Goal: Task Accomplishment & Management: Use online tool/utility

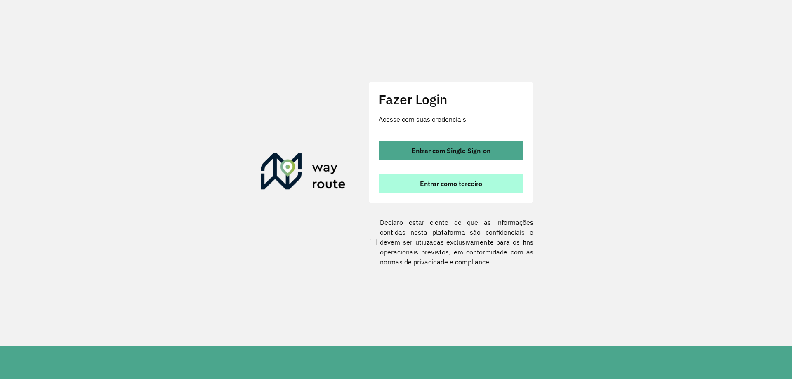
click at [496, 189] on button "Entrar como terceiro" at bounding box center [451, 184] width 144 height 20
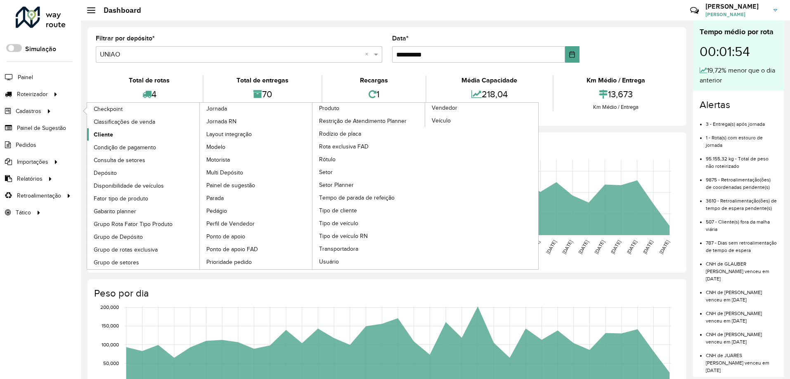
click at [104, 130] on span "Cliente" at bounding box center [103, 134] width 19 height 9
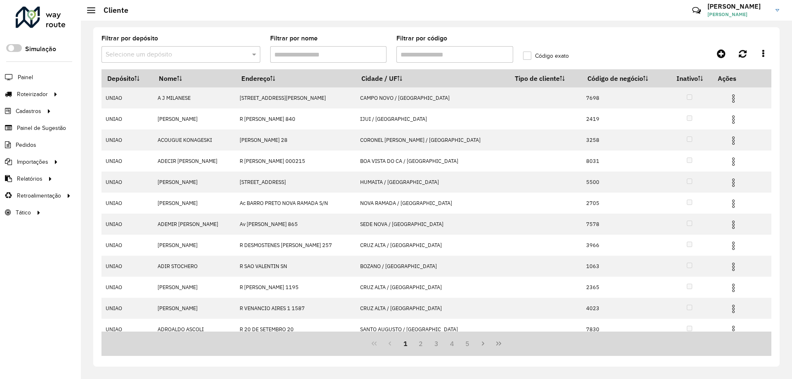
click at [473, 57] on input "Filtrar por código" at bounding box center [455, 54] width 117 height 17
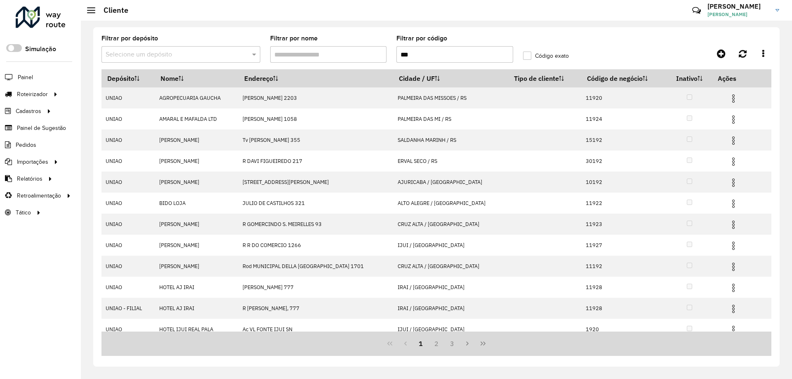
type input "***"
click at [532, 58] on label "Código exato" at bounding box center [546, 56] width 46 height 9
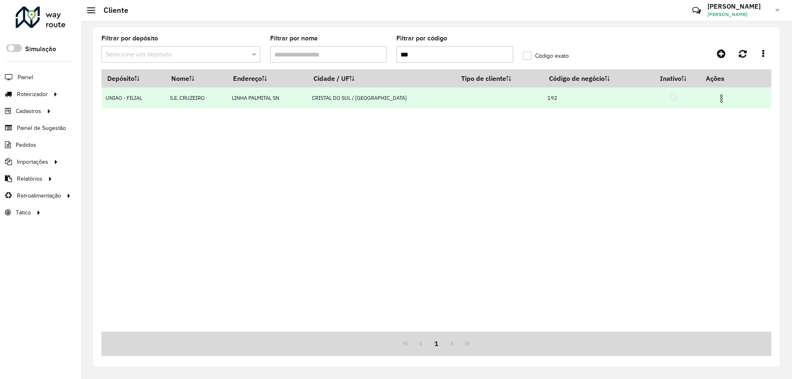
click at [719, 99] on img at bounding box center [722, 99] width 10 height 10
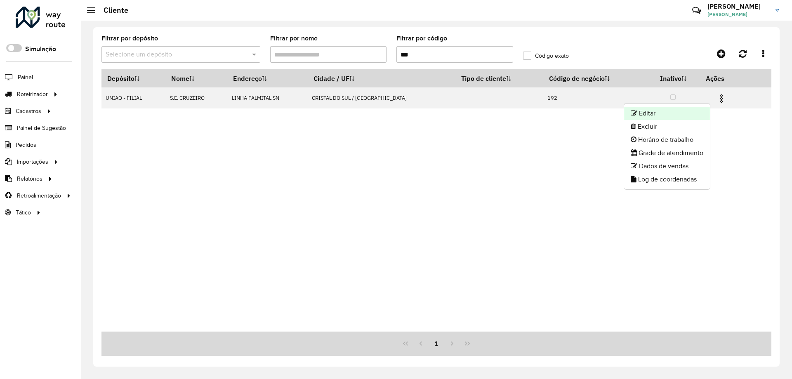
click at [693, 113] on li "Editar" at bounding box center [667, 113] width 86 height 13
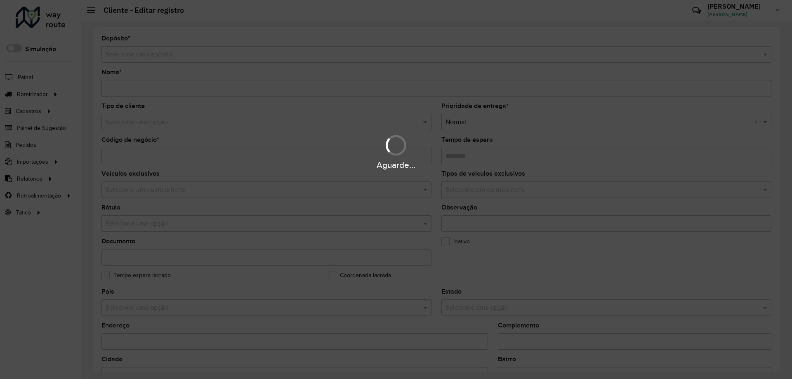
type input "**********"
type input "***"
type input "********"
type input "**********"
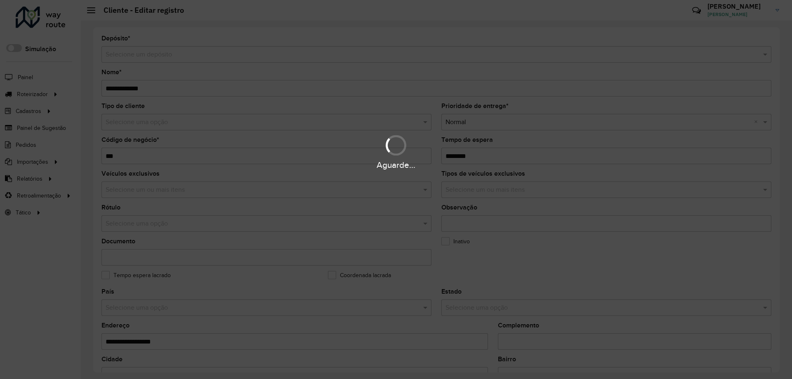
type input "********"
type input "**********"
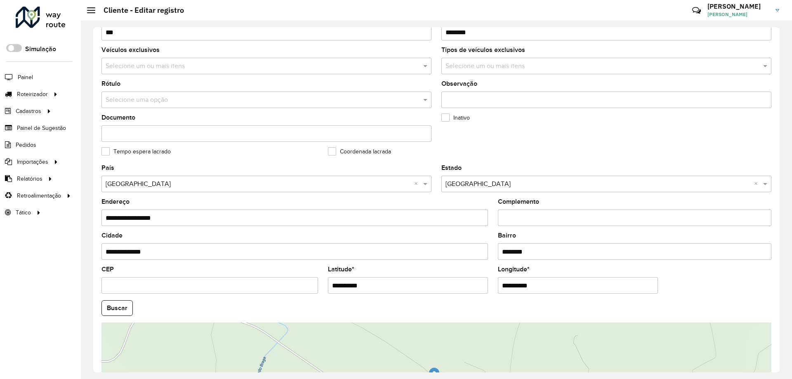
scroll to position [235, 0]
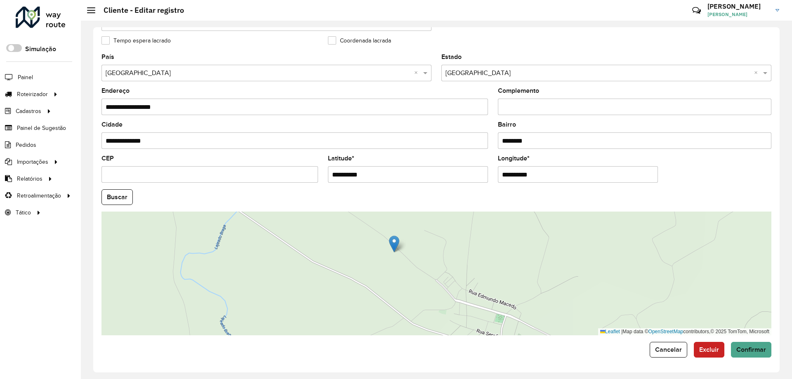
drag, startPoint x: 425, startPoint y: 265, endPoint x: 534, endPoint y: 322, distance: 123.3
click at [439, 295] on div "Leaflet | Map data © OpenStreetMap contributors,© 2025 TomTom, Microsoft" at bounding box center [437, 274] width 670 height 124
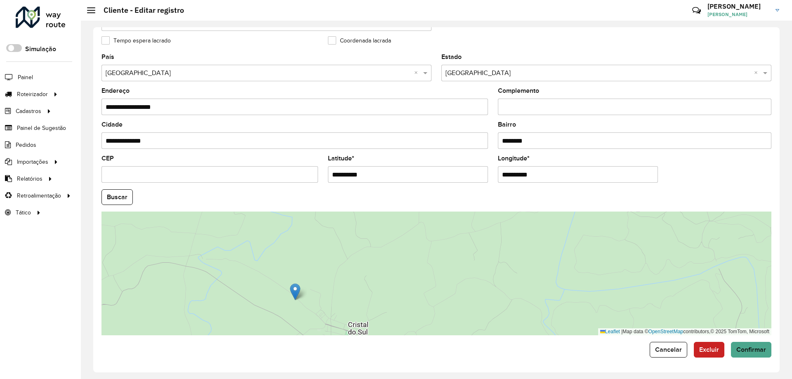
drag, startPoint x: 448, startPoint y: 258, endPoint x: 353, endPoint y: 297, distance: 102.5
click at [355, 303] on div "Leaflet | Map data © OpenStreetMap contributors,© 2025 TomTom, Microsoft" at bounding box center [437, 274] width 670 height 124
drag, startPoint x: 272, startPoint y: 272, endPoint x: 240, endPoint y: 295, distance: 39.3
click at [240, 295] on div "Leaflet | Map data © OpenStreetMap contributors,© 2025 TomTom, Microsoft" at bounding box center [437, 274] width 670 height 124
drag, startPoint x: 211, startPoint y: 297, endPoint x: 376, endPoint y: 231, distance: 177.8
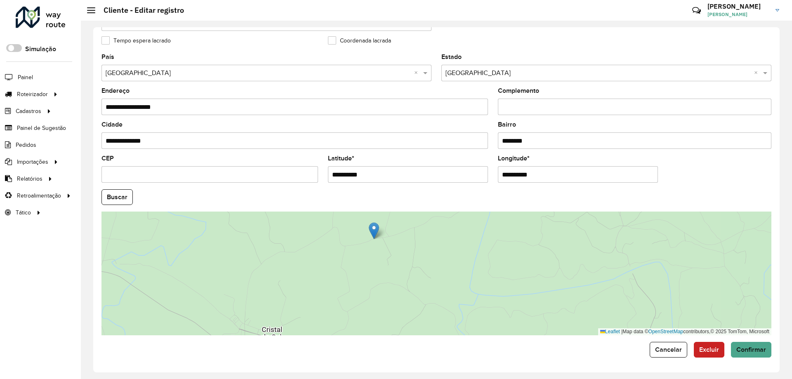
click at [376, 231] on img at bounding box center [374, 230] width 10 height 17
type input "**********"
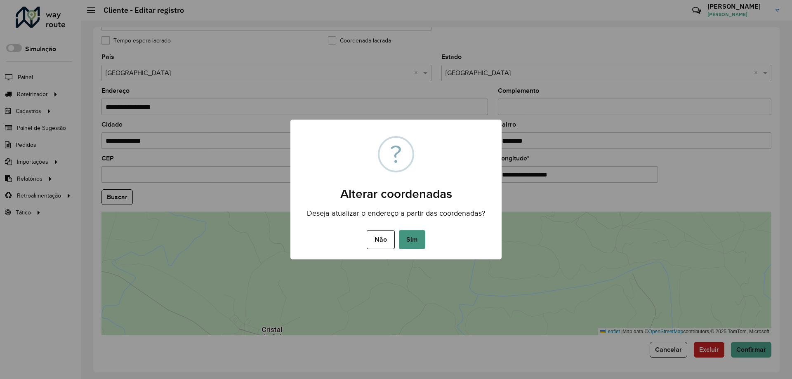
click at [422, 242] on button "Sim" at bounding box center [412, 239] width 26 height 19
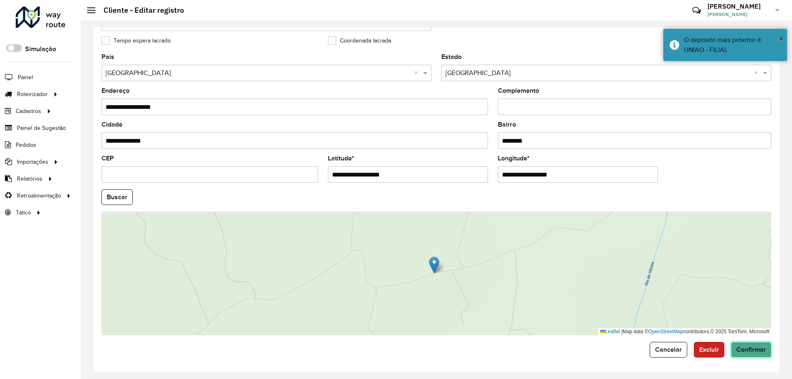
click at [749, 351] on span "Confirmar" at bounding box center [752, 349] width 30 height 7
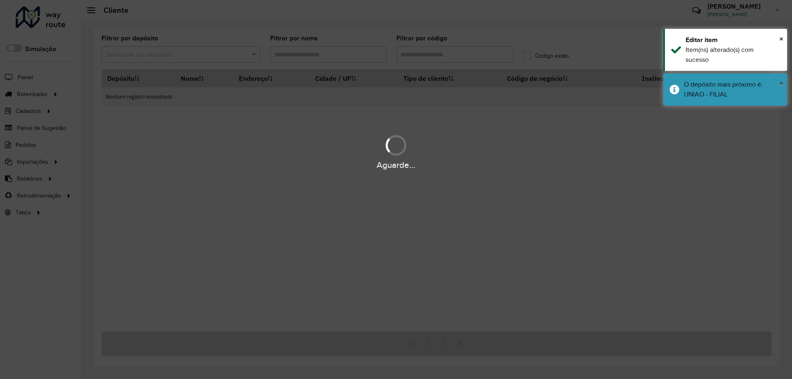
type input "***"
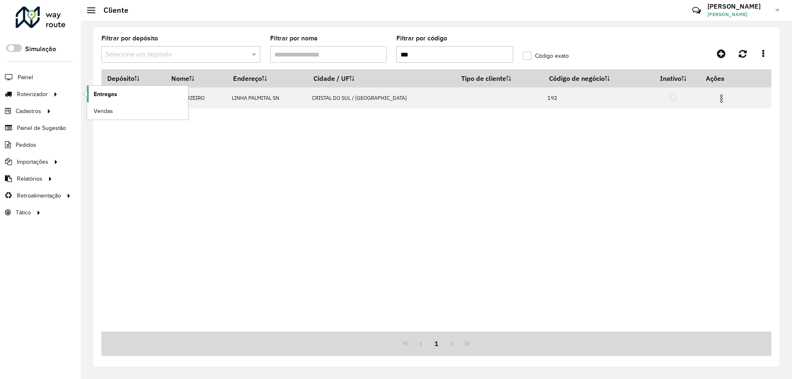
click at [103, 95] on span "Entregas" at bounding box center [106, 94] width 24 height 9
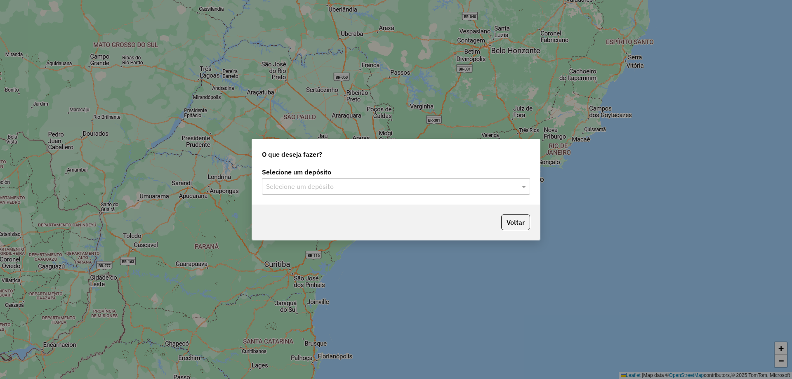
click at [300, 183] on input "text" at bounding box center [387, 187] width 243 height 10
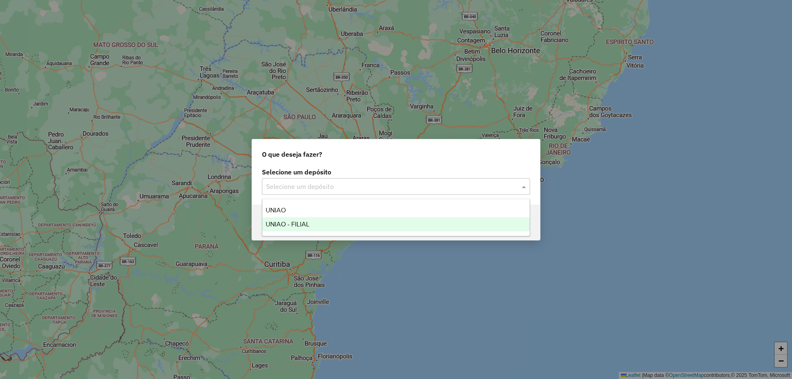
click at [348, 220] on div "UNIAO - FILIAL" at bounding box center [395, 224] width 267 height 14
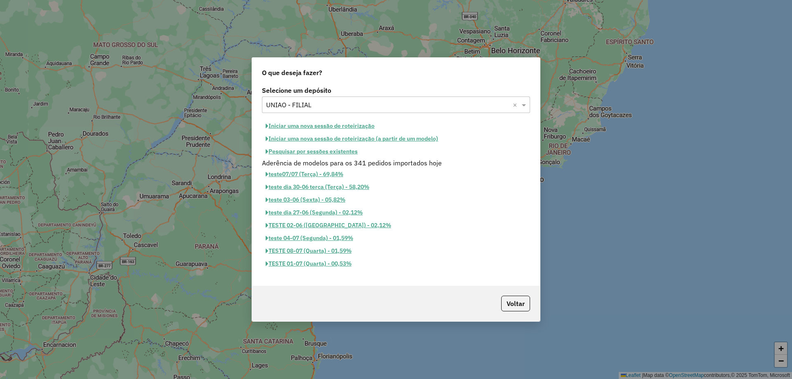
click at [350, 123] on button "Iniciar uma nova sessão de roteirização" at bounding box center [320, 126] width 116 height 13
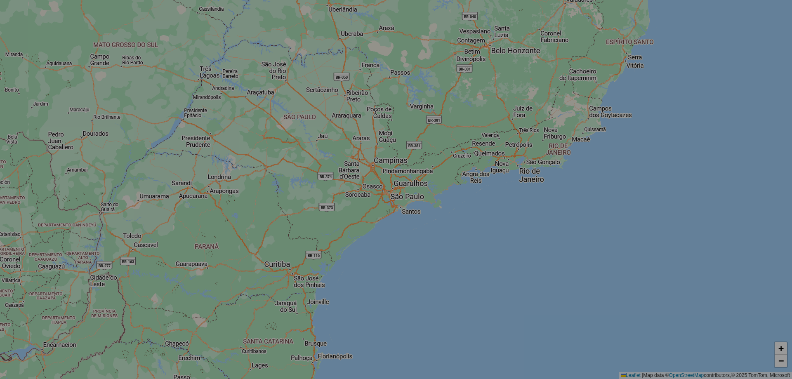
select select "*"
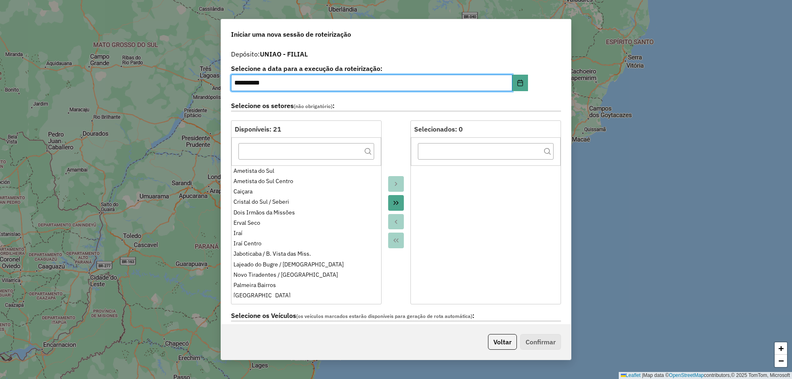
click at [393, 204] on icon "Move All to Target" at bounding box center [396, 203] width 7 height 7
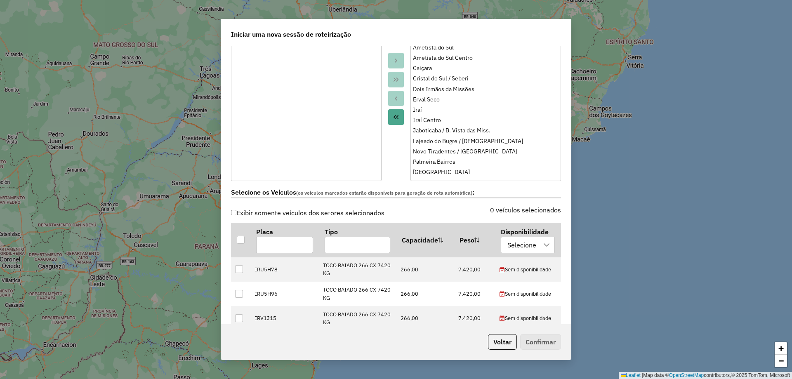
scroll to position [124, 0]
click at [239, 239] on div at bounding box center [241, 240] width 8 height 8
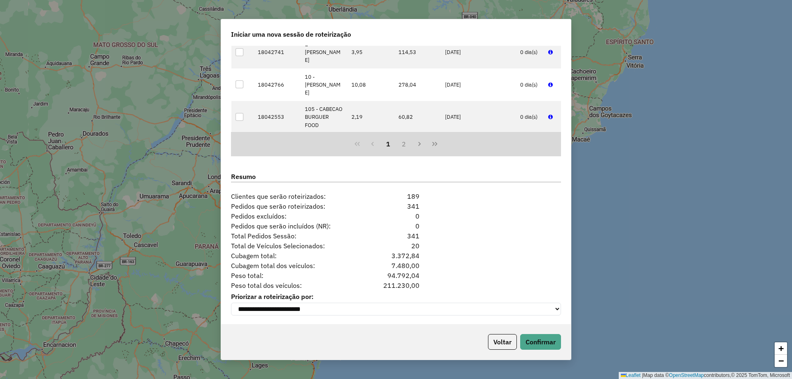
scroll to position [964, 0]
click at [544, 348] on button "Confirmar" at bounding box center [540, 342] width 41 height 16
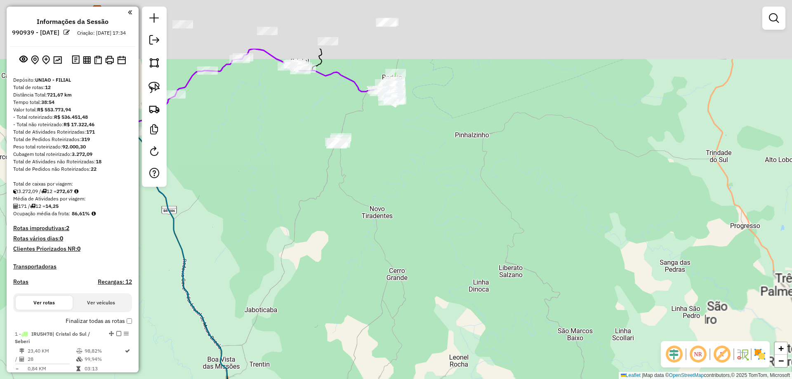
drag, startPoint x: 386, startPoint y: 101, endPoint x: 430, endPoint y: 171, distance: 83.5
click at [437, 188] on div "Janela de atendimento Grade de atendimento Capacidade Transportadoras Veículos …" at bounding box center [396, 189] width 792 height 379
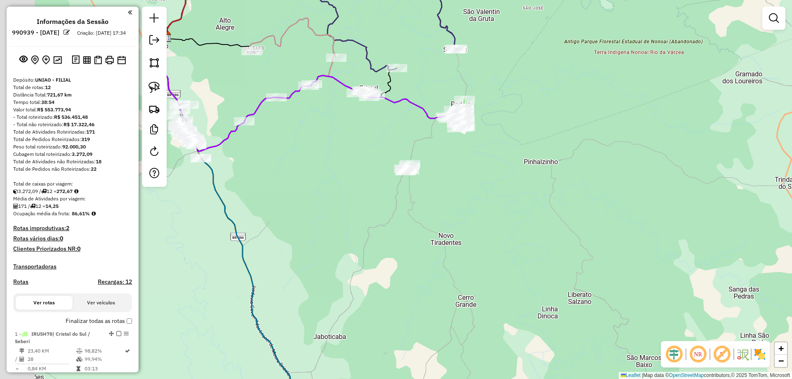
drag, startPoint x: 470, startPoint y: 74, endPoint x: 572, endPoint y: 100, distance: 104.9
click at [572, 100] on div "Janela de atendimento Grade de atendimento Capacidade Transportadoras Veículos …" at bounding box center [396, 189] width 792 height 379
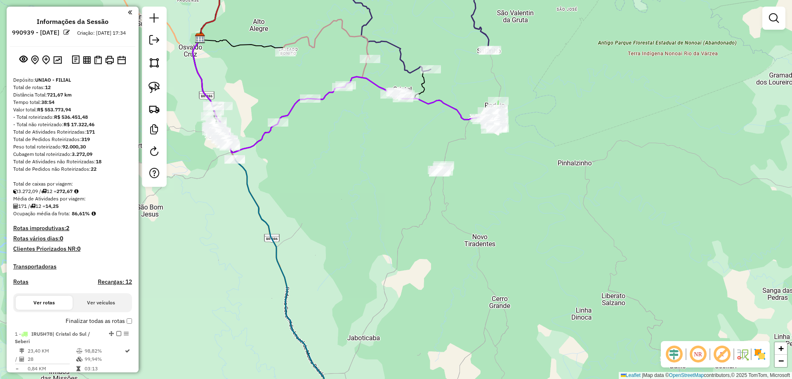
drag, startPoint x: 315, startPoint y: 152, endPoint x: 324, endPoint y: 182, distance: 31.3
click at [324, 185] on div "Janela de atendimento Grade de atendimento Capacidade Transportadoras Veículos …" at bounding box center [396, 189] width 792 height 379
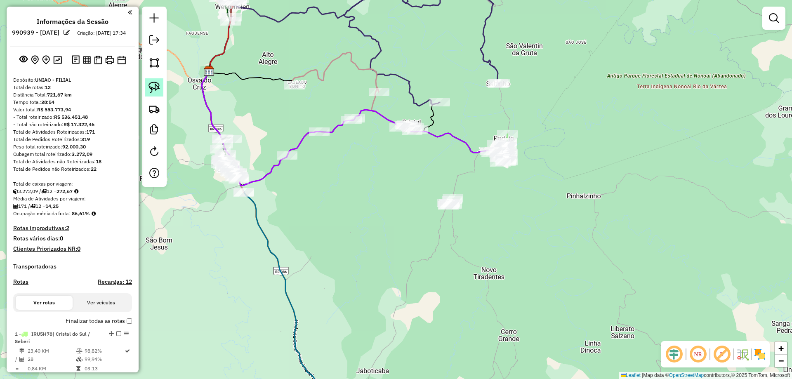
click at [154, 89] on img at bounding box center [155, 88] width 12 height 12
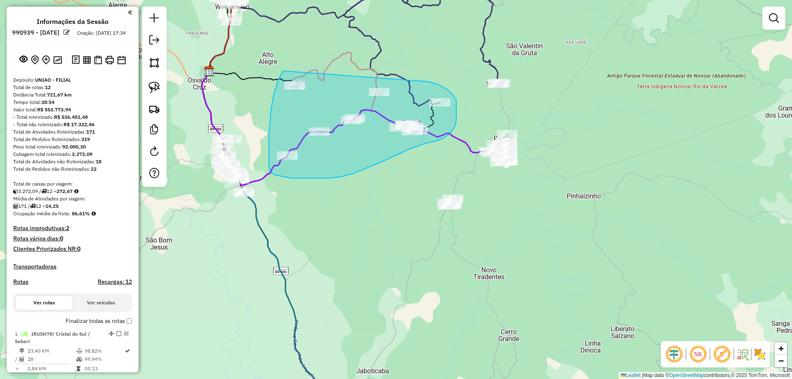
drag, startPoint x: 283, startPoint y: 71, endPoint x: 429, endPoint y: 82, distance: 146.1
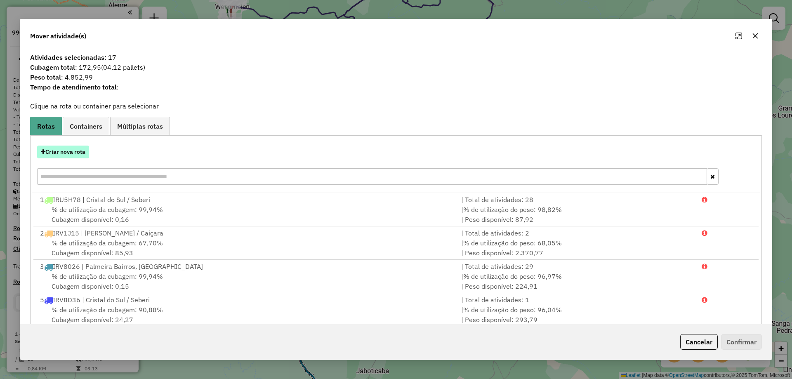
click at [68, 149] on button "Criar nova rota" at bounding box center [63, 152] width 52 height 13
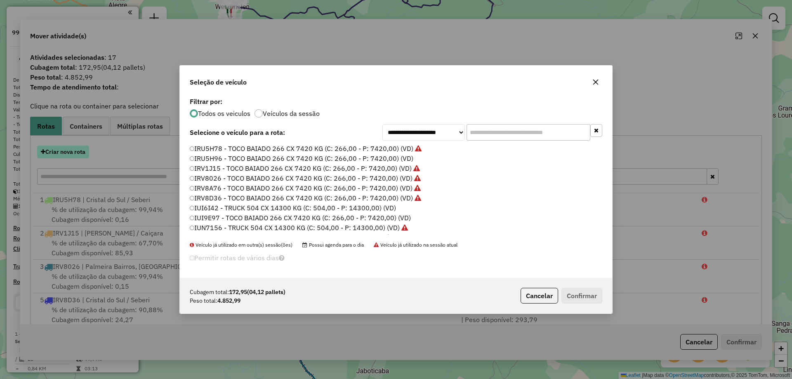
scroll to position [5, 2]
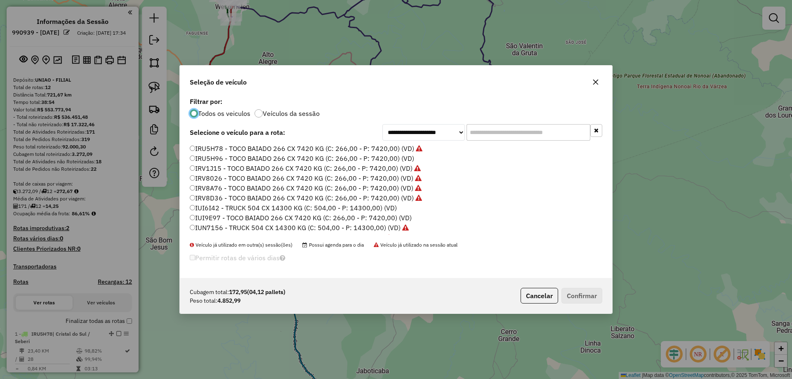
click at [218, 161] on label "IRU5H96 - TOCO BAIADO 266 CX 7420 KG (C: 266,00 - P: 7420,00) (VD)" at bounding box center [302, 159] width 225 height 10
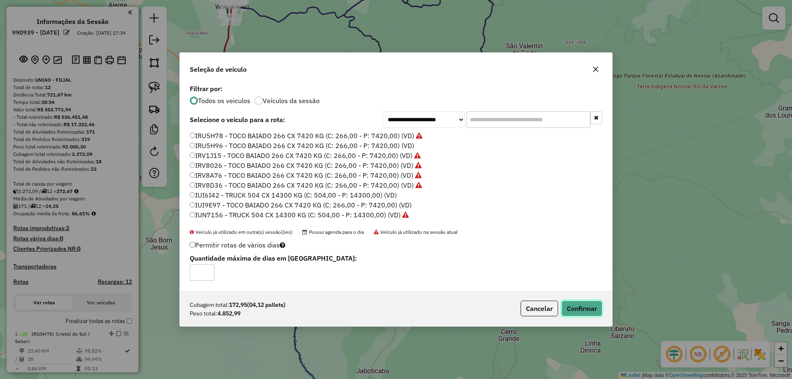
click at [576, 307] on button "Confirmar" at bounding box center [582, 309] width 41 height 16
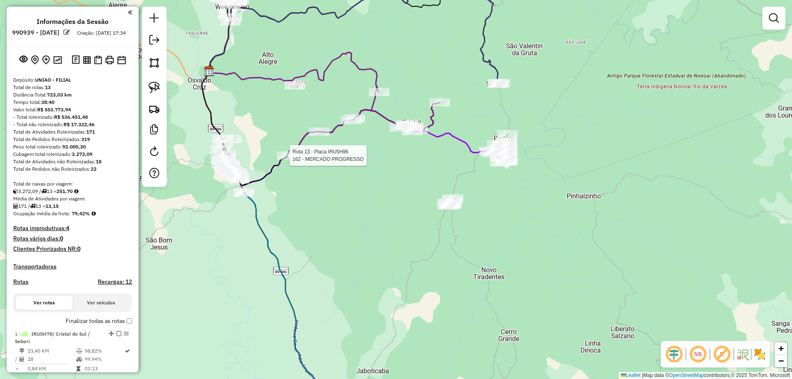
select select "**********"
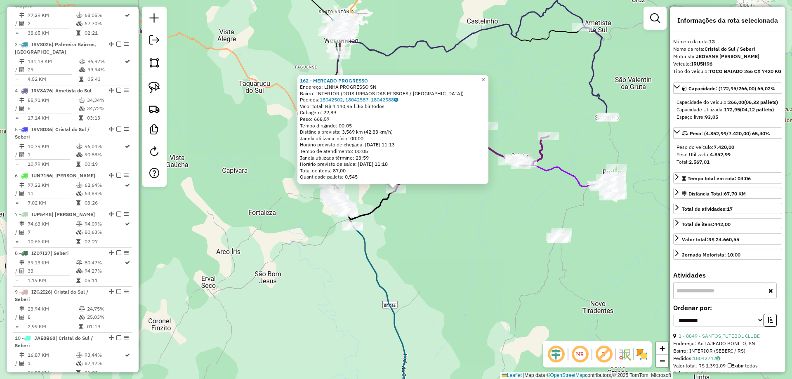
scroll to position [690, 0]
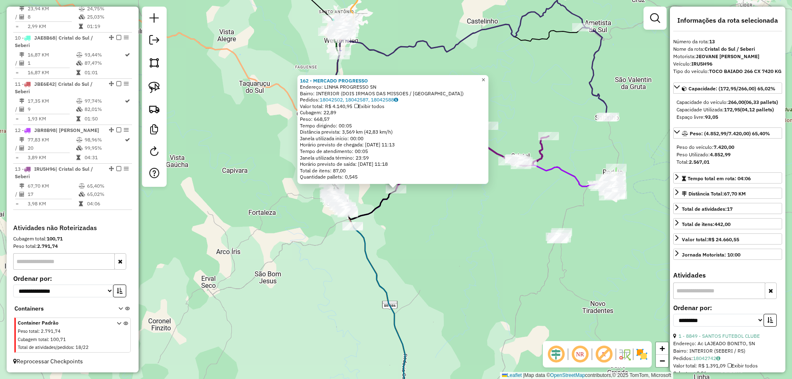
click at [487, 77] on link "×" at bounding box center [484, 80] width 10 height 10
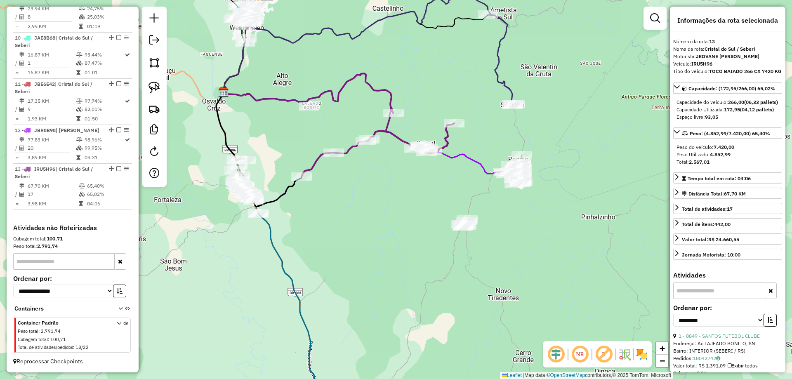
drag, startPoint x: 572, startPoint y: 189, endPoint x: 475, endPoint y: 176, distance: 97.4
click at [475, 176] on div "Janela de atendimento Grade de atendimento Capacidade Transportadoras Veículos …" at bounding box center [396, 189] width 792 height 379
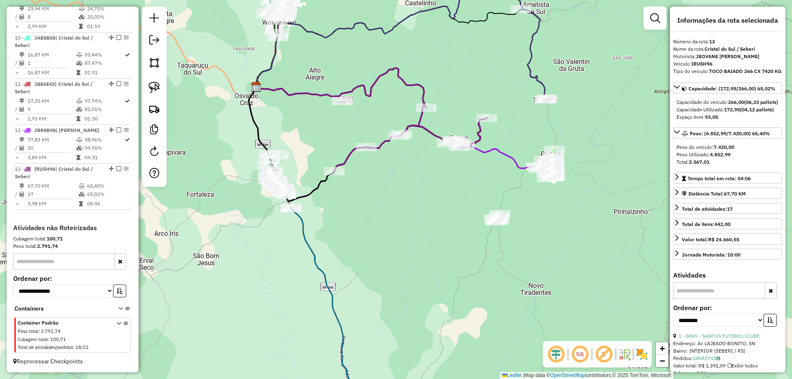
drag, startPoint x: 253, startPoint y: 176, endPoint x: 305, endPoint y: 167, distance: 52.4
click at [303, 168] on div "Janela de atendimento Grade de atendimento Capacidade Transportadoras Veículos …" at bounding box center [396, 189] width 792 height 379
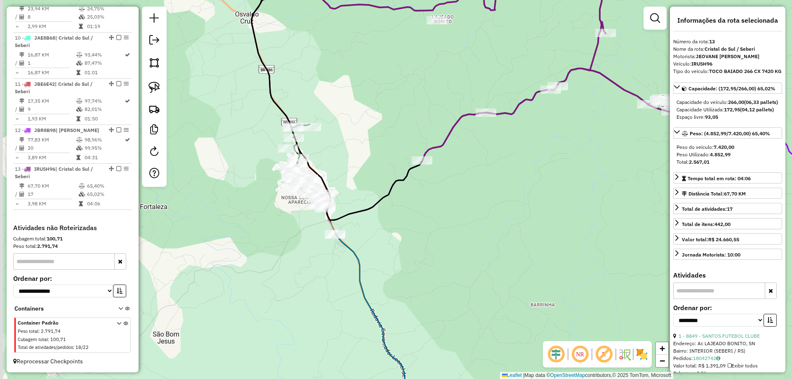
drag, startPoint x: 336, startPoint y: 156, endPoint x: 342, endPoint y: 154, distance: 6.9
click at [342, 154] on div "Janela de atendimento Grade de atendimento Capacidade Transportadoras Veículos …" at bounding box center [396, 189] width 792 height 379
click at [158, 90] on img at bounding box center [155, 88] width 12 height 12
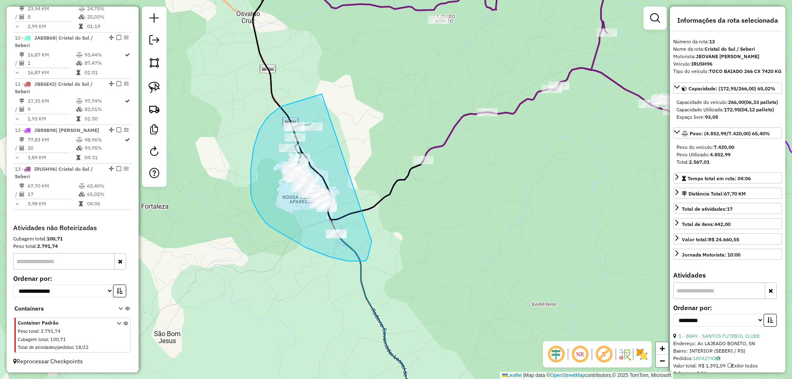
drag, startPoint x: 312, startPoint y: 97, endPoint x: 372, endPoint y: 241, distance: 156.1
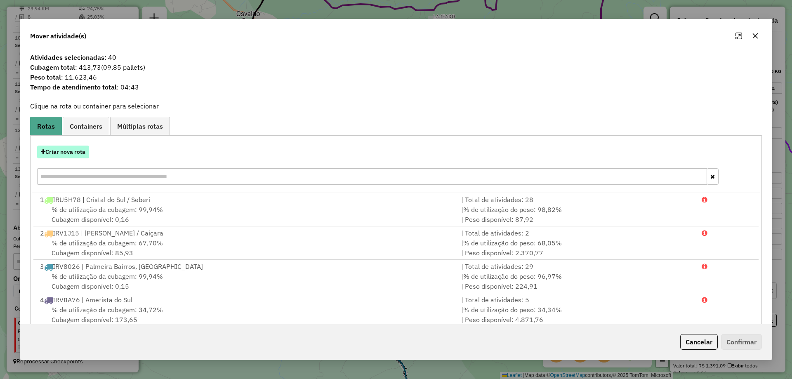
click at [70, 154] on button "Criar nova rota" at bounding box center [63, 152] width 52 height 13
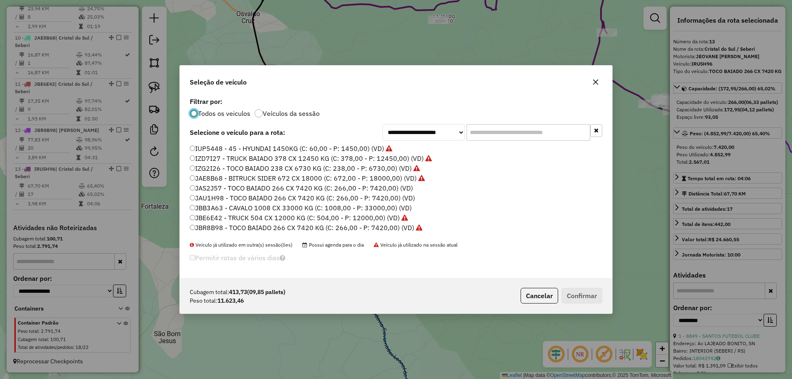
scroll to position [107, 0]
click at [211, 181] on label "JAU1H98 - TOCO BAIADO 266 CX 7420 KG (C: 266,00 - P: 7420,00) (VD)" at bounding box center [302, 180] width 225 height 10
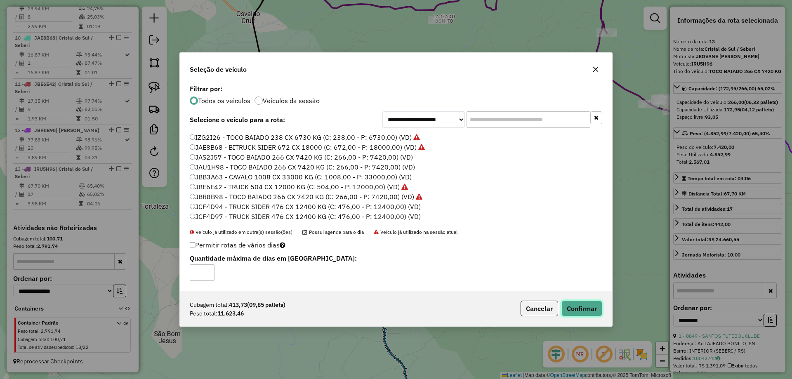
click at [579, 305] on button "Confirmar" at bounding box center [582, 309] width 41 height 16
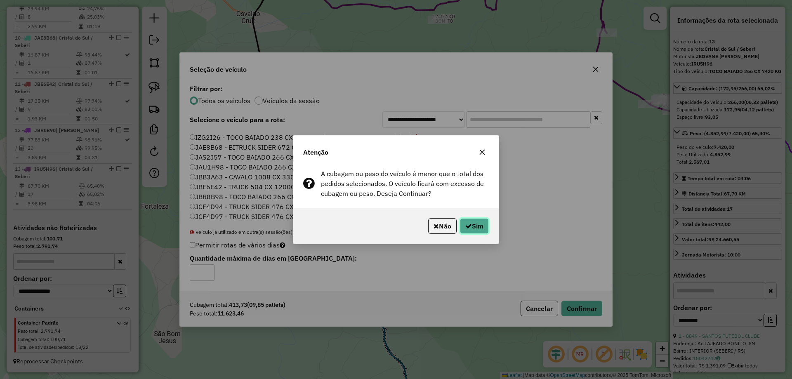
click at [468, 225] on icon "button" at bounding box center [469, 226] width 7 height 7
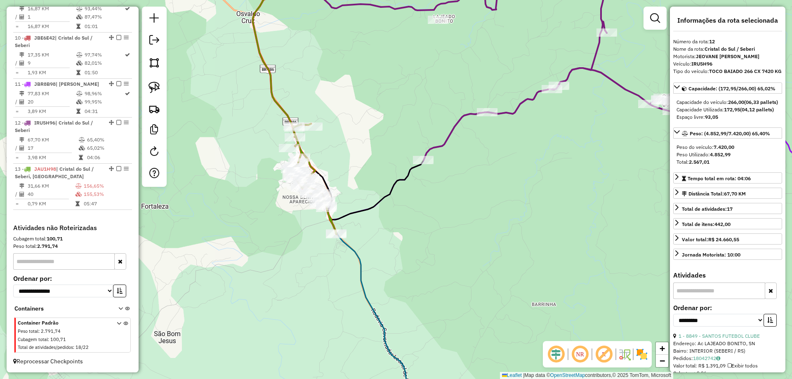
scroll to position [690, 0]
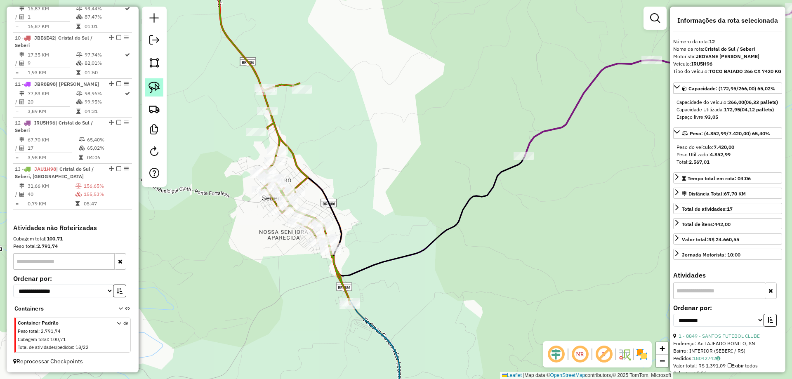
click at [149, 93] on link at bounding box center [154, 87] width 18 height 18
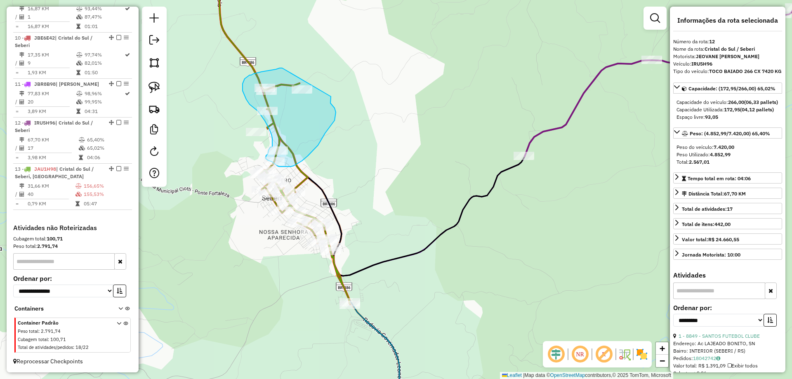
drag, startPoint x: 274, startPoint y: 70, endPoint x: 331, endPoint y: 97, distance: 63.0
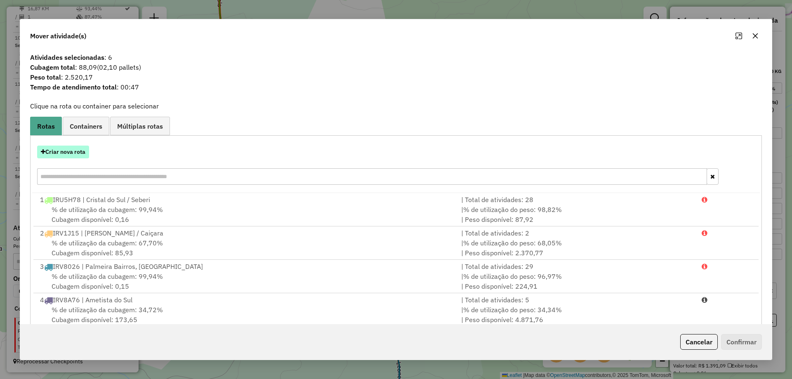
click at [81, 151] on button "Criar nova rota" at bounding box center [63, 152] width 52 height 13
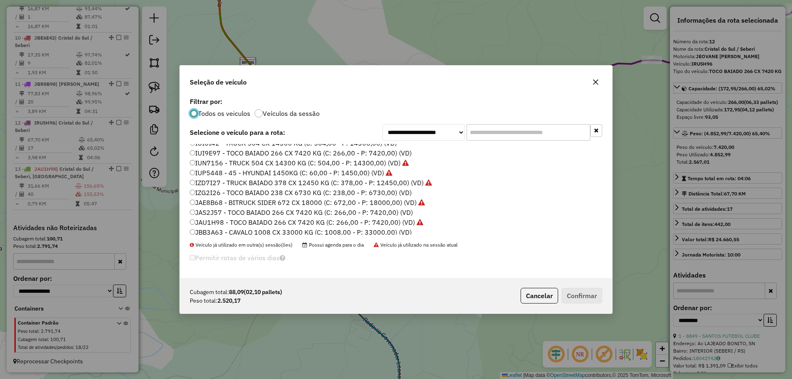
scroll to position [25, 0]
click at [208, 224] on label "IZD7I27 - TRUCK BAIADO 378 CX 12450 KG (C: 378,00 - P: 12450,00) (VD)" at bounding box center [311, 223] width 242 height 10
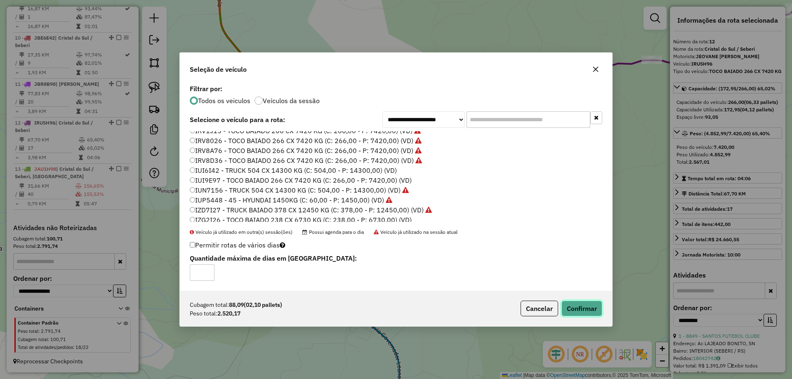
click at [581, 307] on button "Confirmar" at bounding box center [582, 309] width 41 height 16
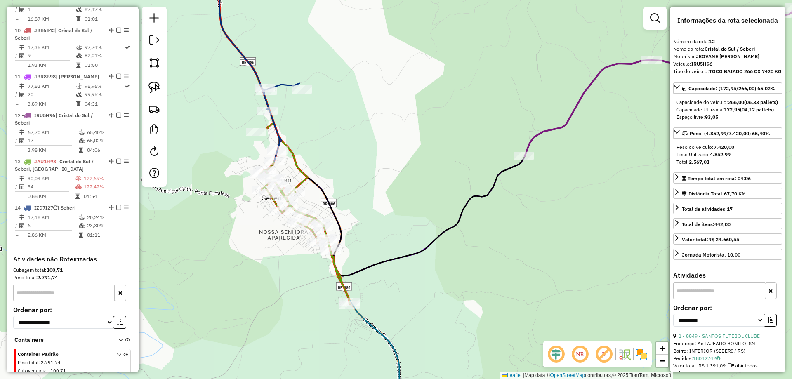
scroll to position [729, 0]
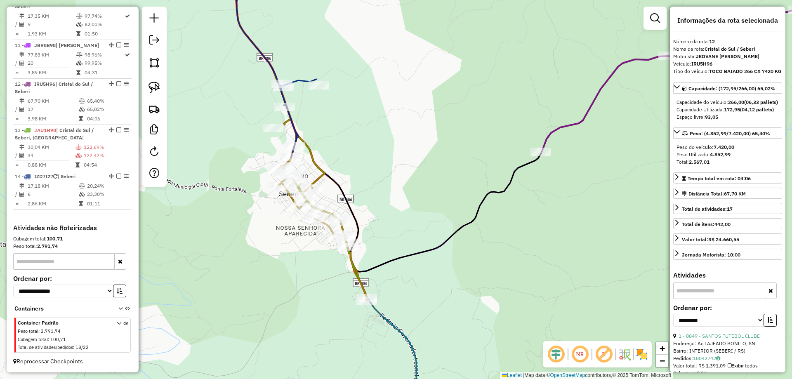
drag, startPoint x: 350, startPoint y: 210, endPoint x: 390, endPoint y: 195, distance: 41.8
click at [390, 195] on div "Janela de atendimento Grade de atendimento Capacidade Transportadoras Veículos …" at bounding box center [396, 189] width 792 height 379
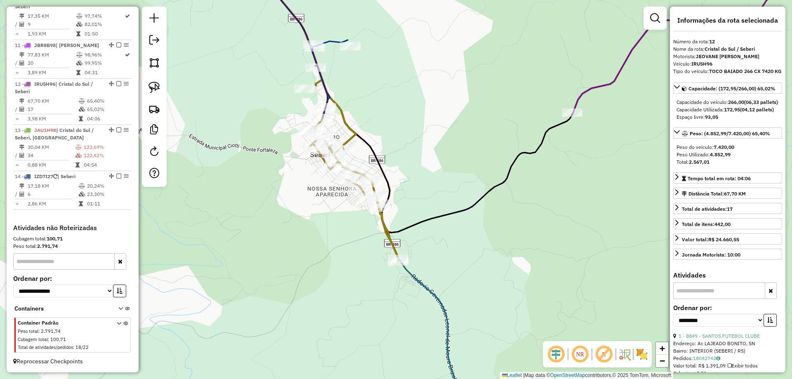
drag, startPoint x: 373, startPoint y: 131, endPoint x: 377, endPoint y: 126, distance: 6.1
click at [377, 125] on div "Janela de atendimento Grade de atendimento Capacidade Transportadoras Veículos …" at bounding box center [396, 189] width 792 height 379
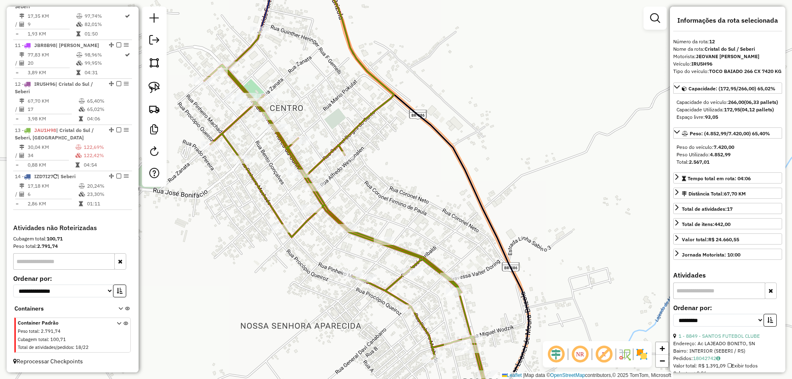
drag, startPoint x: 371, startPoint y: 183, endPoint x: 372, endPoint y: 154, distance: 29.8
click at [372, 154] on div "Rota 13 - Placa JAU1H98 30784 - JB BEBIDAS Janela de atendimento Grade de atend…" at bounding box center [396, 189] width 792 height 379
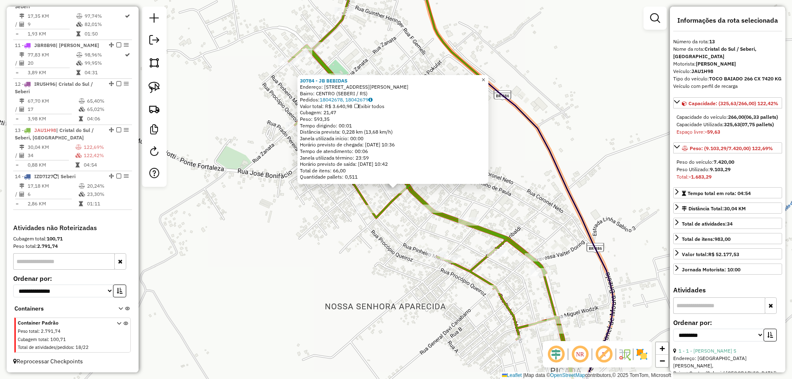
click at [485, 78] on span "×" at bounding box center [484, 79] width 4 height 7
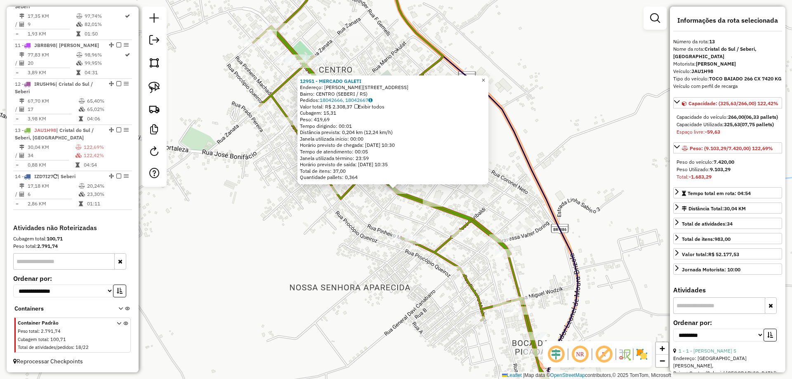
click at [485, 77] on span "×" at bounding box center [484, 80] width 4 height 7
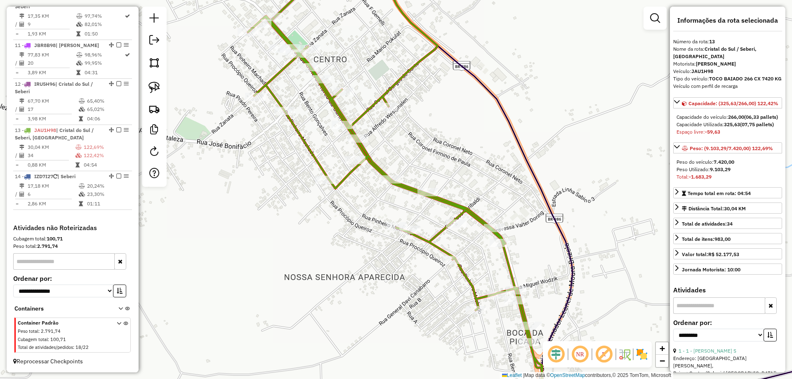
drag, startPoint x: 487, startPoint y: 210, endPoint x: 458, endPoint y: 138, distance: 77.4
click at [458, 139] on div "Janela de atendimento Grade de atendimento Capacidade Transportadoras Veículos …" at bounding box center [396, 189] width 792 height 379
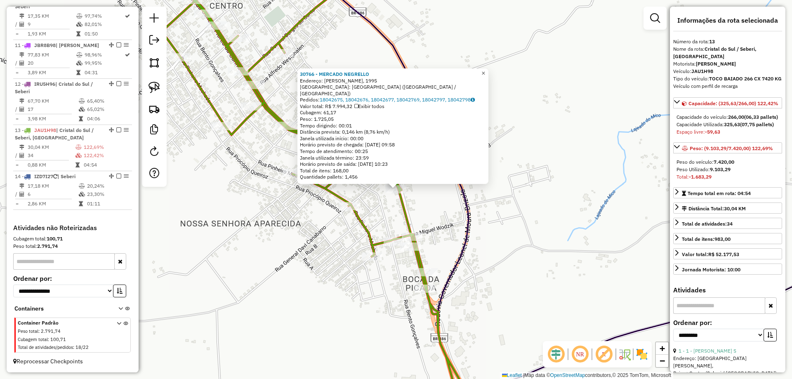
click at [485, 77] on span "×" at bounding box center [484, 73] width 4 height 7
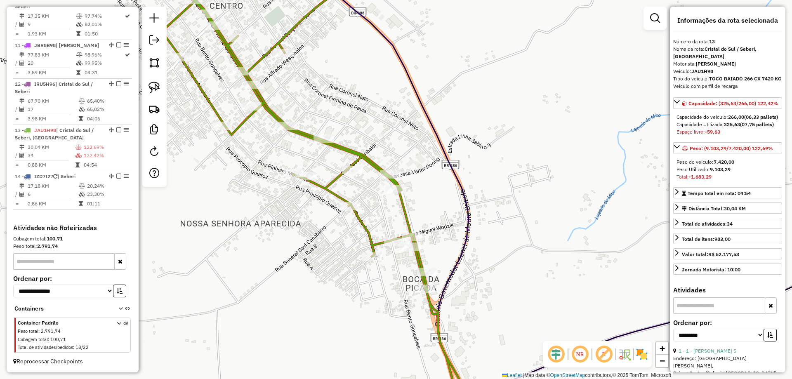
drag, startPoint x: 154, startPoint y: 87, endPoint x: 175, endPoint y: 113, distance: 34.0
click at [154, 87] on img at bounding box center [155, 88] width 12 height 12
drag, startPoint x: 404, startPoint y: 184, endPoint x: 419, endPoint y: 200, distance: 21.9
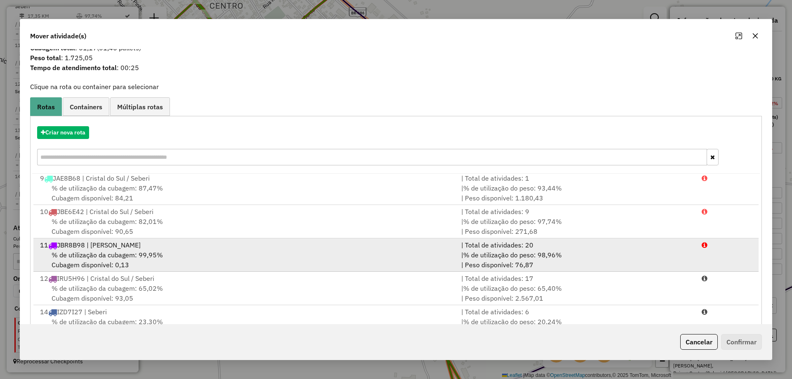
scroll to position [48, 0]
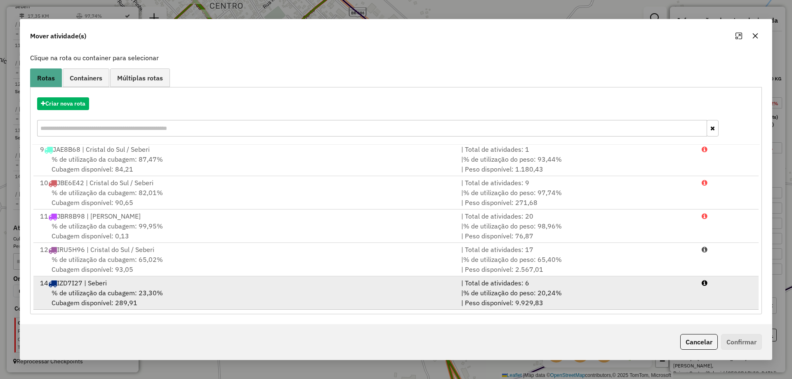
click at [263, 283] on div "14 IZD7I27 | Seberi" at bounding box center [245, 283] width 421 height 10
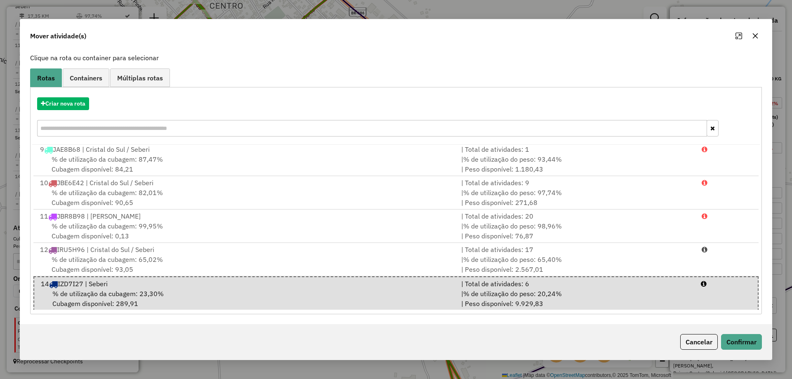
click at [739, 333] on div "Cancelar Confirmar" at bounding box center [396, 341] width 752 height 35
click at [739, 336] on button "Confirmar" at bounding box center [741, 342] width 41 height 16
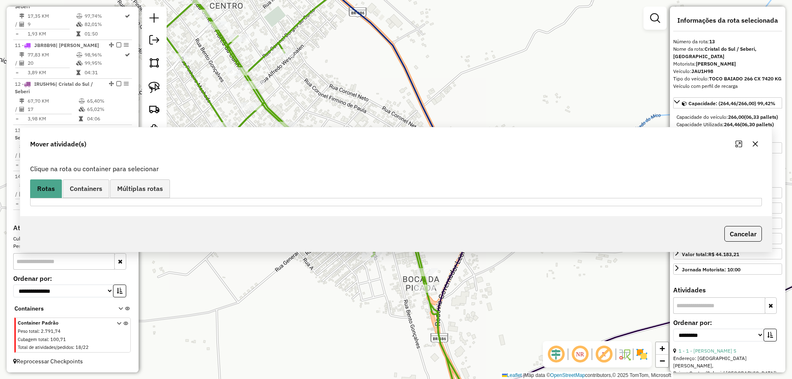
scroll to position [0, 0]
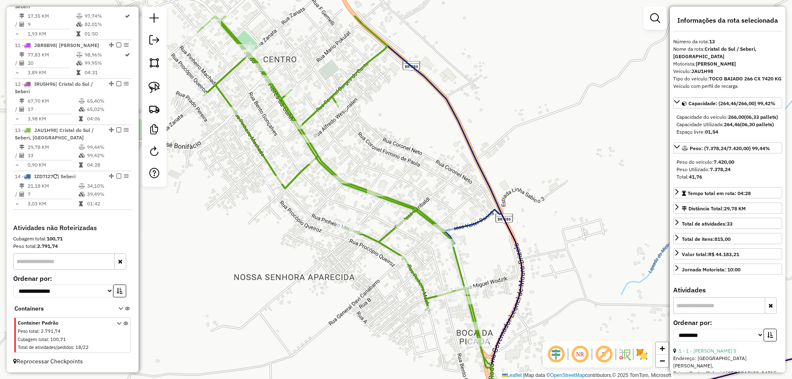
drag, startPoint x: 395, startPoint y: 72, endPoint x: 472, endPoint y: 139, distance: 102.4
click at [472, 139] on div "Janela de atendimento Grade de atendimento Capacidade Transportadoras Veículos …" at bounding box center [396, 189] width 792 height 379
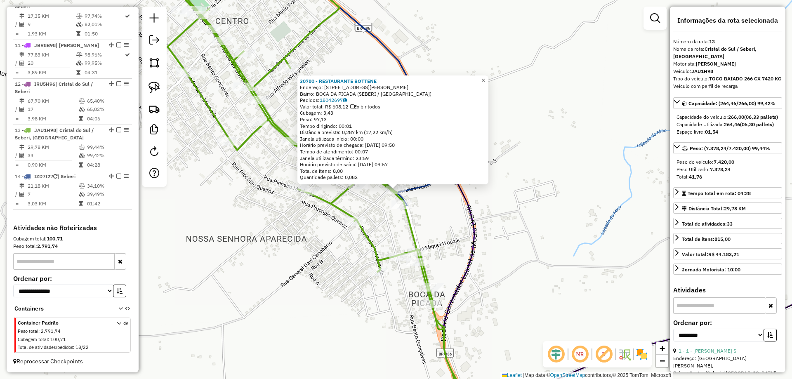
click at [485, 77] on span "×" at bounding box center [484, 80] width 4 height 7
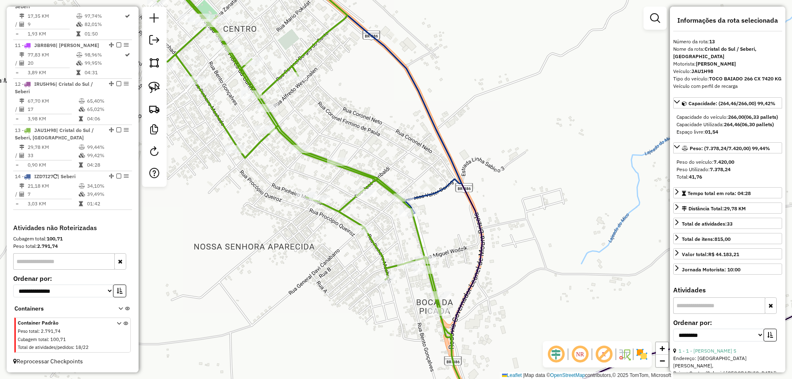
drag, startPoint x: 349, startPoint y: 104, endPoint x: 388, endPoint y: 149, distance: 58.8
click at [388, 148] on div "Janela de atendimento Grade de atendimento Capacidade Transportadoras Veículos …" at bounding box center [396, 189] width 792 height 379
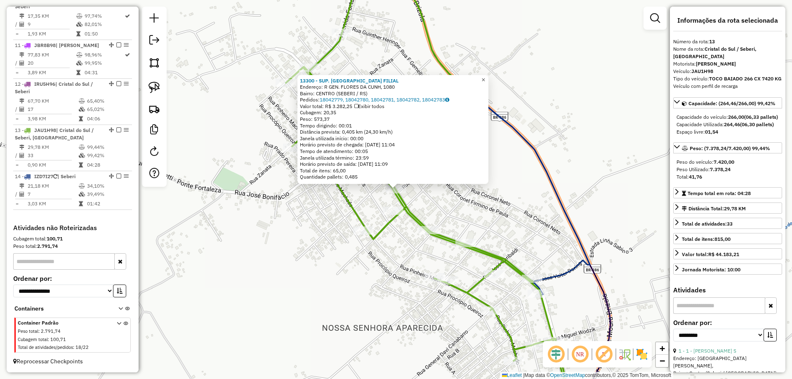
click at [485, 78] on span "×" at bounding box center [484, 79] width 4 height 7
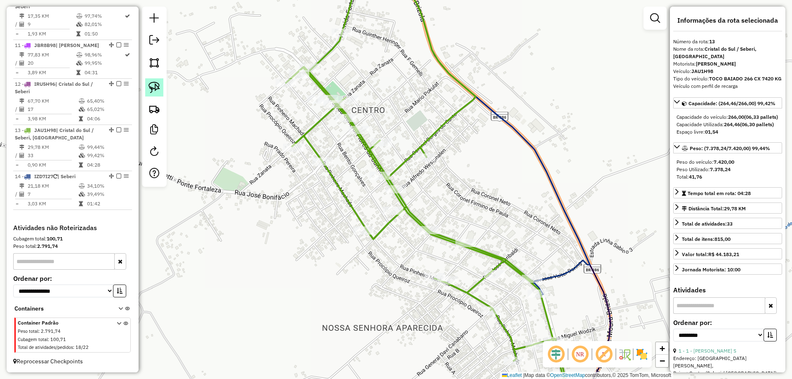
click at [154, 91] on img at bounding box center [155, 88] width 12 height 12
drag, startPoint x: 398, startPoint y: 178, endPoint x: 443, endPoint y: 227, distance: 66.6
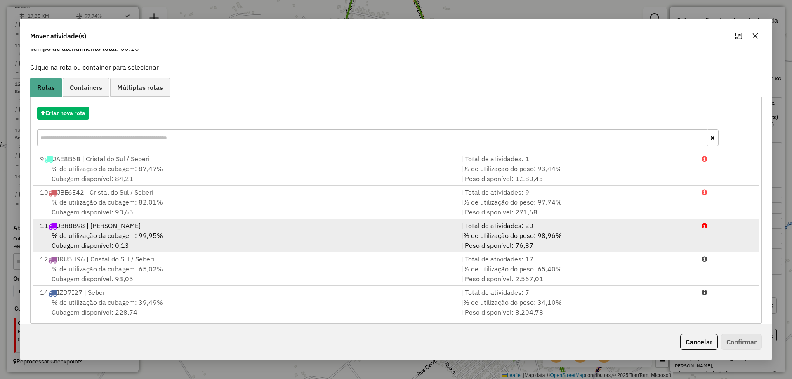
scroll to position [48, 0]
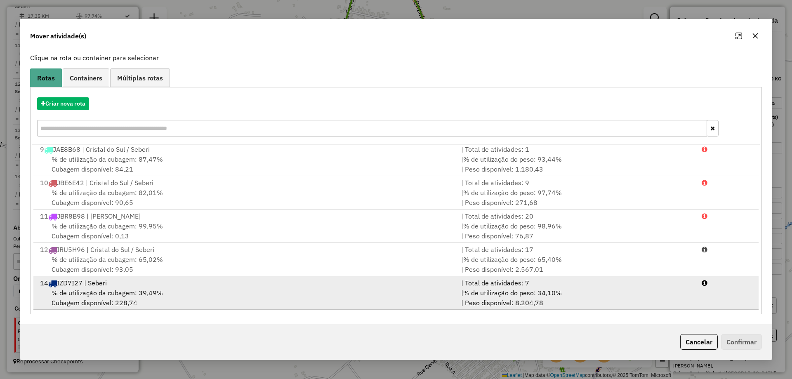
click at [348, 305] on div "% de utilização da cubagem: 39,49% Cubagem disponível: 228,74" at bounding box center [245, 298] width 421 height 20
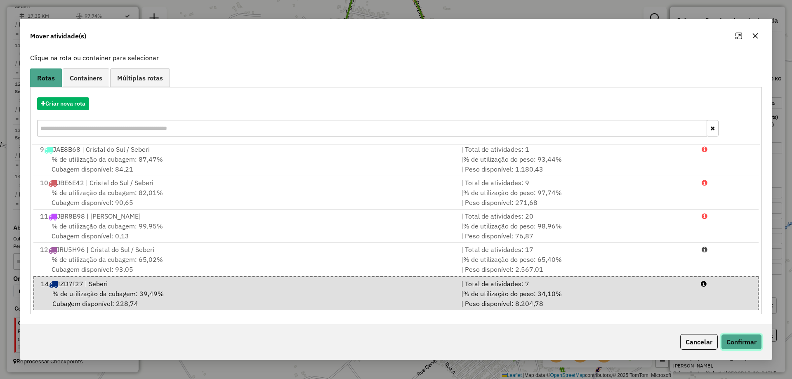
click at [729, 345] on button "Confirmar" at bounding box center [741, 342] width 41 height 16
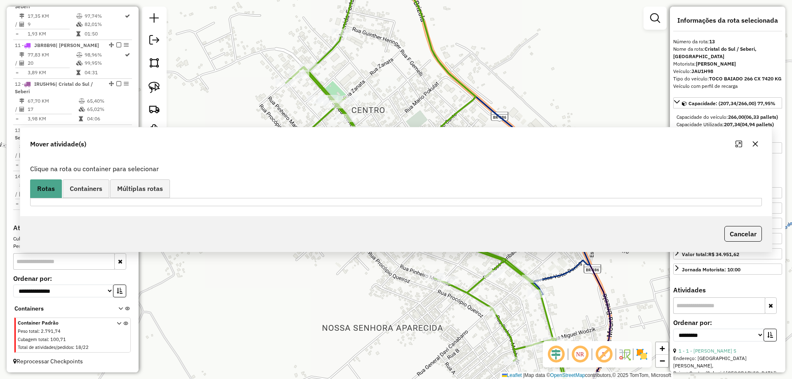
scroll to position [0, 0]
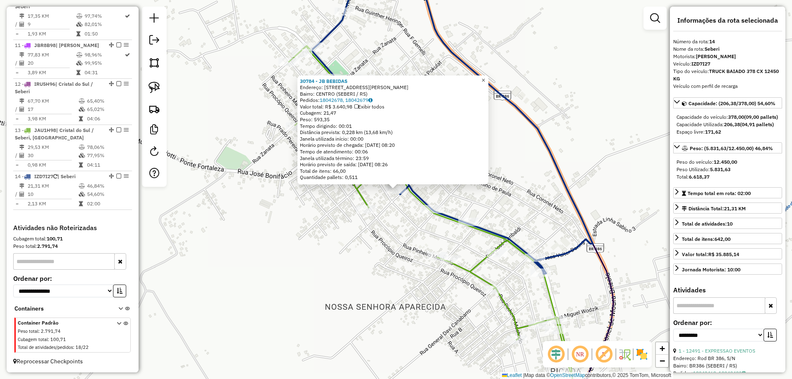
click at [486, 76] on link "×" at bounding box center [484, 81] width 10 height 10
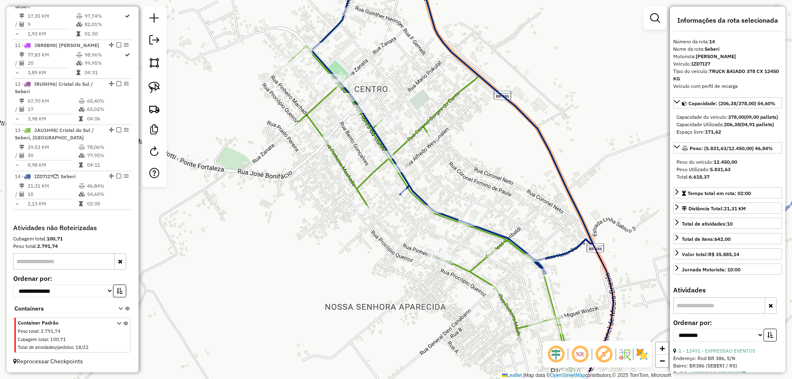
drag, startPoint x: 586, startPoint y: 135, endPoint x: 401, endPoint y: 110, distance: 187.0
click at [401, 95] on div "Janela de atendimento Grade de atendimento Capacidade Transportadoras Veículos …" at bounding box center [396, 189] width 792 height 379
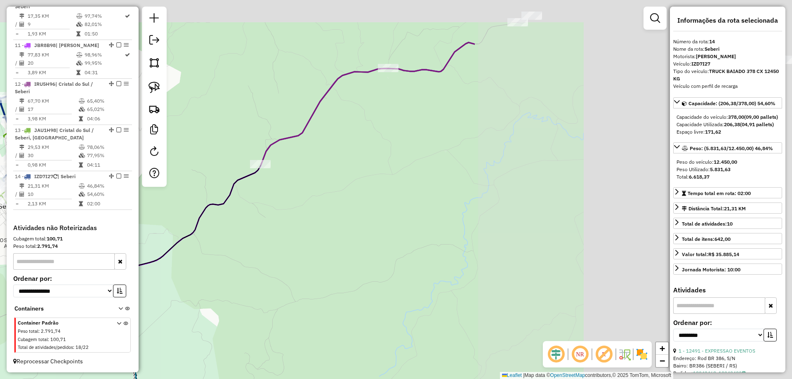
drag, startPoint x: 553, startPoint y: 200, endPoint x: 203, endPoint y: 229, distance: 351.1
click at [151, 238] on div "Janela de atendimento Grade de atendimento Capacidade Transportadoras Veículos …" at bounding box center [396, 189] width 792 height 379
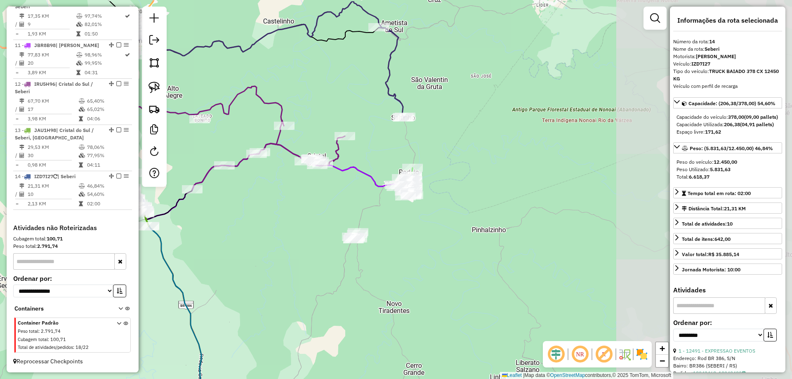
drag, startPoint x: 569, startPoint y: 147, endPoint x: 355, endPoint y: 187, distance: 217.8
click at [355, 187] on div "Janela de atendimento Grade de atendimento Capacidade Transportadoras Veículos …" at bounding box center [396, 189] width 792 height 379
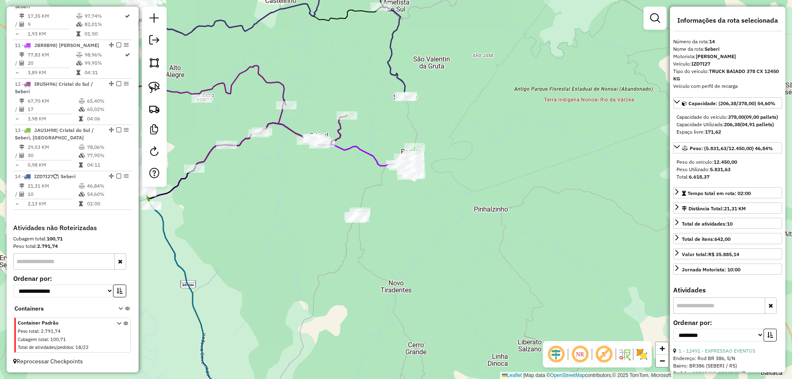
drag, startPoint x: 398, startPoint y: 134, endPoint x: 393, endPoint y: 141, distance: 8.8
click at [398, 128] on div "Janela de atendimento Grade de atendimento Capacidade Transportadoras Veículos …" at bounding box center [396, 189] width 792 height 379
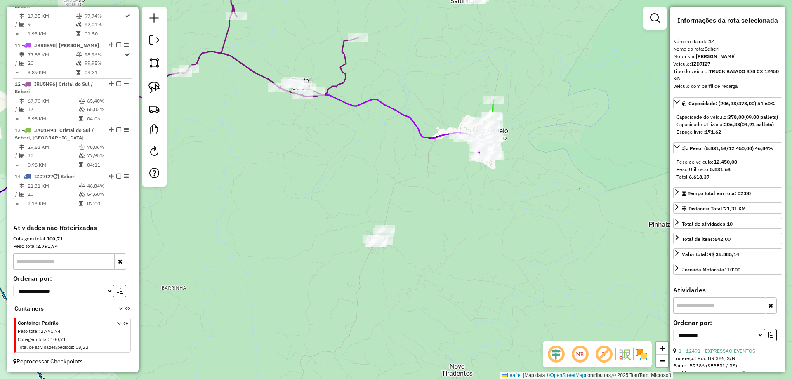
drag, startPoint x: 383, startPoint y: 177, endPoint x: 376, endPoint y: 158, distance: 20.1
click at [376, 158] on div "Janela de atendimento Grade de atendimento Capacidade Transportadoras Veículos …" at bounding box center [396, 189] width 792 height 379
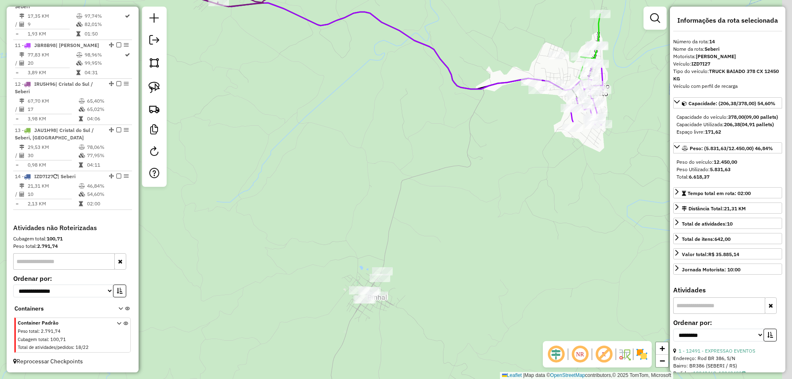
drag, startPoint x: 378, startPoint y: 158, endPoint x: 366, endPoint y: 131, distance: 28.7
click at [366, 131] on div "Janela de atendimento Grade de atendimento Capacidade Transportadoras Veículos …" at bounding box center [396, 189] width 792 height 379
click at [154, 87] on img at bounding box center [155, 88] width 12 height 12
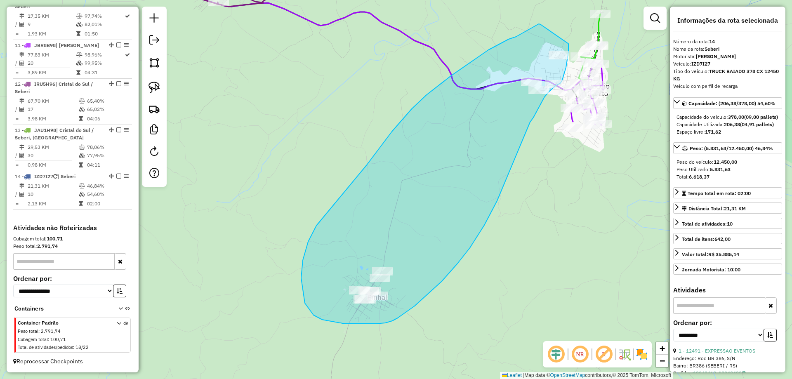
drag, startPoint x: 541, startPoint y: 24, endPoint x: 569, endPoint y: 42, distance: 33.2
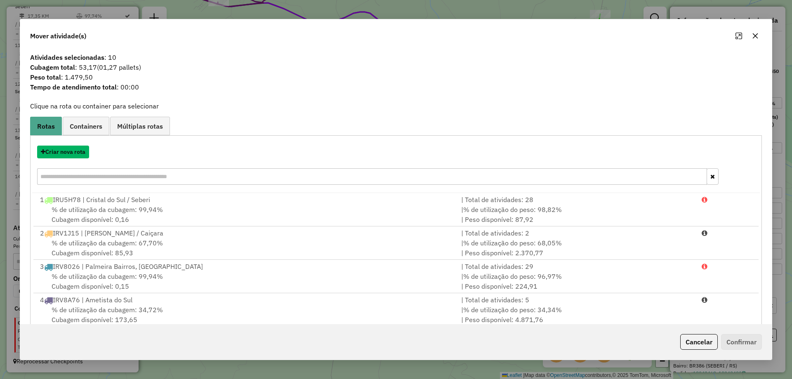
click at [55, 151] on button "Criar nova rota" at bounding box center [63, 152] width 52 height 13
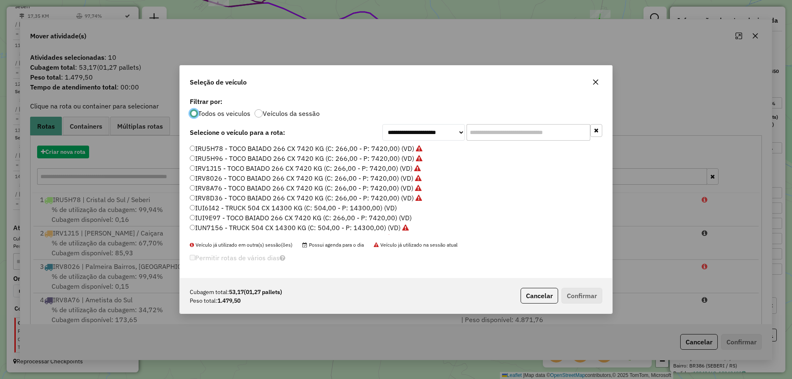
scroll to position [5, 2]
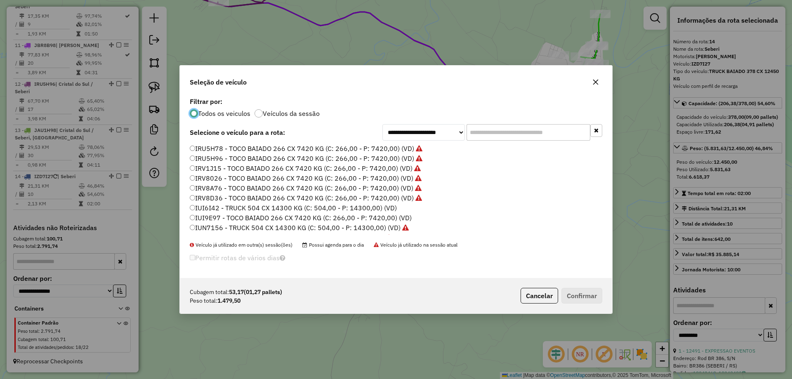
click at [210, 197] on label "IRV8D36 - TOCO BAIADO 266 CX 7420 KG (C: 266,00 - P: 7420,00) (VD)" at bounding box center [306, 198] width 232 height 10
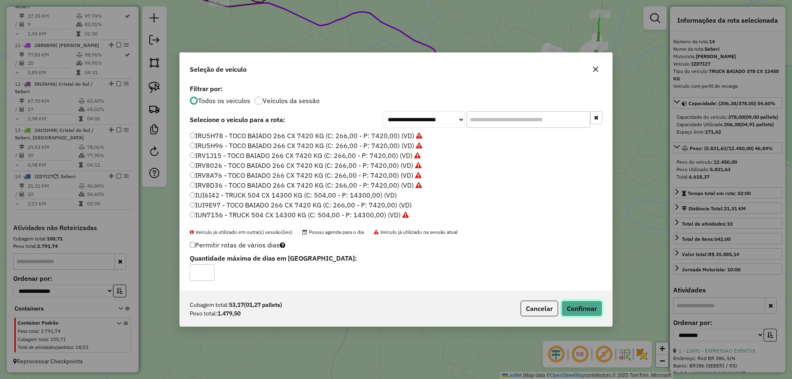
click at [596, 304] on button "Confirmar" at bounding box center [582, 309] width 41 height 16
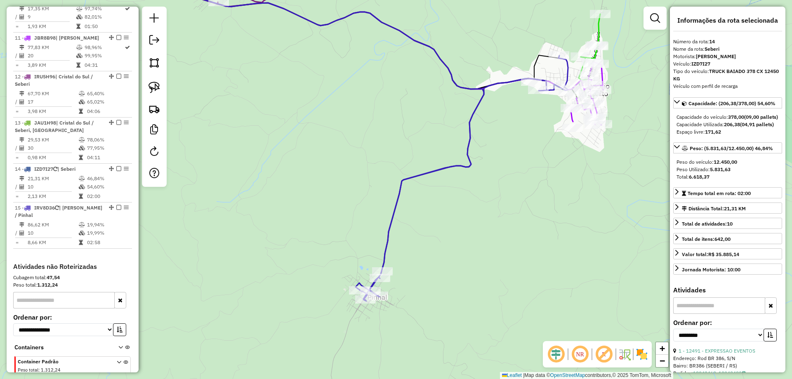
scroll to position [775, 0]
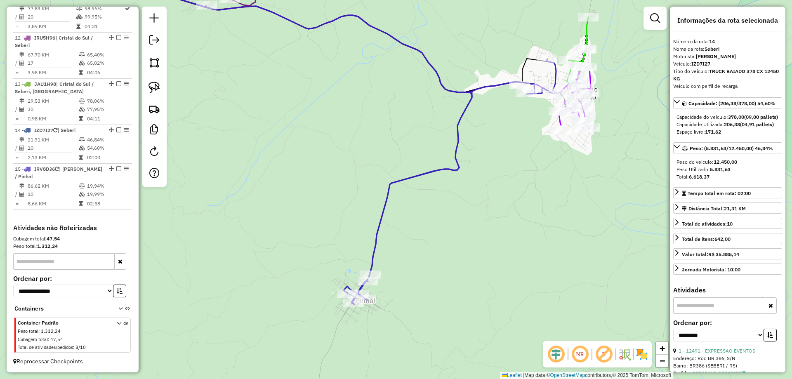
drag, startPoint x: 516, startPoint y: 255, endPoint x: 269, endPoint y: 296, distance: 250.6
click at [269, 297] on div "Janela de atendimento Grade de atendimento Capacidade Transportadoras Veículos …" at bounding box center [396, 189] width 792 height 379
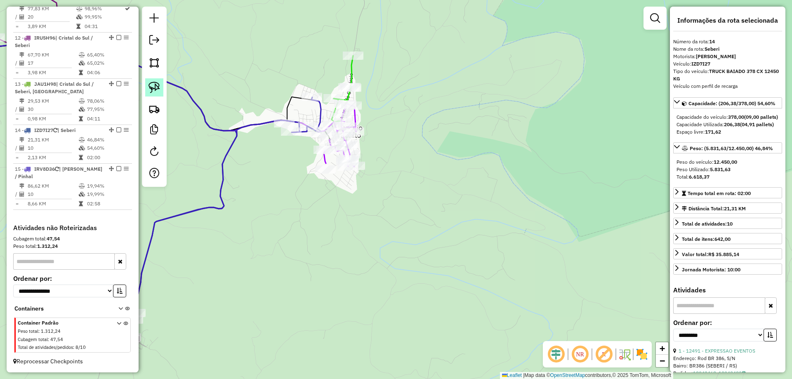
click at [156, 92] on img at bounding box center [155, 88] width 12 height 12
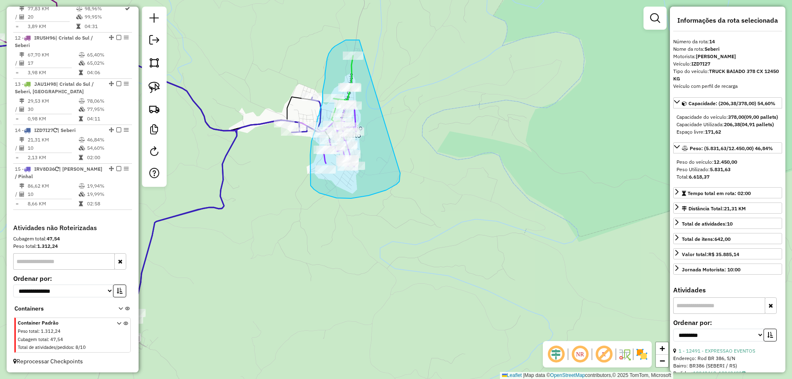
drag, startPoint x: 359, startPoint y: 40, endPoint x: 400, endPoint y: 173, distance: 139.9
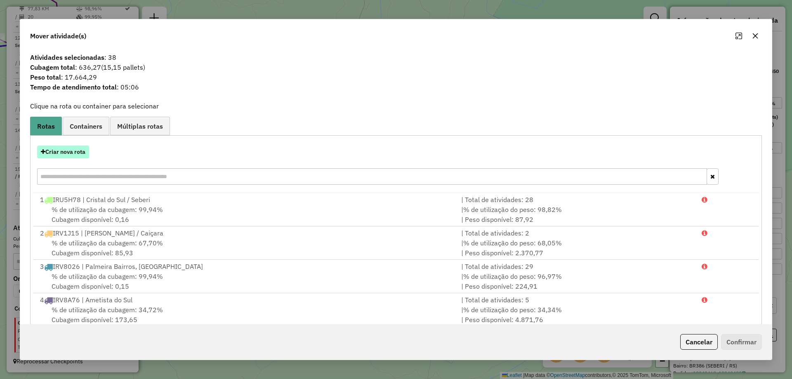
click at [70, 153] on button "Criar nova rota" at bounding box center [63, 152] width 52 height 13
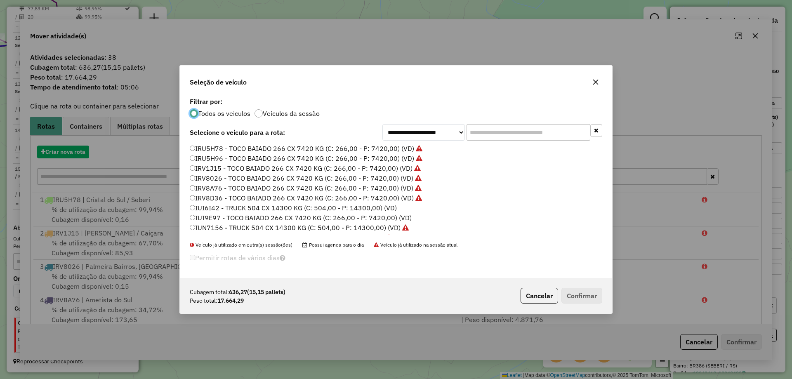
scroll to position [5, 2]
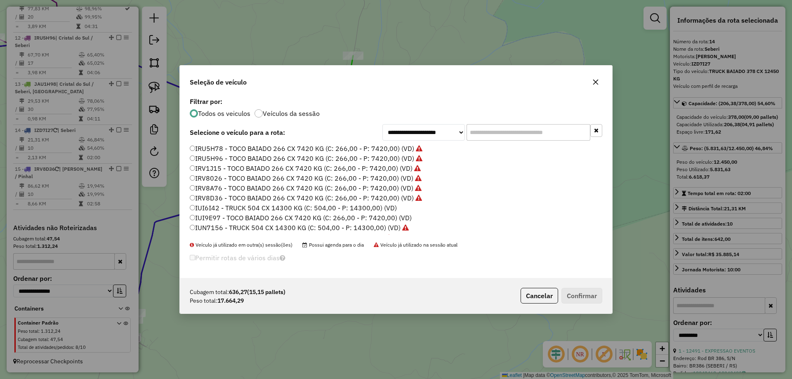
click at [221, 188] on label "IRV8A76 - TOCO BAIADO 266 CX 7420 KG (C: 266,00 - P: 7420,00) (VD)" at bounding box center [306, 188] width 232 height 10
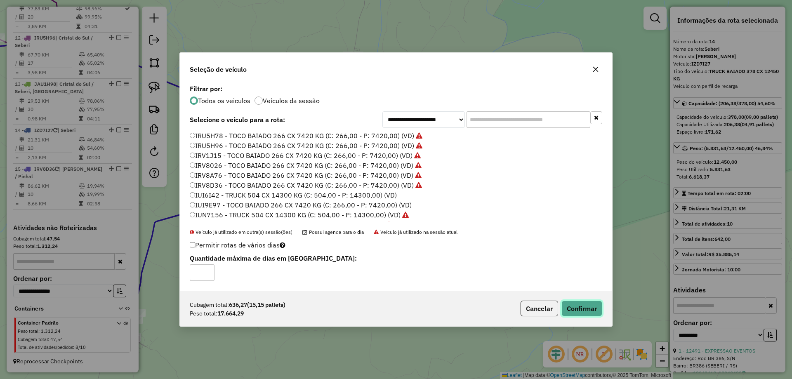
click at [591, 303] on button "Confirmar" at bounding box center [582, 309] width 41 height 16
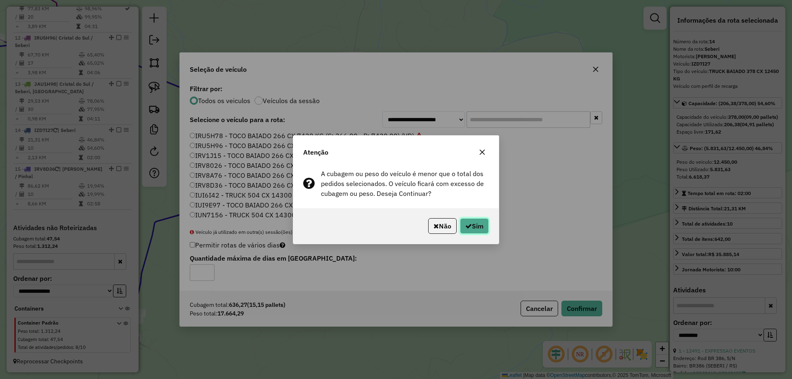
click at [470, 230] on button "Sim" at bounding box center [474, 226] width 29 height 16
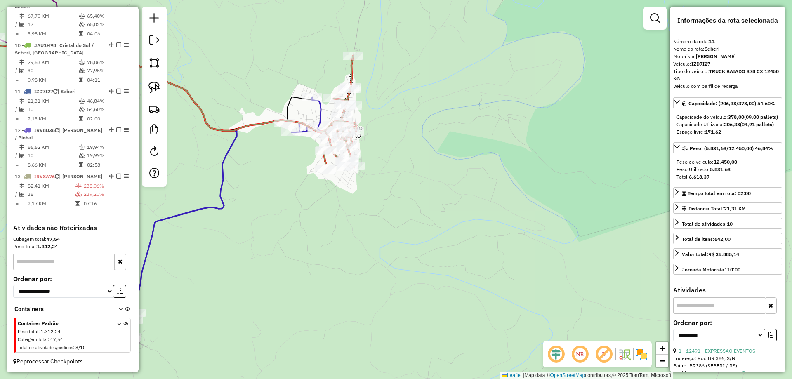
scroll to position [687, 0]
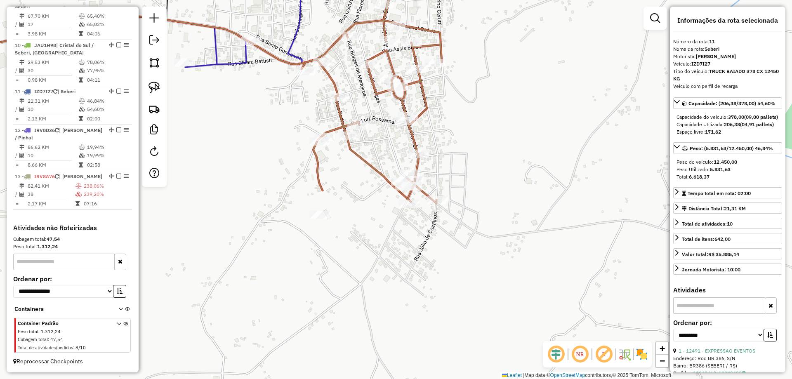
drag, startPoint x: 311, startPoint y: 68, endPoint x: 301, endPoint y: 104, distance: 37.1
click at [301, 104] on div "Janela de atendimento Grade de atendimento Capacidade Transportadoras Veículos …" at bounding box center [396, 189] width 792 height 379
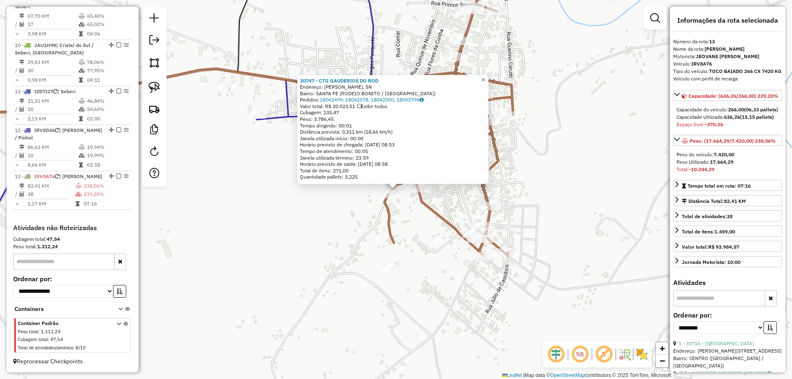
click at [489, 78] on link "×" at bounding box center [484, 80] width 10 height 10
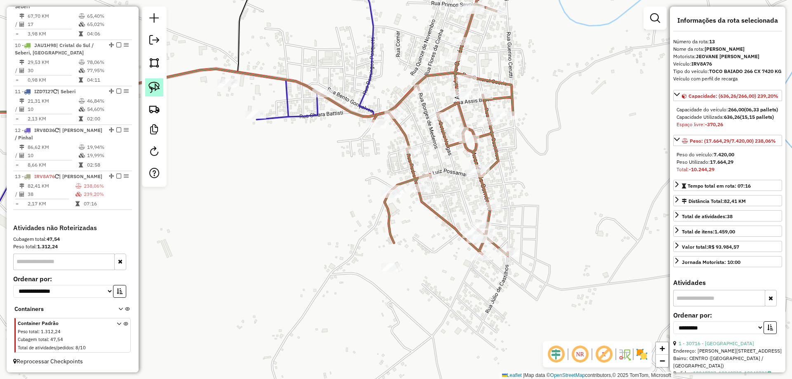
drag, startPoint x: 154, startPoint y: 90, endPoint x: 162, endPoint y: 96, distance: 9.7
click at [154, 90] on img at bounding box center [155, 88] width 12 height 12
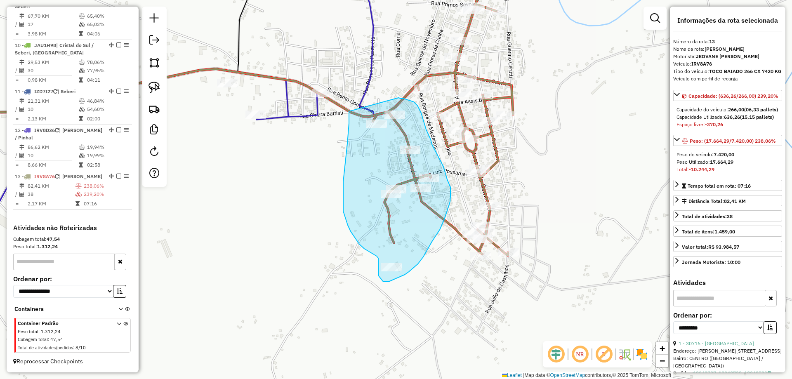
drag, startPoint x: 349, startPoint y: 120, endPoint x: 399, endPoint y: 98, distance: 54.3
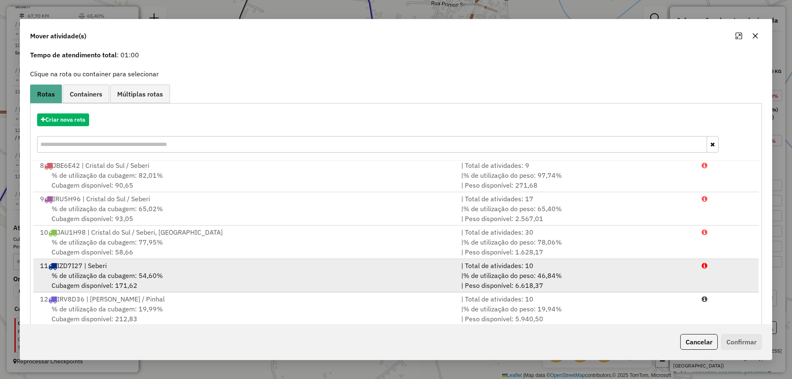
scroll to position [48, 0]
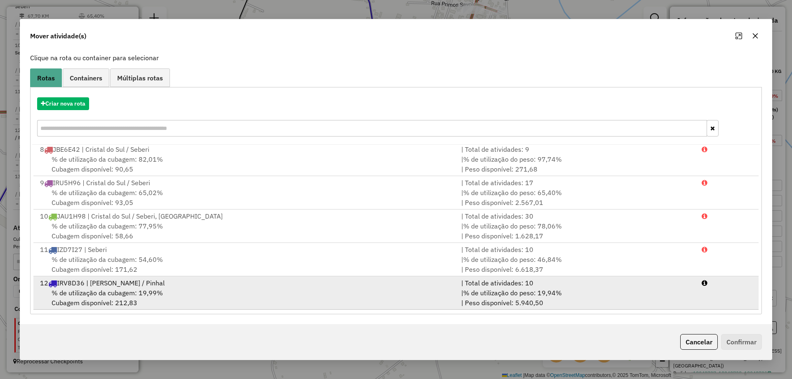
click at [579, 287] on div "| Total de atividades: 10" at bounding box center [576, 283] width 241 height 10
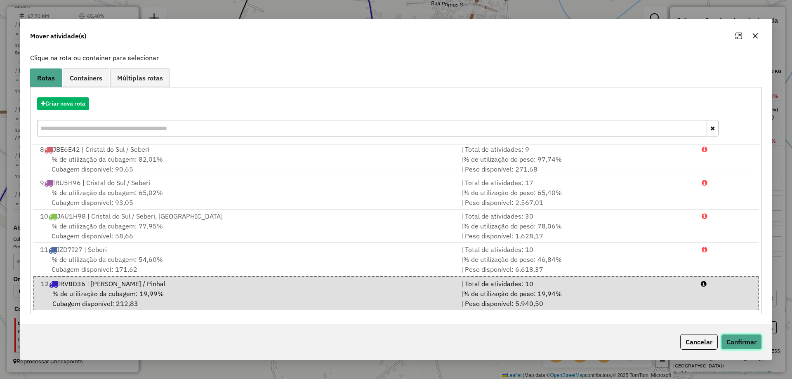
click at [751, 343] on button "Confirmar" at bounding box center [741, 342] width 41 height 16
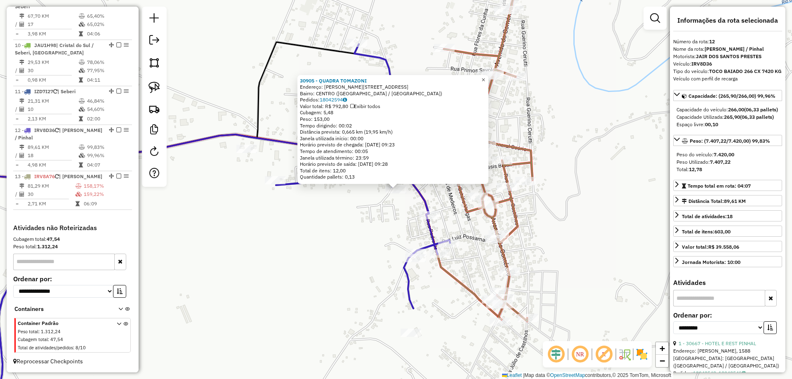
click at [485, 76] on span "×" at bounding box center [484, 79] width 4 height 7
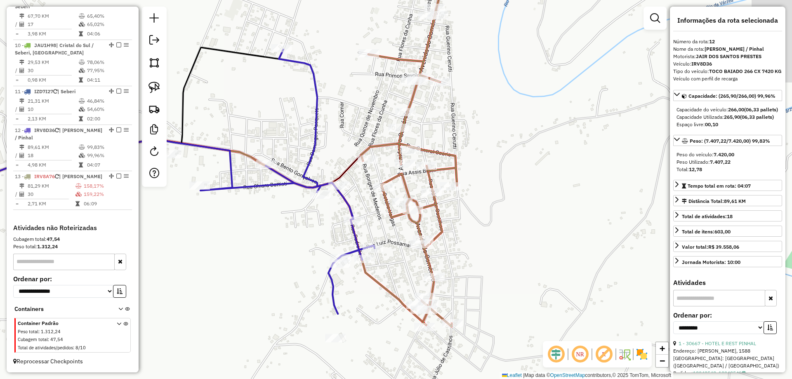
drag, startPoint x: 487, startPoint y: 115, endPoint x: 427, endPoint y: 147, distance: 68.1
click at [427, 147] on div "Janela de atendimento Grade de atendimento Capacidade Transportadoras Veículos …" at bounding box center [396, 189] width 792 height 379
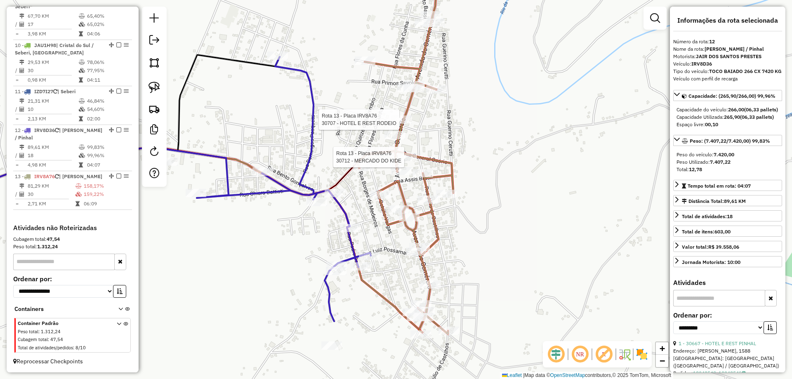
click at [407, 124] on div at bounding box center [402, 120] width 21 height 8
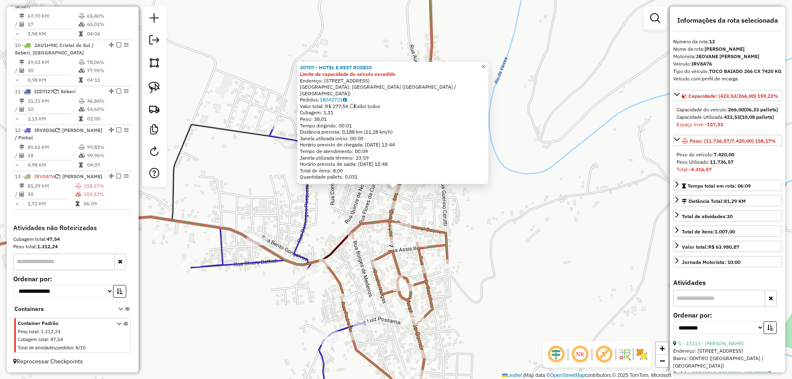
click at [485, 68] on span "×" at bounding box center [484, 66] width 4 height 7
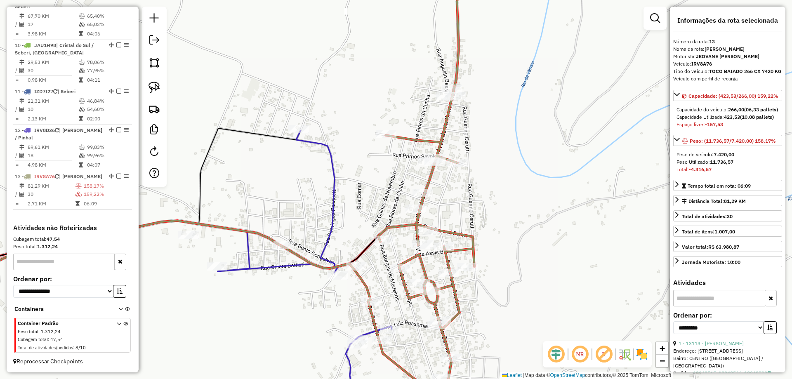
drag, startPoint x: 476, startPoint y: 109, endPoint x: 457, endPoint y: 143, distance: 38.6
click at [457, 143] on div "Janela de atendimento Grade de atendimento Capacidade Transportadoras Veículos …" at bounding box center [396, 189] width 792 height 379
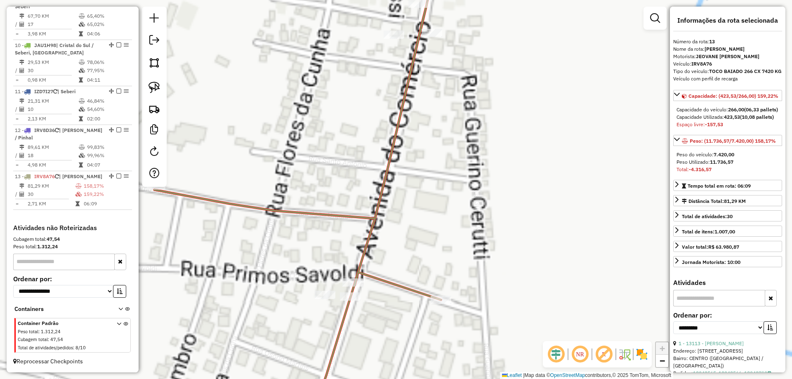
click at [452, 120] on div "Janela de atendimento Grade de atendimento Capacidade Transportadoras Veículos …" at bounding box center [396, 189] width 792 height 379
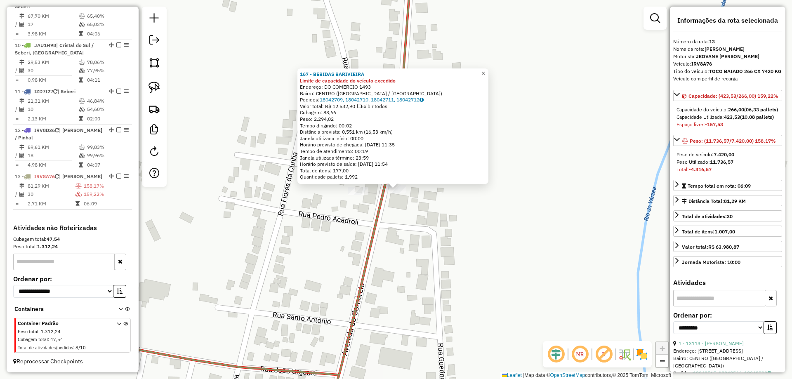
click at [485, 71] on span "×" at bounding box center [484, 73] width 4 height 7
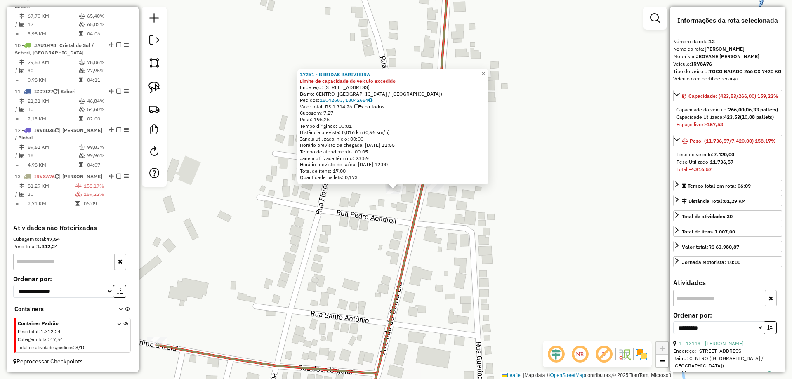
click at [496, 65] on div "17251 - BEBIDAS BARIVIEIRA Limite de capacidade do veículo excedido Endereço: R…" at bounding box center [396, 189] width 792 height 379
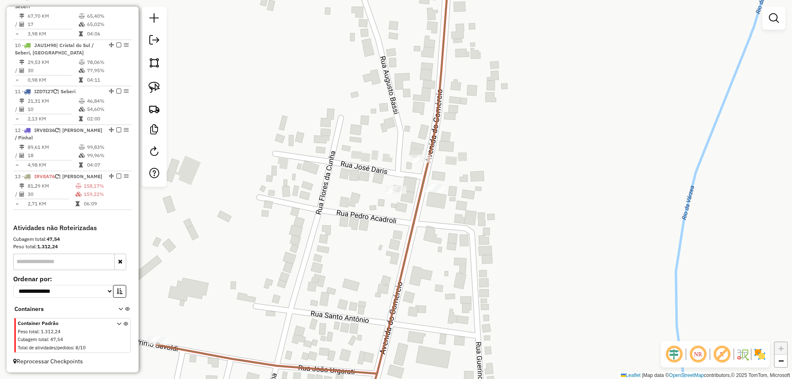
click at [488, 72] on div "17251 - BEBIDAS BARIVIEIRA Limite de capacidade do veículo excedido Endereço: R…" at bounding box center [396, 189] width 792 height 379
select select "**********"
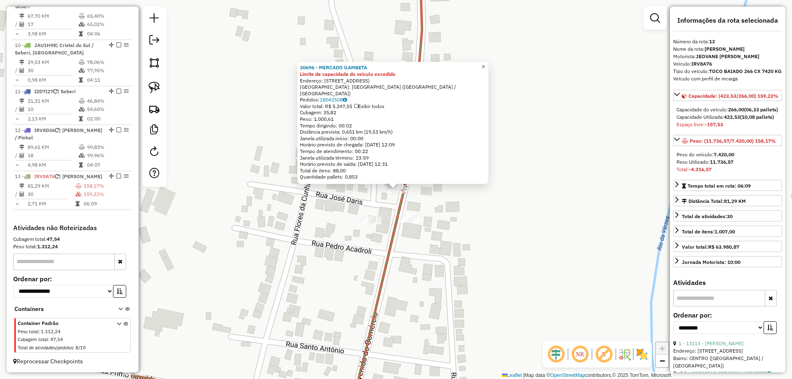
click at [485, 70] on span "×" at bounding box center [484, 66] width 4 height 7
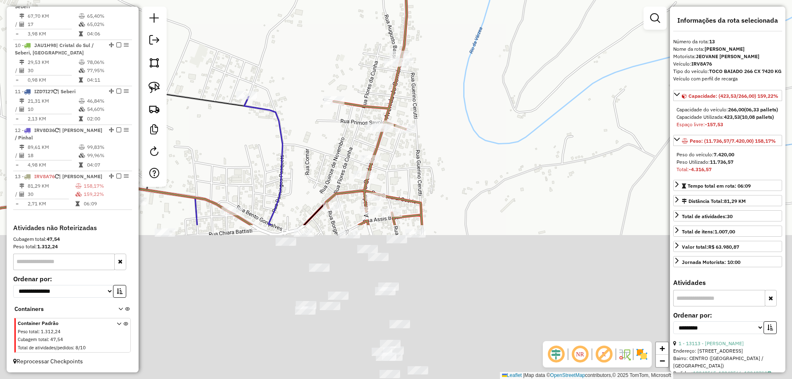
drag, startPoint x: 478, startPoint y: 316, endPoint x: 470, endPoint y: 100, distance: 216.0
click at [470, 100] on div "Janela de atendimento Grade de atendimento Capacidade Transportadoras Veículos …" at bounding box center [396, 189] width 792 height 379
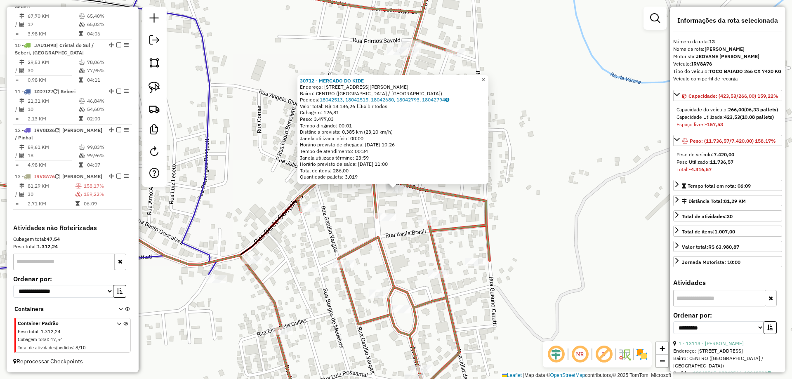
click at [485, 78] on span "×" at bounding box center [484, 79] width 4 height 7
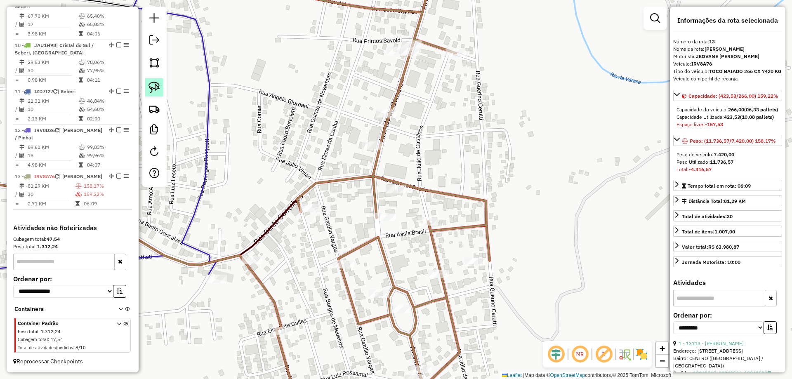
click at [160, 94] on link at bounding box center [154, 87] width 18 height 18
drag, startPoint x: 383, startPoint y: 184, endPoint x: 417, endPoint y: 182, distance: 34.3
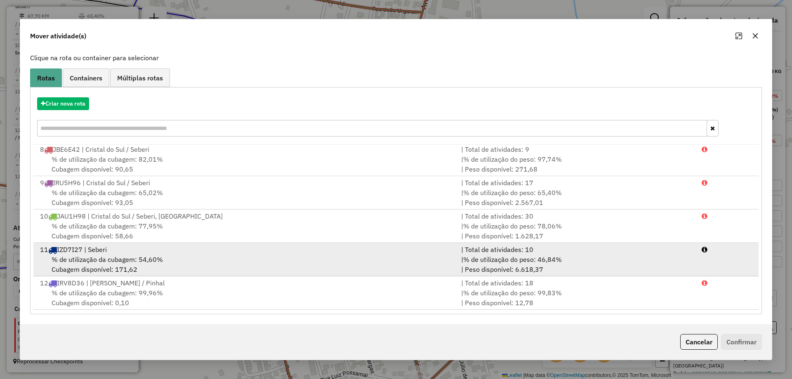
click at [250, 265] on div "% de utilização da cubagem: 54,60% Cubagem disponível: 171,62" at bounding box center [245, 265] width 421 height 20
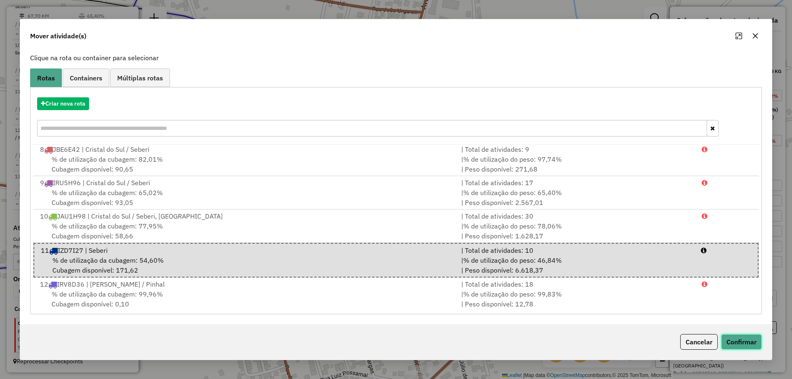
click at [745, 346] on button "Confirmar" at bounding box center [741, 342] width 41 height 16
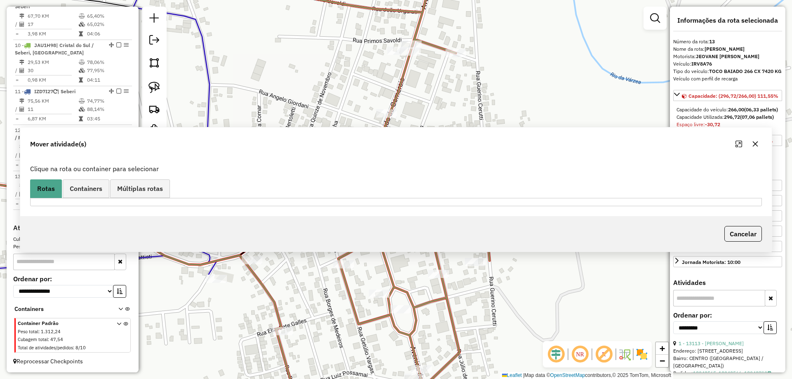
scroll to position [0, 0]
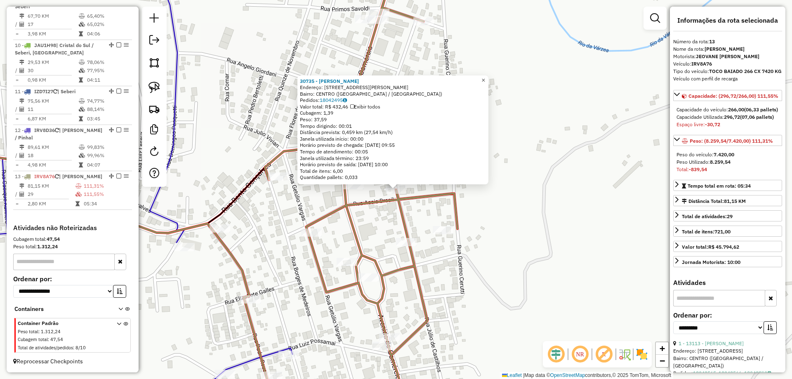
click at [485, 78] on span "×" at bounding box center [484, 80] width 4 height 7
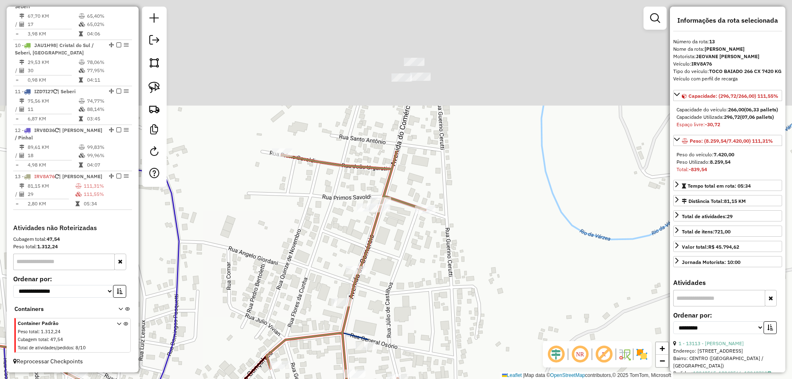
drag, startPoint x: 468, startPoint y: 47, endPoint x: 453, endPoint y: 278, distance: 231.2
click at [468, 284] on div "Janela de atendimento Grade de atendimento Capacidade Transportadoras Veículos …" at bounding box center [396, 189] width 792 height 379
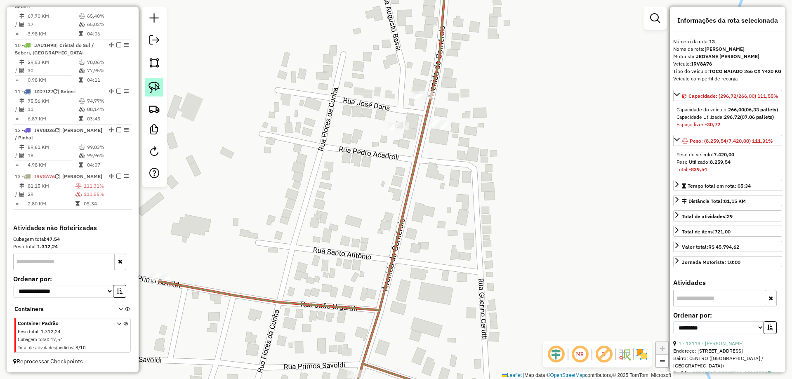
click at [151, 92] on img at bounding box center [155, 88] width 12 height 12
drag, startPoint x: 420, startPoint y: 87, endPoint x: 440, endPoint y: 96, distance: 22.2
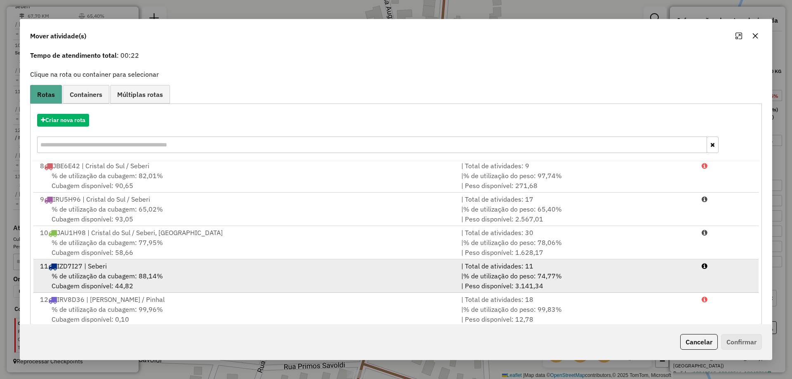
scroll to position [48, 0]
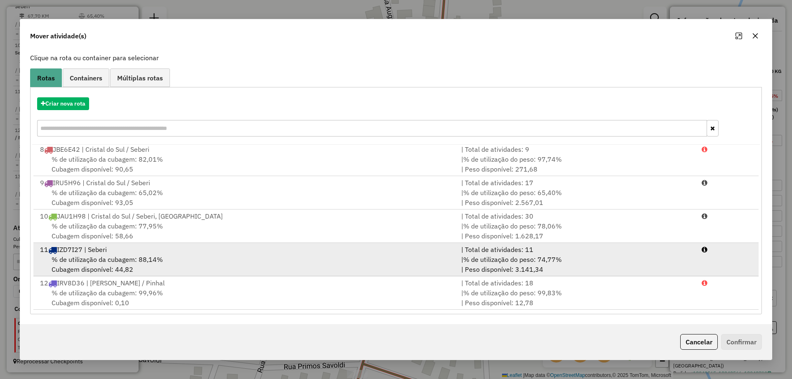
click at [172, 249] on div "11 IZD7I27 | Seberi" at bounding box center [245, 250] width 421 height 10
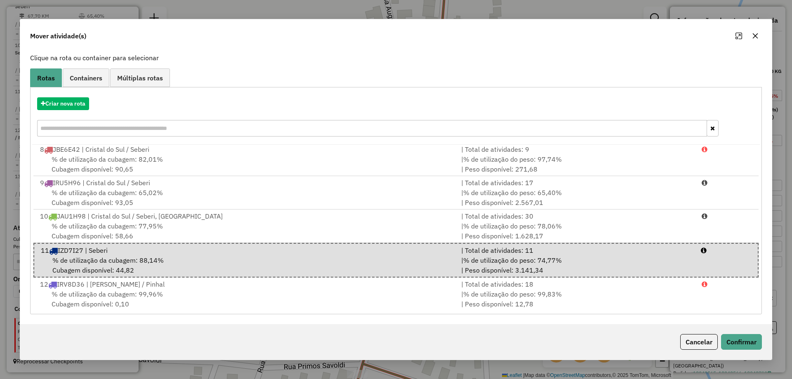
click at [719, 345] on div "Cancelar Confirmar" at bounding box center [719, 342] width 85 height 16
click at [725, 344] on button "Confirmar" at bounding box center [741, 342] width 41 height 16
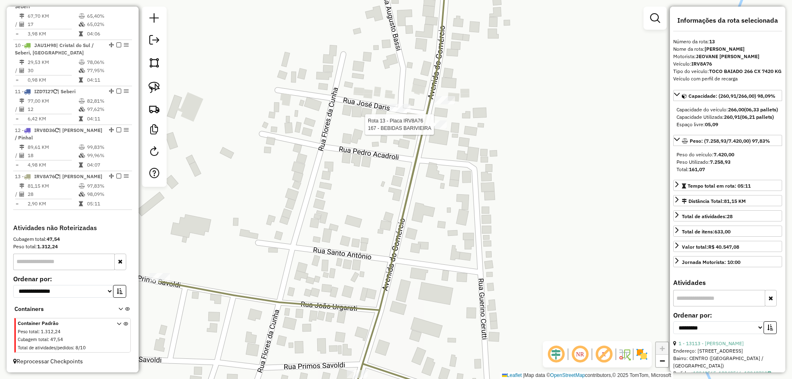
click at [439, 129] on div at bounding box center [436, 125] width 21 height 8
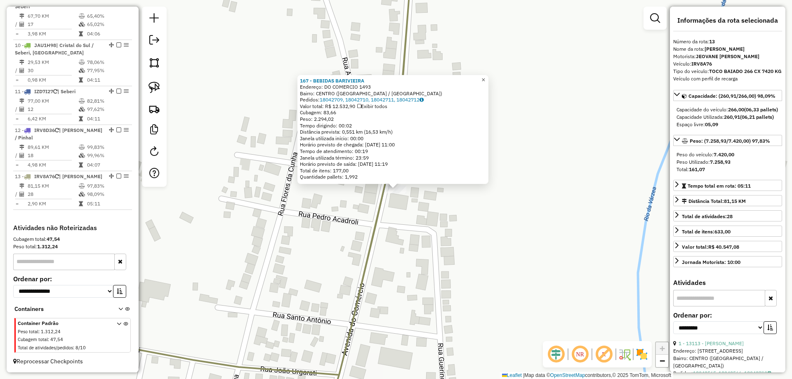
click at [485, 78] on span "×" at bounding box center [484, 79] width 4 height 7
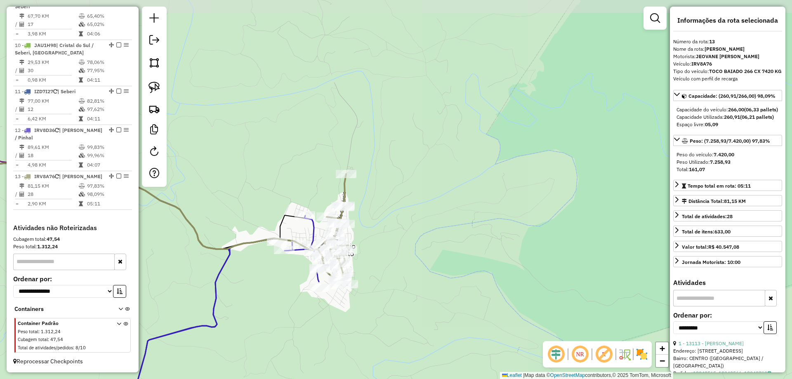
drag, startPoint x: 247, startPoint y: 211, endPoint x: 566, endPoint y: 170, distance: 321.7
click at [553, 173] on div "Janela de atendimento Grade de atendimento Capacidade Transportadoras Veículos …" at bounding box center [396, 189] width 792 height 379
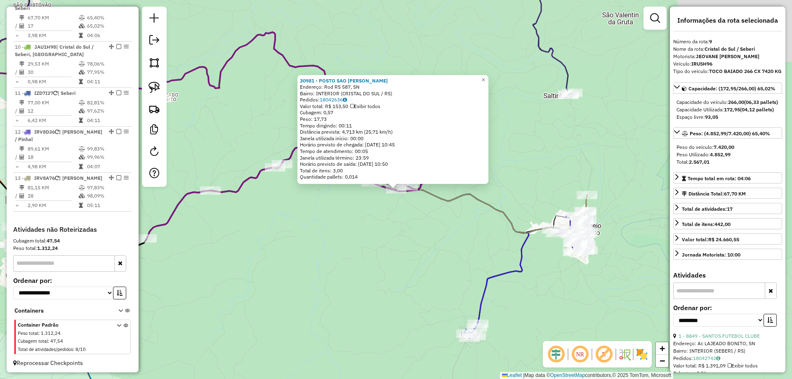
scroll to position [674, 0]
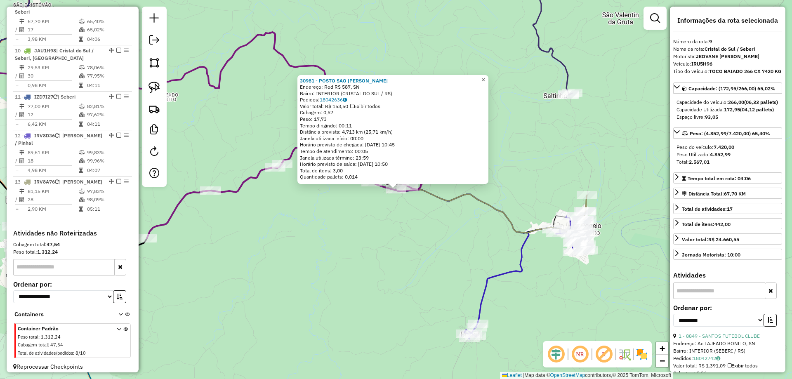
click at [485, 79] on span "×" at bounding box center [484, 79] width 4 height 7
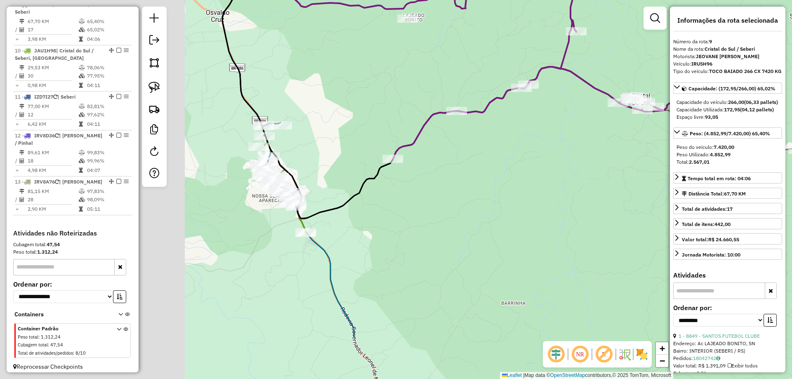
drag, startPoint x: 350, startPoint y: 206, endPoint x: 596, endPoint y: 127, distance: 258.9
click at [596, 127] on div "Janela de atendimento Grade de atendimento Capacidade Transportadoras Veículos …" at bounding box center [396, 189] width 792 height 379
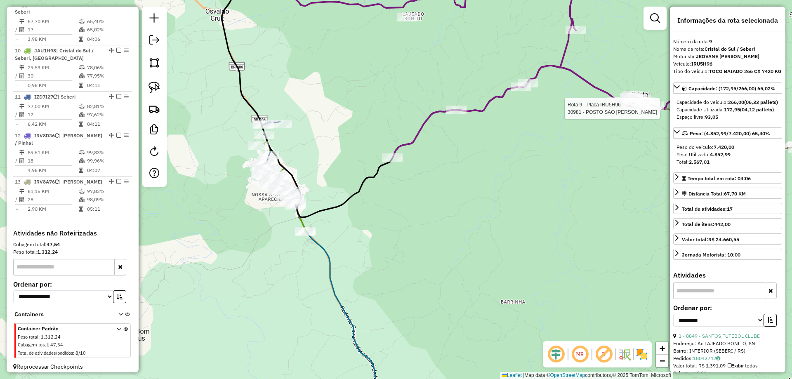
drag, startPoint x: 395, startPoint y: 208, endPoint x: 340, endPoint y: 156, distance: 75.0
click at [340, 156] on div "Rota 9 - Placa IRU5H96 30981 - POSTO SAO [PERSON_NAME] de atendimento Grade de …" at bounding box center [396, 189] width 792 height 379
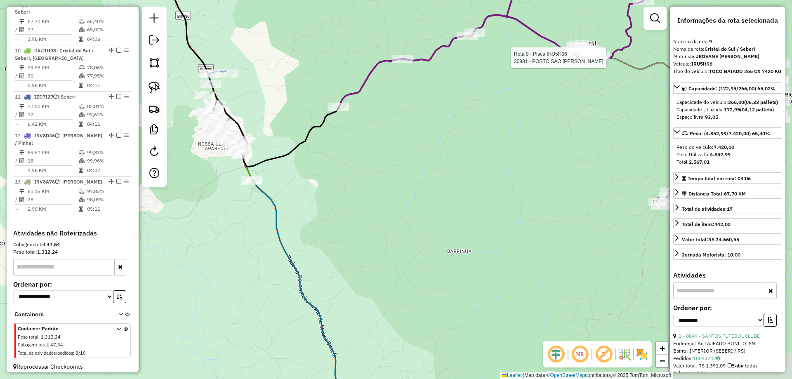
click at [615, 115] on div "Rota 9 - Placa IRU5H96 30981 - POSTO SAO [PERSON_NAME] de atendimento Grade de …" at bounding box center [396, 189] width 792 height 379
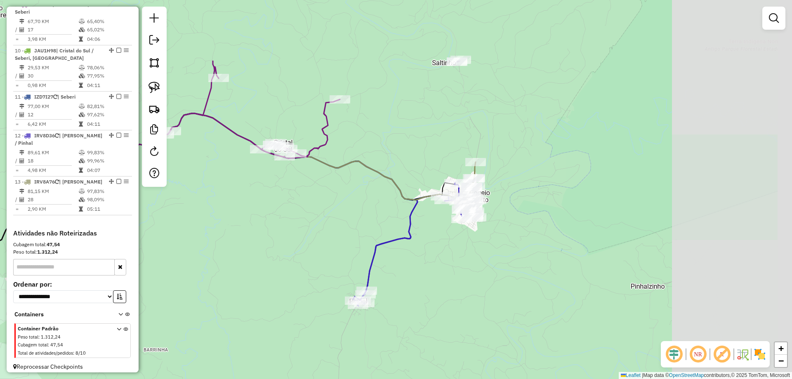
drag, startPoint x: 603, startPoint y: 90, endPoint x: 300, endPoint y: 188, distance: 319.4
click at [300, 188] on div "Janela de atendimento Grade de atendimento Capacidade Transportadoras Veículos …" at bounding box center [396, 189] width 792 height 379
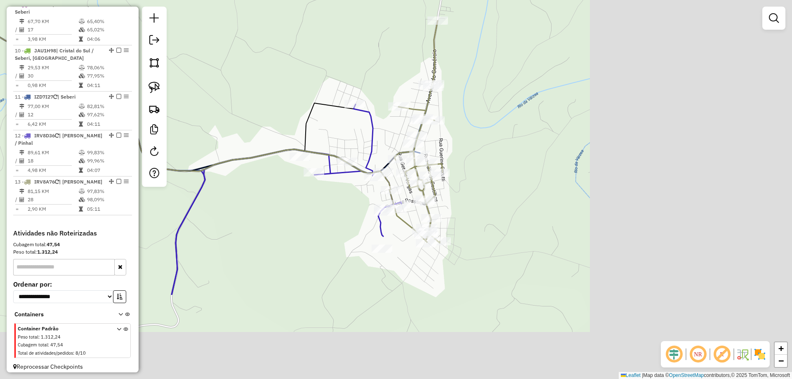
drag, startPoint x: 532, startPoint y: 195, endPoint x: 224, endPoint y: 73, distance: 330.8
click at [224, 73] on div "Janela de atendimento Grade de atendimento Capacidade Transportadoras Veículos …" at bounding box center [396, 189] width 792 height 379
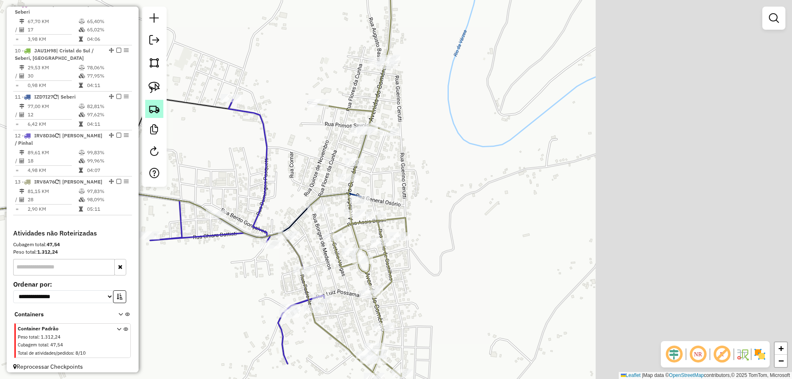
drag, startPoint x: 407, startPoint y: 116, endPoint x: 162, endPoint y: 116, distance: 245.6
click at [162, 116] on hb-router-mapa "Informações da Sessão 990939 - [DATE] Criação: [DATE] 17:34 Depósito: UNIAO - F…" at bounding box center [396, 189] width 792 height 379
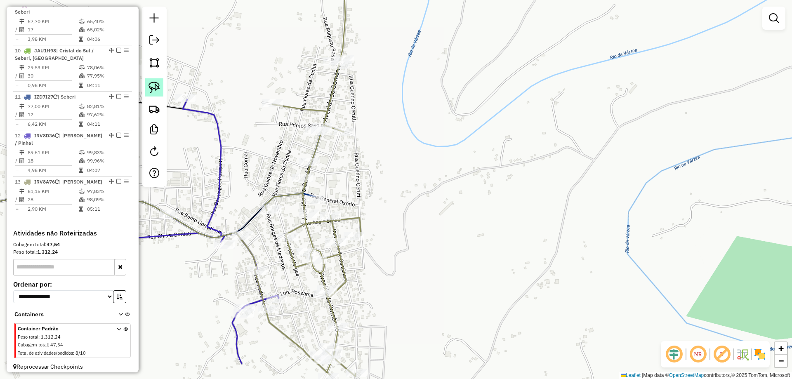
click at [155, 87] on img at bounding box center [155, 88] width 12 height 12
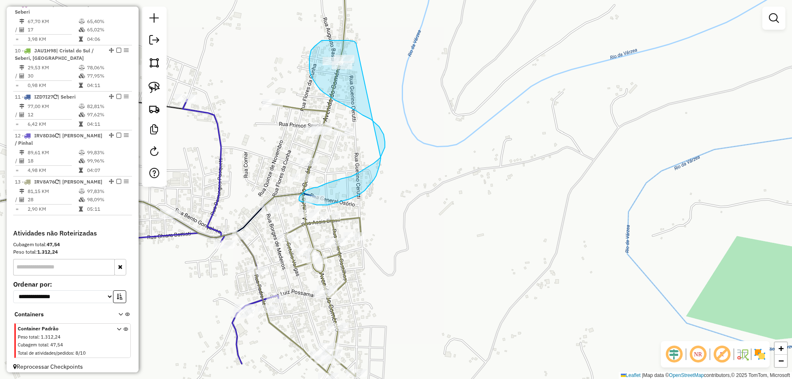
drag, startPoint x: 356, startPoint y: 43, endPoint x: 381, endPoint y: 158, distance: 117.8
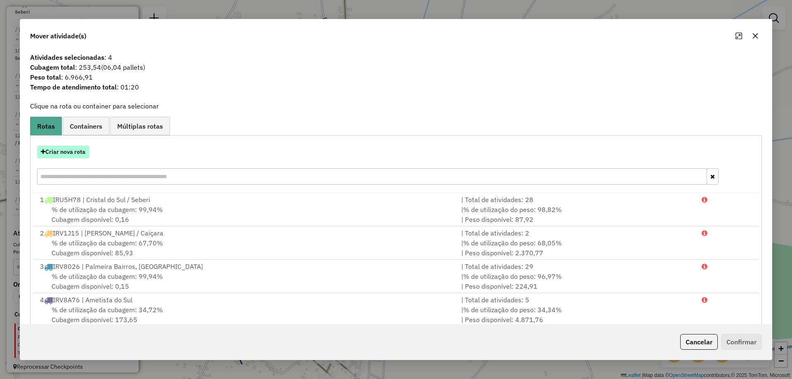
click at [79, 147] on button "Criar nova rota" at bounding box center [63, 152] width 52 height 13
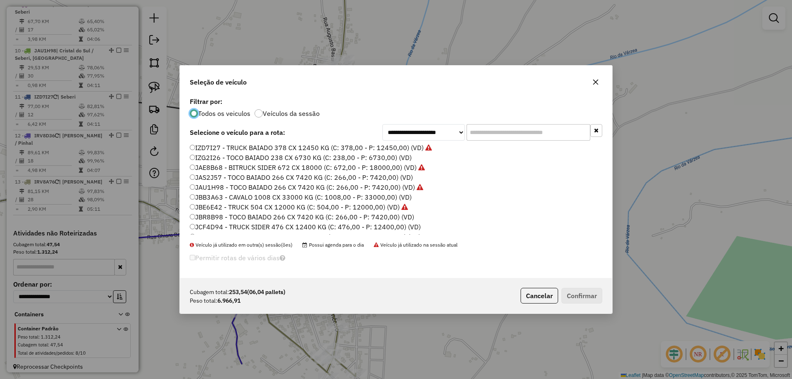
scroll to position [107, 0]
click at [219, 210] on label "JBR8B98 - TOCO BAIADO 266 CX 7420 KG (C: 266,00 - P: 7420,00) (VD)" at bounding box center [302, 210] width 225 height 10
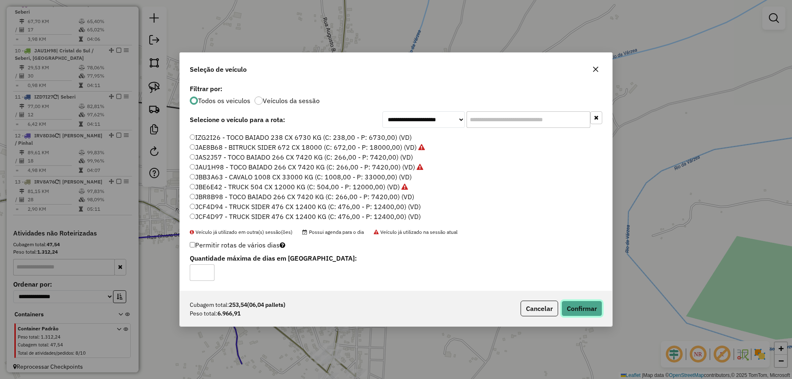
click at [575, 304] on button "Confirmar" at bounding box center [582, 309] width 41 height 16
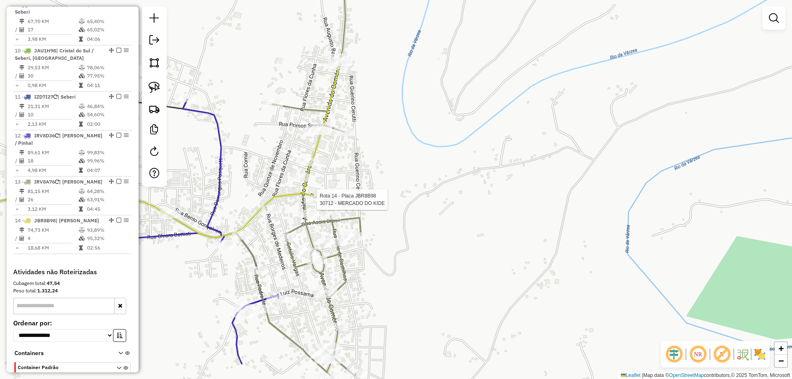
select select "**********"
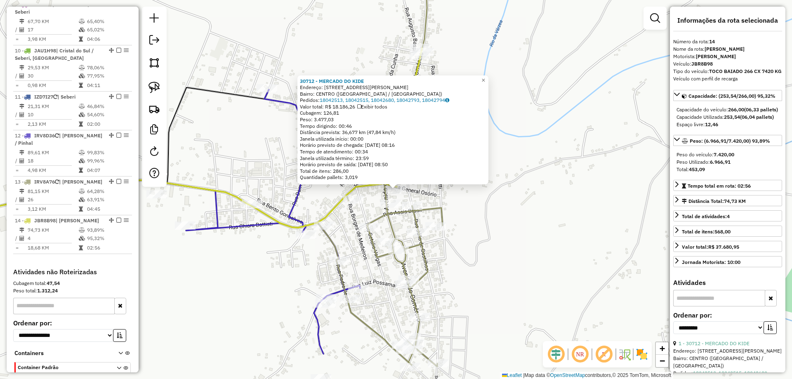
scroll to position [726, 0]
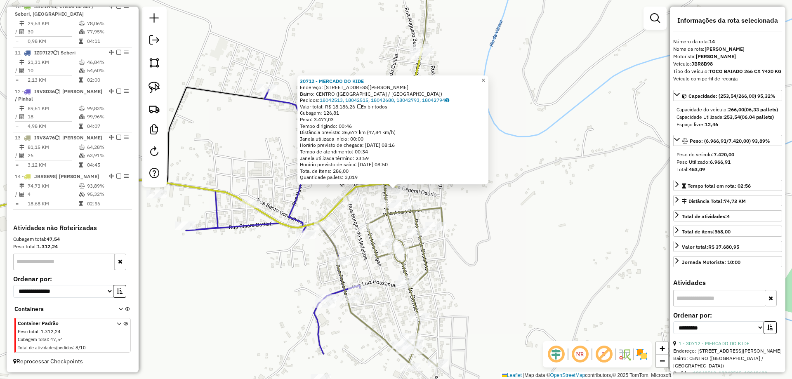
click at [485, 78] on span "×" at bounding box center [484, 80] width 4 height 7
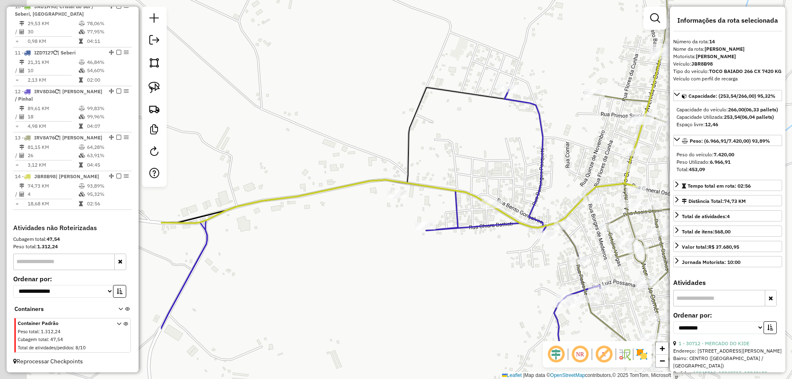
drag, startPoint x: 267, startPoint y: 170, endPoint x: 586, endPoint y: 169, distance: 318.6
click at [586, 169] on div "Janela de atendimento Grade de atendimento Capacidade Transportadoras Veículos …" at bounding box center [396, 189] width 792 height 379
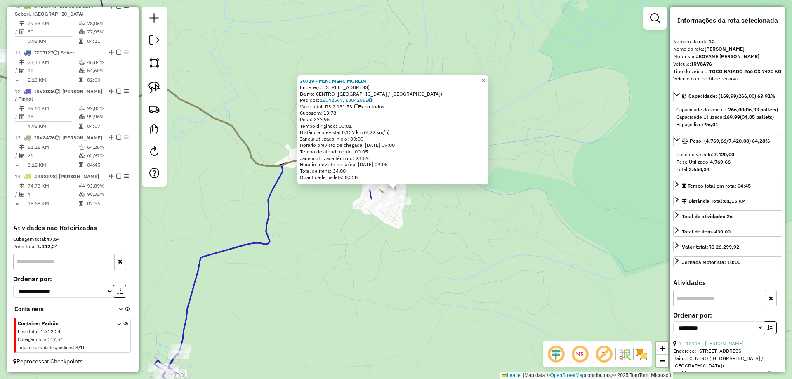
click at [489, 78] on link "×" at bounding box center [484, 81] width 10 height 10
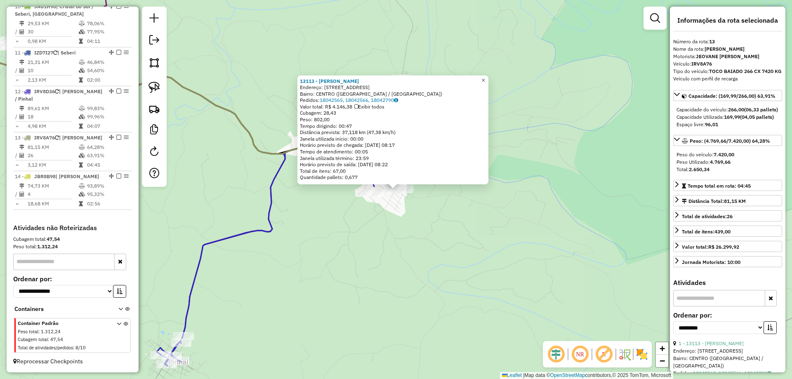
click at [487, 76] on link "×" at bounding box center [484, 81] width 10 height 10
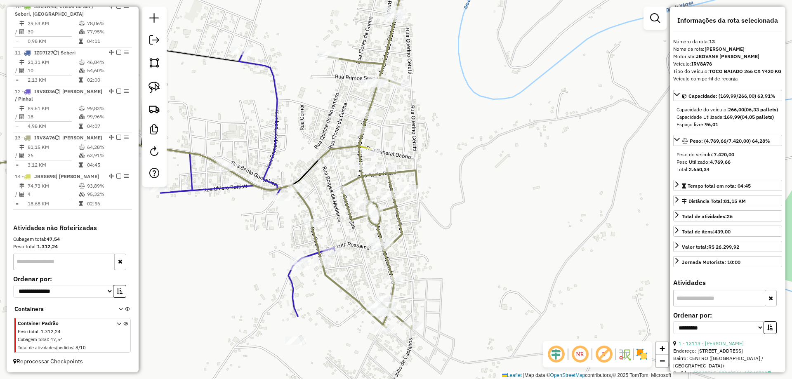
drag, startPoint x: 437, startPoint y: 62, endPoint x: 415, endPoint y: 172, distance: 111.9
click at [417, 172] on div "Janela de atendimento Grade de atendimento Capacidade Transportadoras Veículos …" at bounding box center [396, 189] width 792 height 379
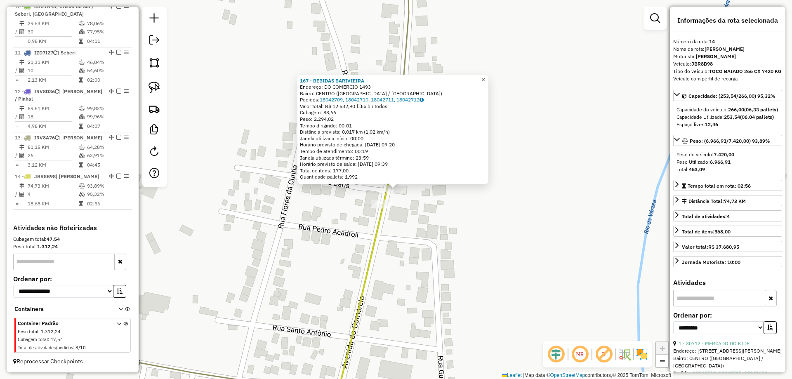
click at [485, 78] on span "×" at bounding box center [484, 79] width 4 height 7
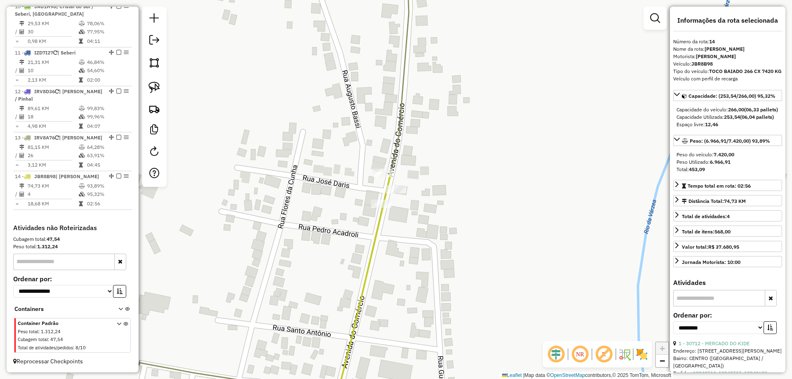
click at [143, 85] on div at bounding box center [154, 97] width 25 height 180
click at [156, 87] on img at bounding box center [155, 88] width 12 height 12
drag, startPoint x: 383, startPoint y: 154, endPoint x: 412, endPoint y: 167, distance: 32.4
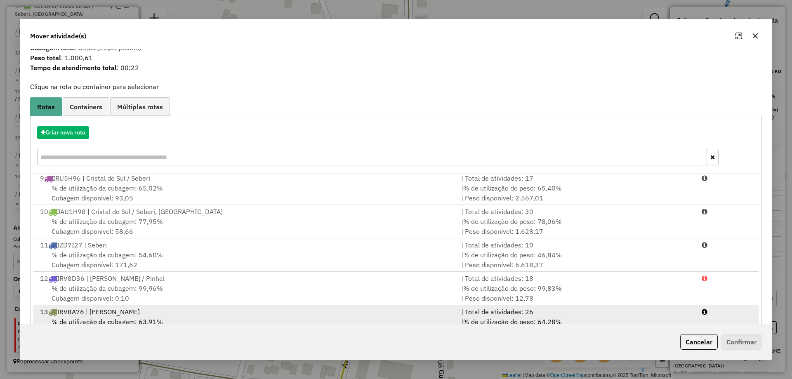
scroll to position [48, 0]
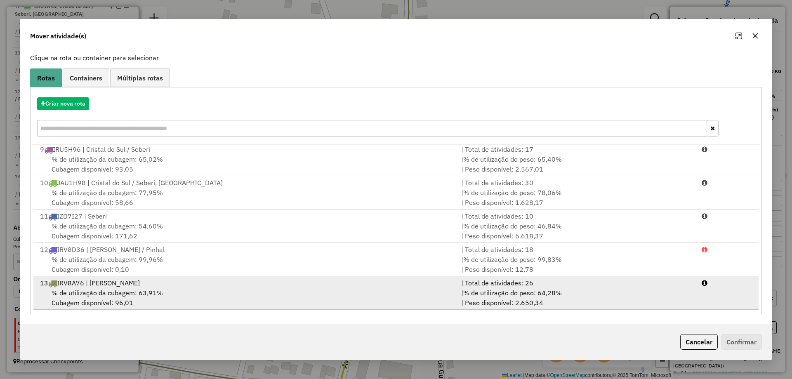
click at [219, 289] on div "% de utilização da cubagem: 63,91% Cubagem disponível: 96,01" at bounding box center [245, 298] width 421 height 20
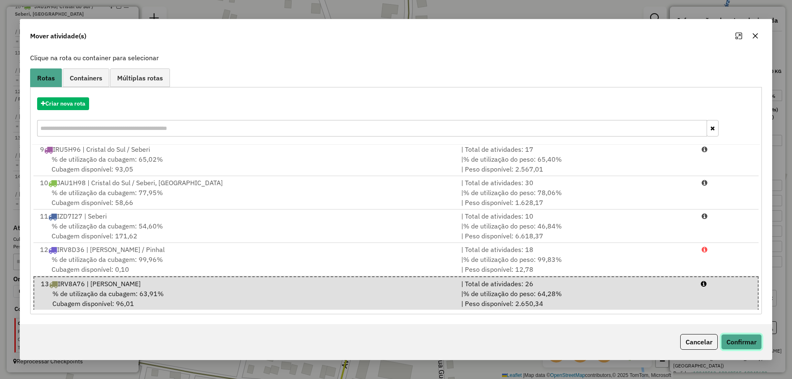
click at [730, 339] on button "Confirmar" at bounding box center [741, 342] width 41 height 16
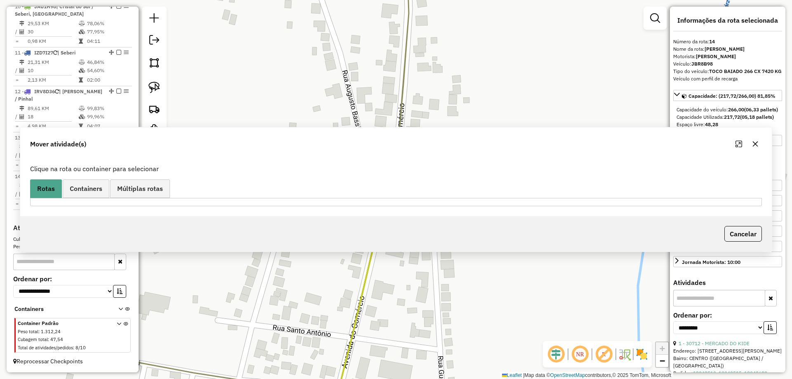
scroll to position [0, 0]
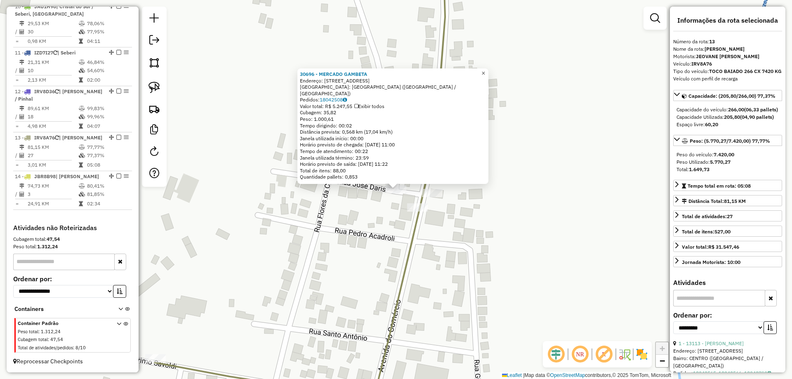
click at [486, 77] on link "×" at bounding box center [484, 74] width 10 height 10
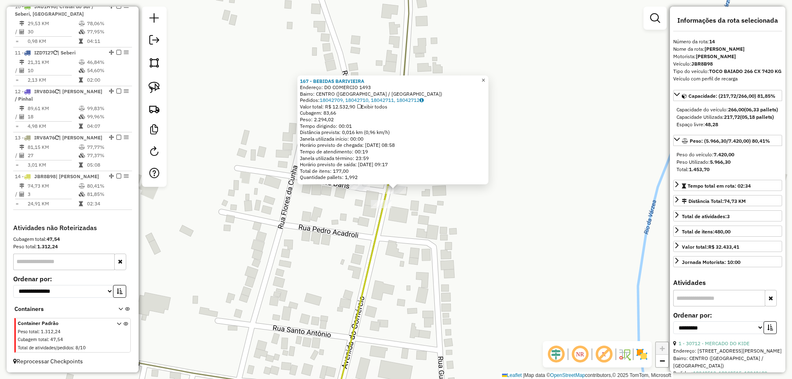
click at [489, 78] on link "×" at bounding box center [484, 81] width 10 height 10
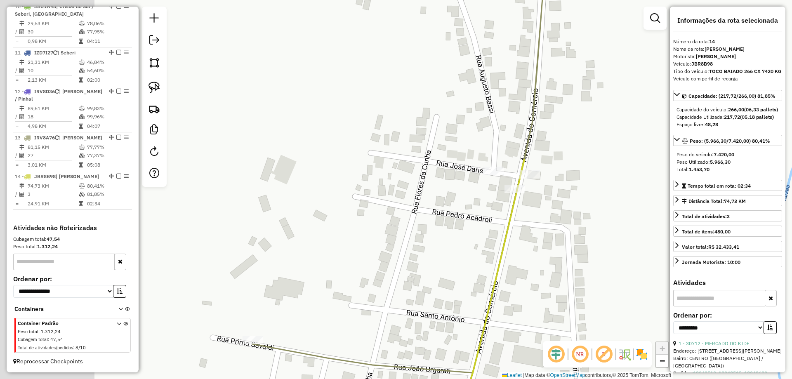
drag, startPoint x: 222, startPoint y: 169, endPoint x: 552, endPoint y: 125, distance: 332.2
click at [526, 132] on div "Janela de atendimento Grade de atendimento Capacidade Transportadoras Veículos …" at bounding box center [396, 189] width 792 height 379
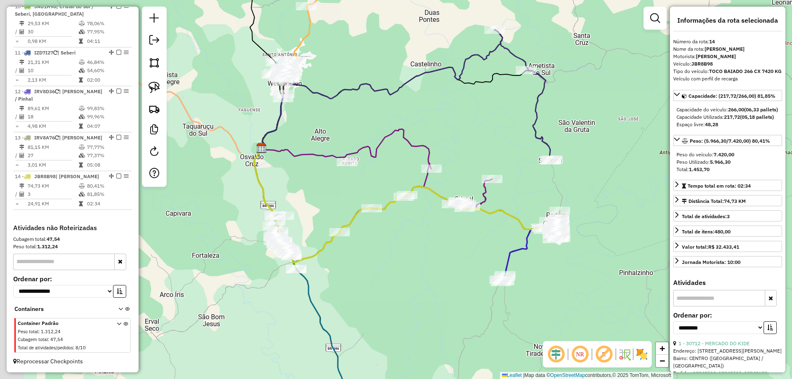
drag, startPoint x: 289, startPoint y: 234, endPoint x: 350, endPoint y: 259, distance: 66.1
click at [368, 262] on div "Janela de atendimento Grade de atendimento Capacidade Transportadoras Veículos …" at bounding box center [396, 189] width 792 height 379
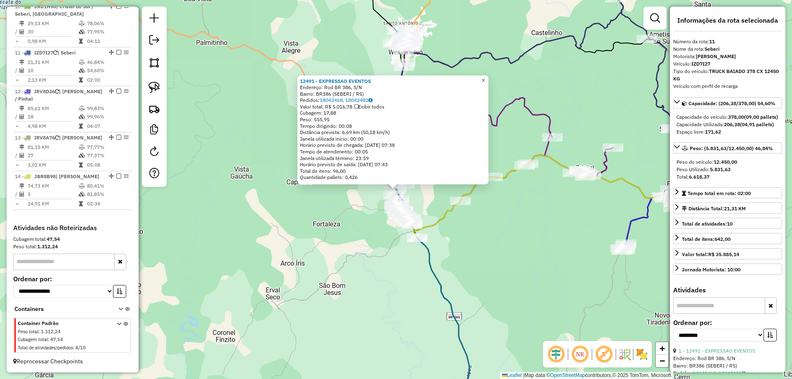
click at [485, 79] on span "×" at bounding box center [484, 80] width 4 height 7
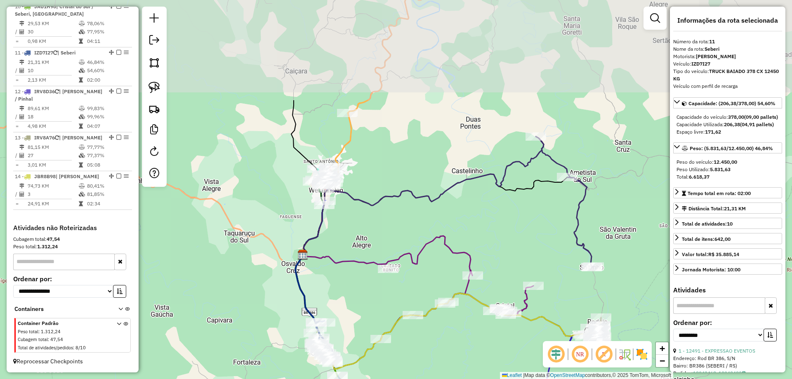
drag, startPoint x: 446, startPoint y: 82, endPoint x: 348, endPoint y: 215, distance: 165.7
click at [348, 215] on div "Janela de atendimento Grade de atendimento Capacidade Transportadoras Veículos …" at bounding box center [396, 189] width 792 height 379
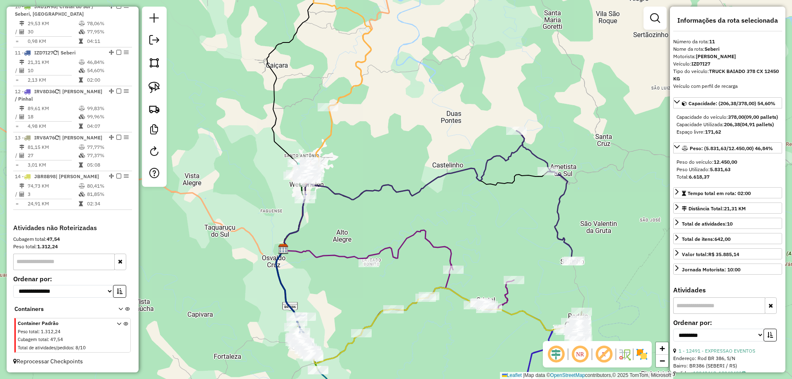
drag, startPoint x: 534, startPoint y: 214, endPoint x: 511, endPoint y: 164, distance: 54.5
click at [512, 167] on div "Janela de atendimento Grade de atendimento Capacidade Transportadoras Veículos …" at bounding box center [396, 189] width 792 height 379
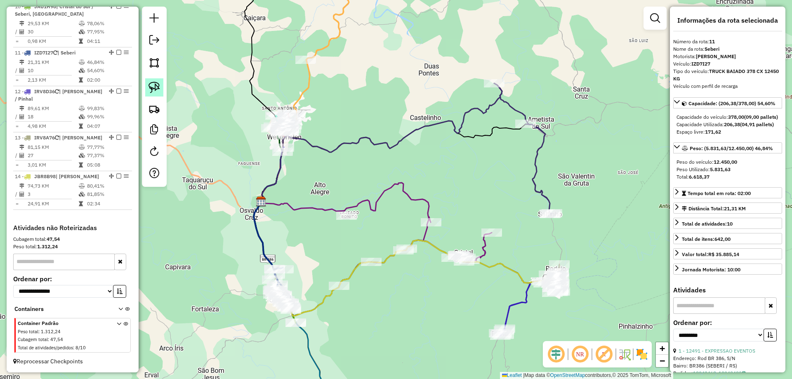
click at [156, 89] on img at bounding box center [155, 88] width 12 height 12
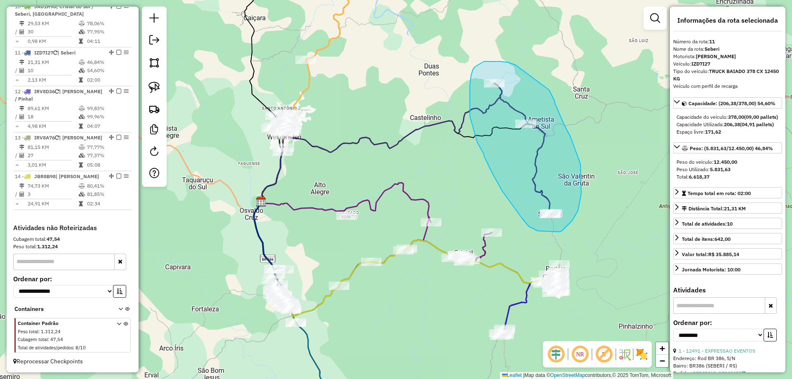
drag, startPoint x: 514, startPoint y: 64, endPoint x: 549, endPoint y: 90, distance: 43.4
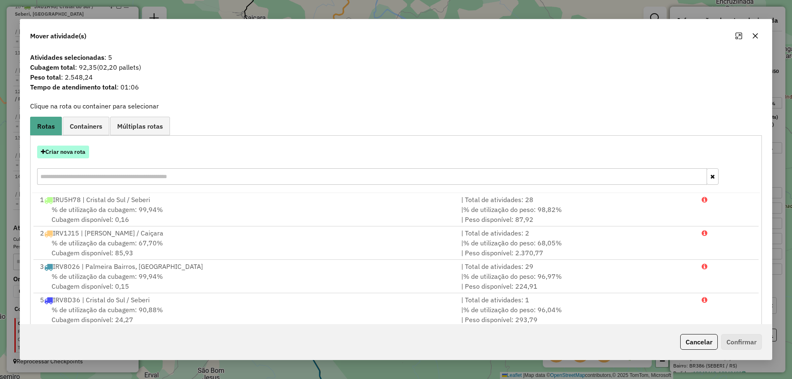
click at [74, 157] on button "Criar nova rota" at bounding box center [63, 152] width 52 height 13
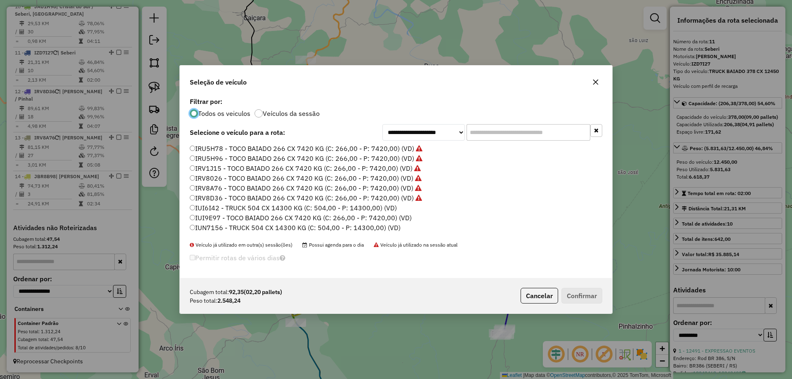
scroll to position [5, 2]
click at [195, 170] on label "IRV1J15 - TOCO BAIADO 266 CX 7420 KG (C: 266,00 - P: 7420,00) (VD)" at bounding box center [305, 168] width 231 height 10
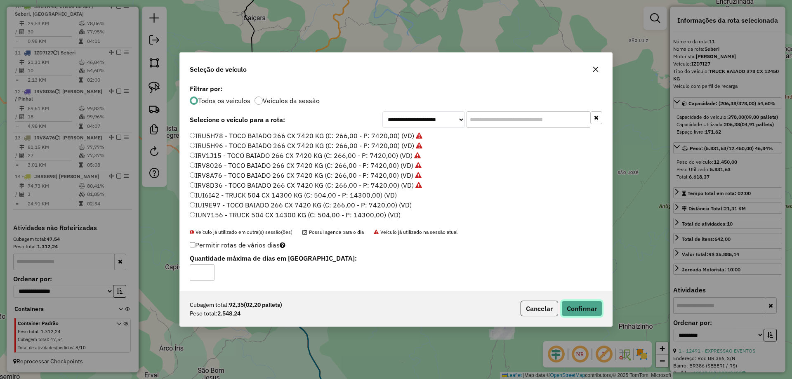
click at [588, 314] on button "Confirmar" at bounding box center [582, 309] width 41 height 16
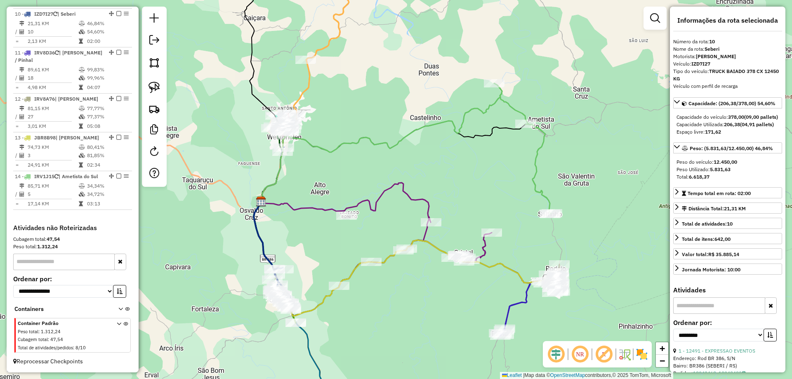
scroll to position [733, 0]
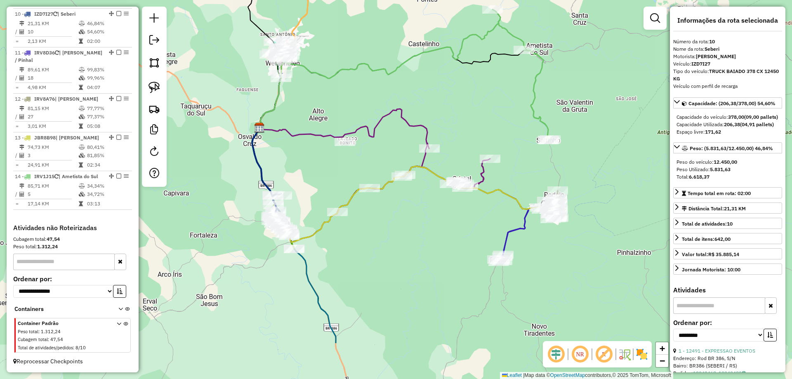
drag, startPoint x: 298, startPoint y: 288, endPoint x: 296, endPoint y: 205, distance: 83.0
click at [296, 205] on div "Janela de atendimento Grade de atendimento Capacidade Transportadoras Veículos …" at bounding box center [396, 189] width 792 height 379
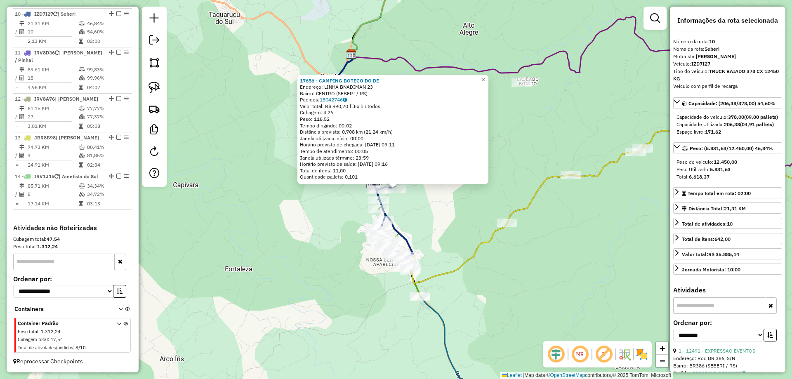
scroll to position [728, 0]
click at [485, 76] on link "×" at bounding box center [484, 80] width 10 height 10
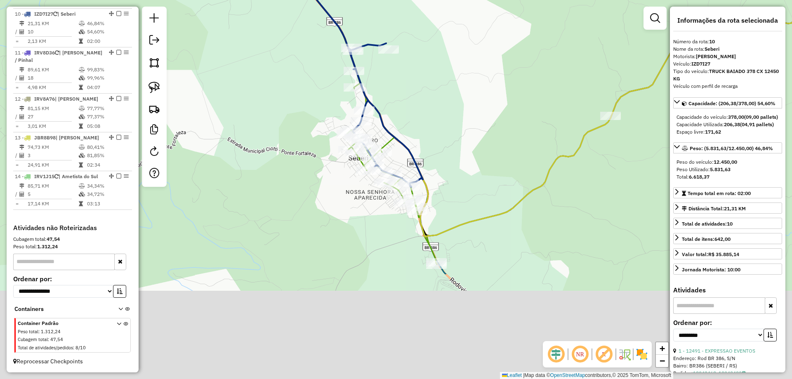
drag, startPoint x: 415, startPoint y: 258, endPoint x: 459, endPoint y: 115, distance: 149.9
click at [459, 115] on div "Janela de atendimento Grade de atendimento Capacidade Transportadoras Veículos …" at bounding box center [396, 189] width 792 height 379
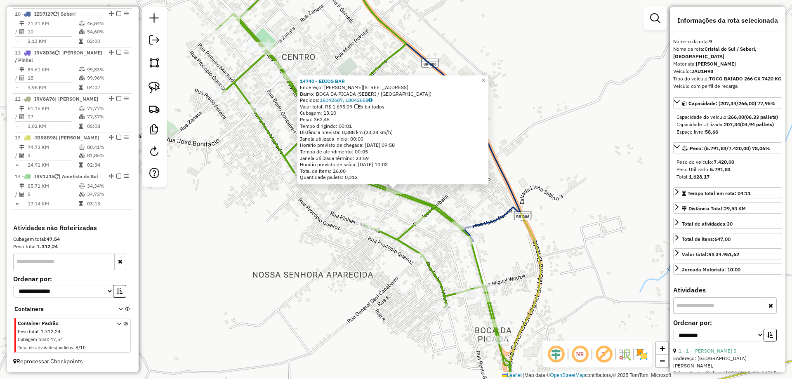
scroll to position [682, 0]
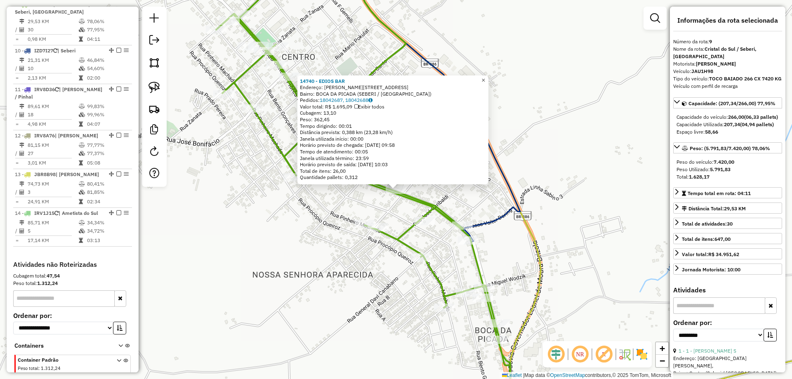
click at [489, 76] on link "×" at bounding box center [484, 81] width 10 height 10
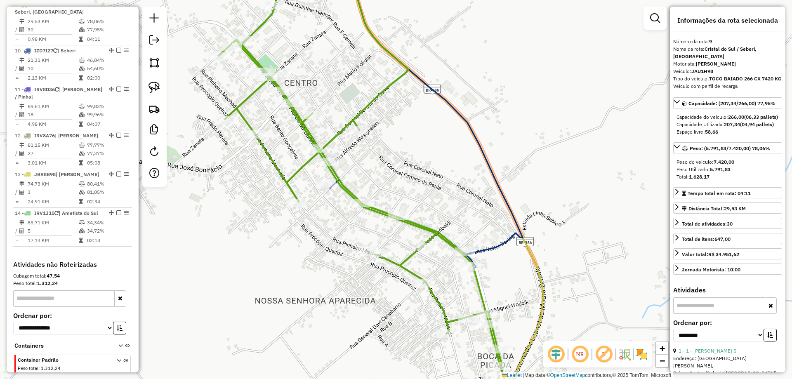
drag, startPoint x: 338, startPoint y: 70, endPoint x: 339, endPoint y: 109, distance: 38.4
click at [339, 108] on div "Janela de atendimento Grade de atendimento Capacidade Transportadoras Veículos …" at bounding box center [396, 189] width 792 height 379
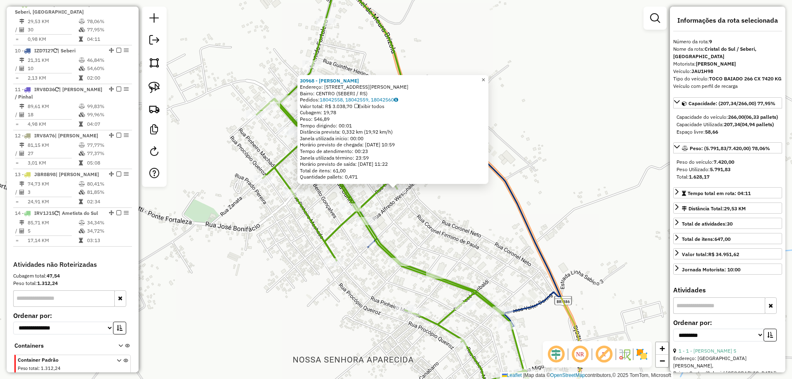
click at [485, 76] on span "×" at bounding box center [484, 79] width 4 height 7
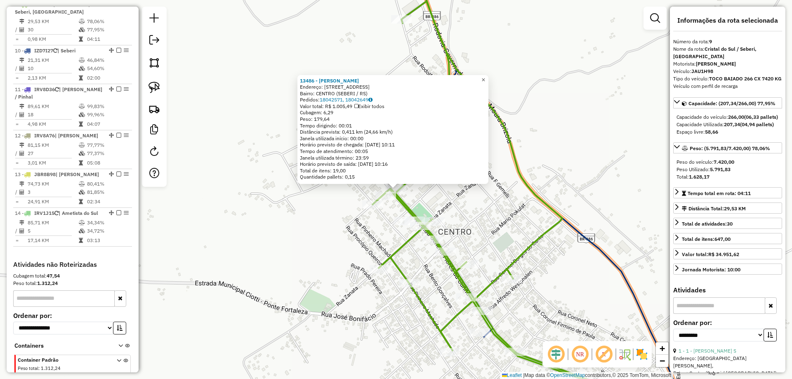
click at [485, 76] on span "×" at bounding box center [484, 79] width 4 height 7
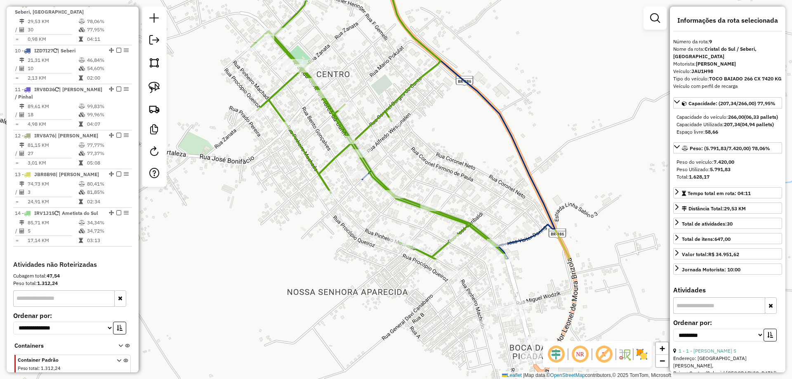
drag, startPoint x: 422, startPoint y: 303, endPoint x: 253, endPoint y: 83, distance: 277.3
click at [263, 95] on icon at bounding box center [378, 52] width 255 height 416
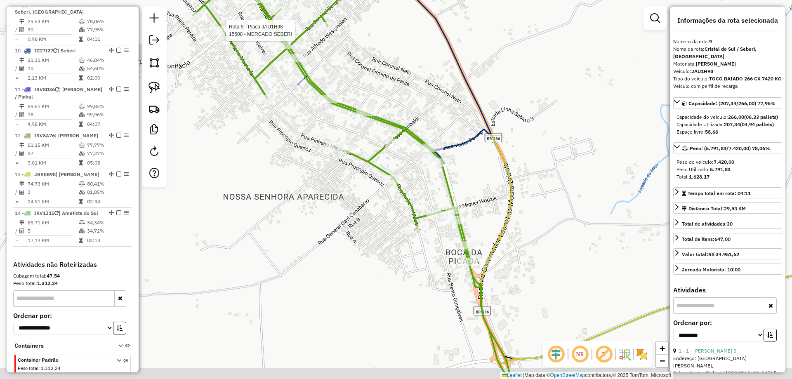
drag, startPoint x: 503, startPoint y: 262, endPoint x: 498, endPoint y: 245, distance: 17.8
click at [498, 245] on icon at bounding box center [609, 154] width 513 height 419
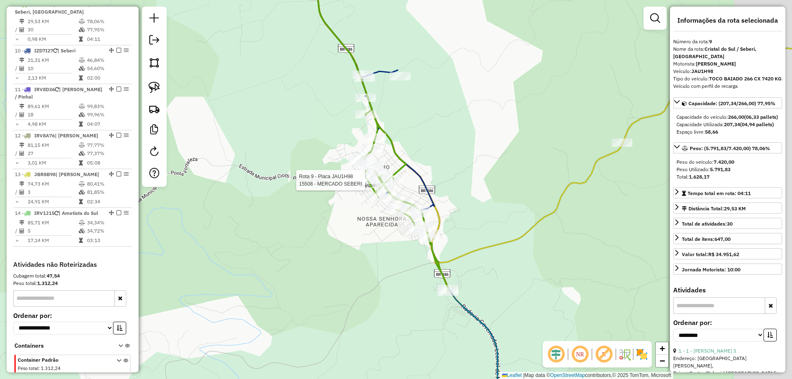
drag, startPoint x: 524, startPoint y: 239, endPoint x: 462, endPoint y: 228, distance: 62.4
click at [462, 228] on div "Rota 9 - Placa JAU1H98 15508 - MERCADO SEBERI Janela de atendimento Grade de at…" at bounding box center [396, 189] width 792 height 379
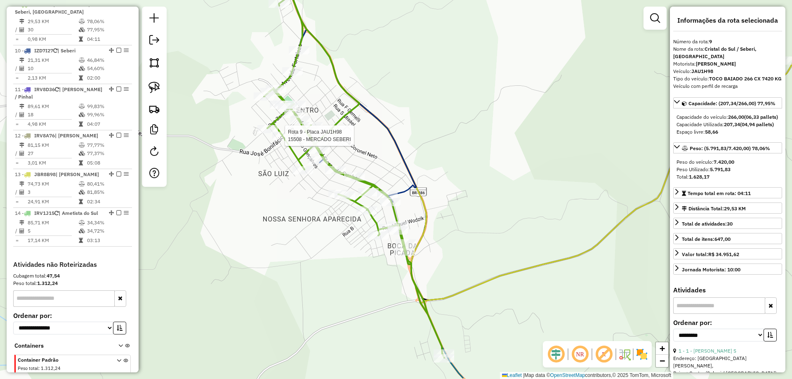
drag, startPoint x: 450, startPoint y: 189, endPoint x: 426, endPoint y: 123, distance: 70.4
click at [426, 123] on div "Rota 9 - Placa JAU1H98 15508 - MERCADO SEBERI Janela de atendimento Grade de at…" at bounding box center [396, 189] width 792 height 379
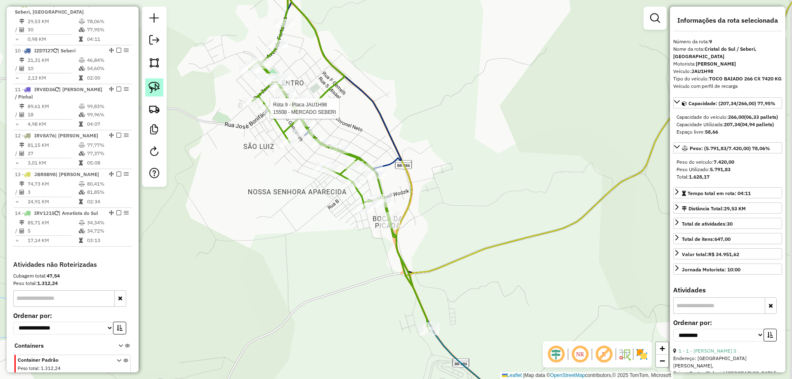
click at [151, 89] on img at bounding box center [155, 88] width 12 height 12
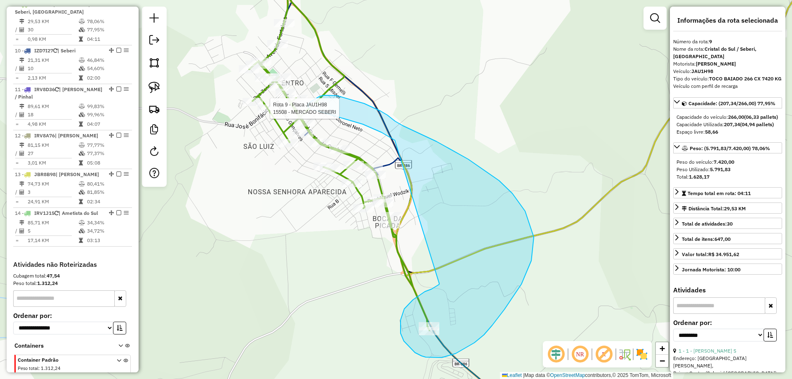
drag, startPoint x: 440, startPoint y: 284, endPoint x: 395, endPoint y: 140, distance: 150.4
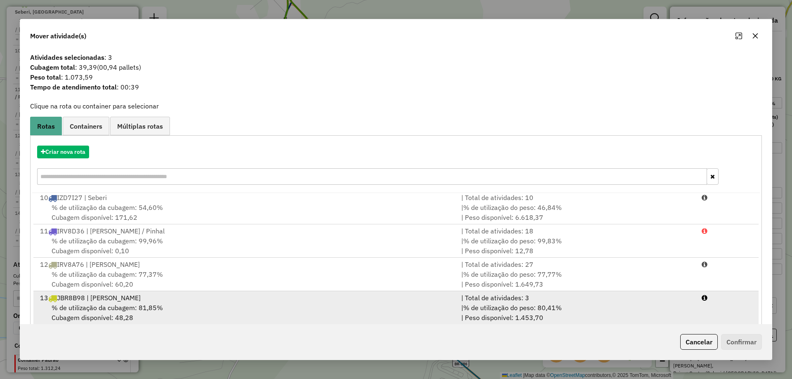
scroll to position [48, 0]
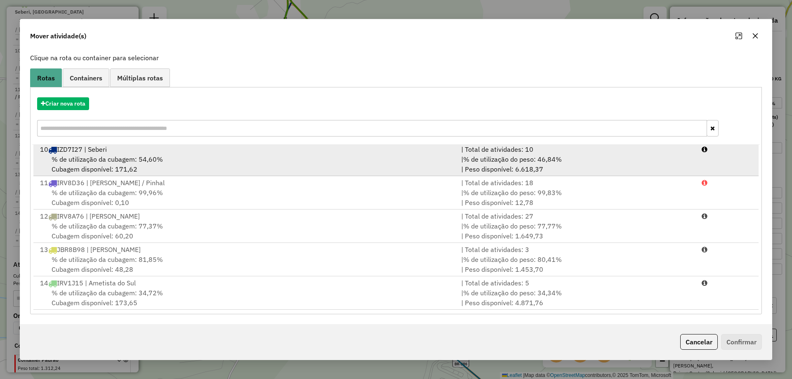
click at [227, 170] on div "% de utilização da cubagem: 54,60% Cubagem disponível: 171,62" at bounding box center [245, 164] width 421 height 20
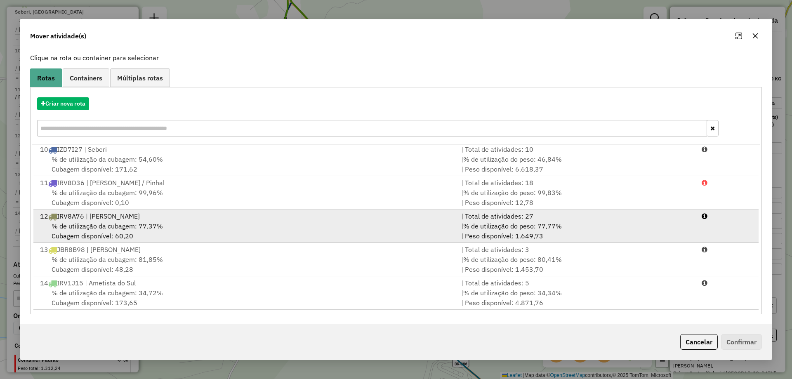
scroll to position [270, 0]
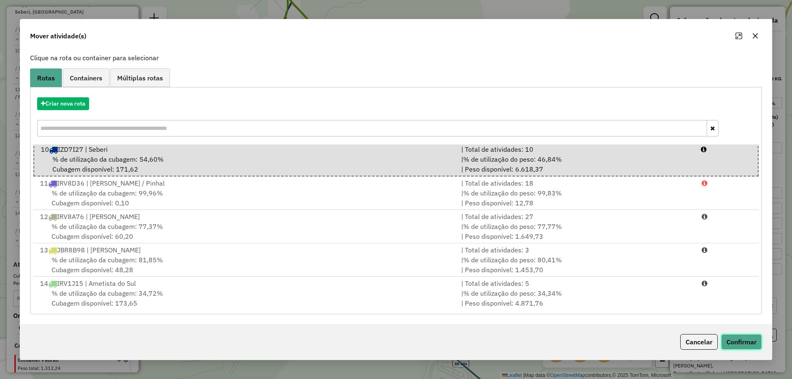
click at [728, 346] on button "Confirmar" at bounding box center [741, 342] width 41 height 16
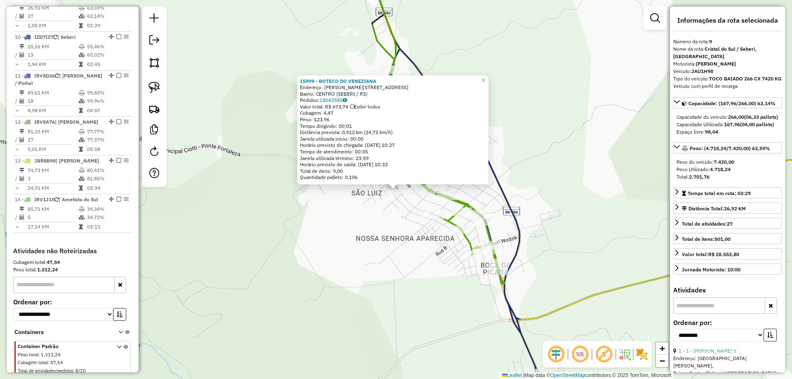
scroll to position [682, 0]
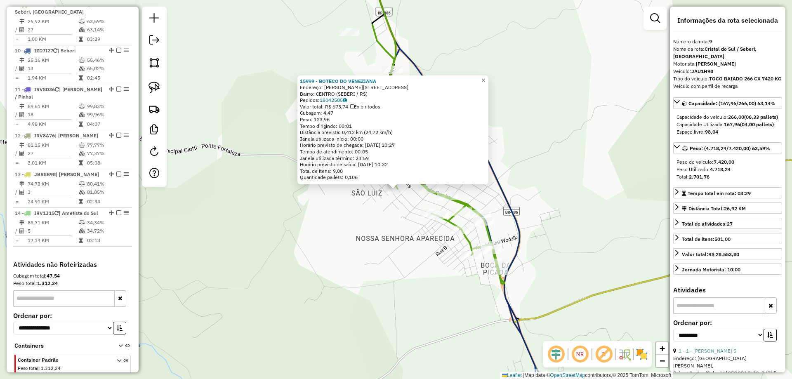
click at [485, 77] on span "×" at bounding box center [484, 80] width 4 height 7
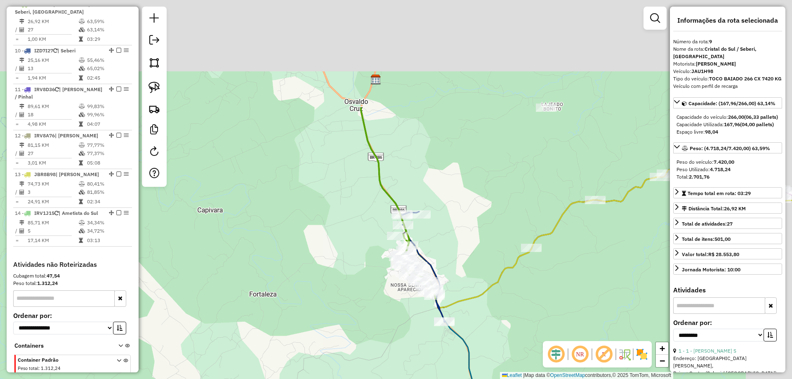
drag, startPoint x: 511, startPoint y: 64, endPoint x: 432, endPoint y: 234, distance: 187.0
click at [435, 234] on div "Janela de atendimento Grade de atendimento Capacidade Transportadoras Veículos …" at bounding box center [396, 189] width 792 height 379
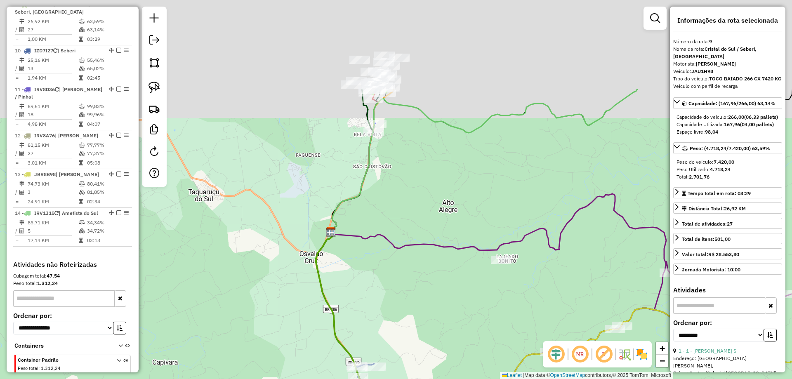
drag, startPoint x: 413, startPoint y: 66, endPoint x: 392, endPoint y: 190, distance: 125.6
click at [392, 210] on div "Janela de atendimento Grade de atendimento Capacidade Transportadoras Veículos …" at bounding box center [396, 189] width 792 height 379
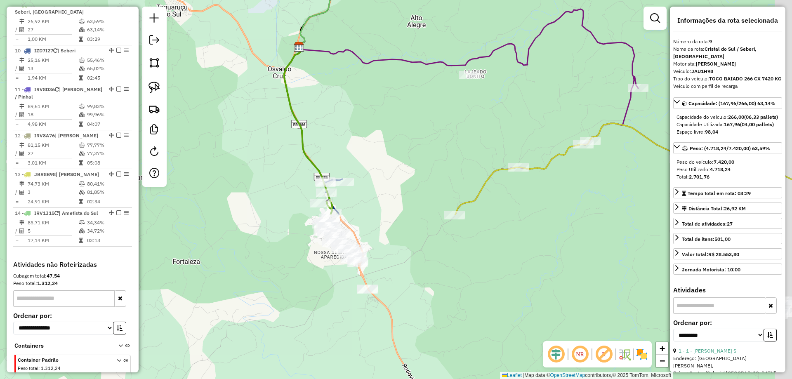
drag, startPoint x: 392, startPoint y: 224, endPoint x: 356, endPoint y: 81, distance: 147.2
click at [367, 21] on div "Janela de atendimento Grade de atendimento Capacidade Transportadoras Veículos …" at bounding box center [396, 189] width 792 height 379
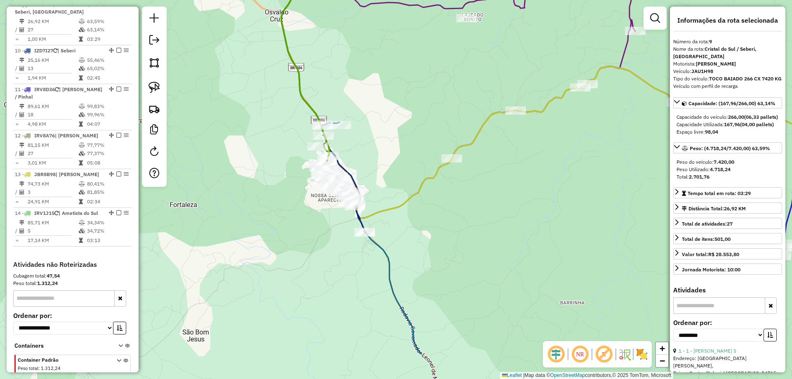
drag, startPoint x: 378, startPoint y: 156, endPoint x: 417, endPoint y: 164, distance: 40.1
click at [375, 0] on html "Aguarde... Pop-up bloqueado! Seu navegador bloqueou automáticamente a abertura …" at bounding box center [396, 189] width 792 height 379
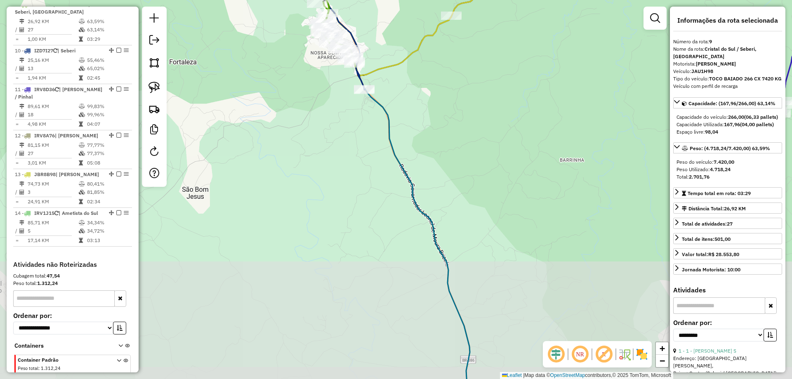
drag, startPoint x: 410, startPoint y: 132, endPoint x: 385, endPoint y: -50, distance: 184.1
click at [385, 0] on html "Aguarde... Pop-up bloqueado! Seu navegador bloqueou automáticamente a abertura …" at bounding box center [396, 189] width 792 height 379
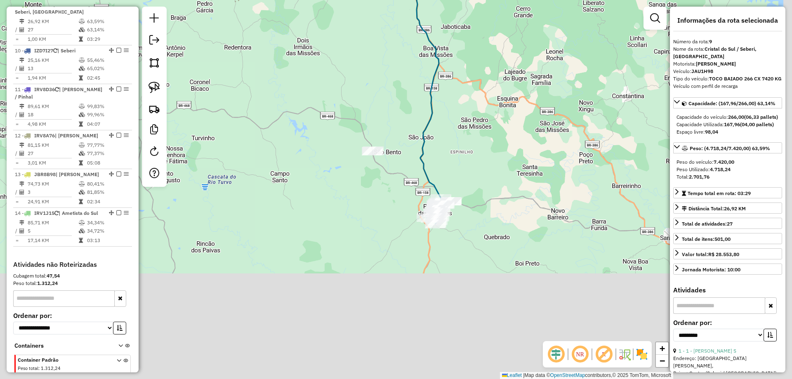
drag, startPoint x: 507, startPoint y: 267, endPoint x: 490, endPoint y: 131, distance: 137.2
click at [490, 131] on div "Janela de atendimento Grade de atendimento Capacidade Transportadoras Veículos …" at bounding box center [396, 189] width 792 height 379
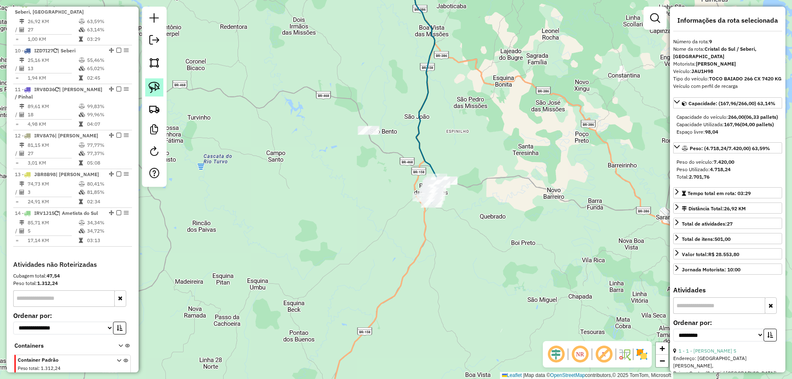
click at [151, 86] on img at bounding box center [155, 88] width 12 height 12
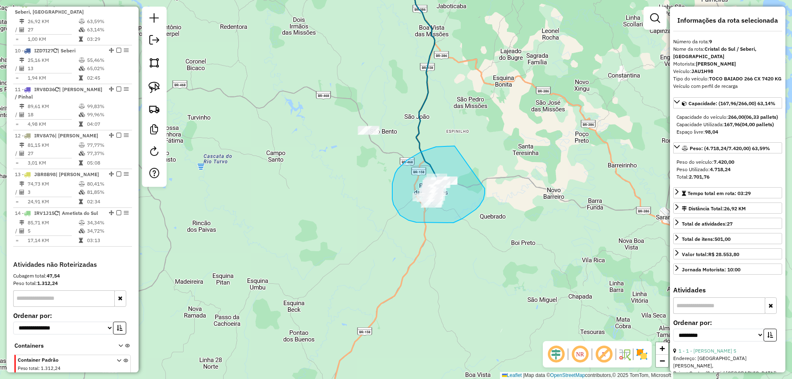
drag, startPoint x: 454, startPoint y: 146, endPoint x: 485, endPoint y: 188, distance: 52.3
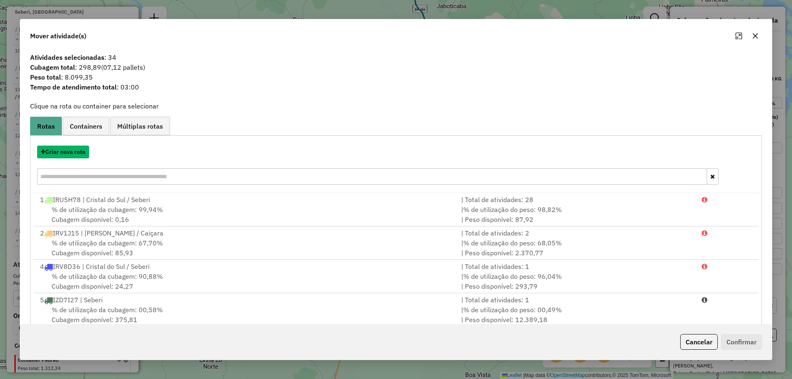
click at [63, 155] on button "Criar nova rota" at bounding box center [63, 152] width 52 height 13
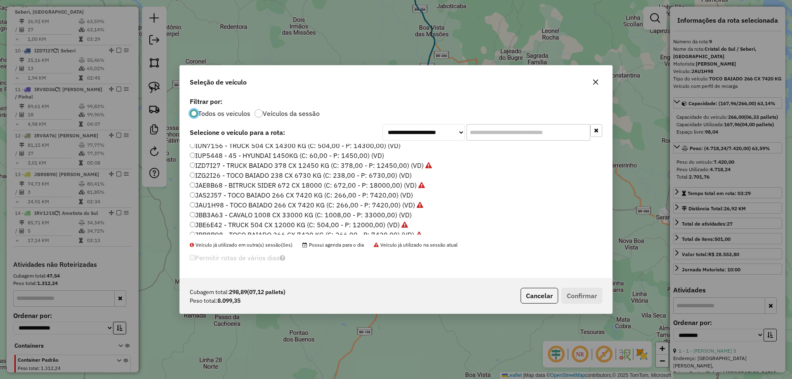
scroll to position [83, 0]
click at [206, 198] on label "JAS2J57 - TOCO BAIADO 266 CX 7420 KG (C: 266,00 - P: 7420,00) (VD)" at bounding box center [301, 195] width 223 height 10
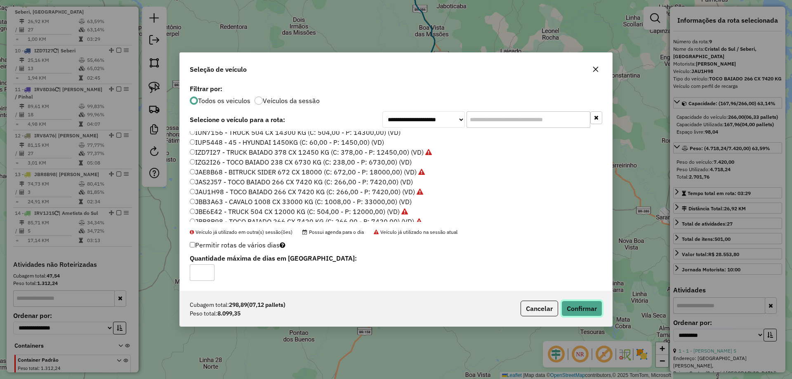
click at [598, 313] on button "Confirmar" at bounding box center [582, 309] width 41 height 16
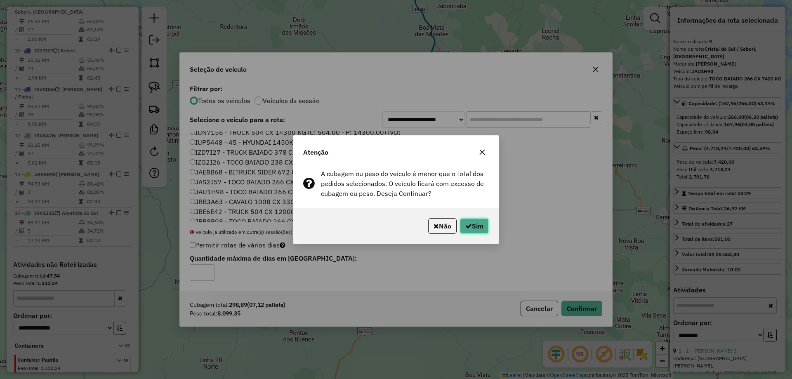
click at [470, 225] on button "Sim" at bounding box center [474, 226] width 29 height 16
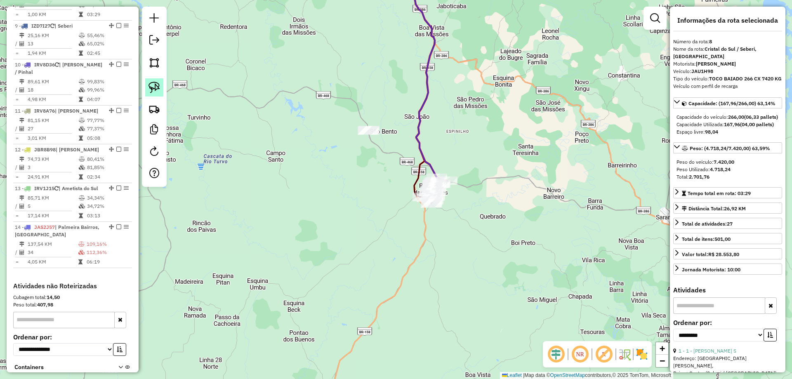
scroll to position [682, 0]
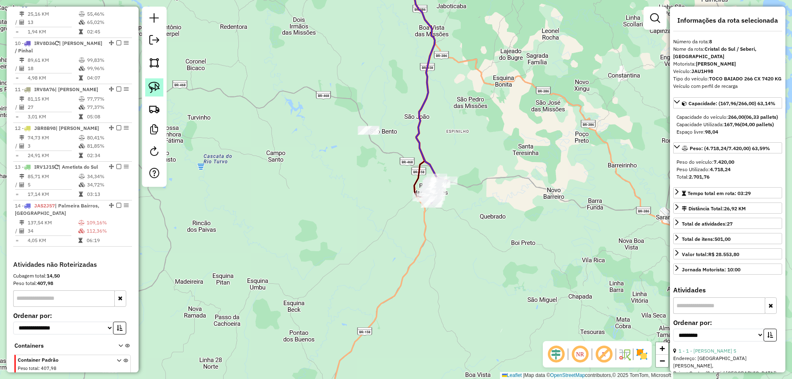
click at [153, 89] on img at bounding box center [155, 88] width 12 height 12
drag, startPoint x: 375, startPoint y: 120, endPoint x: 391, endPoint y: 137, distance: 23.1
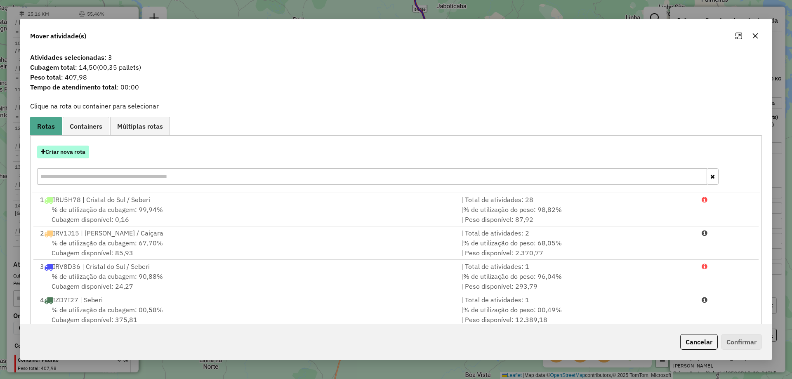
click at [81, 151] on button "Criar nova rota" at bounding box center [63, 152] width 52 height 13
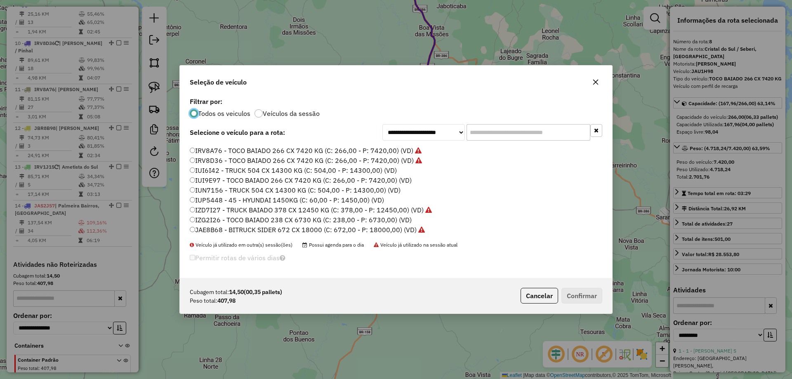
scroll to position [25, 0]
click at [215, 211] on label "IUP5448 - 45 - HYUNDAI 1450KG (C: 60,00 - P: 1450,00) (VD)" at bounding box center [287, 213] width 194 height 10
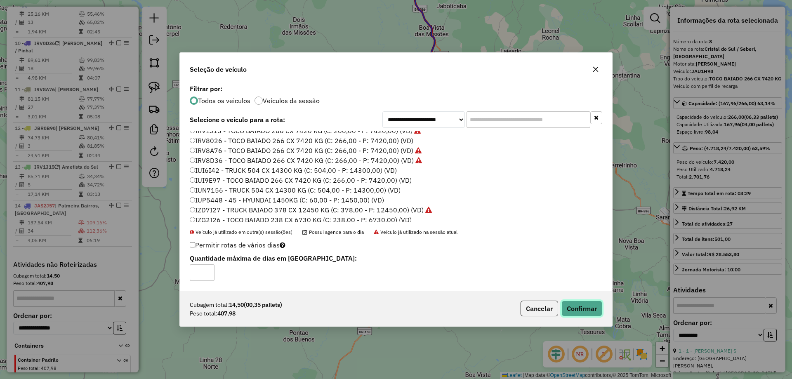
click at [577, 303] on button "Confirmar" at bounding box center [582, 309] width 41 height 16
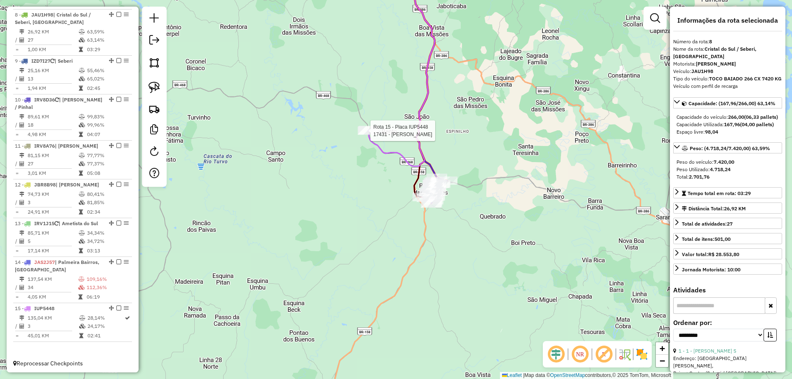
scroll to position [652, 0]
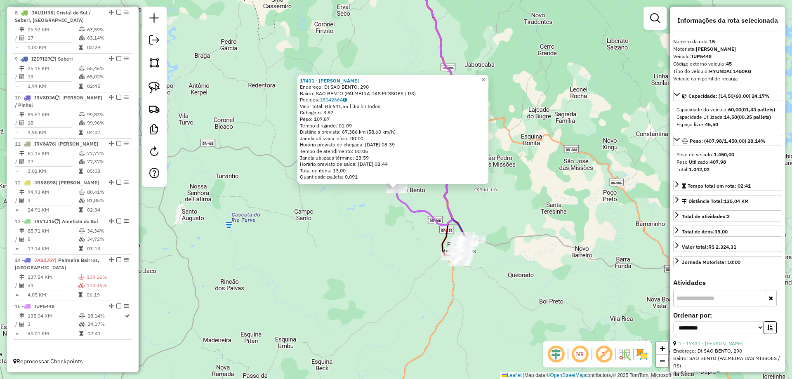
click at [489, 81] on link "×" at bounding box center [484, 80] width 10 height 10
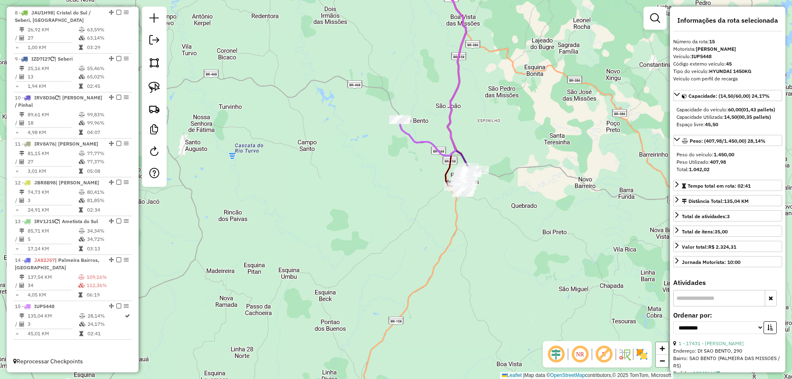
drag, startPoint x: 527, startPoint y: 203, endPoint x: 536, endPoint y: 126, distance: 77.7
click at [537, 123] on div "Janela de atendimento Grade de atendimento Capacidade Transportadoras Veículos …" at bounding box center [396, 189] width 792 height 379
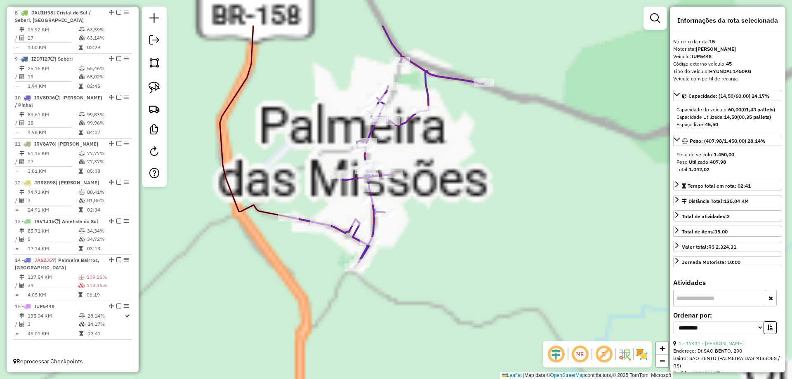
drag, startPoint x: 482, startPoint y: 84, endPoint x: 489, endPoint y: 139, distance: 55.0
click at [484, 156] on div "Janela de atendimento Grade de atendimento Capacidade Transportadoras Veículos …" at bounding box center [396, 189] width 792 height 379
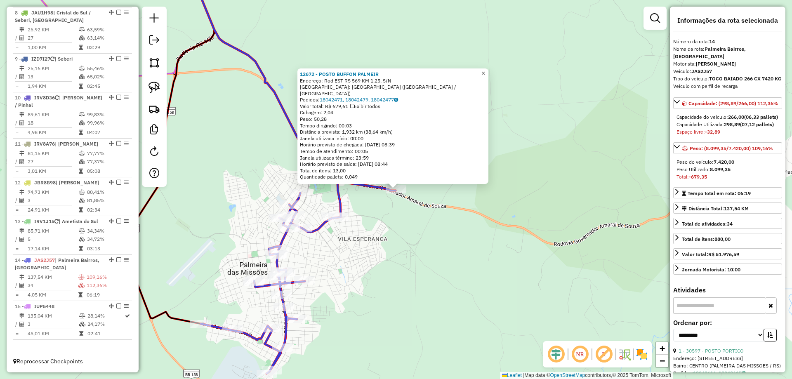
click at [485, 75] on span "×" at bounding box center [484, 73] width 4 height 7
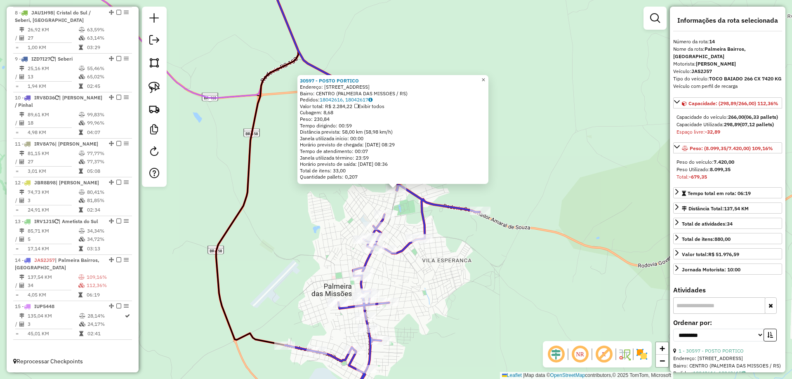
click at [485, 80] on span "×" at bounding box center [484, 79] width 4 height 7
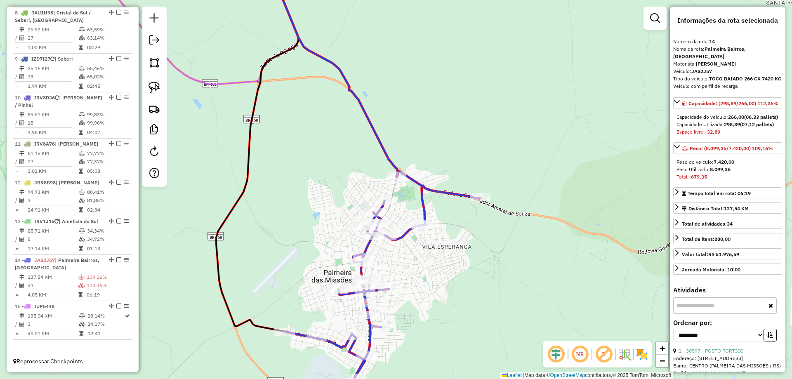
drag, startPoint x: 534, startPoint y: 245, endPoint x: 537, endPoint y: 179, distance: 66.1
click at [537, 180] on div "Janela de atendimento Grade de atendimento Capacidade Transportadoras Veículos …" at bounding box center [396, 189] width 792 height 379
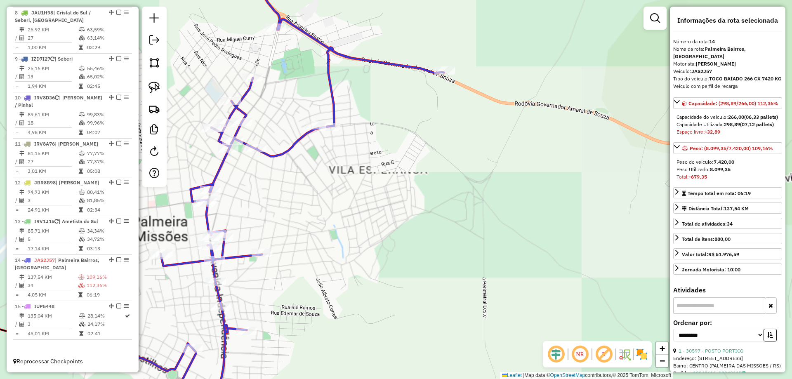
drag, startPoint x: 399, startPoint y: 153, endPoint x: 409, endPoint y: 148, distance: 11.3
click at [407, 148] on div "Janela de atendimento Grade de atendimento Capacidade Transportadoras Veículos …" at bounding box center [396, 189] width 792 height 379
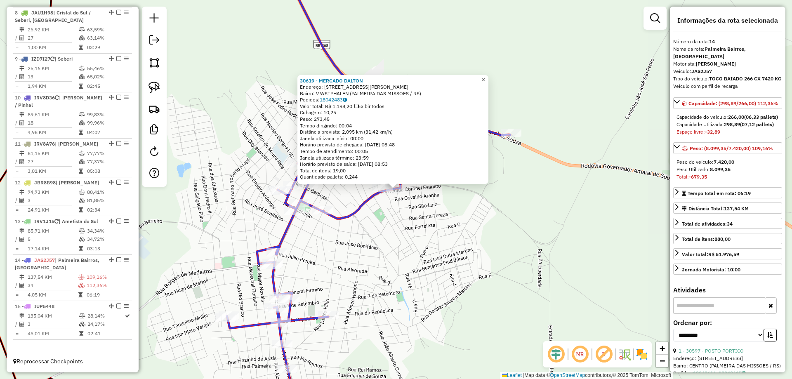
click at [485, 76] on span "×" at bounding box center [484, 79] width 4 height 7
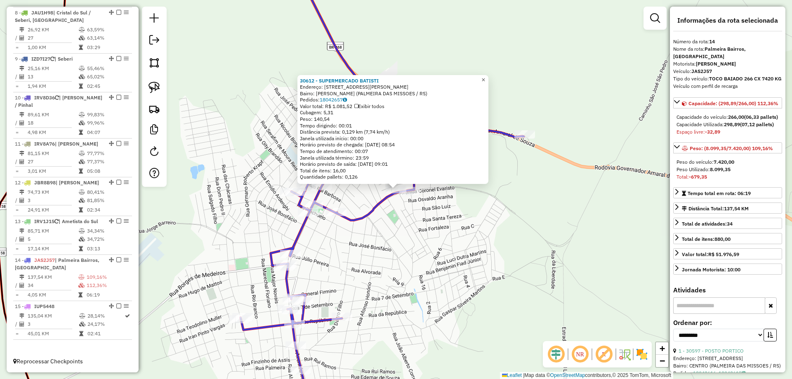
click at [485, 80] on span "×" at bounding box center [484, 79] width 4 height 7
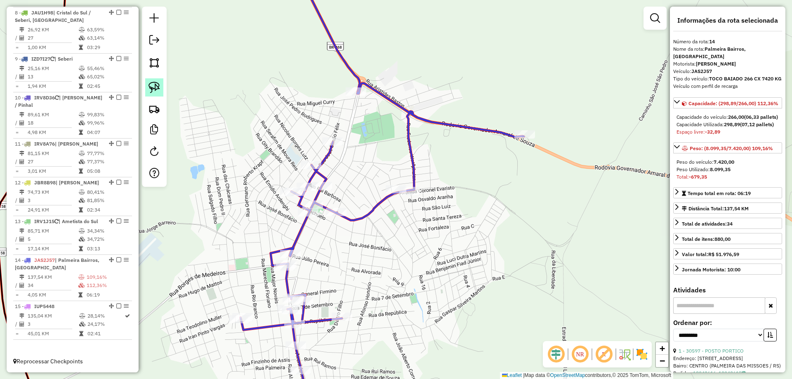
drag, startPoint x: 149, startPoint y: 89, endPoint x: 621, endPoint y: 111, distance: 472.2
click at [150, 88] on img at bounding box center [155, 88] width 12 height 12
drag, startPoint x: 510, startPoint y: 130, endPoint x: 541, endPoint y: 135, distance: 31.4
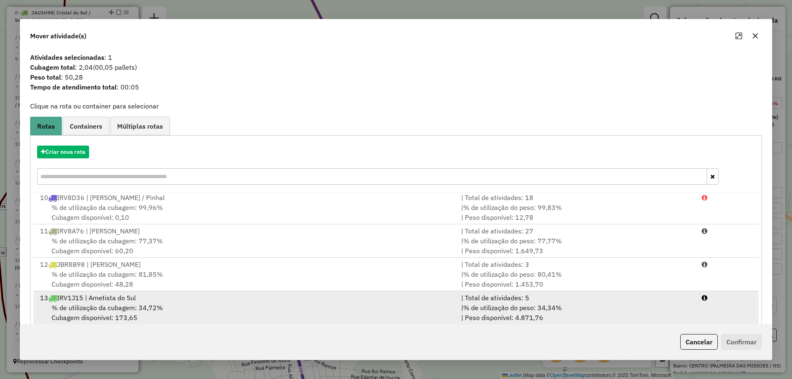
scroll to position [48, 0]
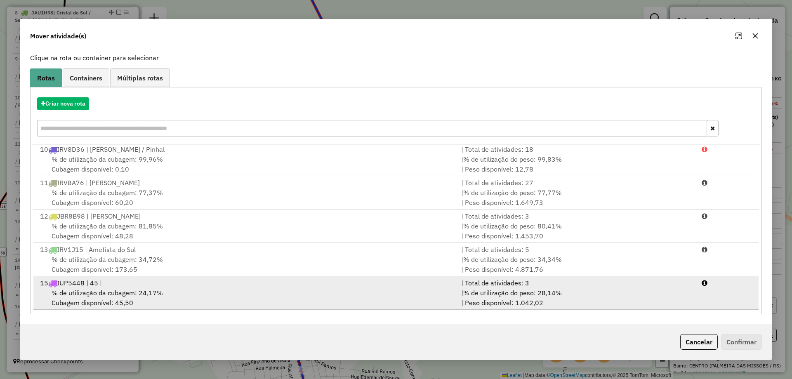
click at [229, 296] on div "% de utilização da cubagem: 24,17% Cubagem disponível: 45,50" at bounding box center [245, 298] width 421 height 20
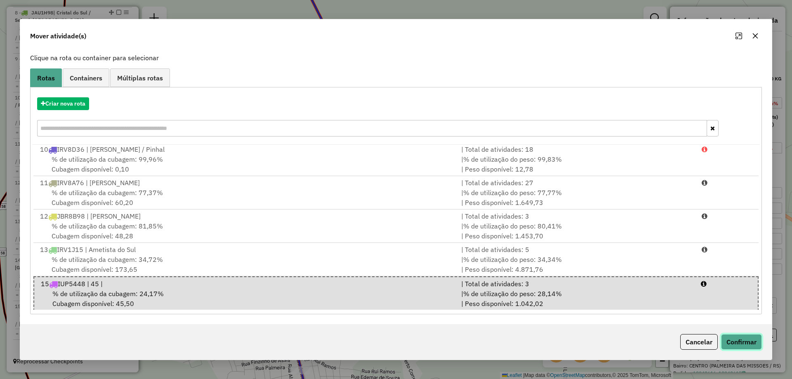
click at [751, 340] on button "Confirmar" at bounding box center [741, 342] width 41 height 16
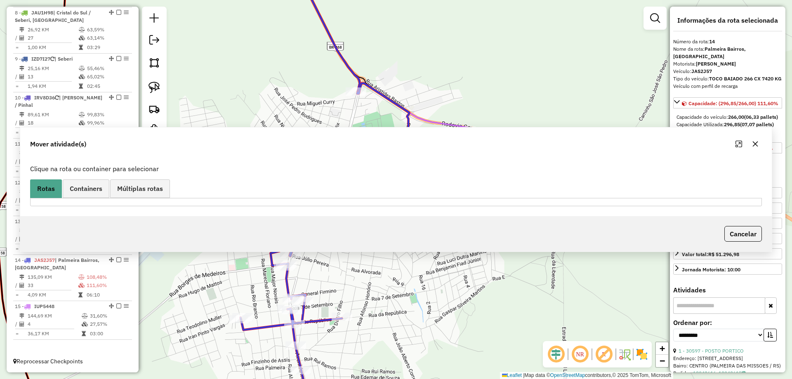
scroll to position [0, 0]
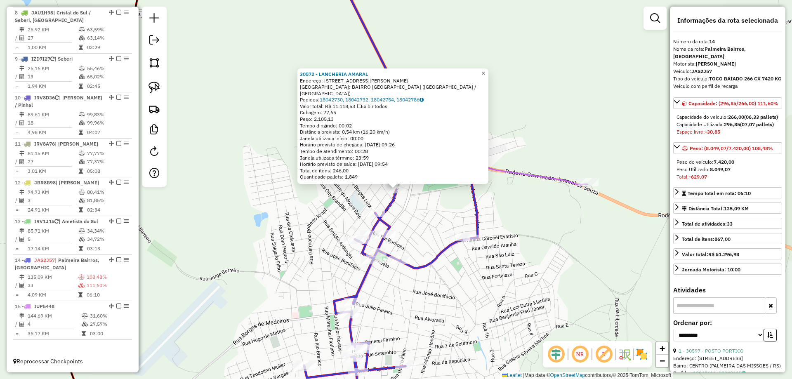
click at [485, 77] on span "×" at bounding box center [484, 73] width 4 height 7
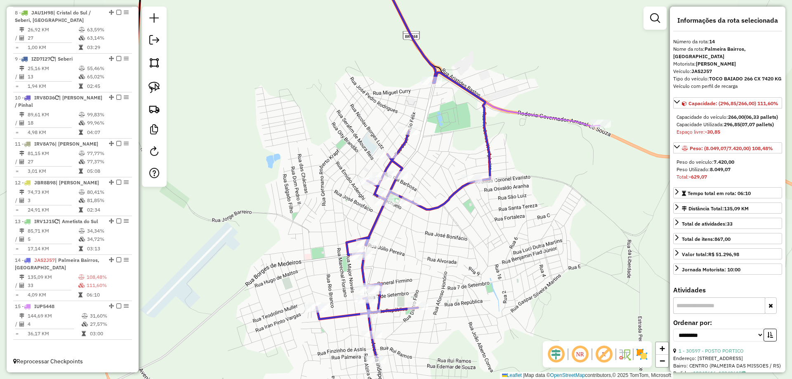
drag, startPoint x: 396, startPoint y: 190, endPoint x: 416, endPoint y: 116, distance: 76.6
click at [416, 116] on icon at bounding box center [404, 216] width 174 height 286
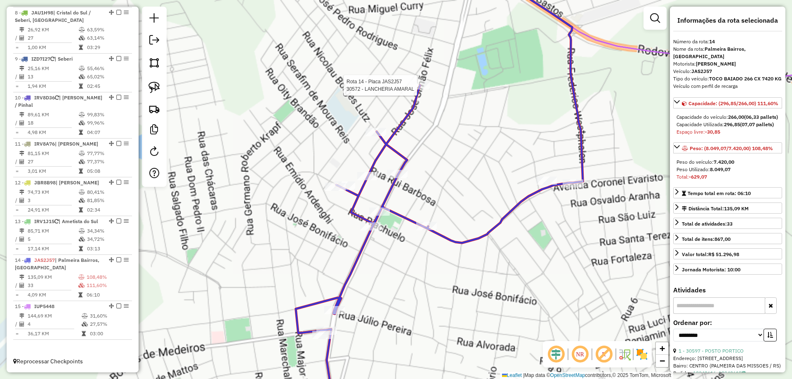
drag, startPoint x: 403, startPoint y: 130, endPoint x: 409, endPoint y: 97, distance: 33.1
click at [409, 97] on icon at bounding box center [439, 193] width 287 height 449
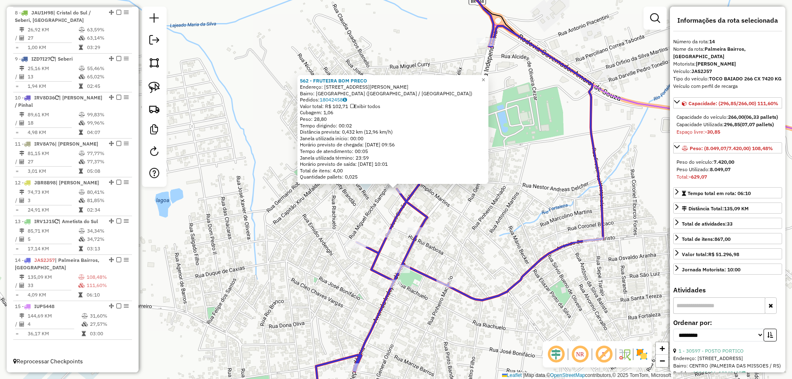
drag, startPoint x: 484, startPoint y: 77, endPoint x: 483, endPoint y: 83, distance: 6.2
click at [485, 77] on div "562 - FRUTEIRA BOM PRECO Endereço: [STREET_ADDRESS][PERSON_NAME] Bairro: BAIRRO…" at bounding box center [393, 129] width 191 height 109
click at [427, 121] on div "Peso: 28,80" at bounding box center [393, 119] width 186 height 7
click at [489, 77] on link "×" at bounding box center [484, 80] width 10 height 10
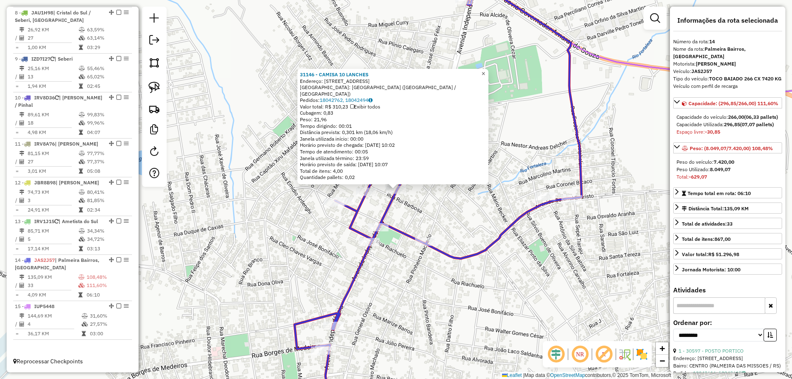
click at [485, 76] on span "×" at bounding box center [484, 73] width 4 height 7
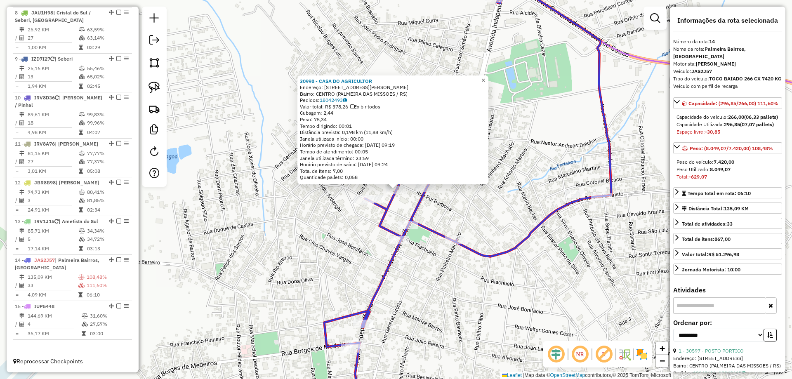
click at [485, 77] on span "×" at bounding box center [484, 80] width 4 height 7
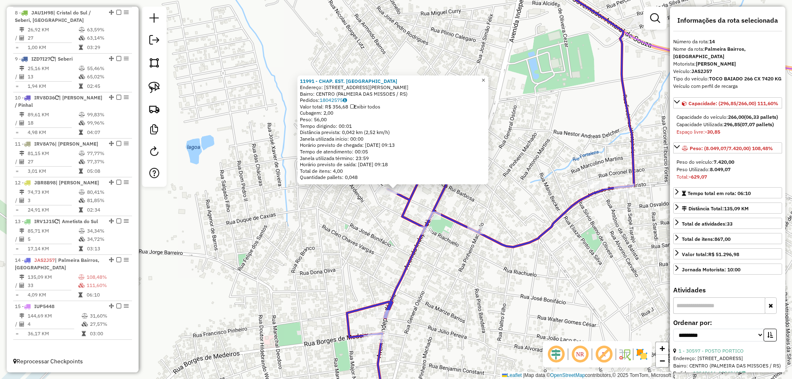
click at [485, 77] on span "×" at bounding box center [484, 80] width 4 height 7
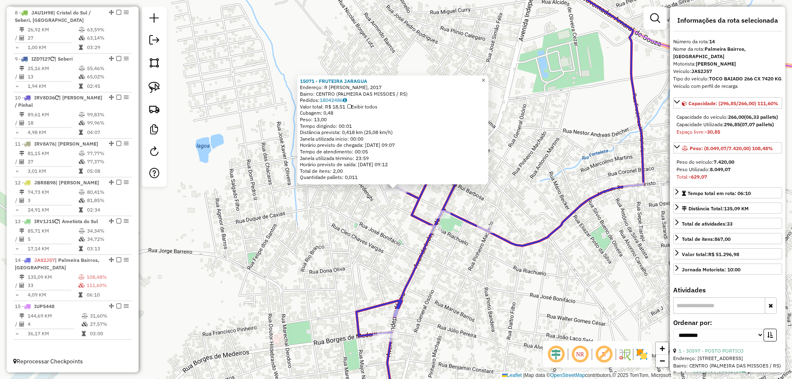
click at [485, 78] on span "×" at bounding box center [484, 80] width 4 height 7
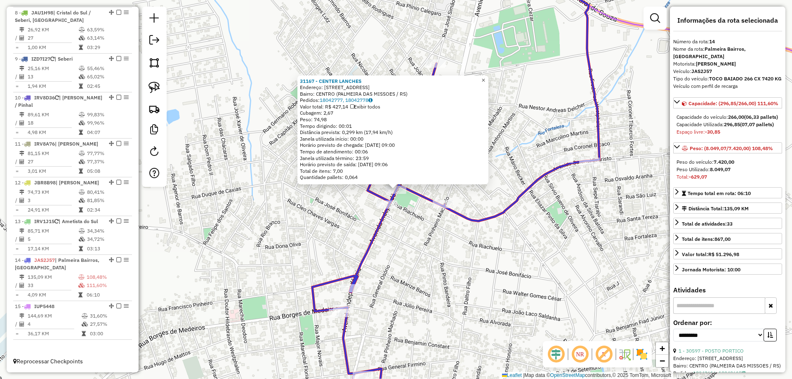
click at [485, 80] on span "×" at bounding box center [484, 80] width 4 height 7
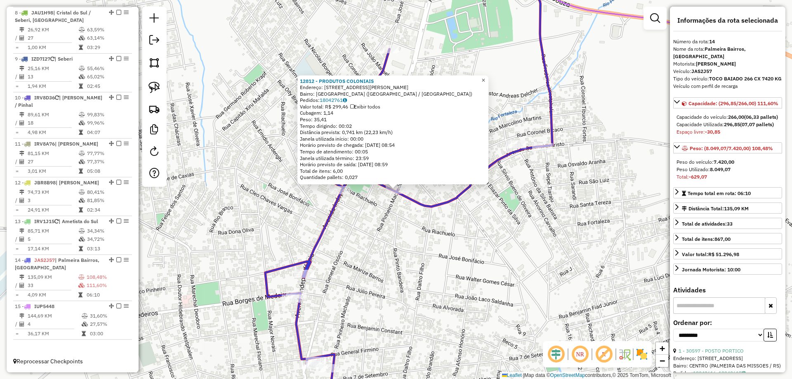
click at [485, 77] on span "×" at bounding box center [484, 80] width 4 height 7
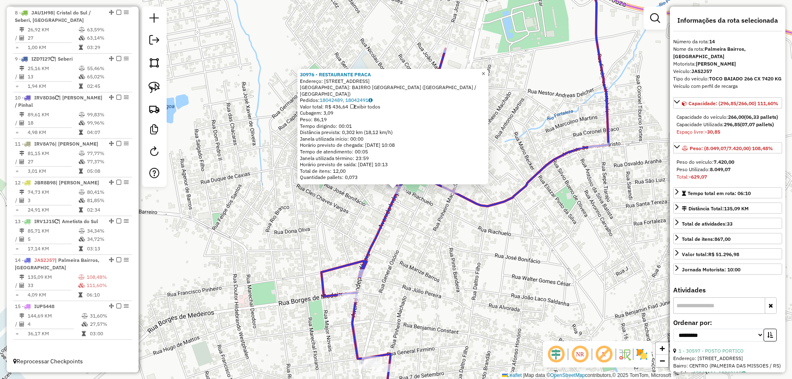
click at [485, 76] on span "×" at bounding box center [484, 73] width 4 height 7
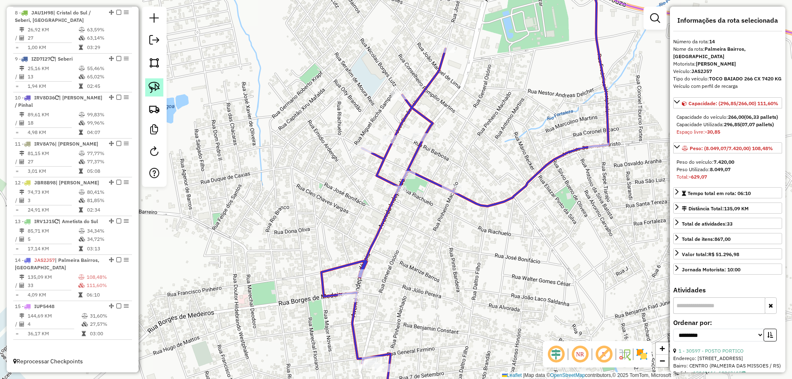
click at [153, 90] on img at bounding box center [155, 88] width 12 height 12
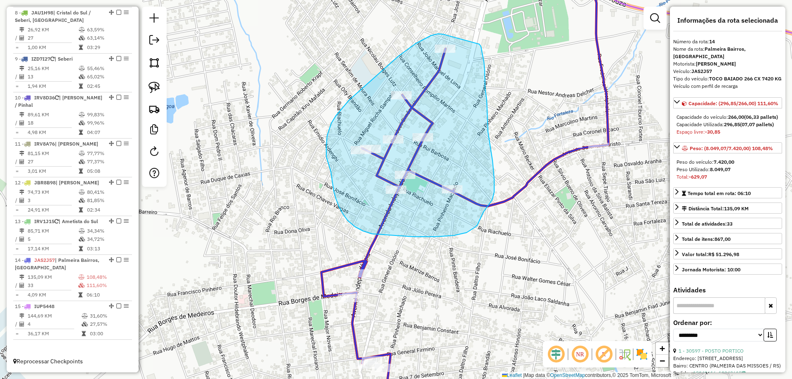
drag, startPoint x: 443, startPoint y: 34, endPoint x: 480, endPoint y: 44, distance: 37.6
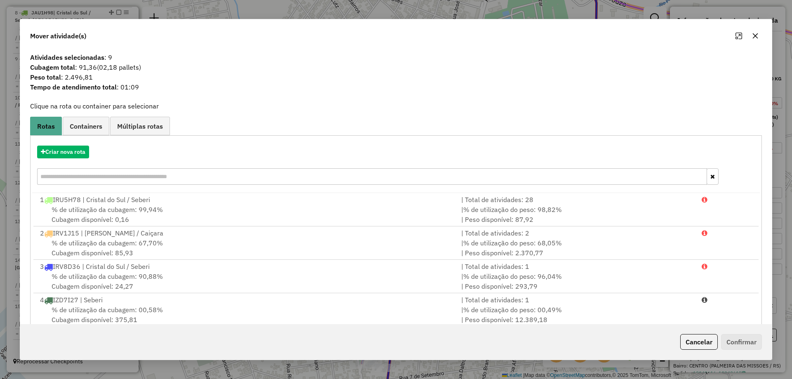
click at [756, 36] on icon "button" at bounding box center [755, 36] width 7 height 7
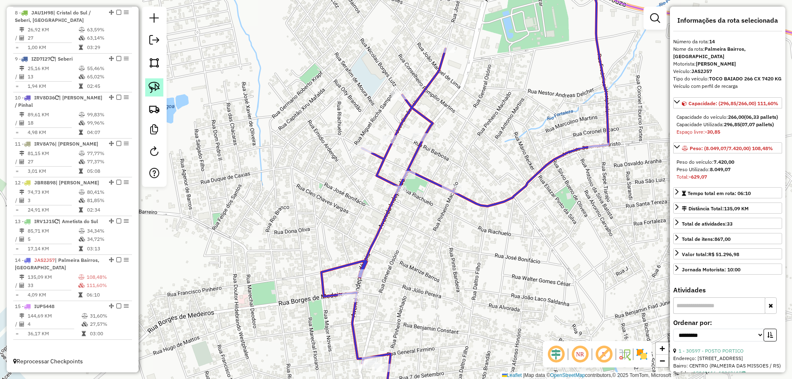
click at [147, 89] on link at bounding box center [154, 87] width 18 height 18
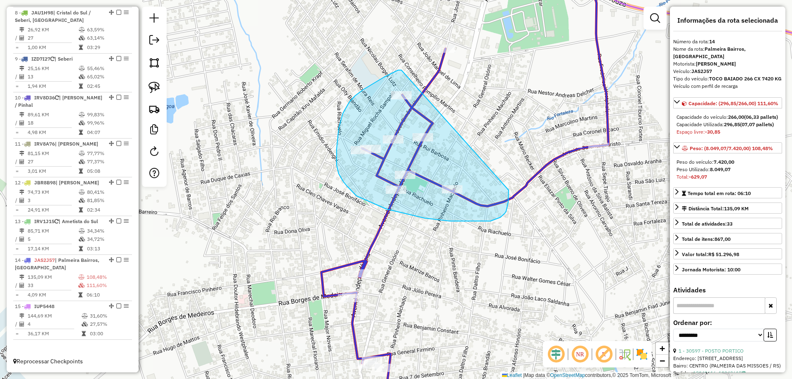
drag, startPoint x: 399, startPoint y: 70, endPoint x: 509, endPoint y: 190, distance: 162.7
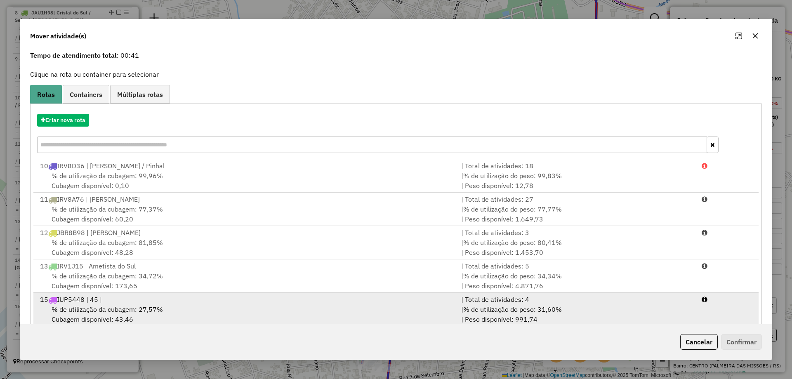
scroll to position [48, 0]
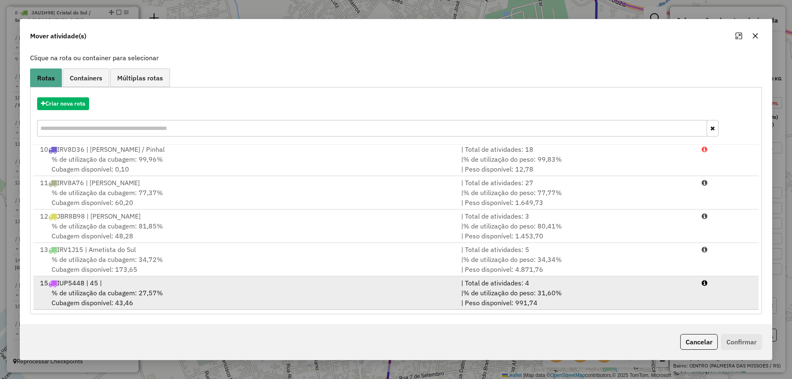
click at [173, 287] on div "15 IUP5448 | 45 |" at bounding box center [245, 283] width 421 height 10
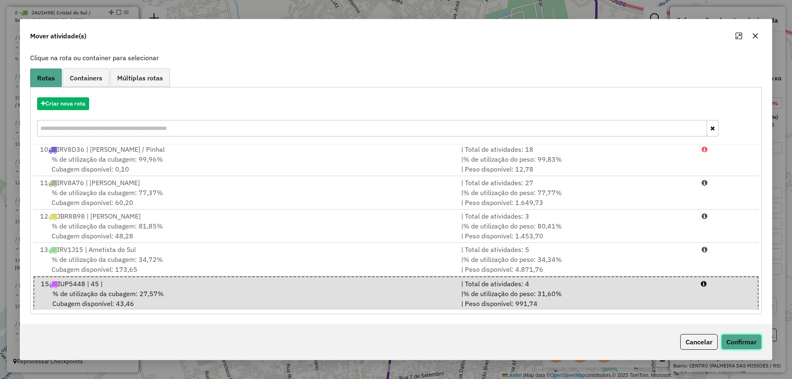
click at [745, 343] on button "Confirmar" at bounding box center [741, 342] width 41 height 16
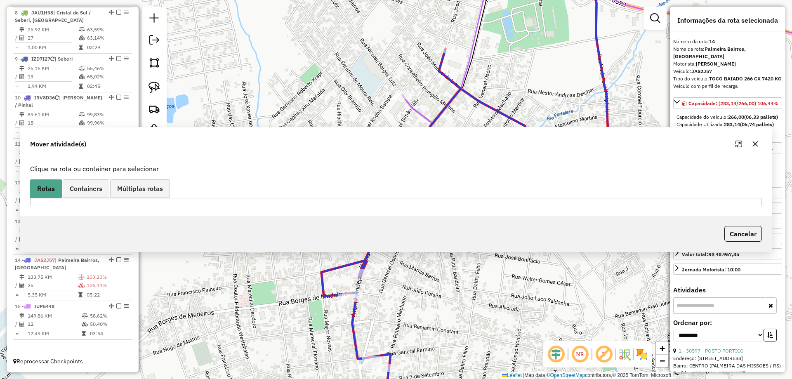
scroll to position [0, 0]
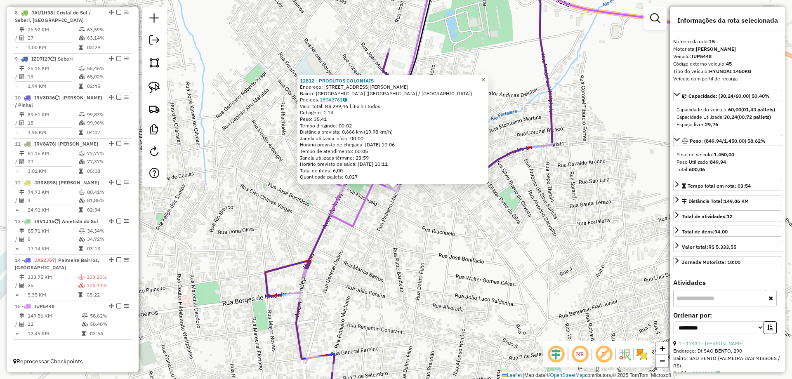
click at [486, 78] on link "×" at bounding box center [484, 80] width 10 height 10
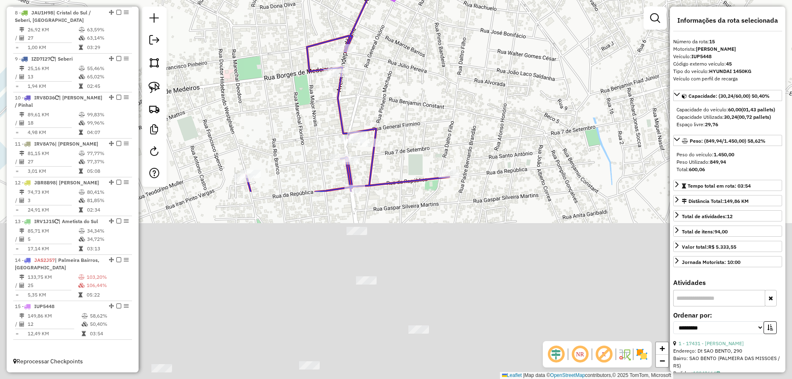
drag, startPoint x: 435, startPoint y: 289, endPoint x: 468, endPoint y: 64, distance: 227.9
click at [476, 64] on div "Janela de atendimento Grade de atendimento Capacidade Transportadoras Veículos …" at bounding box center [396, 189] width 792 height 379
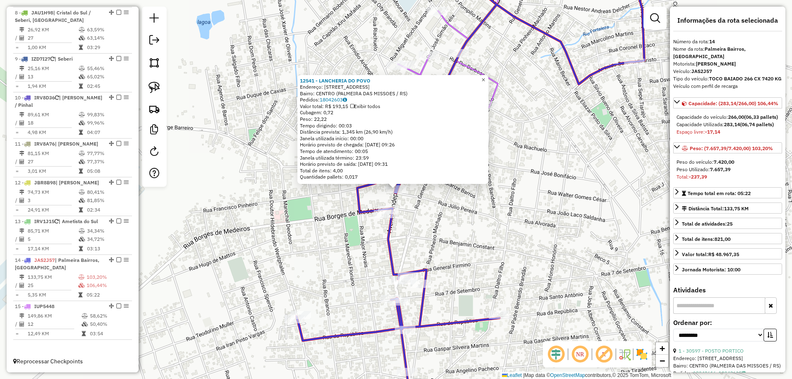
click at [485, 78] on span "×" at bounding box center [484, 79] width 4 height 7
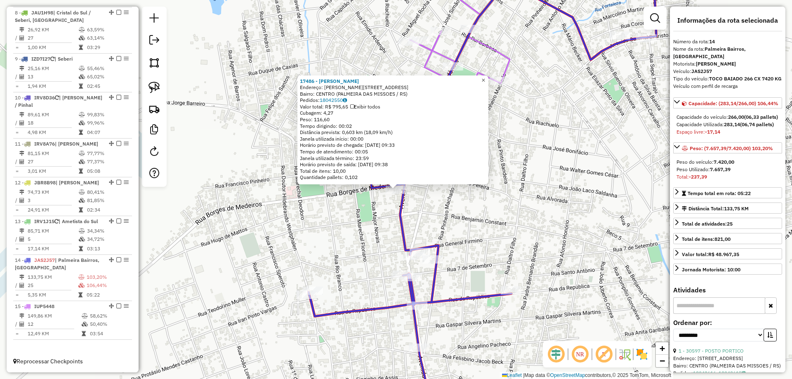
click at [487, 79] on link "×" at bounding box center [484, 81] width 10 height 10
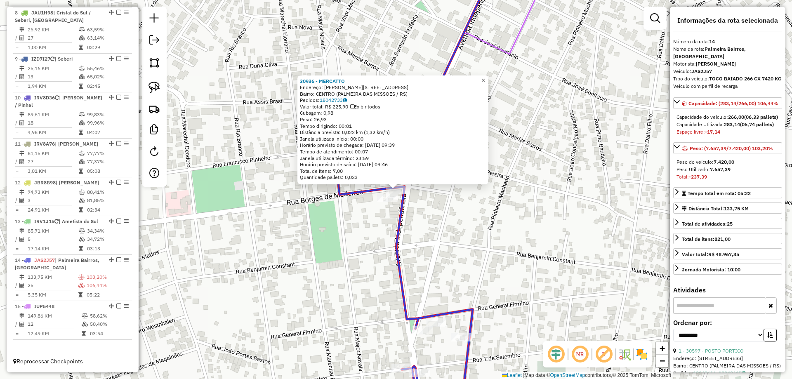
click at [486, 79] on link "×" at bounding box center [484, 81] width 10 height 10
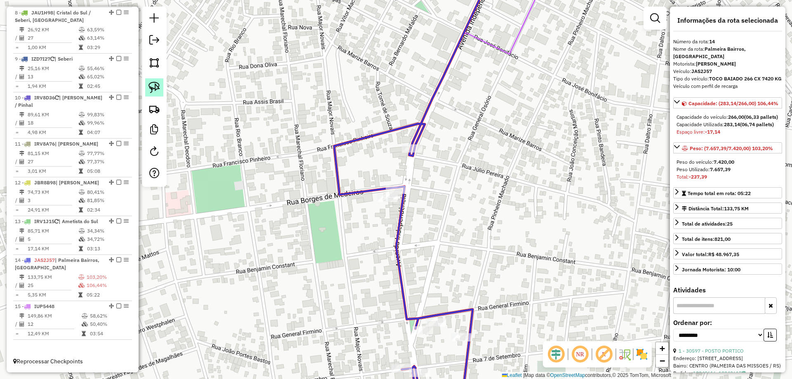
click at [156, 91] on img at bounding box center [155, 88] width 12 height 12
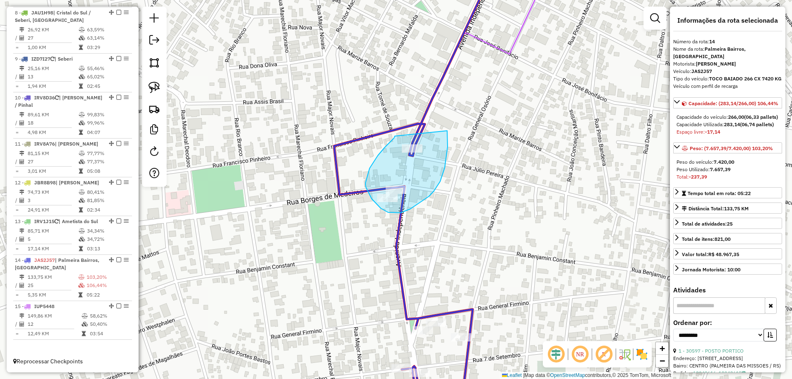
drag, startPoint x: 395, startPoint y: 136, endPoint x: 447, endPoint y: 131, distance: 52.7
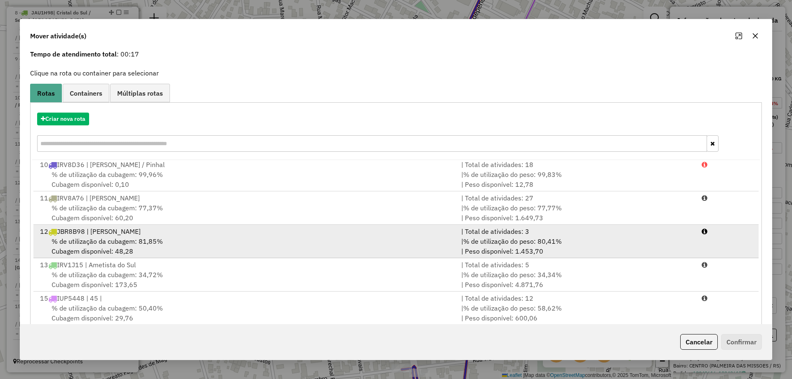
scroll to position [48, 0]
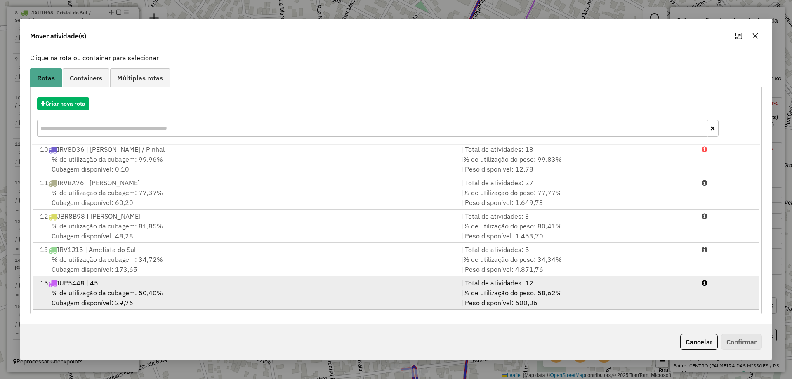
click at [270, 288] on div "% de utilização da cubagem: 50,40% Cubagem disponível: 29,76" at bounding box center [245, 298] width 421 height 20
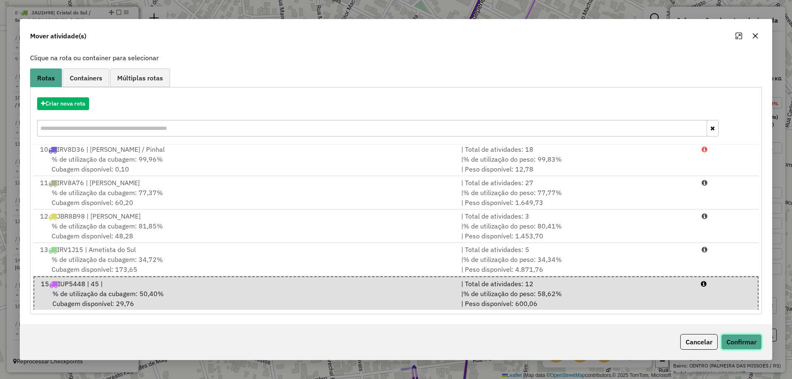
click at [746, 344] on button "Confirmar" at bounding box center [741, 342] width 41 height 16
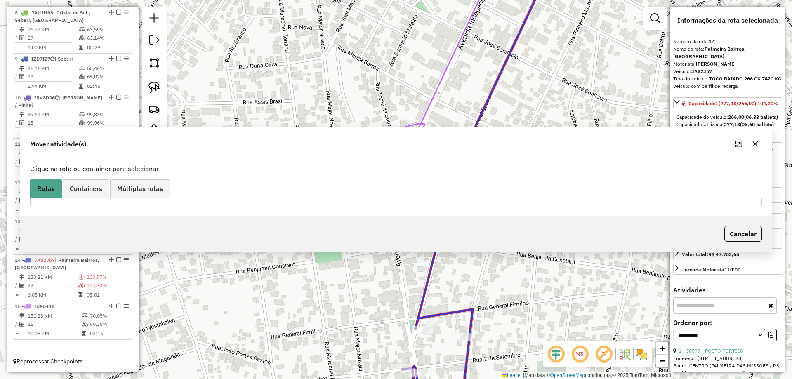
scroll to position [0, 0]
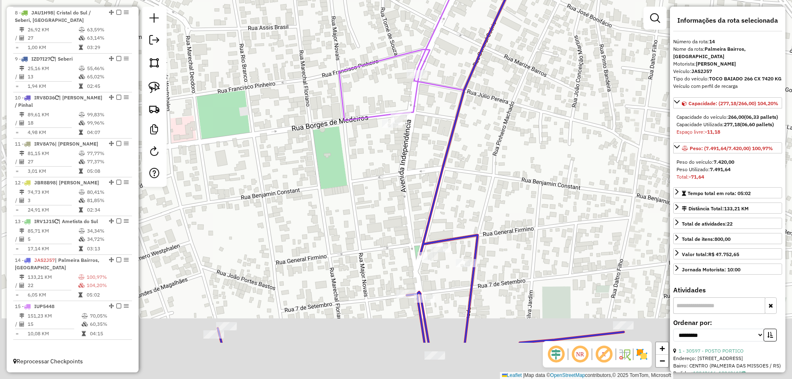
drag, startPoint x: 452, startPoint y: 268, endPoint x: 453, endPoint y: 156, distance: 112.3
click at [453, 157] on div "Janela de atendimento Grade de atendimento Capacidade Transportadoras Veículos …" at bounding box center [396, 189] width 792 height 379
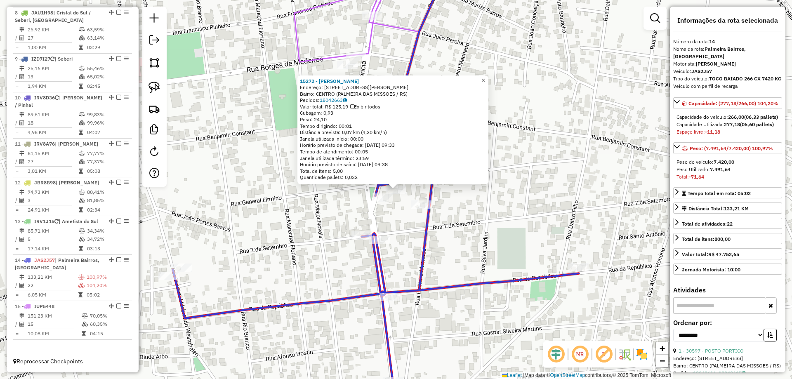
click at [485, 77] on span "×" at bounding box center [484, 80] width 4 height 7
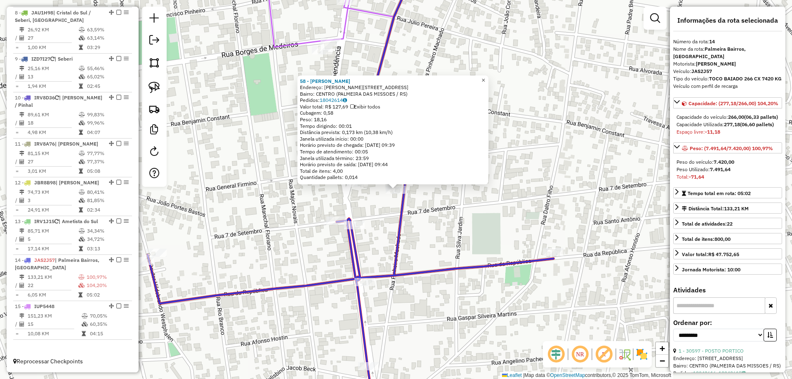
click at [489, 76] on link "×" at bounding box center [484, 81] width 10 height 10
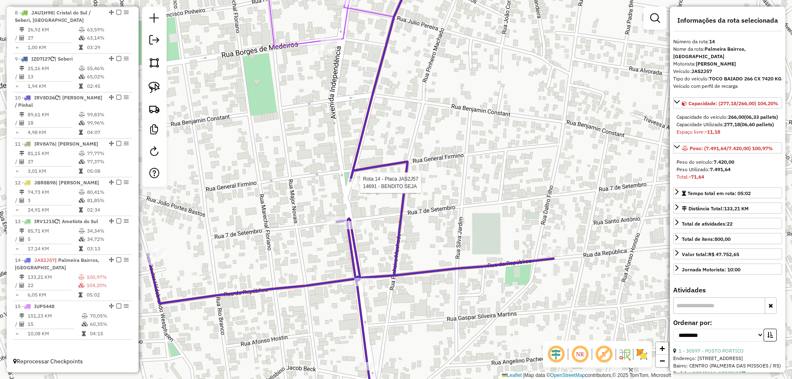
click at [359, 187] on div at bounding box center [358, 183] width 21 height 8
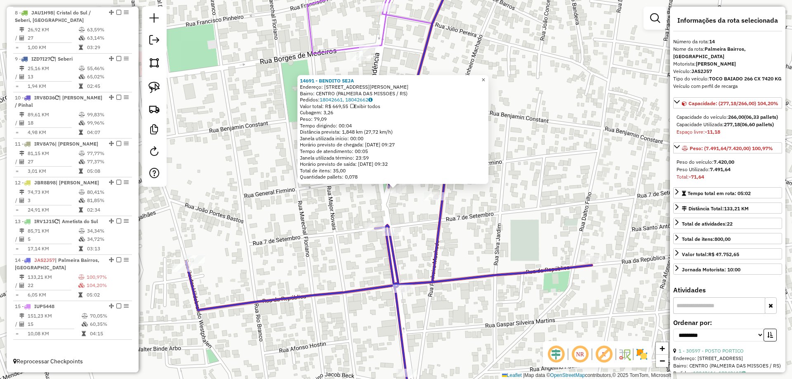
click at [485, 78] on span "×" at bounding box center [484, 79] width 4 height 7
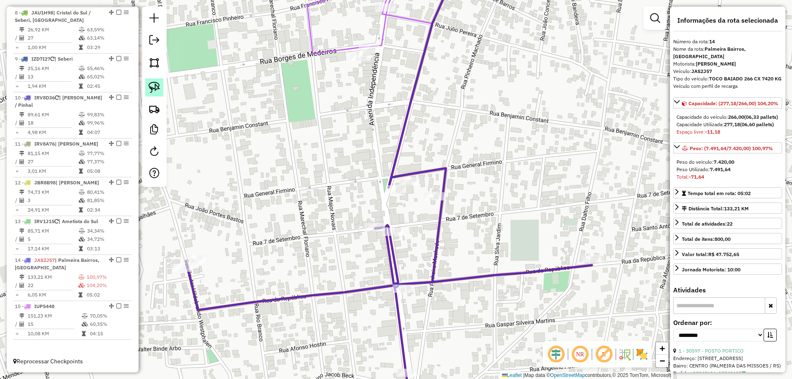
click at [152, 86] on img at bounding box center [155, 88] width 12 height 12
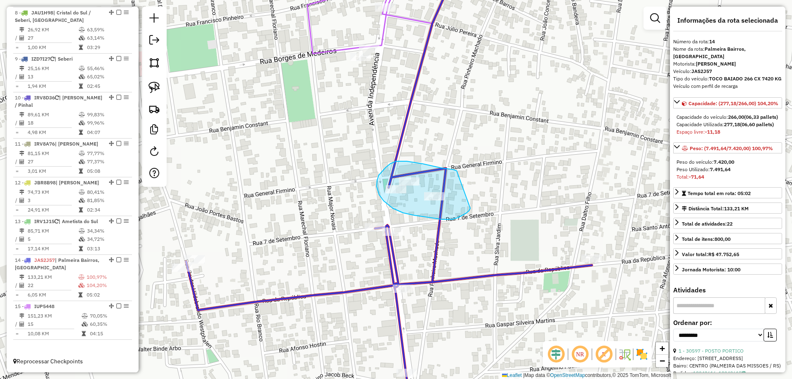
drag, startPoint x: 407, startPoint y: 161, endPoint x: 470, endPoint y: 208, distance: 79.1
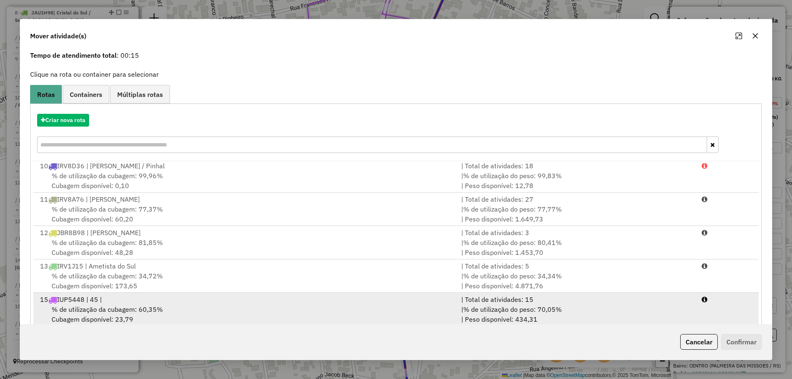
scroll to position [48, 0]
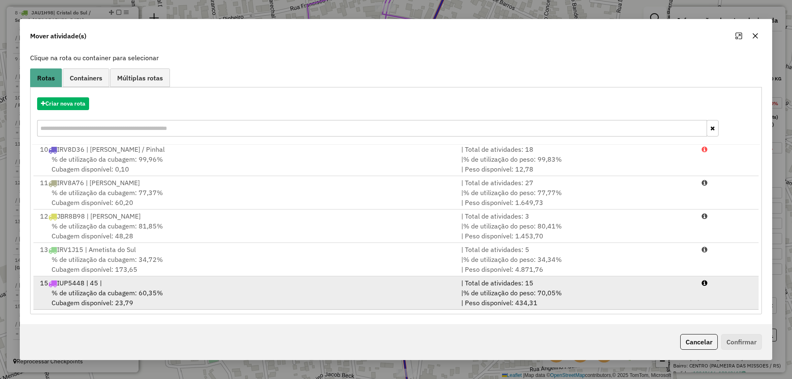
click at [258, 287] on div "15 IUP5448 | 45 |" at bounding box center [245, 283] width 421 height 10
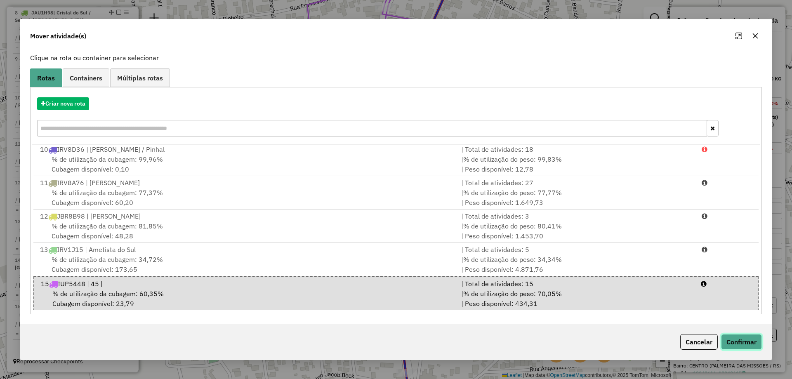
click at [735, 340] on button "Confirmar" at bounding box center [741, 342] width 41 height 16
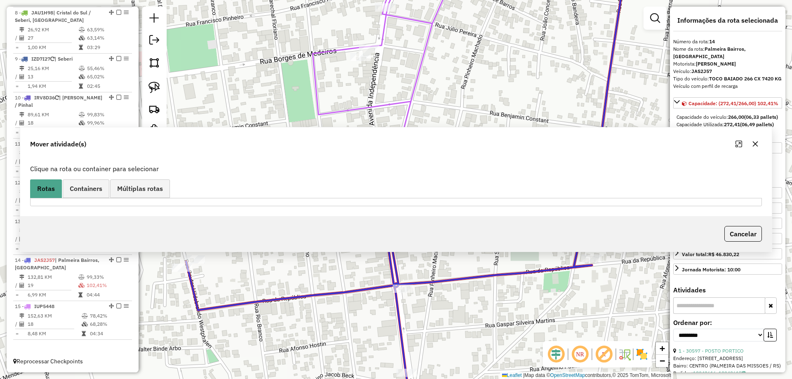
scroll to position [0, 0]
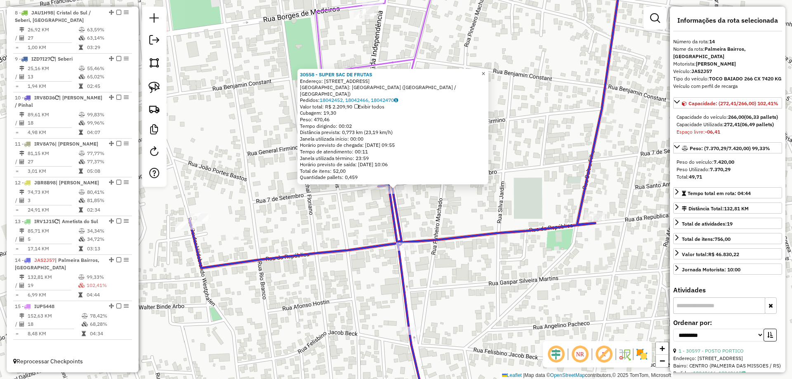
click at [485, 76] on span "×" at bounding box center [484, 73] width 4 height 7
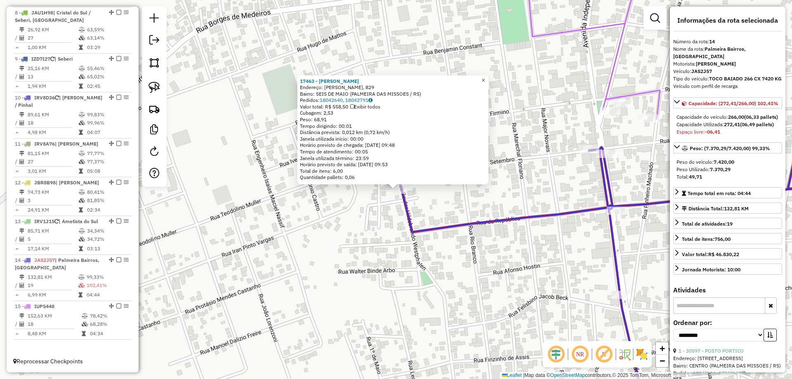
click at [485, 78] on span "×" at bounding box center [484, 80] width 4 height 7
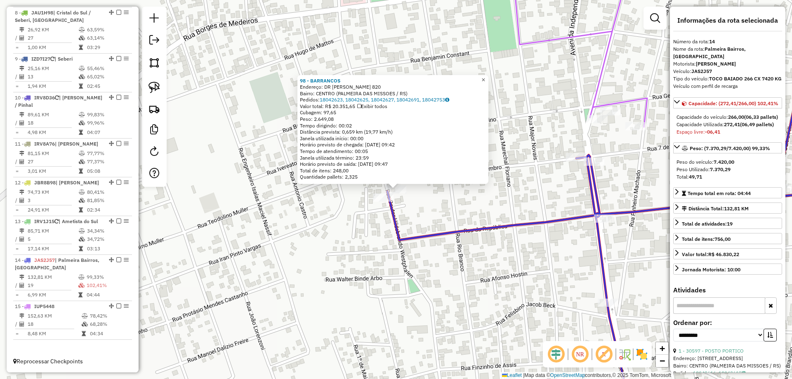
click at [486, 77] on link "×" at bounding box center [484, 80] width 10 height 10
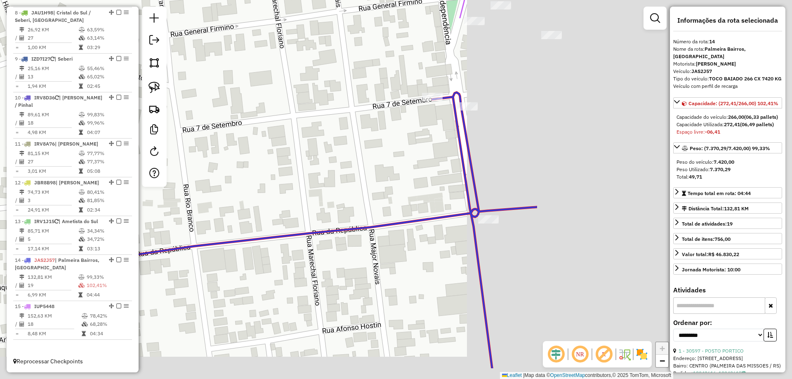
drag, startPoint x: 566, startPoint y: 233, endPoint x: 232, endPoint y: 184, distance: 337.8
click at [232, 184] on div "Janela de atendimento Grade de atendimento Capacidade Transportadoras Veículos …" at bounding box center [396, 189] width 792 height 379
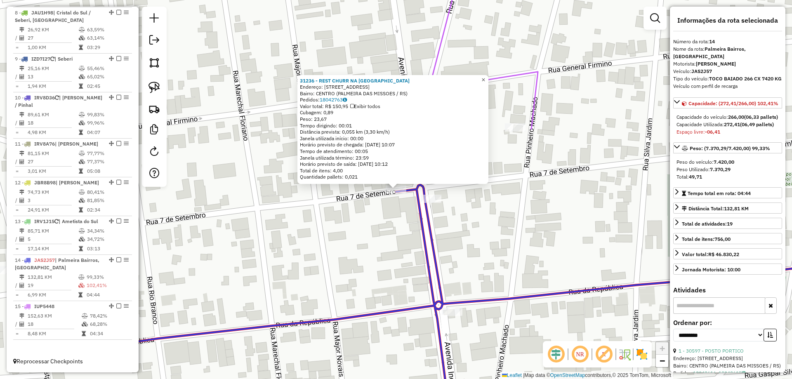
click at [489, 79] on link "×" at bounding box center [484, 80] width 10 height 10
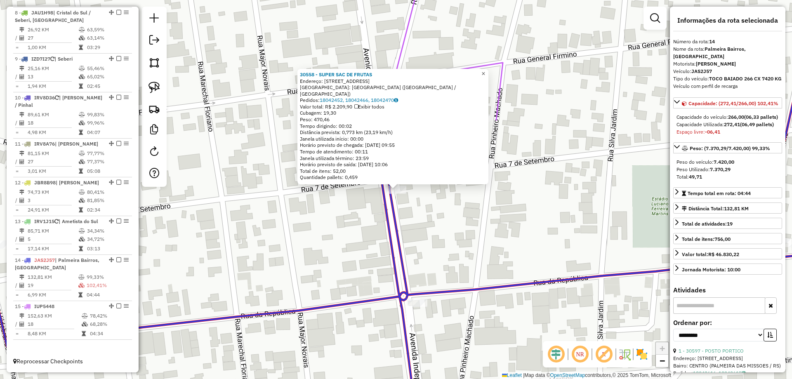
click at [489, 76] on link "×" at bounding box center [484, 74] width 10 height 10
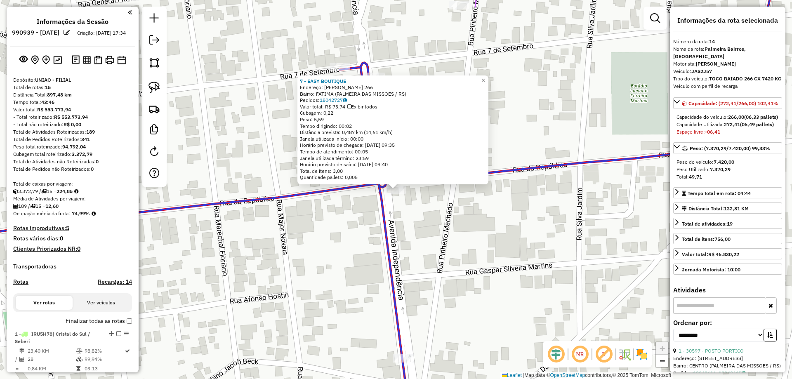
select select "**********"
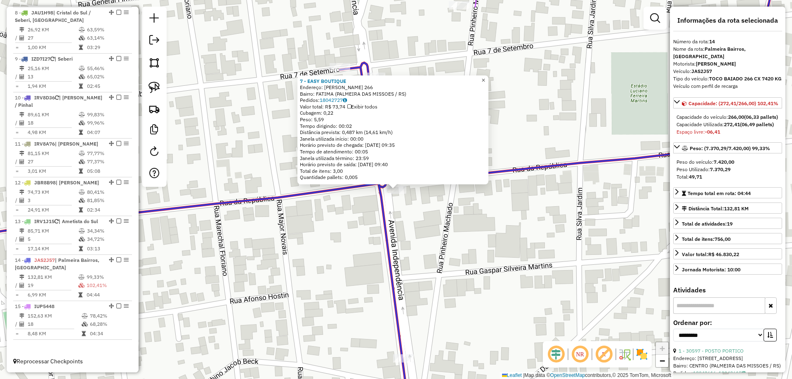
click at [485, 77] on span "×" at bounding box center [484, 80] width 4 height 7
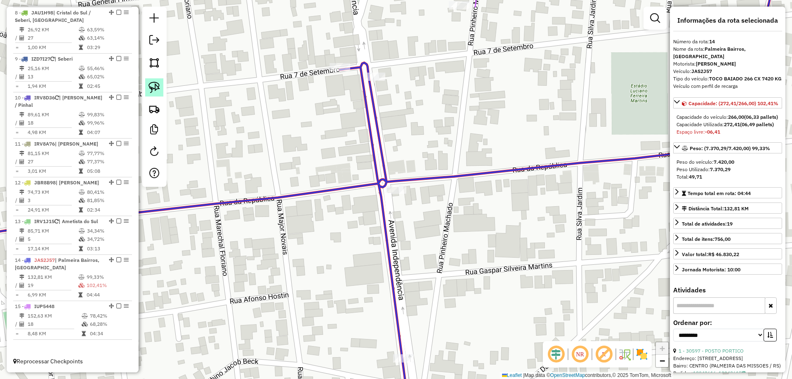
click at [158, 86] on img at bounding box center [155, 88] width 12 height 12
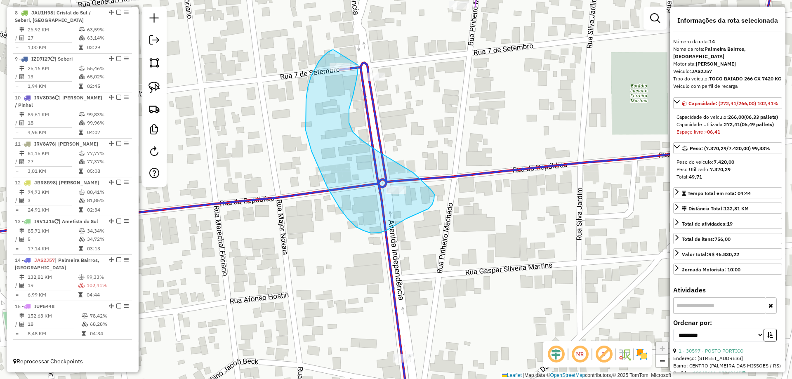
drag, startPoint x: 328, startPoint y: 52, endPoint x: 355, endPoint y: 54, distance: 27.3
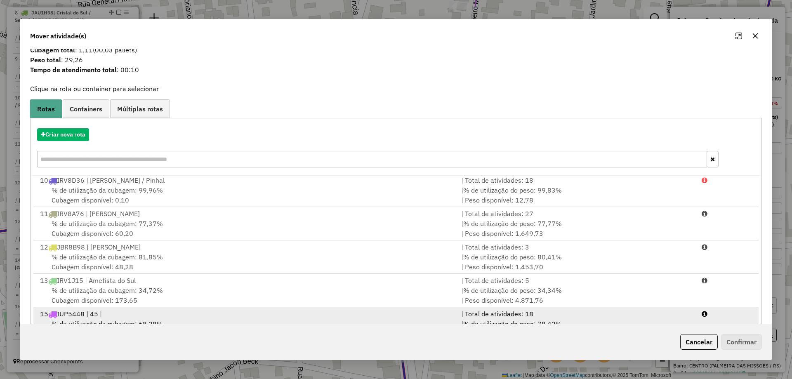
scroll to position [48, 0]
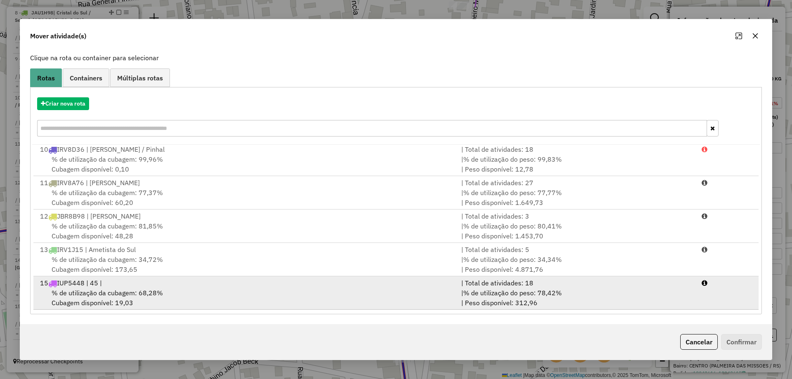
click at [217, 286] on div "15 IUP5448 | 45 |" at bounding box center [245, 283] width 421 height 10
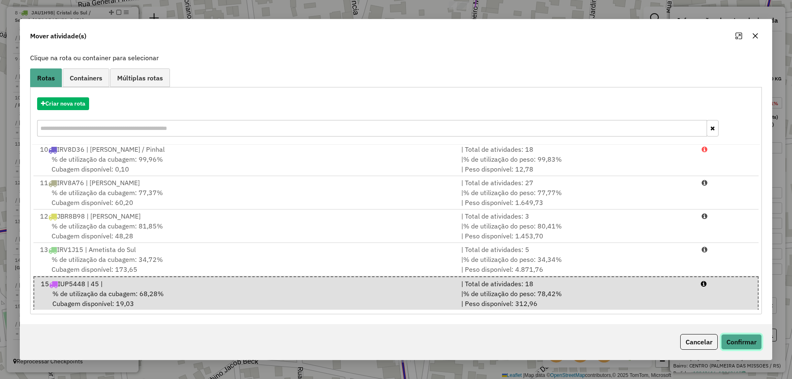
click at [748, 339] on button "Confirmar" at bounding box center [741, 342] width 41 height 16
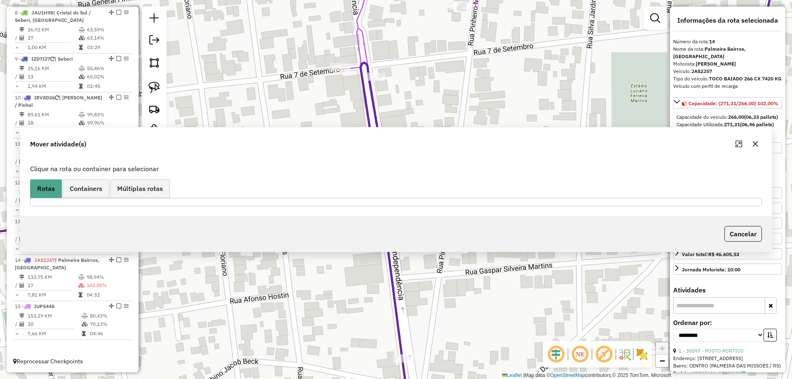
scroll to position [0, 0]
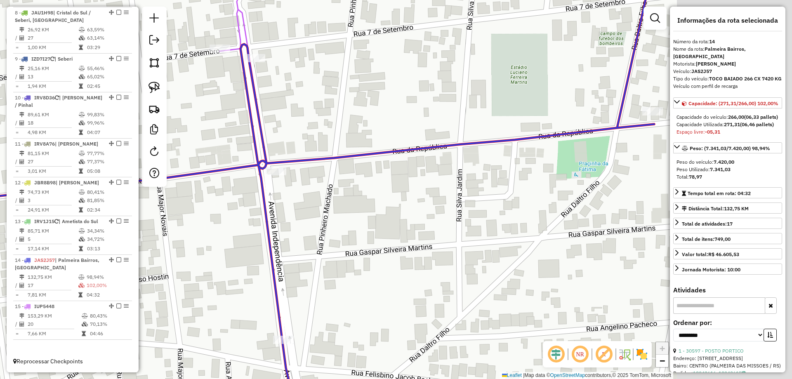
drag, startPoint x: 537, startPoint y: 249, endPoint x: 347, endPoint y: 202, distance: 195.1
click at [347, 202] on div "Janela de atendimento Grade de atendimento Capacidade Transportadoras Veículos …" at bounding box center [396, 189] width 792 height 379
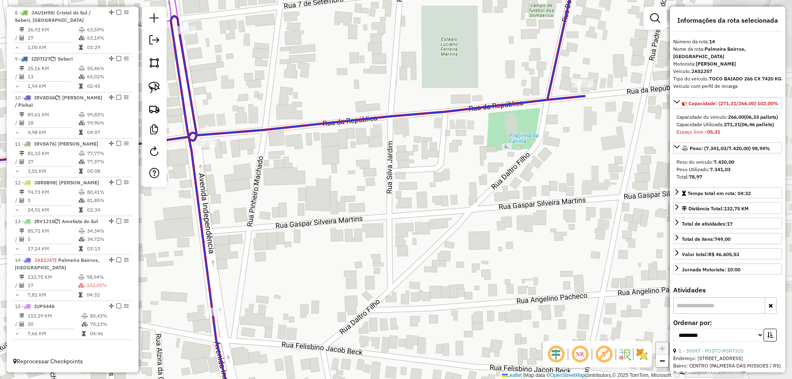
drag, startPoint x: 572, startPoint y: 74, endPoint x: 485, endPoint y: 123, distance: 99.6
click at [485, 121] on div "Janela de atendimento Grade de atendimento Capacidade Transportadoras Veículos …" at bounding box center [396, 189] width 792 height 379
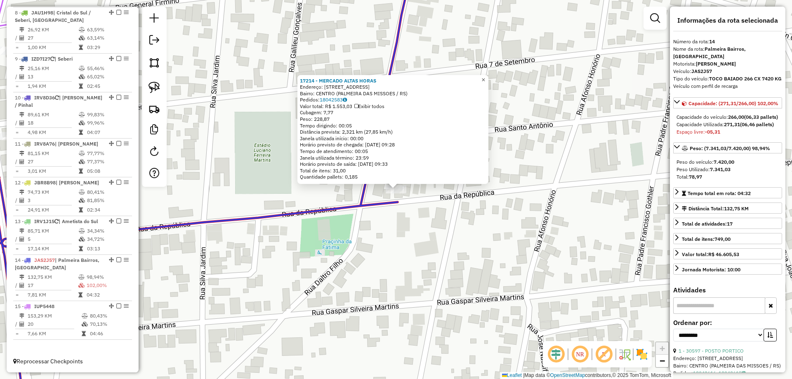
click at [485, 77] on span "×" at bounding box center [484, 79] width 4 height 7
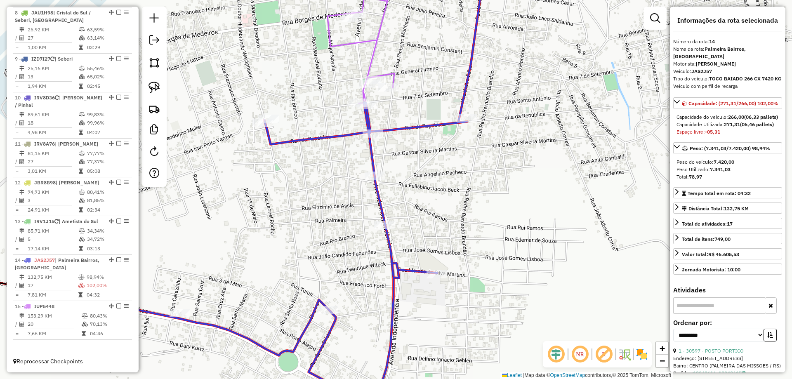
drag, startPoint x: 422, startPoint y: 156, endPoint x: 494, endPoint y: 110, distance: 85.5
click at [494, 110] on div "Janela de atendimento Grade de atendimento Capacidade Transportadoras Veículos …" at bounding box center [396, 189] width 792 height 379
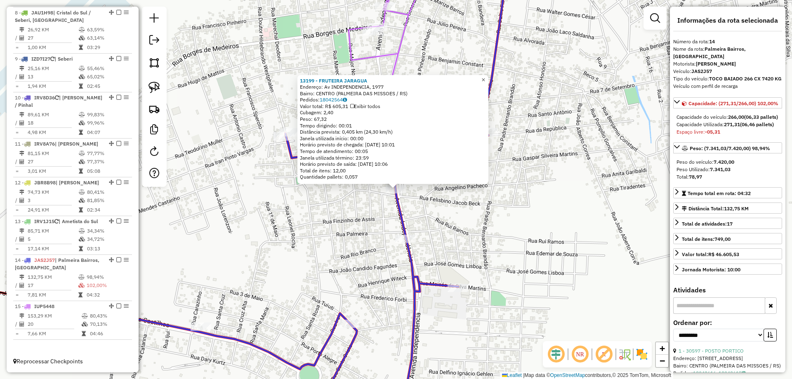
click at [486, 77] on link "×" at bounding box center [484, 80] width 10 height 10
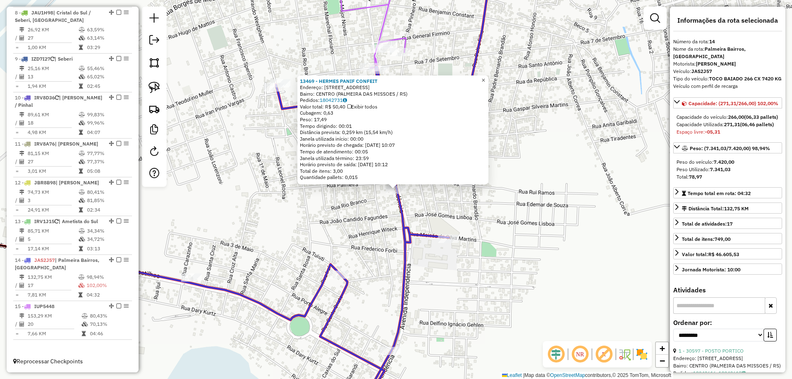
click at [489, 79] on link "×" at bounding box center [484, 81] width 10 height 10
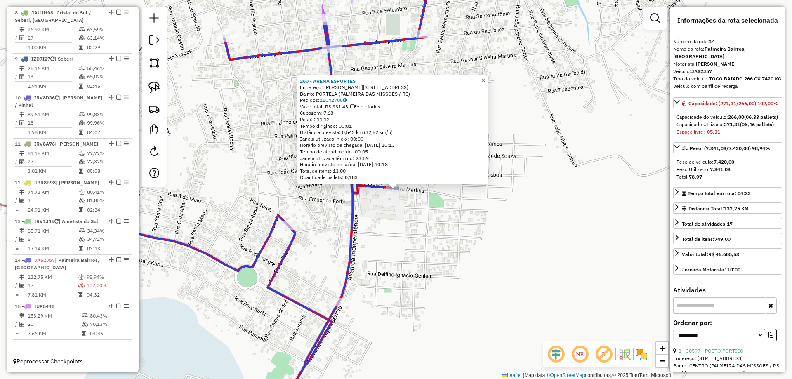
click at [485, 77] on span "×" at bounding box center [484, 80] width 4 height 7
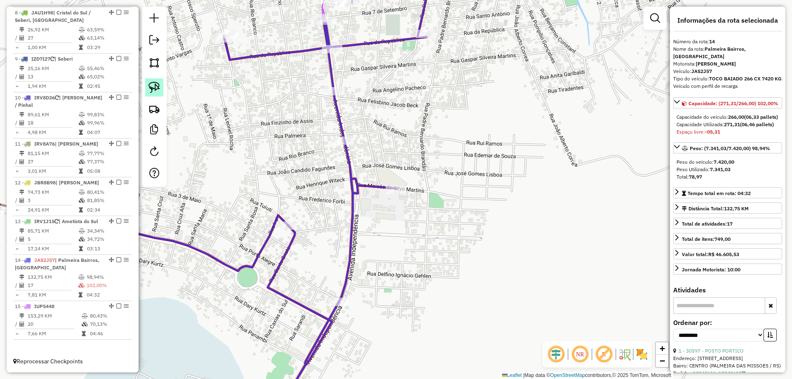
click at [160, 87] on img at bounding box center [155, 88] width 12 height 12
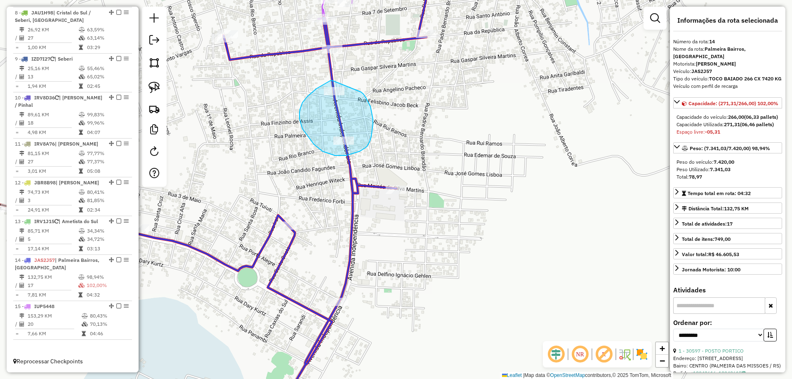
drag, startPoint x: 327, startPoint y: 83, endPoint x: 359, endPoint y: 91, distance: 32.4
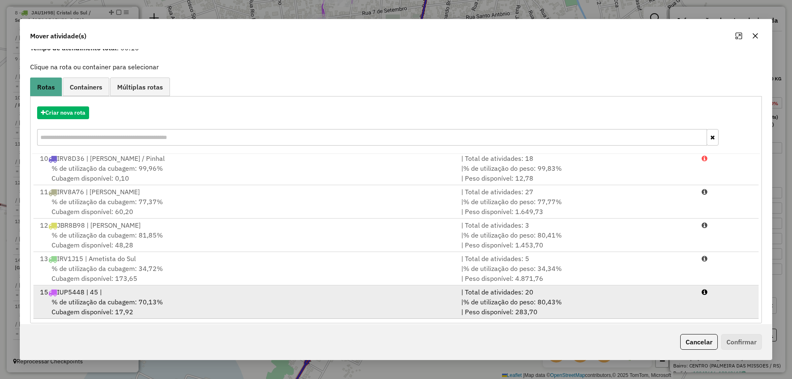
scroll to position [48, 0]
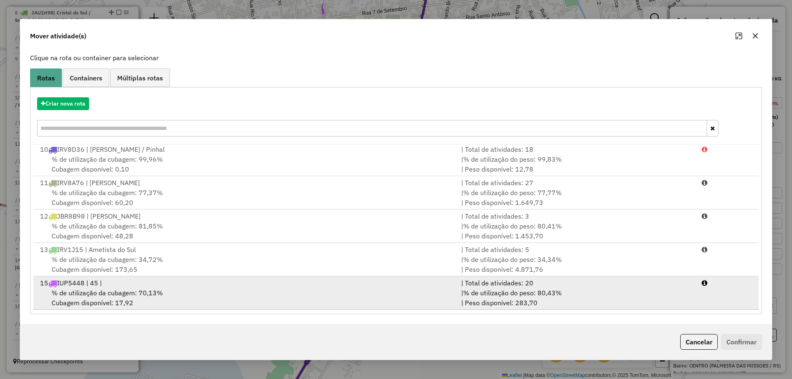
click at [261, 290] on div "% de utilização da cubagem: 70,13% Cubagem disponível: 17,92" at bounding box center [245, 298] width 421 height 20
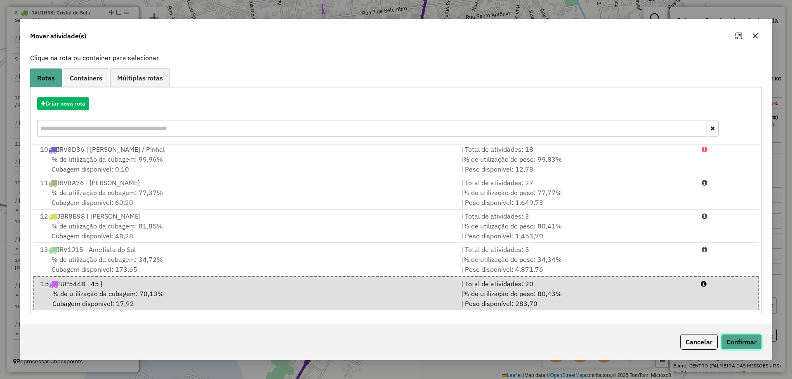
click at [742, 338] on button "Confirmar" at bounding box center [741, 342] width 41 height 16
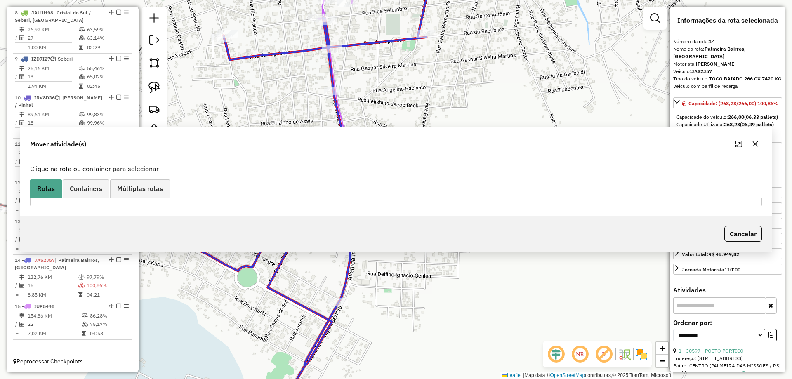
scroll to position [0, 0]
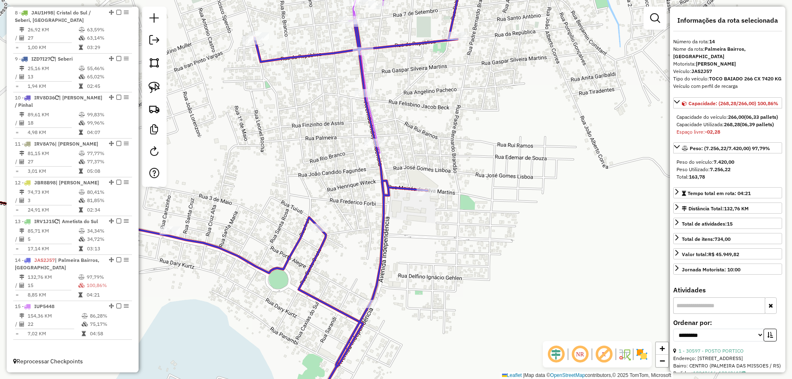
drag, startPoint x: 327, startPoint y: 220, endPoint x: 449, endPoint y: 220, distance: 121.7
click at [449, 220] on div "Janela de atendimento Grade de atendimento Capacidade Transportadoras Veículos …" at bounding box center [396, 189] width 792 height 379
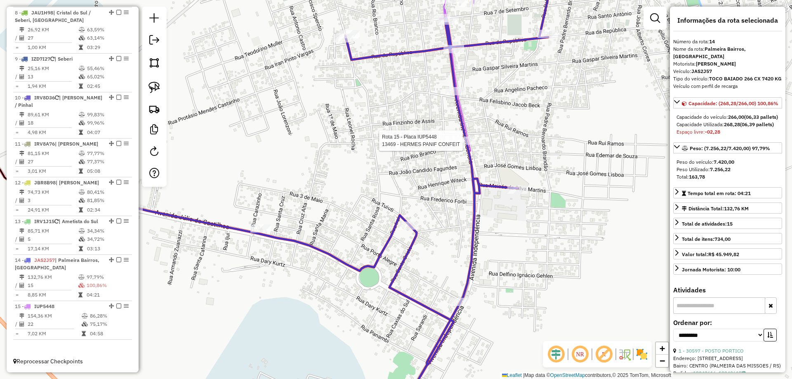
click at [462, 145] on div at bounding box center [465, 141] width 21 height 8
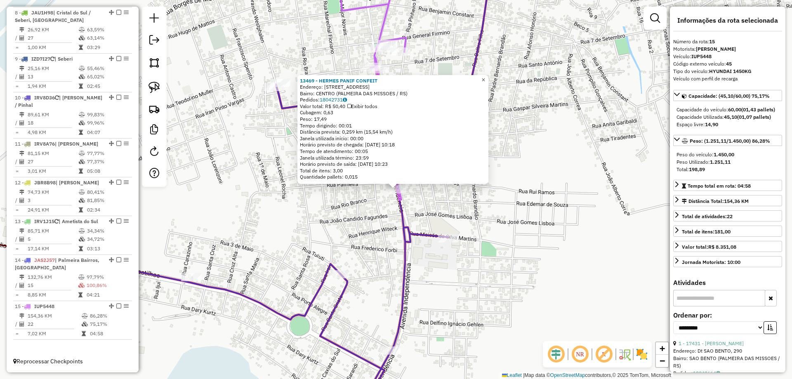
click at [485, 76] on span "×" at bounding box center [484, 79] width 4 height 7
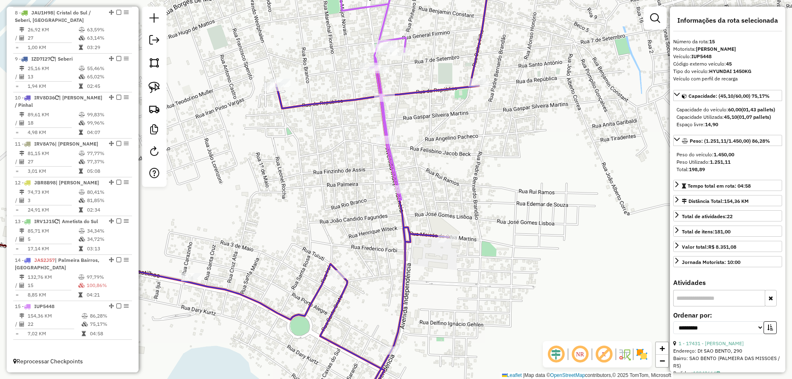
drag, startPoint x: 390, startPoint y: 289, endPoint x: 449, endPoint y: 231, distance: 82.6
click at [445, 227] on div "Janela de atendimento Grade de atendimento Capacidade Transportadoras Veículos …" at bounding box center [396, 189] width 792 height 379
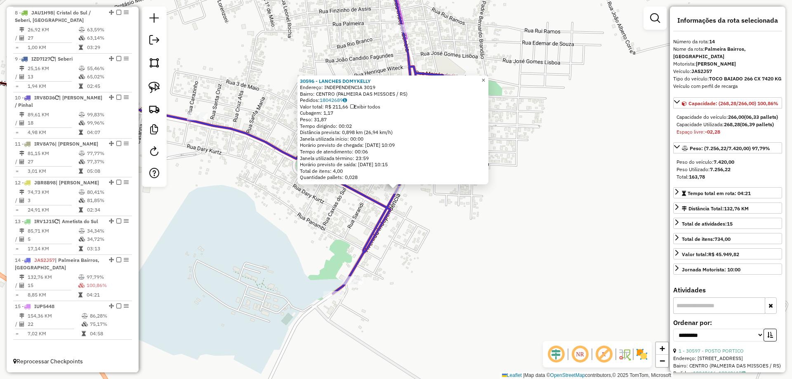
click at [485, 80] on span "×" at bounding box center [484, 80] width 4 height 7
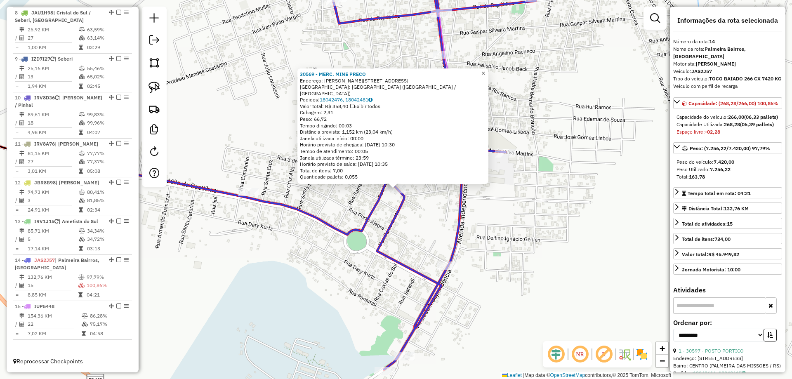
click at [486, 73] on link "×" at bounding box center [484, 74] width 10 height 10
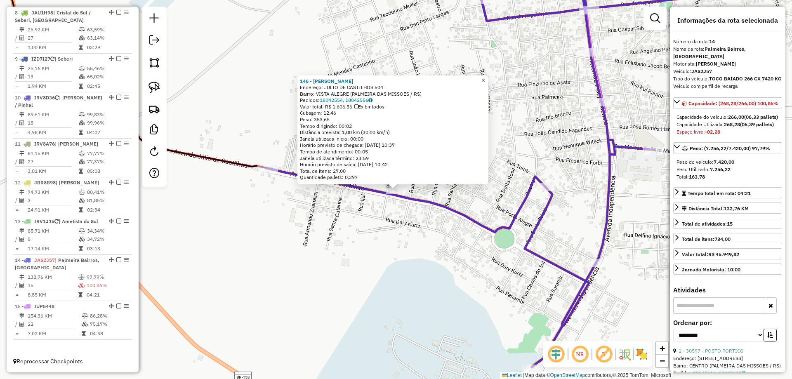
click at [489, 81] on link "×" at bounding box center [484, 81] width 10 height 10
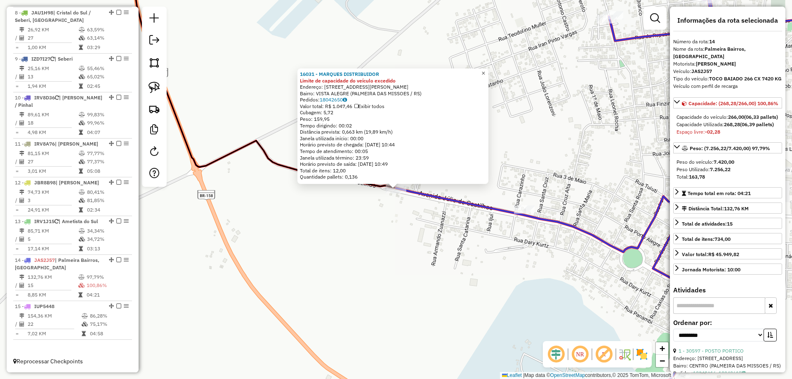
click at [485, 72] on span "×" at bounding box center [484, 73] width 4 height 7
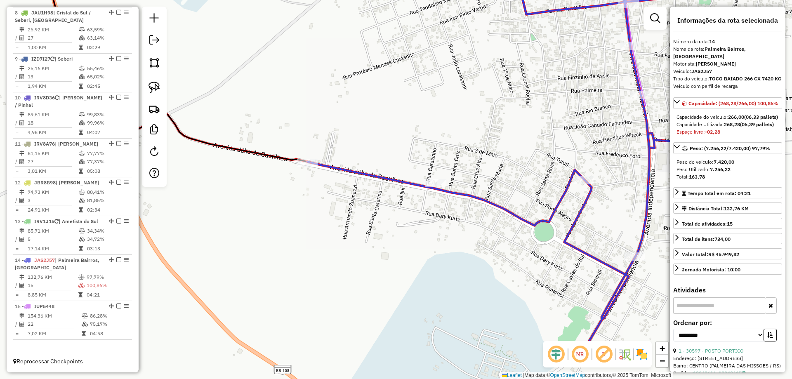
drag, startPoint x: 603, startPoint y: 170, endPoint x: 382, endPoint y: 111, distance: 228.4
click at [385, 106] on div "Janela de atendimento Grade de atendimento Capacidade Transportadoras Veículos …" at bounding box center [396, 189] width 792 height 379
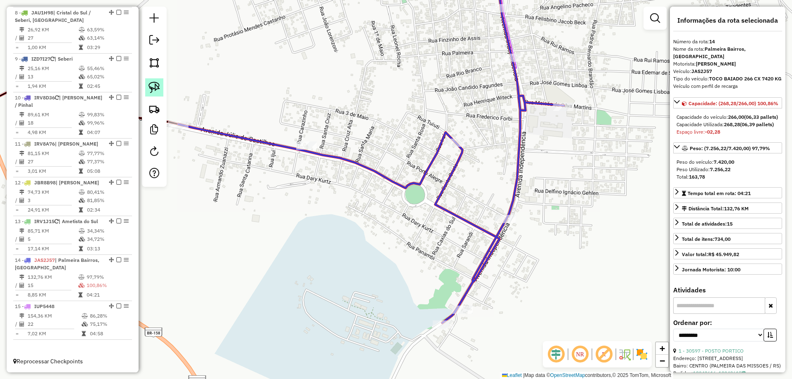
click at [154, 93] on img at bounding box center [155, 88] width 12 height 12
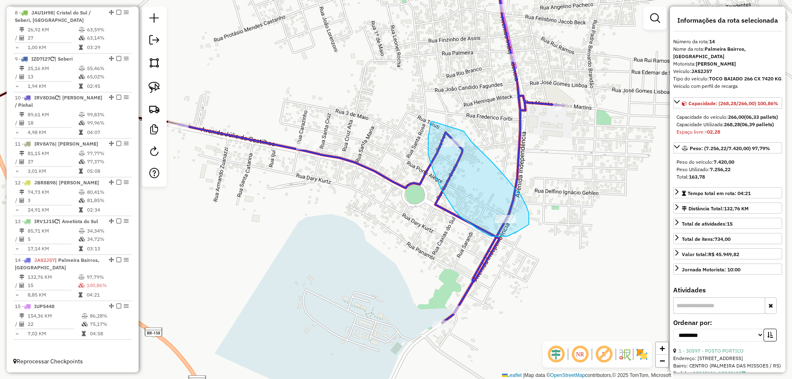
drag, startPoint x: 432, startPoint y: 121, endPoint x: 464, endPoint y: 131, distance: 33.3
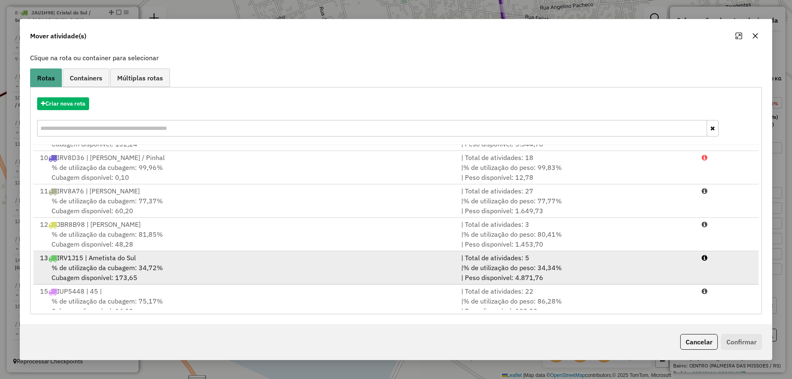
scroll to position [303, 0]
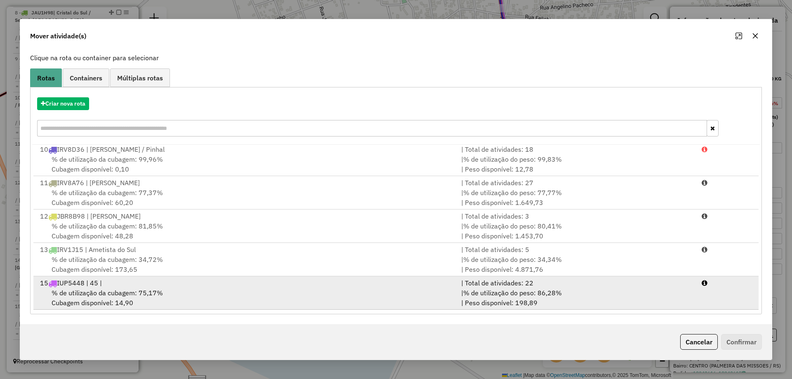
drag, startPoint x: 233, startPoint y: 304, endPoint x: 278, endPoint y: 293, distance: 46.6
click at [234, 304] on div "% de utilização da cubagem: 75,17% Cubagem disponível: 14,90" at bounding box center [245, 298] width 421 height 20
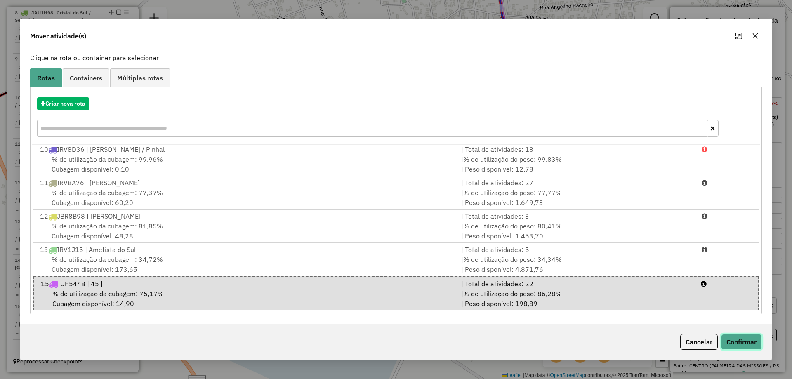
click at [736, 341] on button "Confirmar" at bounding box center [741, 342] width 41 height 16
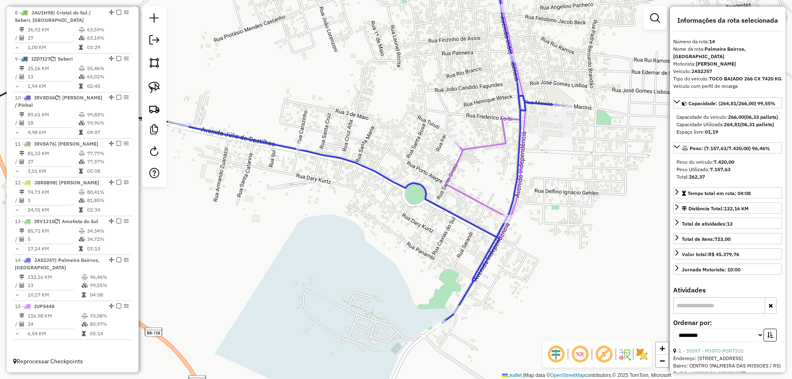
scroll to position [0, 0]
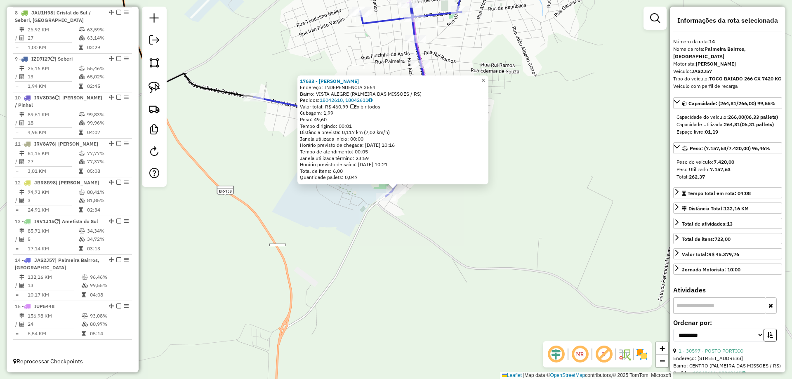
click at [485, 78] on span "×" at bounding box center [484, 80] width 4 height 7
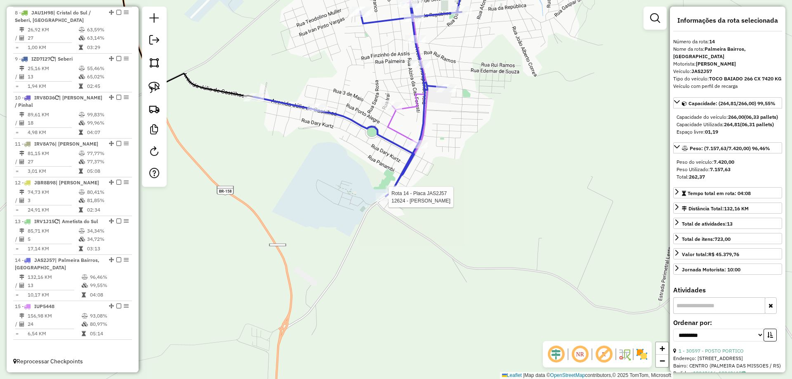
click at [385, 201] on div at bounding box center [386, 197] width 21 height 8
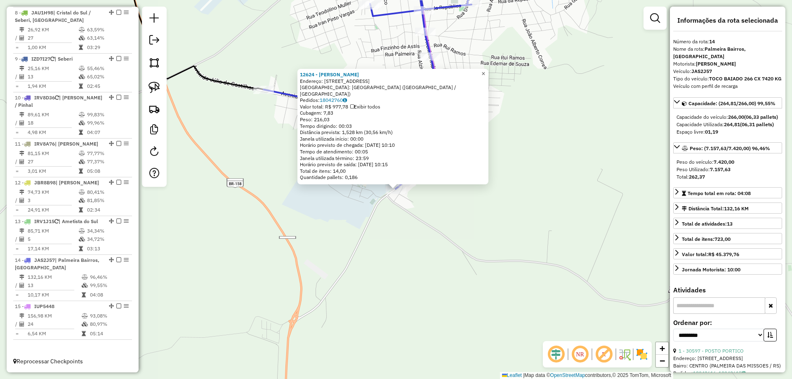
click at [485, 77] on span "×" at bounding box center [484, 73] width 4 height 7
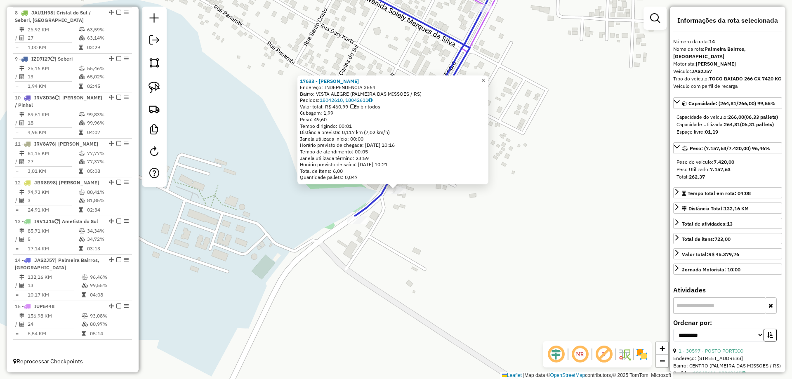
click at [485, 77] on span "×" at bounding box center [484, 80] width 4 height 7
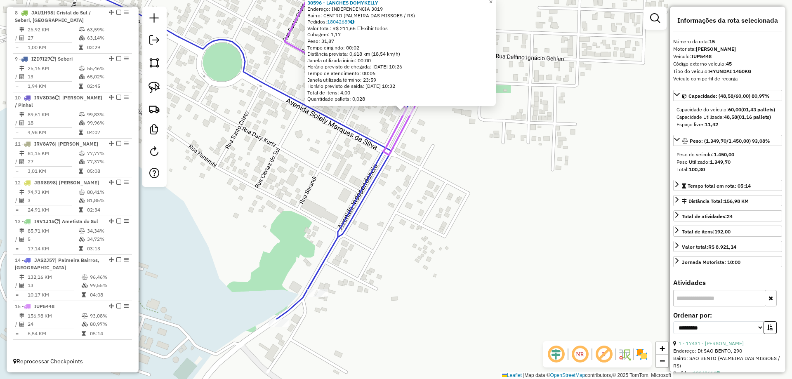
drag, startPoint x: 392, startPoint y: 246, endPoint x: 371, endPoint y: 174, distance: 75.1
click at [395, 170] on div "30596 - LANCHES DOMYKELLY Endereço: INDEPENDENCIA 3019 Bairro: CENTRO (PALMEIRA…" at bounding box center [396, 189] width 792 height 379
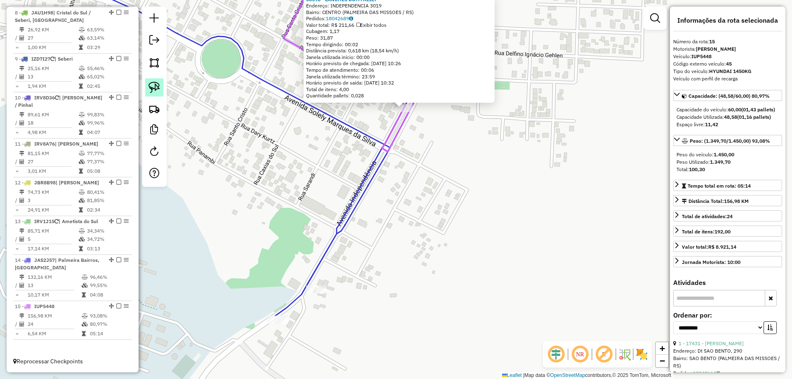
click at [159, 90] on img at bounding box center [155, 88] width 12 height 12
drag, startPoint x: 322, startPoint y: 272, endPoint x: 336, endPoint y: 290, distance: 22.6
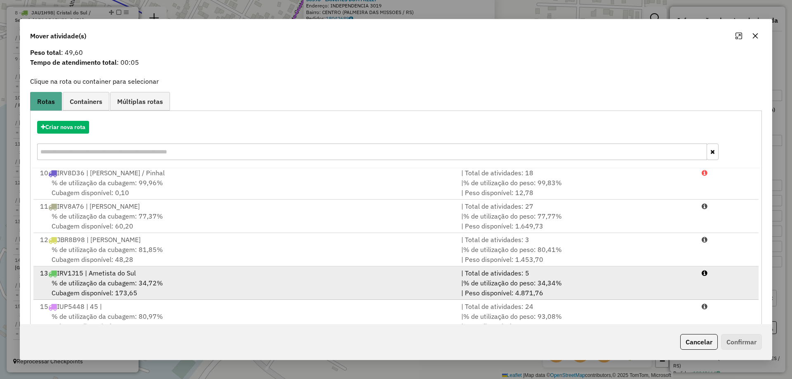
scroll to position [48, 0]
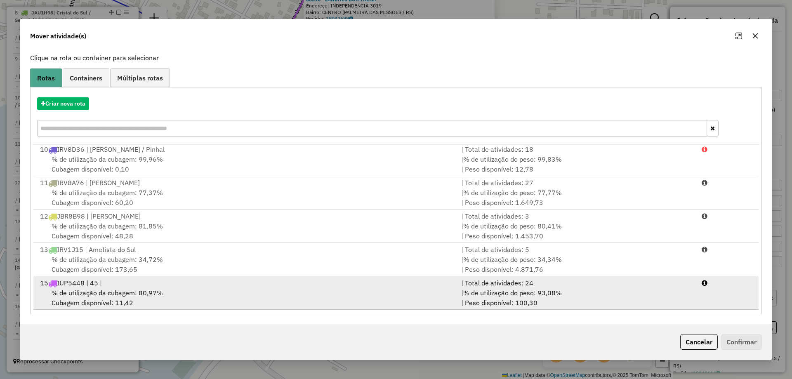
click at [260, 301] on div "% de utilização da cubagem: 80,97% Cubagem disponível: 11,42" at bounding box center [245, 298] width 421 height 20
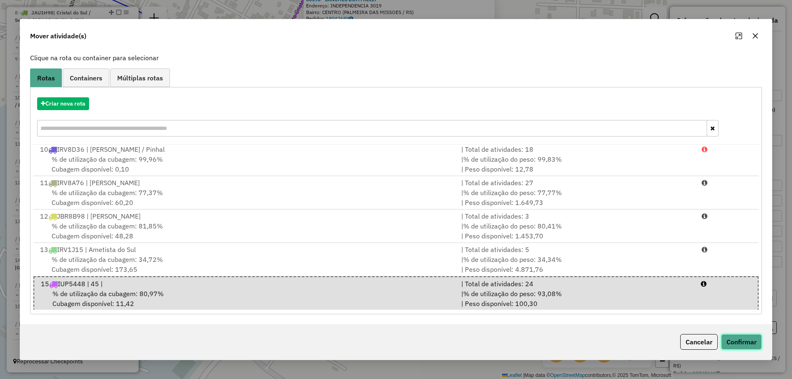
click at [746, 338] on button "Confirmar" at bounding box center [741, 342] width 41 height 16
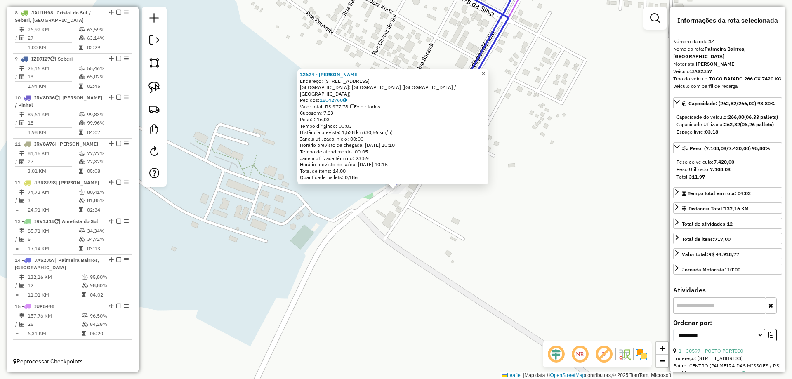
drag, startPoint x: 489, startPoint y: 78, endPoint x: 496, endPoint y: 74, distance: 8.7
click at [485, 77] on span "×" at bounding box center [484, 73] width 4 height 7
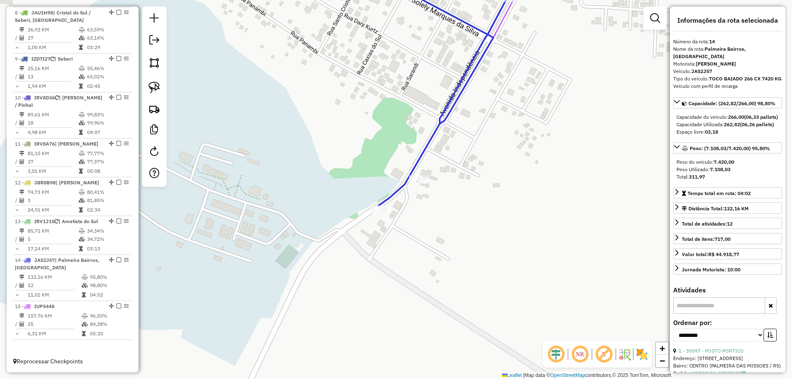
drag, startPoint x: 503, startPoint y: 70, endPoint x: 462, endPoint y: 142, distance: 83.5
click at [462, 142] on div "Janela de atendimento Grade de atendimento Capacidade Transportadoras Veículos …" at bounding box center [396, 189] width 792 height 379
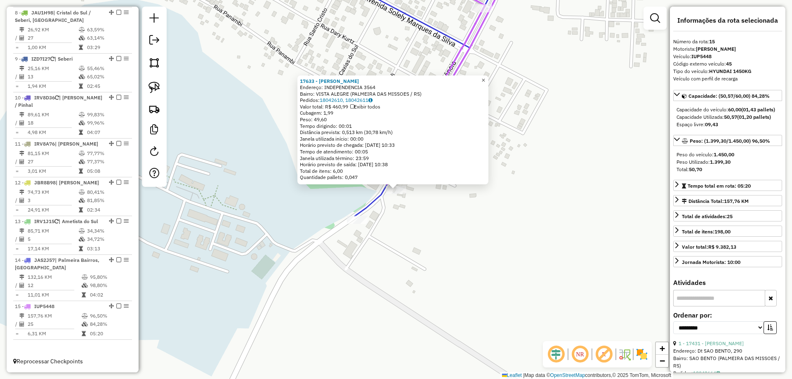
drag, startPoint x: 486, startPoint y: 77, endPoint x: 469, endPoint y: 83, distance: 17.9
click at [486, 77] on link "×" at bounding box center [484, 81] width 10 height 10
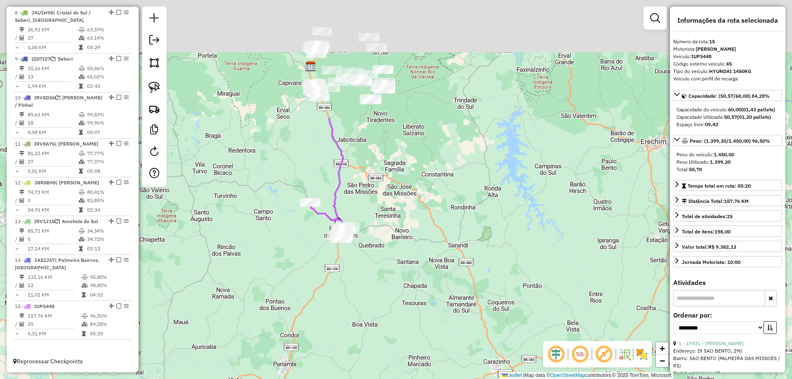
drag, startPoint x: 422, startPoint y: 75, endPoint x: 392, endPoint y: 269, distance: 196.3
click at [392, 266] on div "Janela de atendimento Grade de atendimento Capacidade Transportadoras Veículos …" at bounding box center [396, 189] width 792 height 379
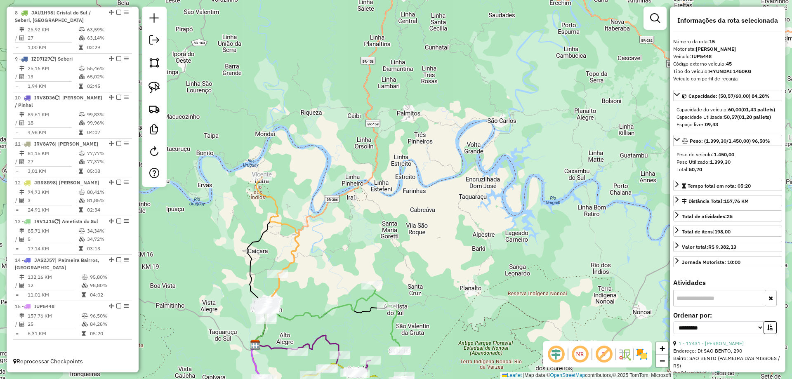
drag, startPoint x: 274, startPoint y: 199, endPoint x: 356, endPoint y: 100, distance: 128.4
click at [355, 93] on div "Janela de atendimento Grade de atendimento Capacidade Transportadoras Veículos …" at bounding box center [396, 189] width 792 height 379
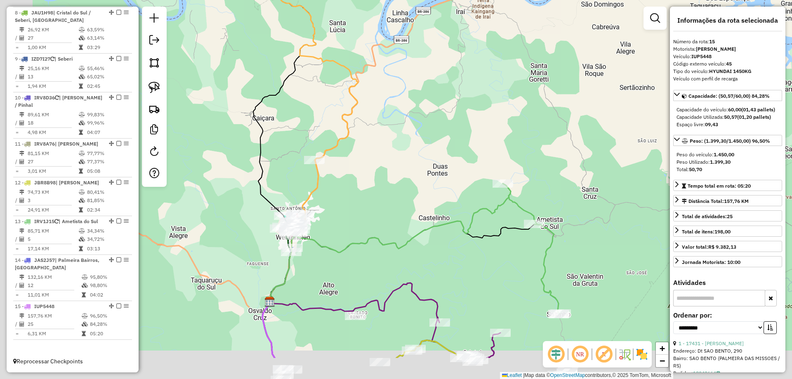
drag, startPoint x: 348, startPoint y: 242, endPoint x: 446, endPoint y: 142, distance: 140.1
click at [430, 144] on div "Janela de atendimento Grade de atendimento Capacidade Transportadoras Veículos …" at bounding box center [396, 189] width 792 height 379
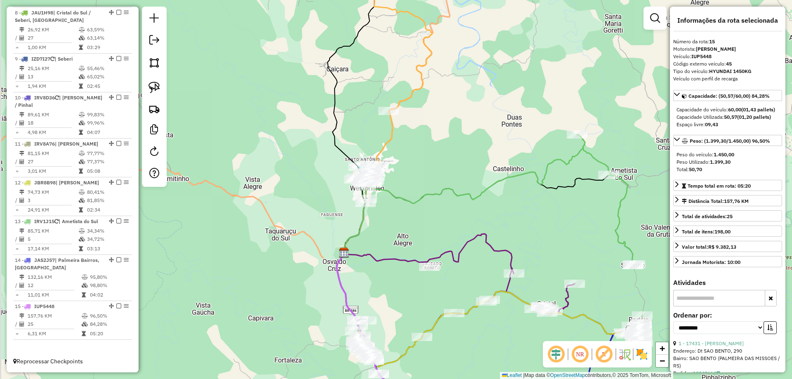
drag, startPoint x: 444, startPoint y: 160, endPoint x: 429, endPoint y: 160, distance: 14.5
click at [454, 156] on div "Janela de atendimento Grade de atendimento Capacidade Transportadoras Veículos …" at bounding box center [396, 189] width 792 height 379
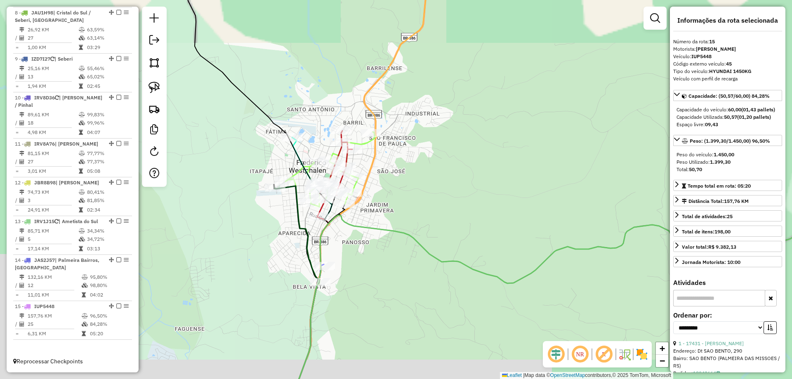
drag, startPoint x: 329, startPoint y: 119, endPoint x: 335, endPoint y: 118, distance: 5.8
click at [338, 116] on div "Janela de atendimento Grade de atendimento Capacidade Transportadoras Veículos …" at bounding box center [396, 189] width 792 height 379
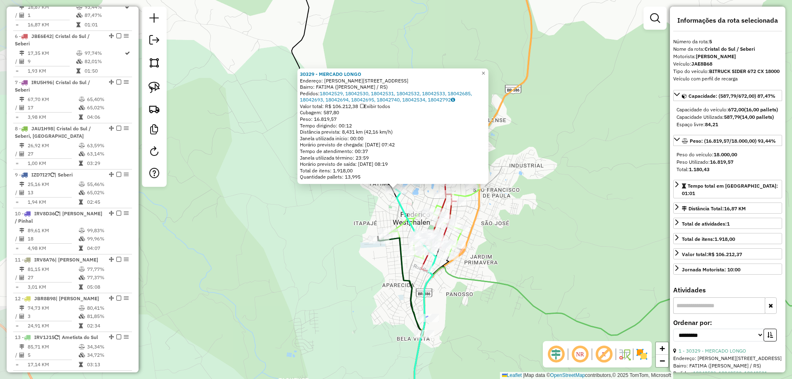
scroll to position [507, 0]
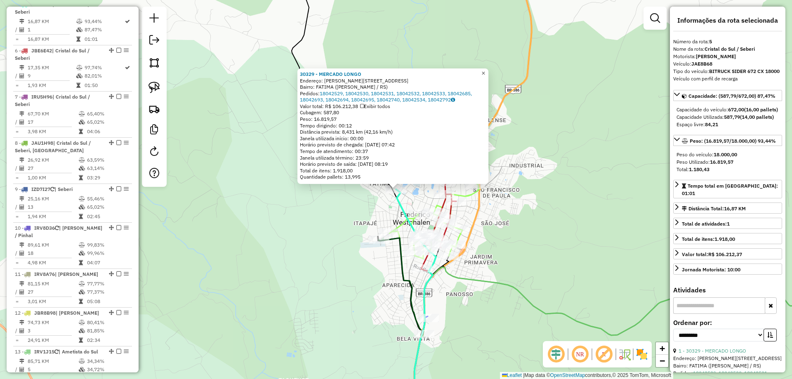
click at [485, 72] on span "×" at bounding box center [484, 73] width 4 height 7
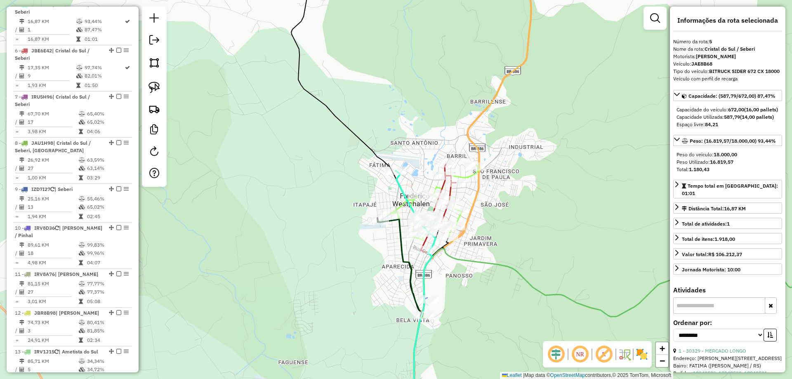
drag, startPoint x: 385, startPoint y: 123, endPoint x: 368, endPoint y: 75, distance: 50.7
click at [368, 75] on div "Janela de atendimento Grade de atendimento Capacidade Transportadoras Veículos …" at bounding box center [396, 189] width 792 height 379
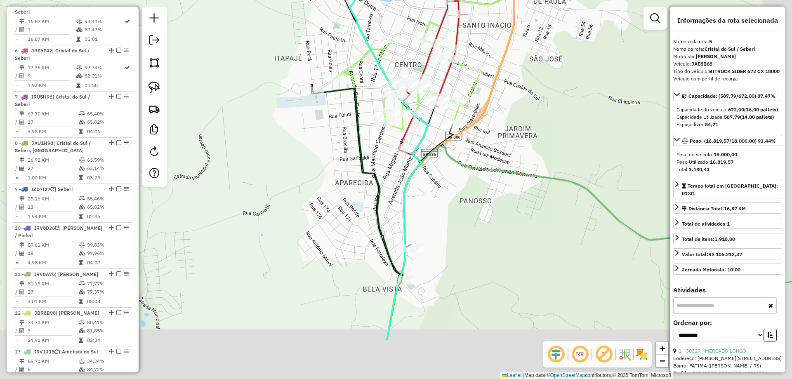
drag, startPoint x: 387, startPoint y: 156, endPoint x: 398, endPoint y: 200, distance: 46.0
click at [386, 155] on div "Janela de atendimento Grade de atendimento Capacidade Transportadoras Veículos …" at bounding box center [396, 189] width 792 height 379
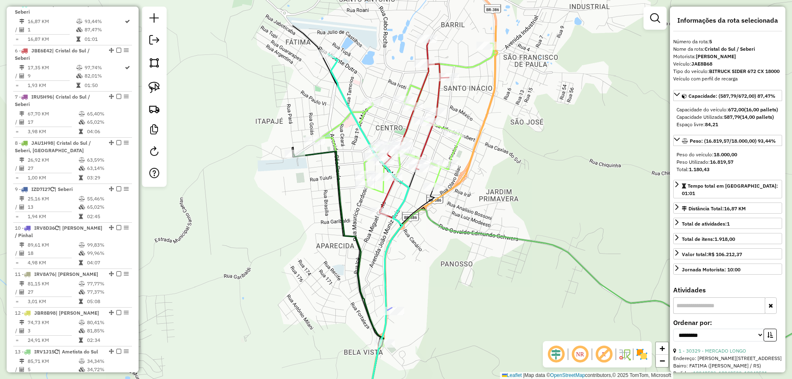
drag, startPoint x: 428, startPoint y: 196, endPoint x: 409, endPoint y: 259, distance: 66.2
click at [409, 259] on div "Janela de atendimento Grade de atendimento Capacidade Transportadoras Veículos …" at bounding box center [396, 189] width 792 height 379
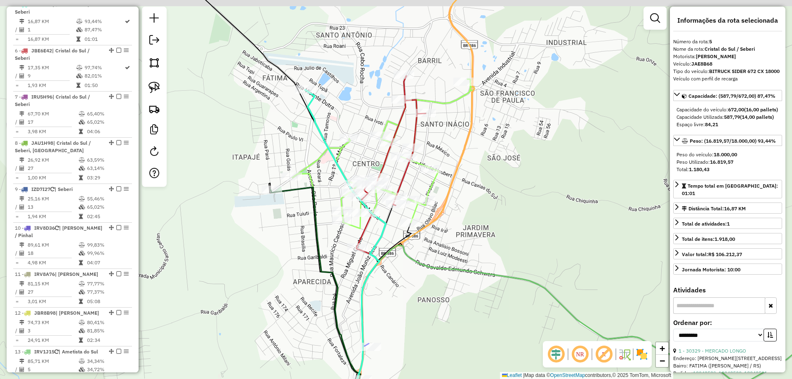
drag, startPoint x: 222, startPoint y: 109, endPoint x: 192, endPoint y: 130, distance: 36.3
click at [200, 135] on div "Janela de atendimento Grade de atendimento Capacidade Transportadoras Veículos …" at bounding box center [396, 189] width 792 height 379
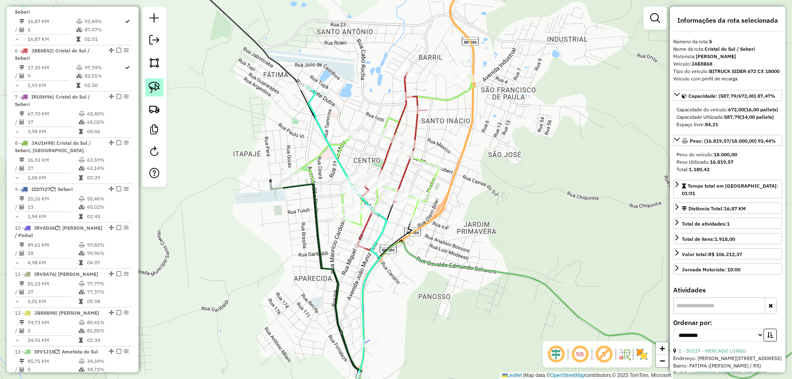
click at [150, 85] on img at bounding box center [155, 88] width 12 height 12
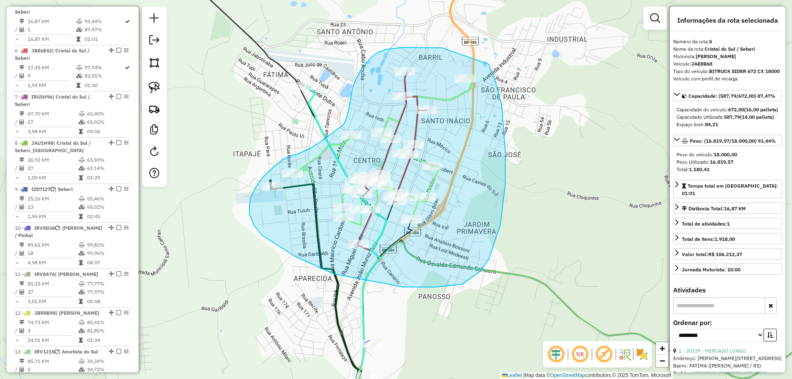
drag, startPoint x: 442, startPoint y: 48, endPoint x: 489, endPoint y: 64, distance: 49.5
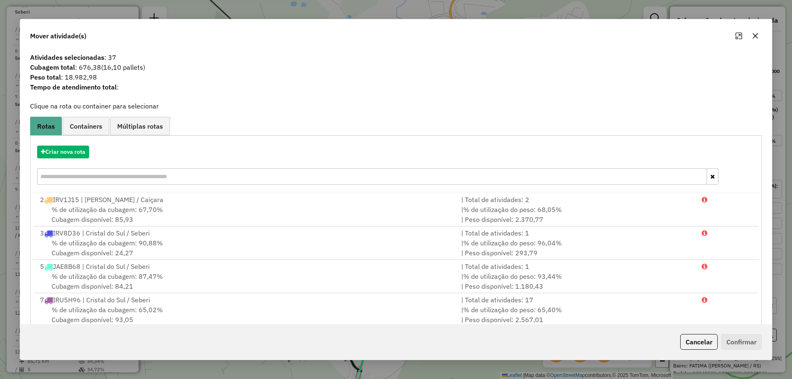
click at [752, 32] on button "button" at bounding box center [755, 35] width 13 height 13
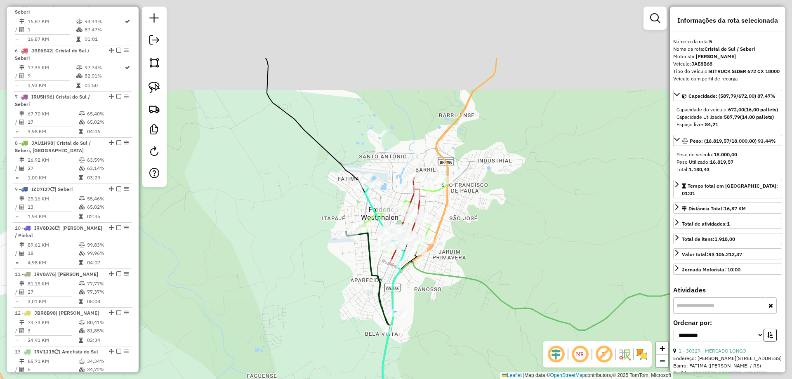
drag, startPoint x: 527, startPoint y: 93, endPoint x: 452, endPoint y: 136, distance: 86.7
click at [454, 175] on div "Janela de atendimento Grade de atendimento Capacidade Transportadoras Veículos …" at bounding box center [396, 189] width 792 height 379
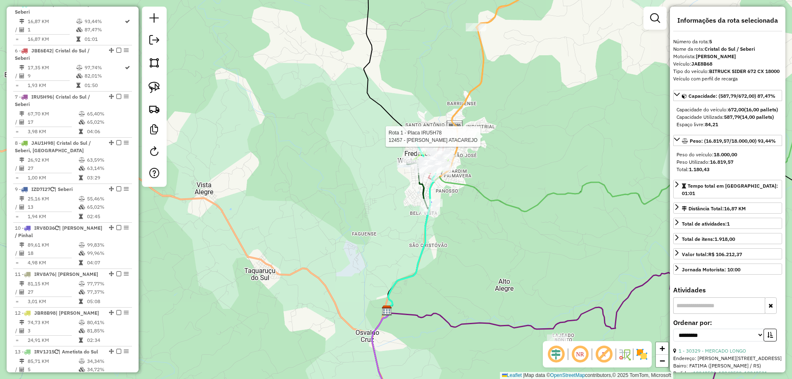
drag, startPoint x: 474, startPoint y: 93, endPoint x: 453, endPoint y: 78, distance: 26.0
click at [454, 78] on icon at bounding box center [435, 169] width 95 height 284
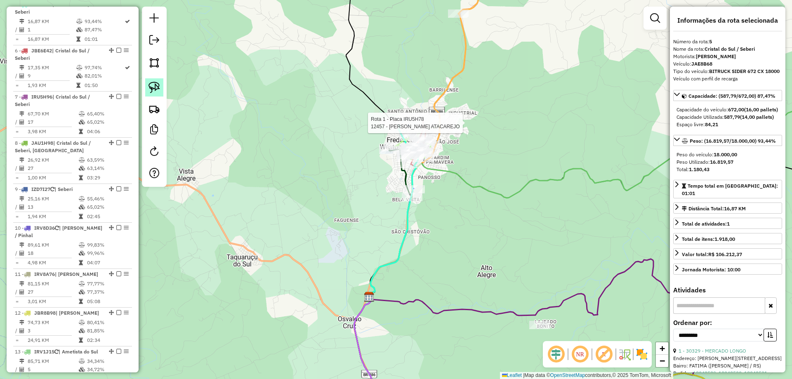
click at [148, 82] on link at bounding box center [154, 87] width 18 height 18
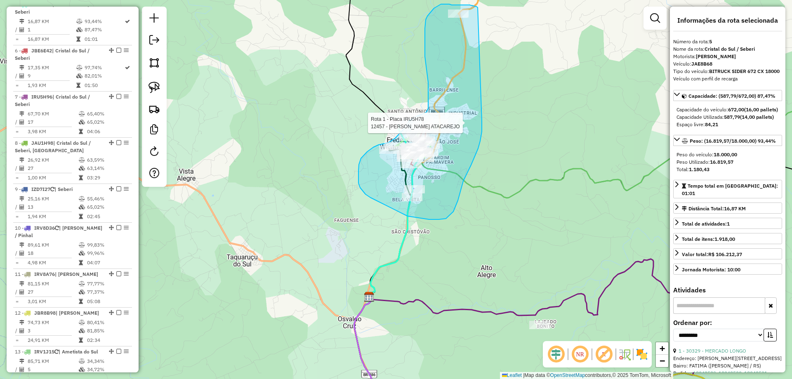
drag, startPoint x: 472, startPoint y: 5, endPoint x: 482, endPoint y: 121, distance: 116.0
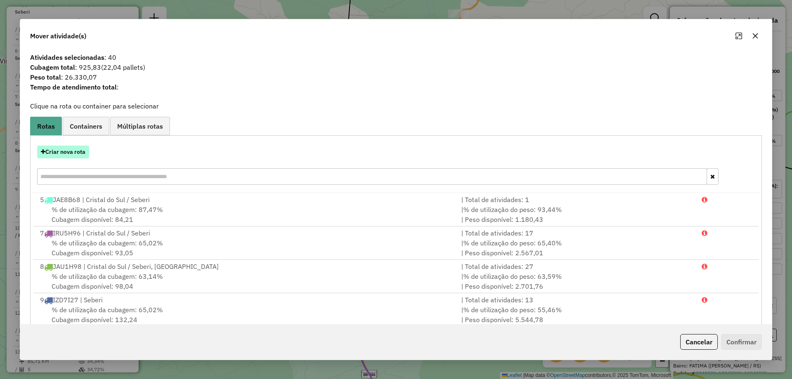
click at [78, 153] on button "Criar nova rota" at bounding box center [63, 152] width 52 height 13
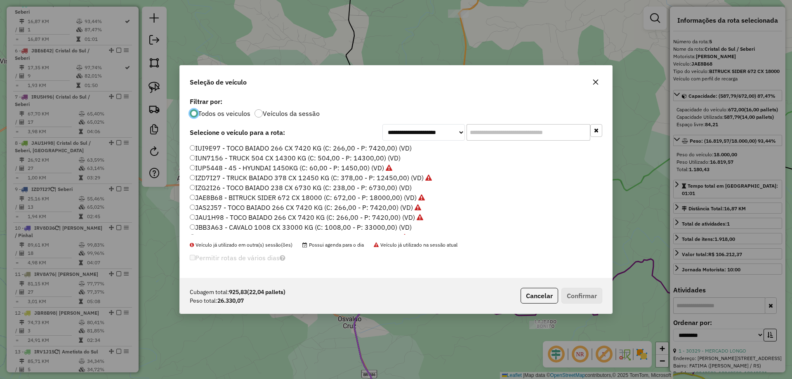
scroll to position [83, 0]
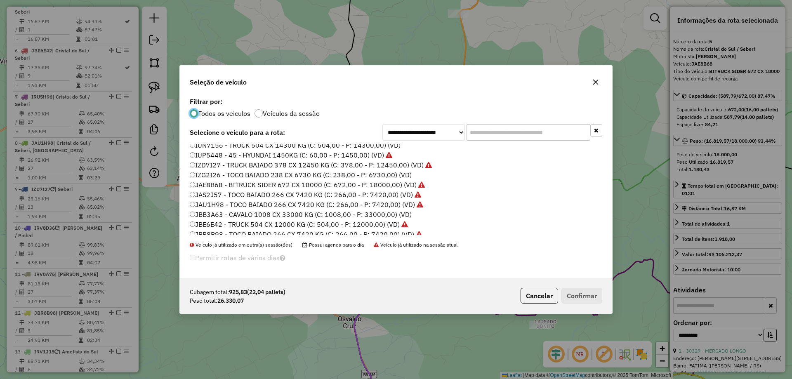
click at [199, 175] on label "IZG2I26 - TOCO BAIADO 238 CX 6730 KG (C: 238,00 - P: 6730,00) (VD)" at bounding box center [301, 175] width 222 height 10
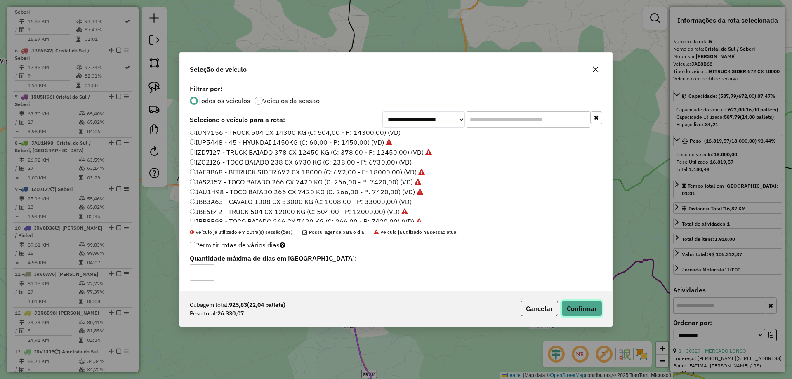
click at [573, 313] on button "Confirmar" at bounding box center [582, 309] width 41 height 16
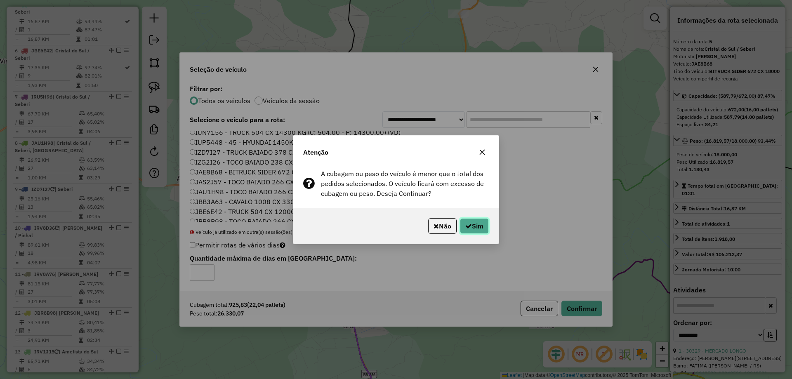
click at [470, 229] on icon "button" at bounding box center [469, 226] width 7 height 7
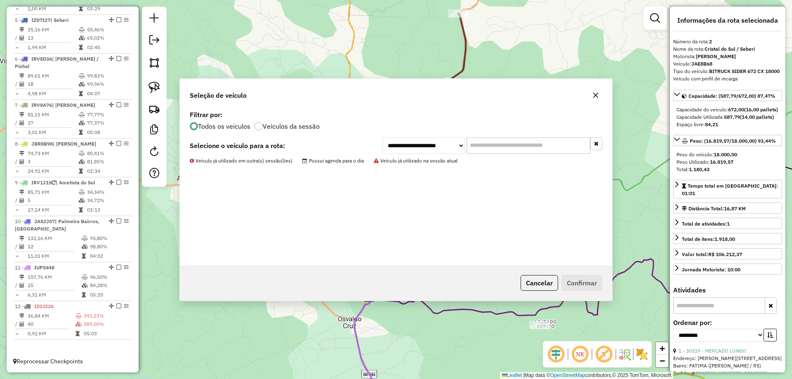
scroll to position [506, 0]
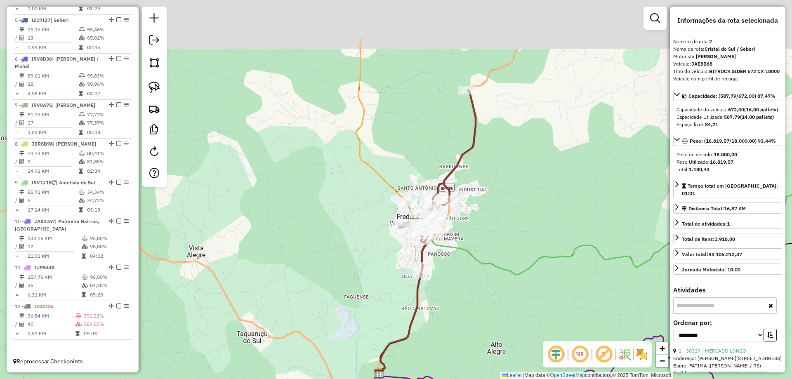
drag, startPoint x: 506, startPoint y: 241, endPoint x: 514, endPoint y: 295, distance: 53.9
click at [517, 302] on div "Janela de atendimento Grade de atendimento Capacidade Transportadoras Veículos …" at bounding box center [396, 189] width 792 height 379
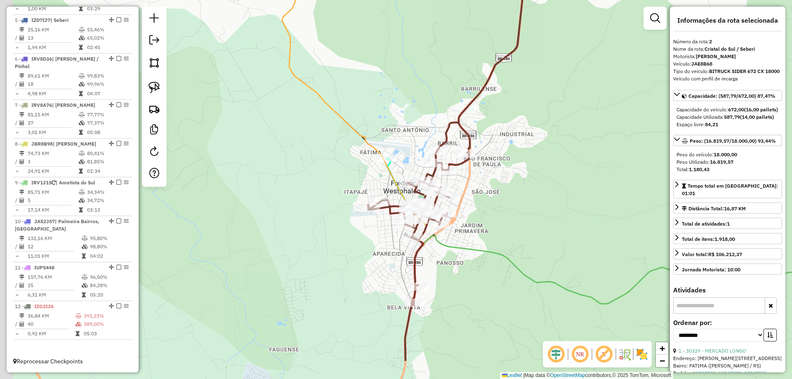
drag, startPoint x: 477, startPoint y: 222, endPoint x: 502, endPoint y: 156, distance: 71.1
click at [514, 157] on div "Janela de atendimento Grade de atendimento Capacidade Transportadoras Veículos …" at bounding box center [396, 189] width 792 height 379
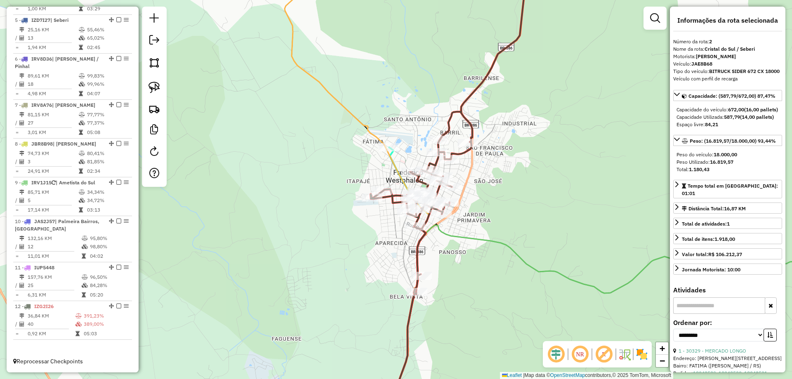
click at [141, 90] on div "Janela de atendimento Grade de atendimento Capacidade Transportadoras Veículos …" at bounding box center [396, 189] width 792 height 379
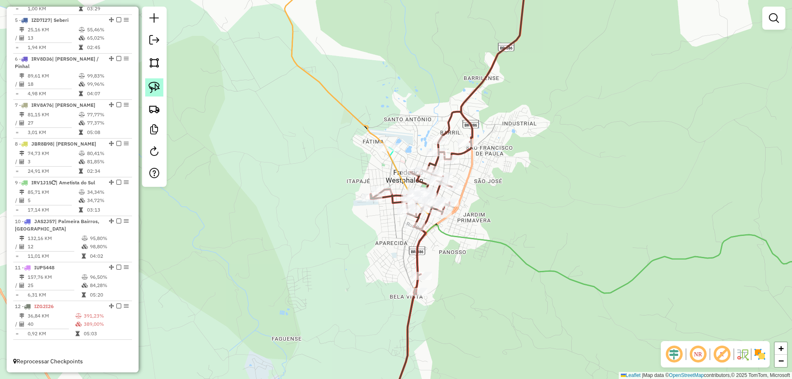
click at [145, 90] on link at bounding box center [154, 87] width 18 height 18
drag, startPoint x: 380, startPoint y: 139, endPoint x: 401, endPoint y: 150, distance: 24.0
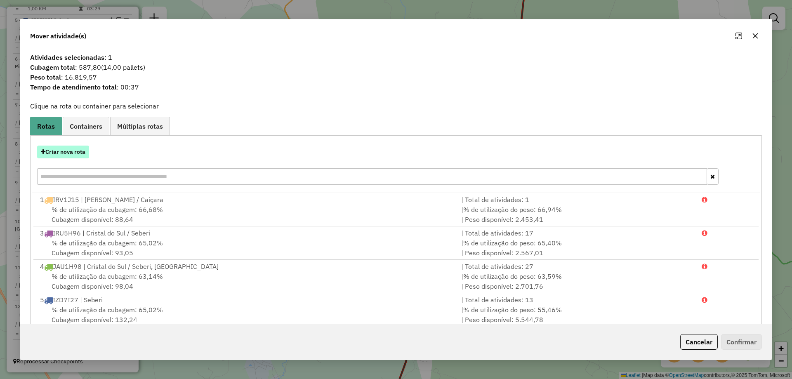
click at [62, 157] on button "Criar nova rota" at bounding box center [63, 152] width 52 height 13
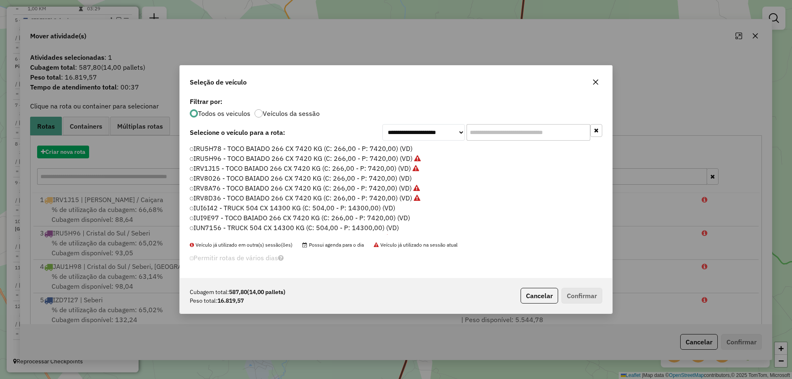
scroll to position [5, 2]
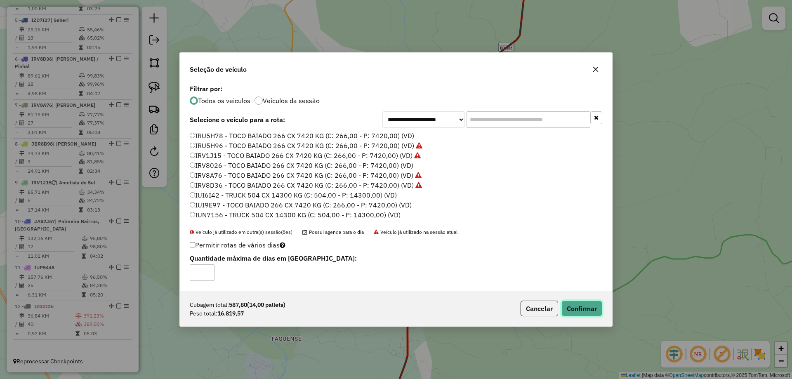
click at [586, 304] on button "Confirmar" at bounding box center [582, 309] width 41 height 16
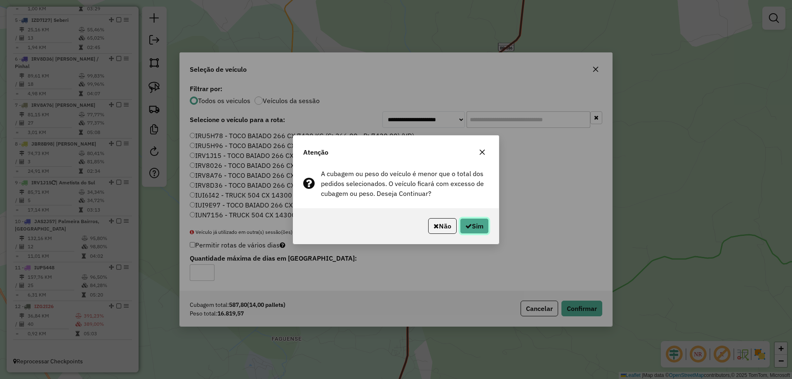
click at [482, 219] on button "Sim" at bounding box center [474, 226] width 29 height 16
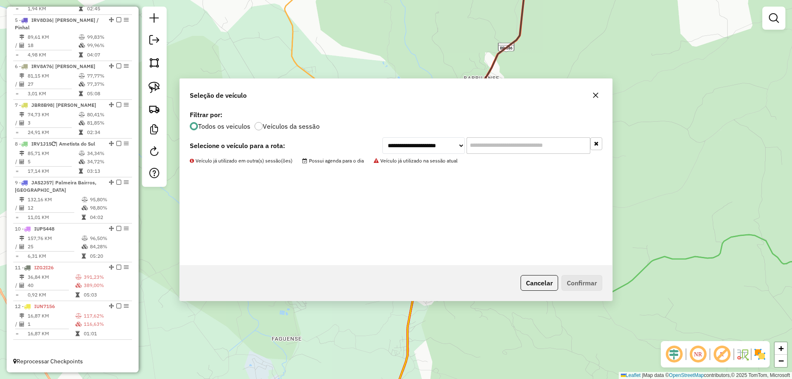
scroll to position [460, 0]
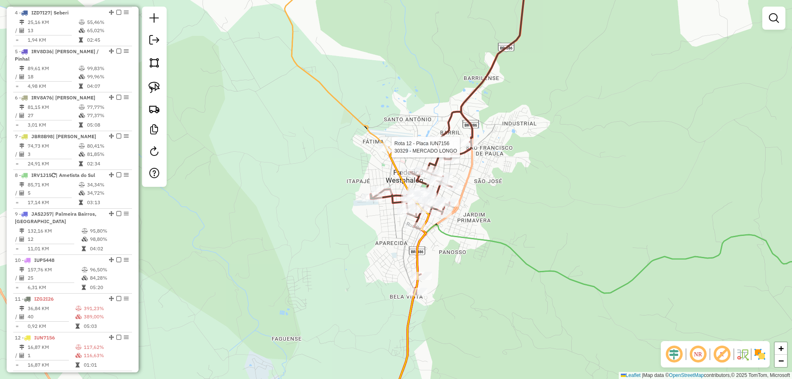
select select "**********"
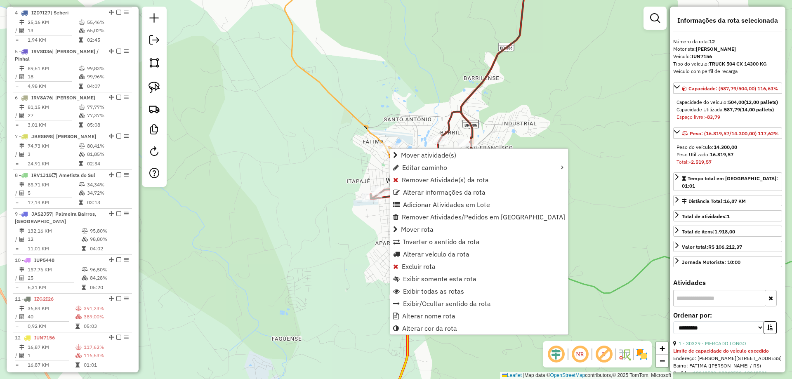
scroll to position [499, 0]
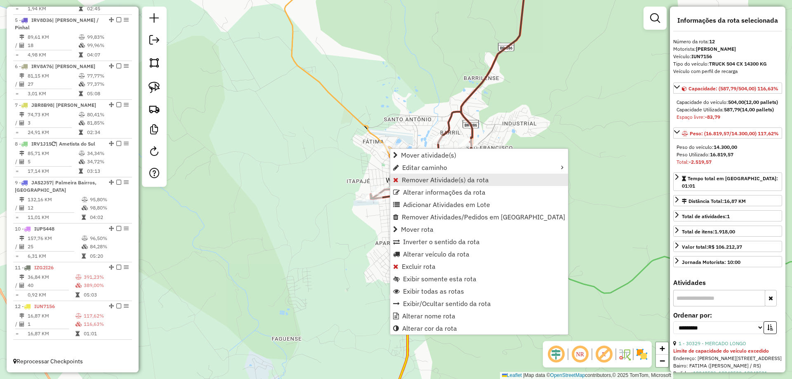
click at [441, 177] on span "Remover Atividade(s) da rota" at bounding box center [445, 180] width 87 height 7
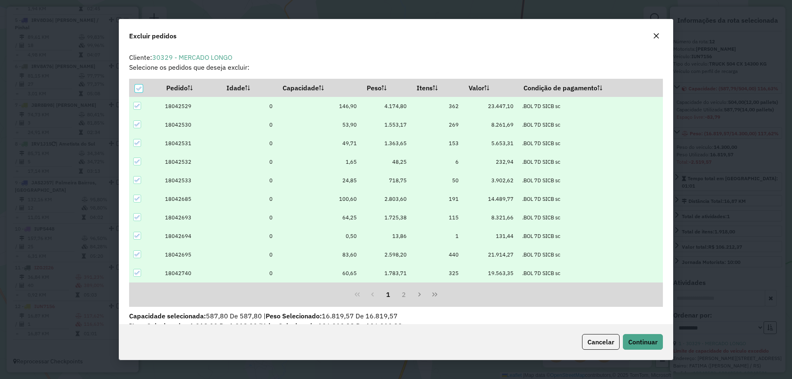
scroll to position [23, 0]
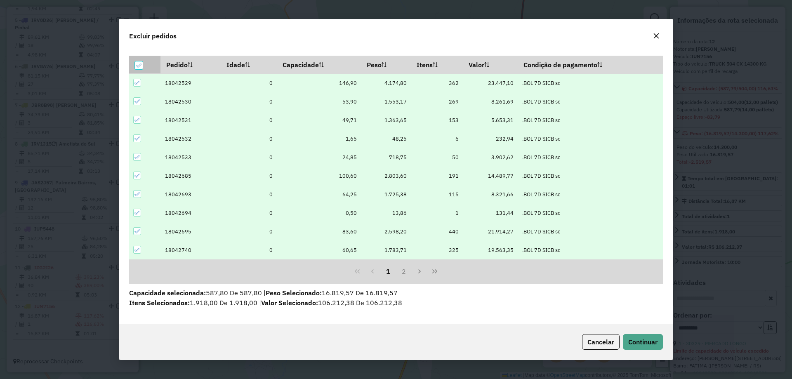
click at [140, 70] on div at bounding box center [139, 65] width 8 height 8
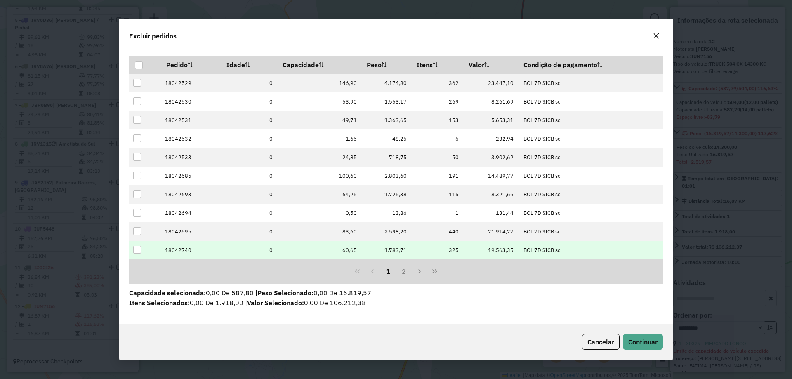
click at [136, 248] on div at bounding box center [137, 250] width 8 height 8
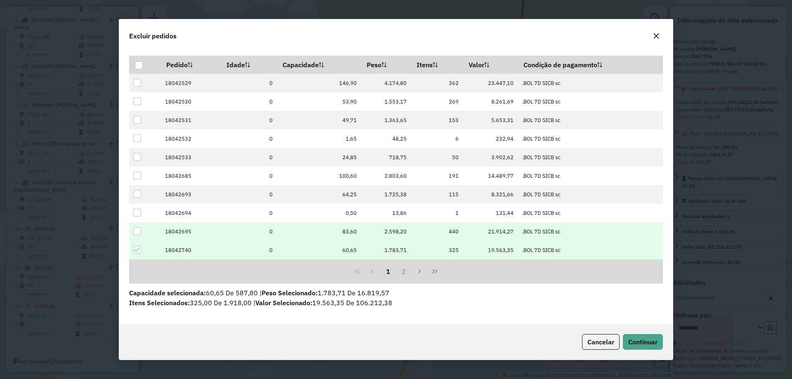
click at [137, 228] on div at bounding box center [137, 231] width 8 height 8
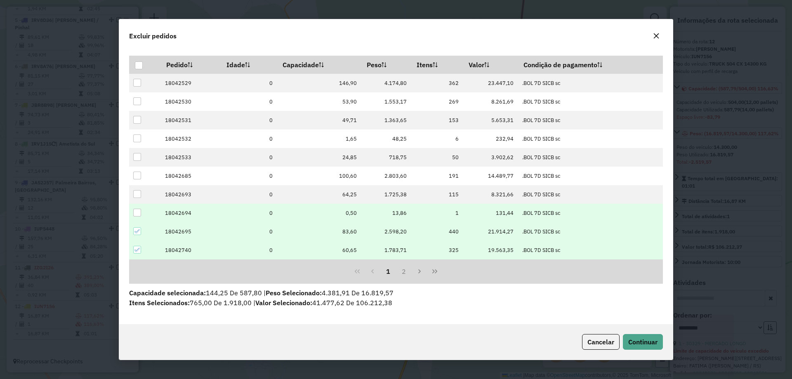
click at [139, 212] on div at bounding box center [137, 213] width 8 height 8
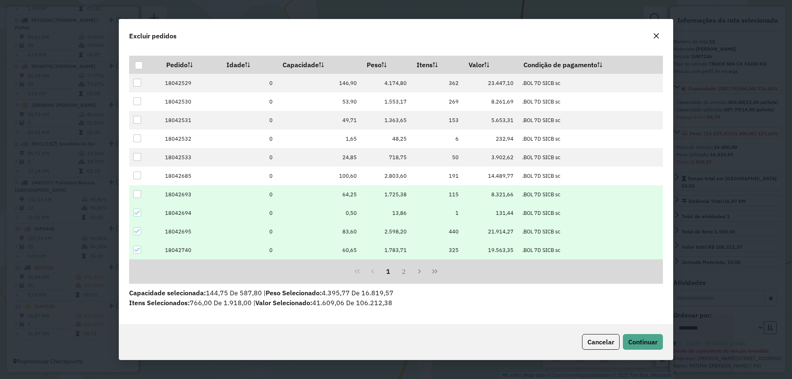
click at [140, 196] on div at bounding box center [137, 194] width 8 height 8
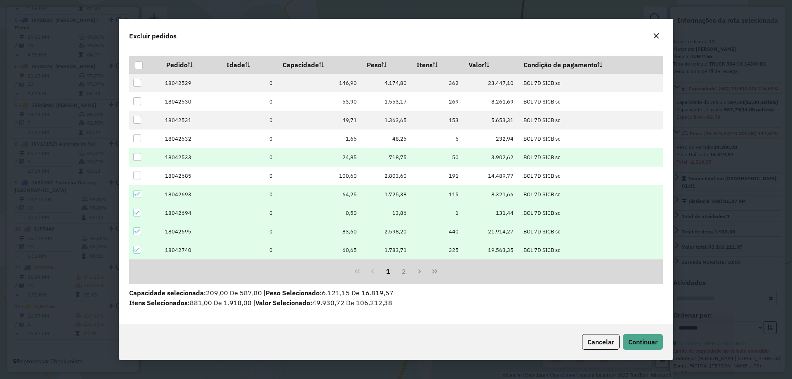
click at [141, 156] on div at bounding box center [137, 157] width 8 height 8
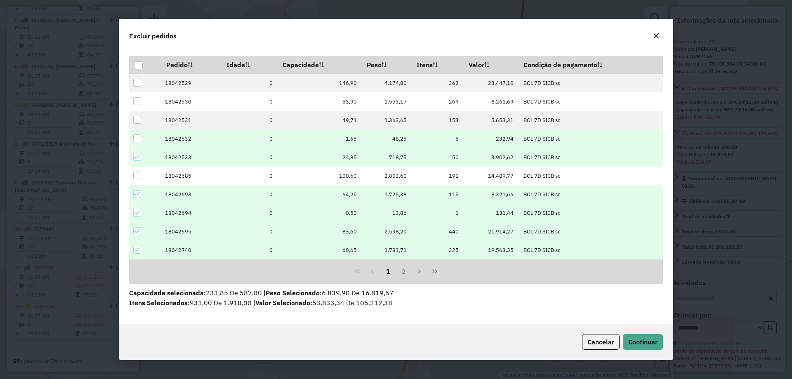
click at [143, 139] on td at bounding box center [144, 139] width 31 height 19
click at [138, 137] on div at bounding box center [137, 139] width 8 height 8
click at [649, 341] on span "Continuar" at bounding box center [643, 342] width 29 height 8
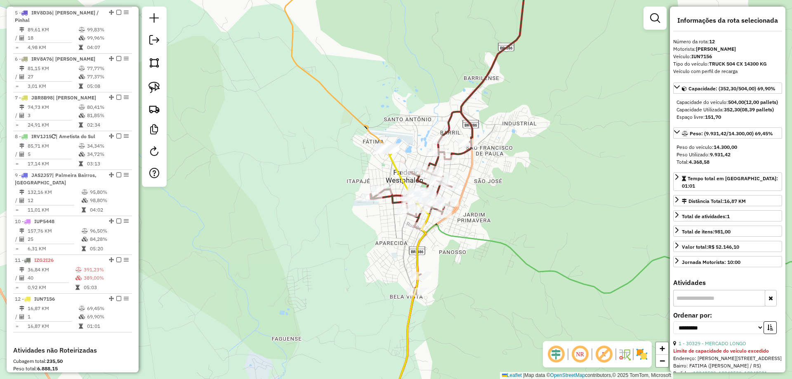
scroll to position [629, 0]
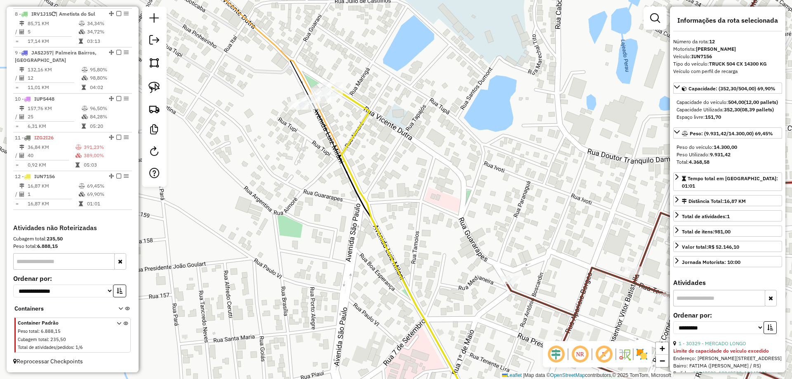
drag, startPoint x: 389, startPoint y: 113, endPoint x: 418, endPoint y: 130, distance: 34.2
click at [418, 130] on div "Janela de atendimento Grade de atendimento Capacidade Transportadoras Veículos …" at bounding box center [396, 189] width 792 height 379
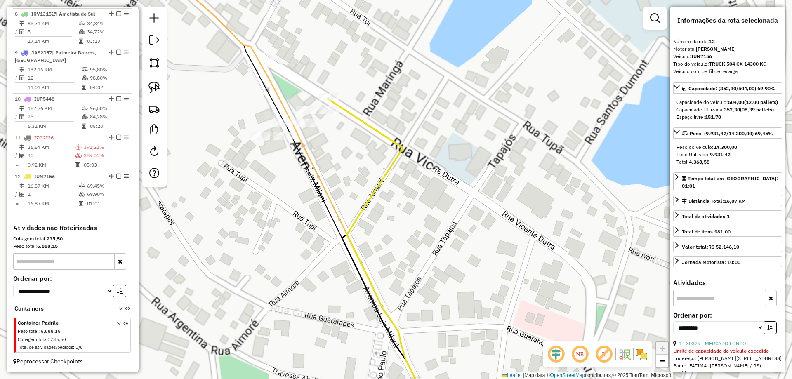
drag, startPoint x: 372, startPoint y: 89, endPoint x: 383, endPoint y: 107, distance: 20.7
click at [397, 107] on div "Janela de atendimento Grade de atendimento Capacidade Transportadoras Veículos …" at bounding box center [396, 189] width 792 height 379
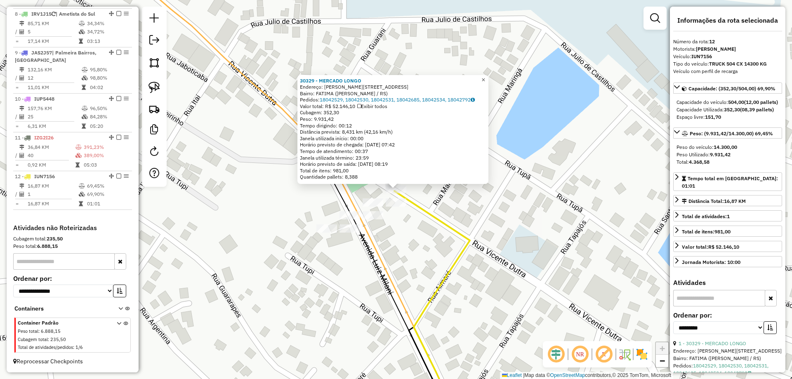
drag, startPoint x: 487, startPoint y: 78, endPoint x: 284, endPoint y: 97, distance: 204.3
click at [485, 78] on span "×" at bounding box center [484, 79] width 4 height 7
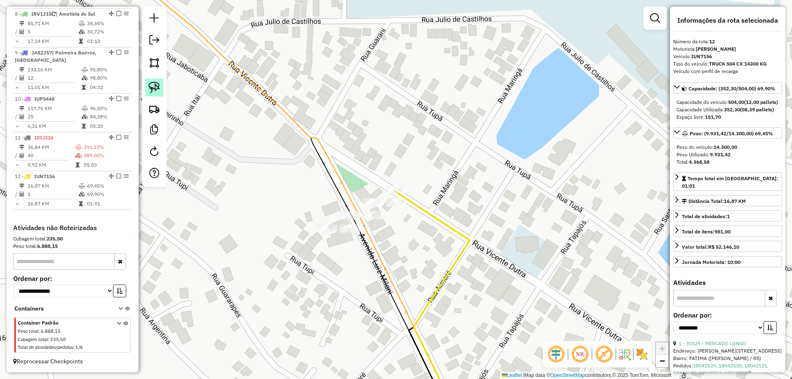
click at [155, 89] on img at bounding box center [155, 88] width 12 height 12
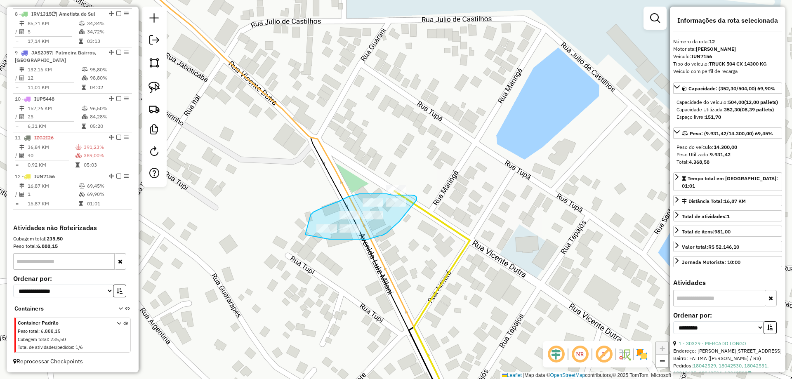
drag, startPoint x: 305, startPoint y: 235, endPoint x: 311, endPoint y: 215, distance: 20.5
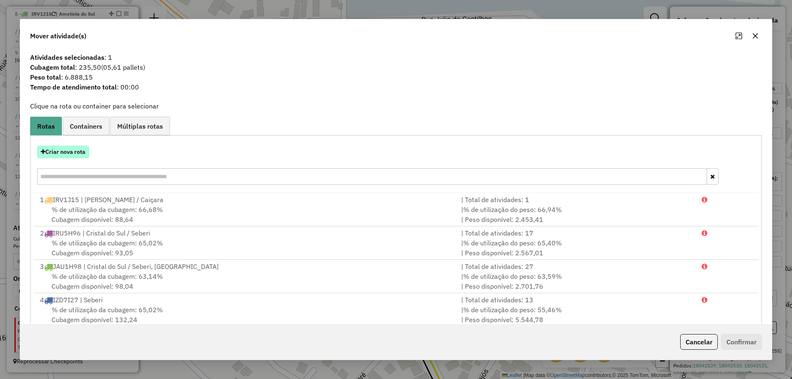
click at [77, 149] on button "Criar nova rota" at bounding box center [63, 152] width 52 height 13
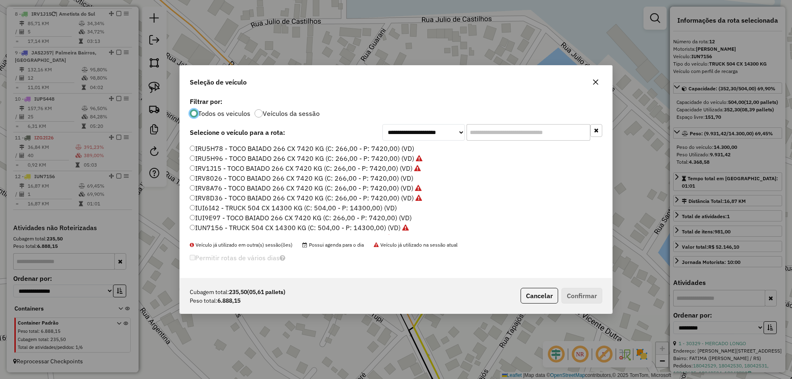
scroll to position [41, 0]
click at [209, 187] on label "IUN7156 - TRUCK 504 CX 14300 KG (C: 504,00 - P: 14300,00) (VD)" at bounding box center [299, 187] width 219 height 10
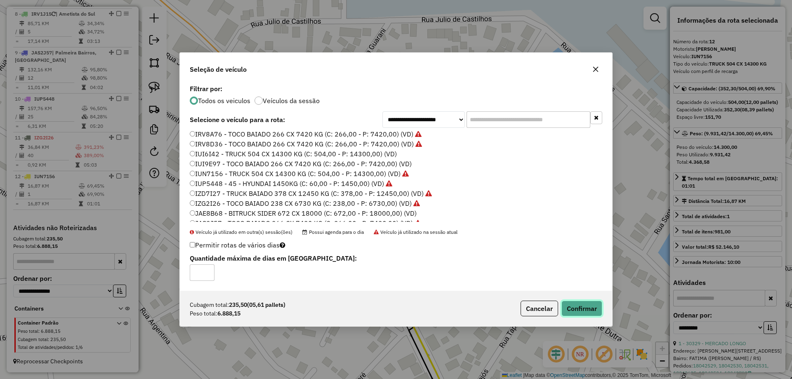
click at [575, 307] on button "Confirmar" at bounding box center [582, 309] width 41 height 16
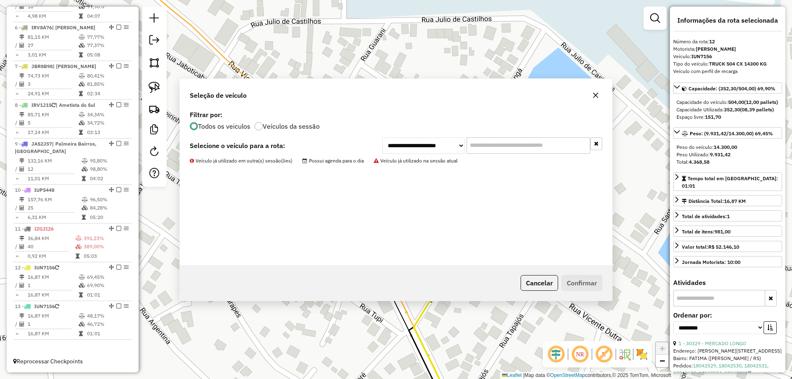
scroll to position [538, 0]
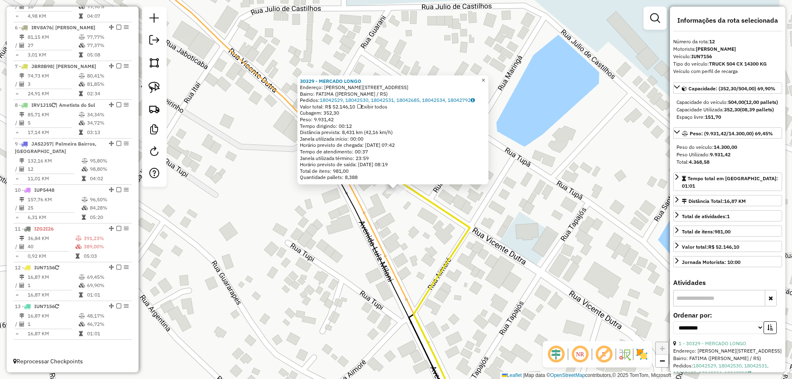
click at [485, 78] on span "×" at bounding box center [484, 80] width 4 height 7
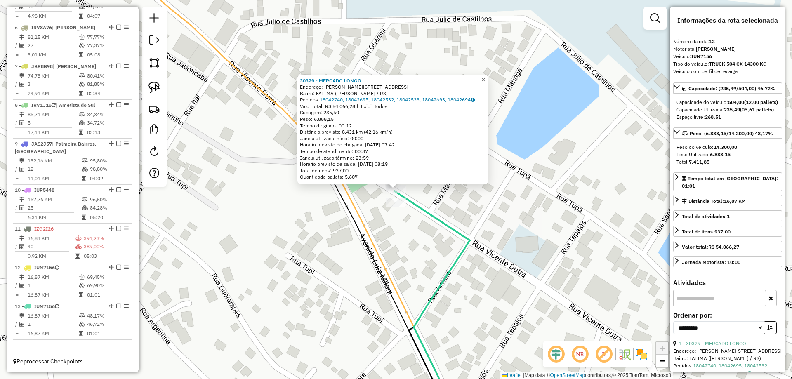
click at [485, 76] on span "×" at bounding box center [484, 79] width 4 height 7
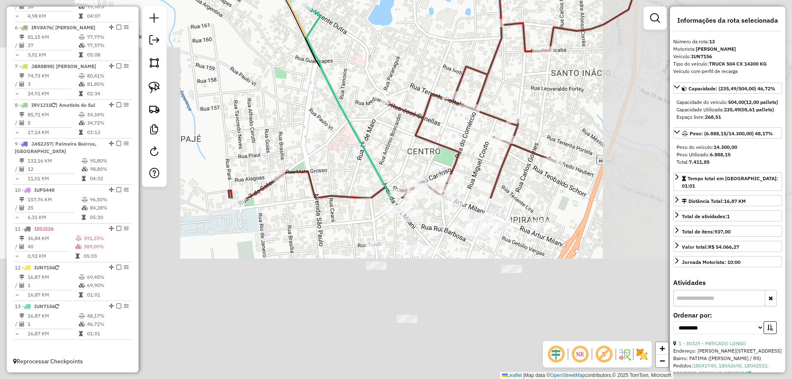
drag, startPoint x: 507, startPoint y: 142, endPoint x: 428, endPoint y: 92, distance: 93.3
click at [394, 49] on div "Janela de atendimento Grade de atendimento Capacidade Transportadoras Veículos …" at bounding box center [396, 189] width 792 height 379
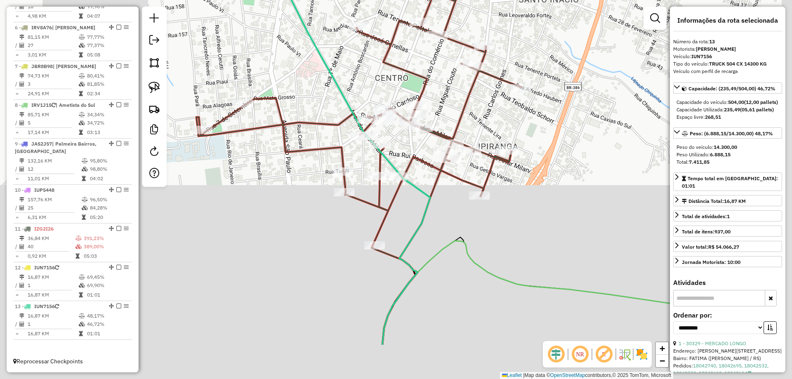
drag, startPoint x: 579, startPoint y: 196, endPoint x: 533, endPoint y: 100, distance: 106.0
click at [535, 102] on div "Janela de atendimento Grade de atendimento Capacidade Transportadoras Veículos …" at bounding box center [396, 189] width 792 height 379
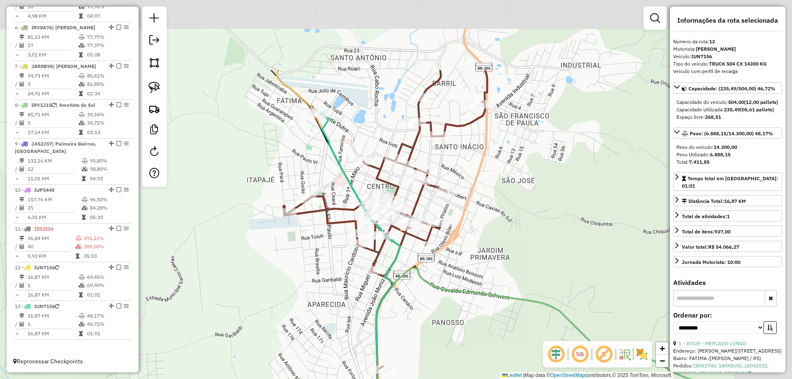
drag, startPoint x: 422, startPoint y: 68, endPoint x: 348, endPoint y: 177, distance: 131.3
click at [348, 177] on icon at bounding box center [360, 319] width 80 height 413
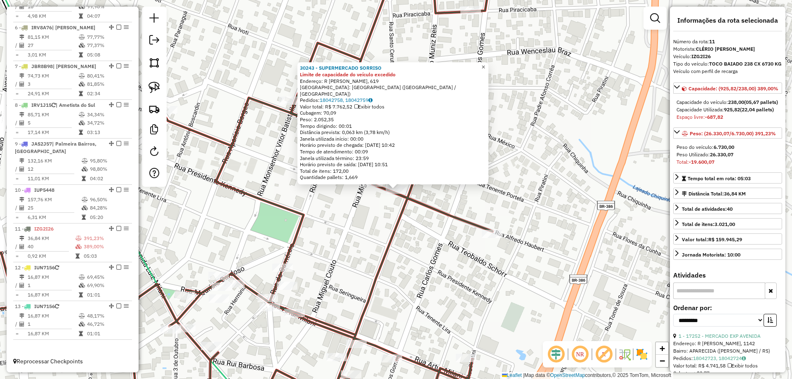
click at [489, 69] on link "×" at bounding box center [484, 67] width 10 height 10
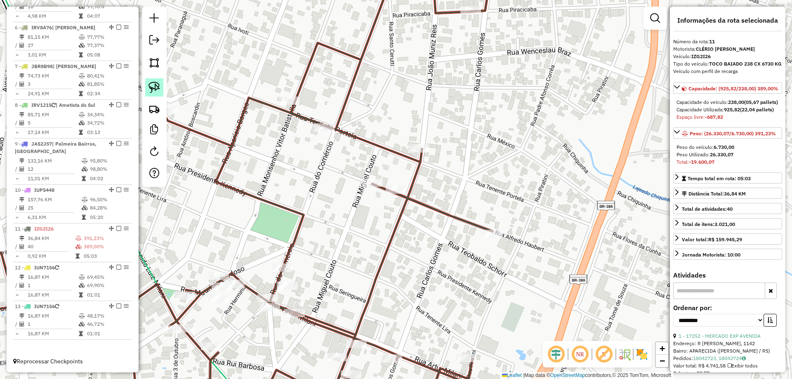
click at [160, 88] on link at bounding box center [154, 87] width 18 height 18
drag, startPoint x: 399, startPoint y: 203, endPoint x: 386, endPoint y: 201, distance: 13.0
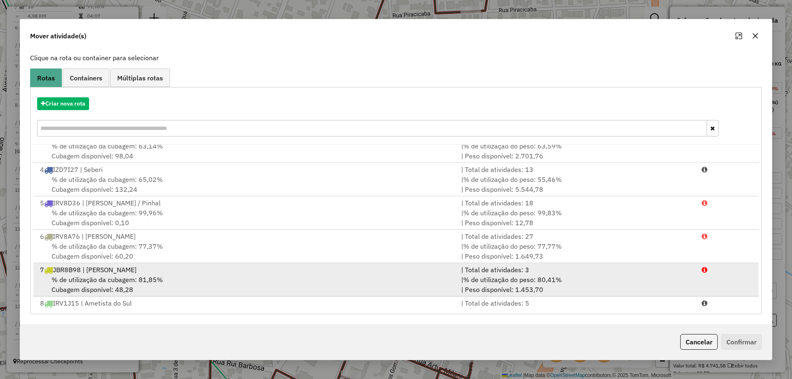
scroll to position [124, 0]
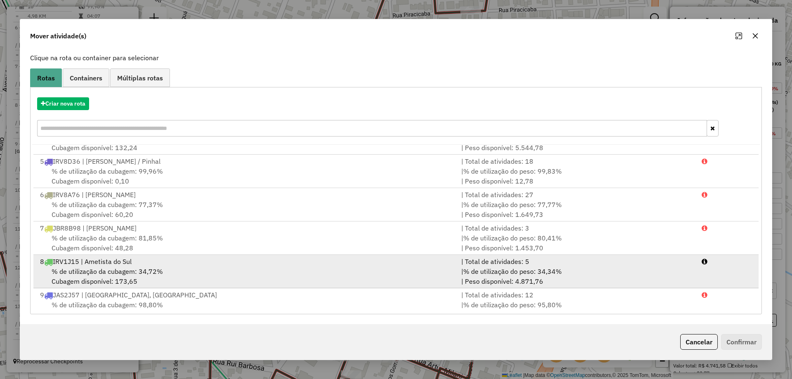
click at [159, 278] on div "% de utilização da cubagem: 34,72% Cubagem disponível: 173,65" at bounding box center [245, 277] width 421 height 20
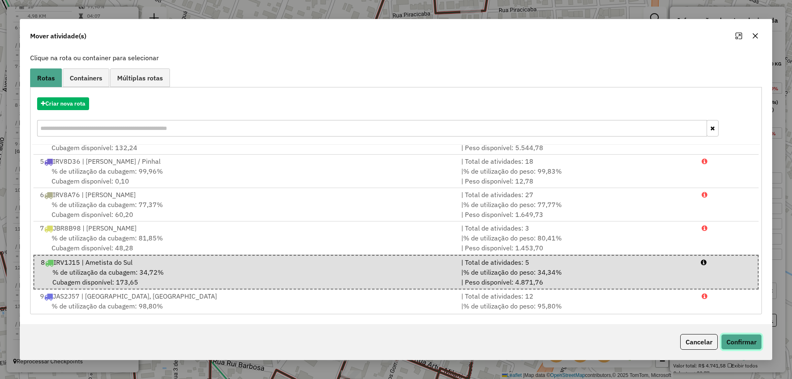
click at [742, 339] on button "Confirmar" at bounding box center [741, 342] width 41 height 16
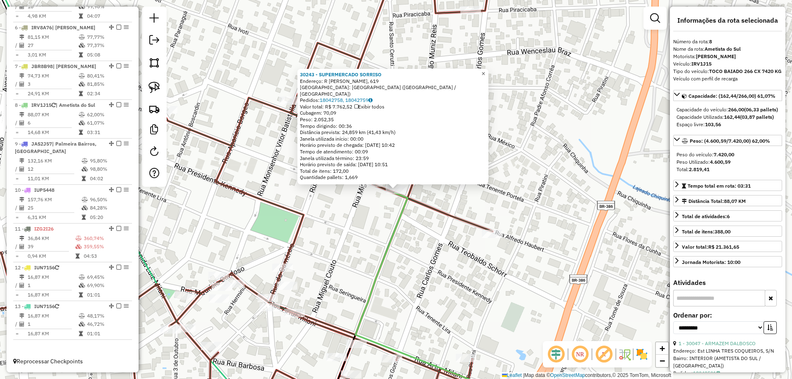
click at [485, 77] on span "×" at bounding box center [484, 73] width 4 height 7
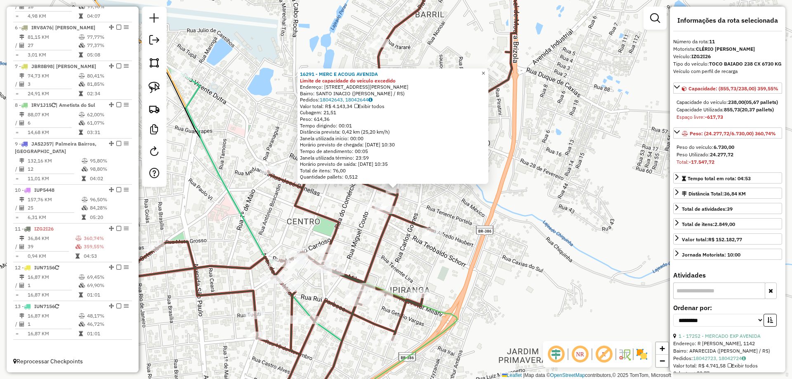
click at [485, 71] on span "×" at bounding box center [484, 73] width 4 height 7
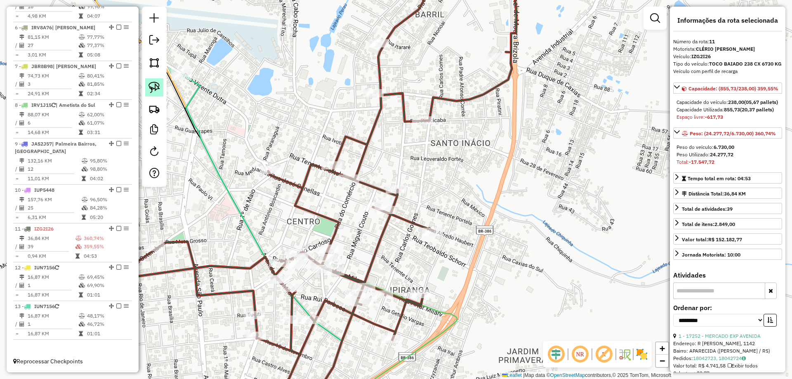
click at [158, 87] on img at bounding box center [155, 88] width 12 height 12
drag, startPoint x: 397, startPoint y: 179, endPoint x: 416, endPoint y: 185, distance: 20.0
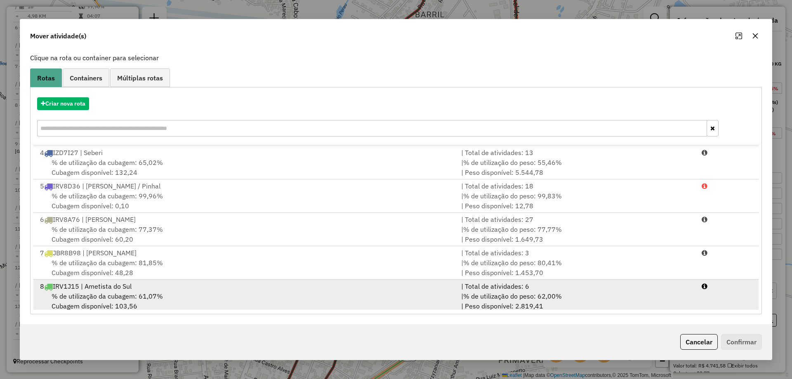
scroll to position [112, 0]
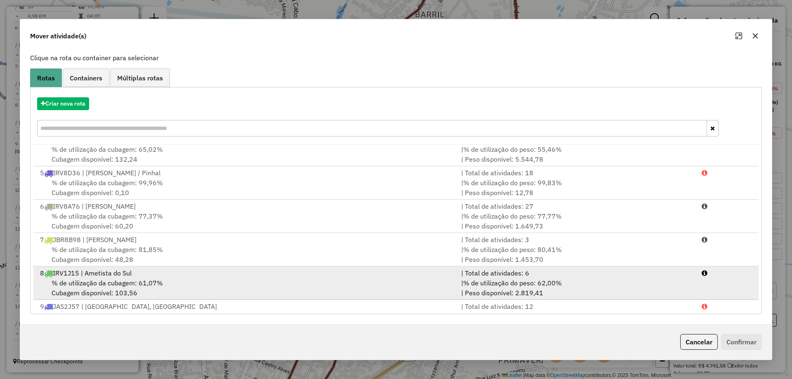
click at [280, 280] on div "% de utilização da cubagem: 61,07% Cubagem disponível: 103,56" at bounding box center [245, 288] width 421 height 20
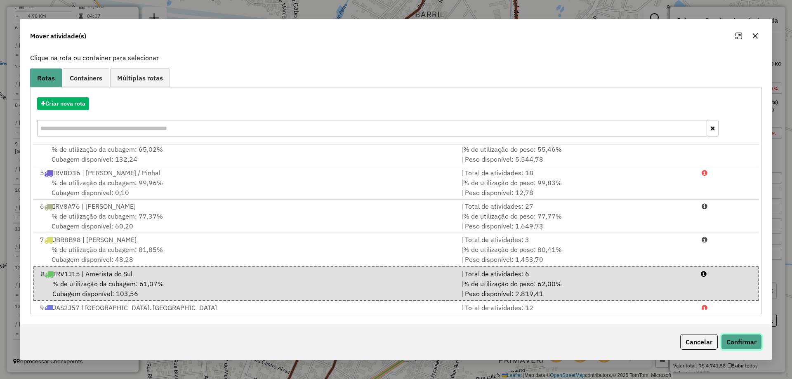
click at [724, 338] on button "Confirmar" at bounding box center [741, 342] width 41 height 16
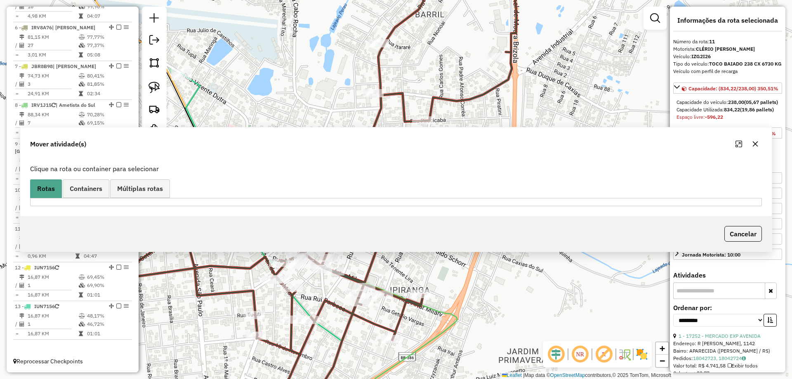
scroll to position [0, 0]
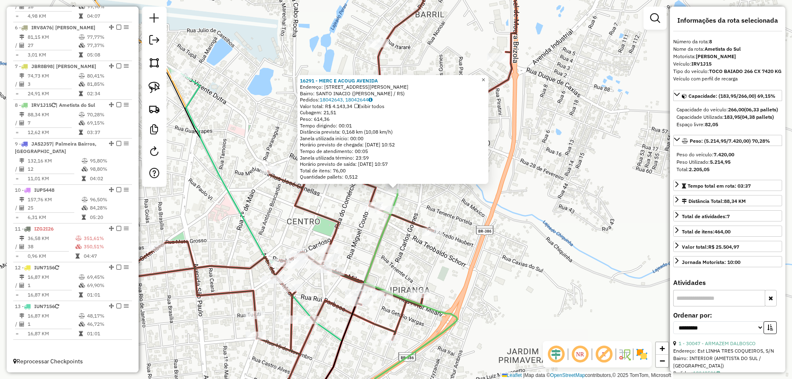
click at [485, 76] on span "×" at bounding box center [484, 79] width 4 height 7
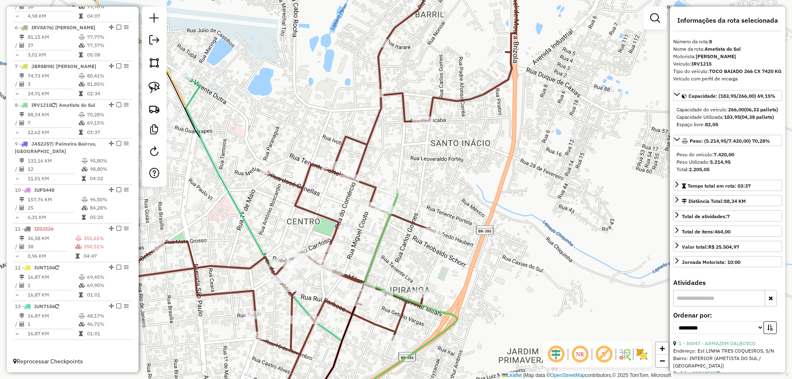
drag, startPoint x: 511, startPoint y: 103, endPoint x: 496, endPoint y: 85, distance: 23.1
click at [496, 85] on div "Janela de atendimento Grade de atendimento Capacidade Transportadoras Veículos …" at bounding box center [396, 189] width 792 height 379
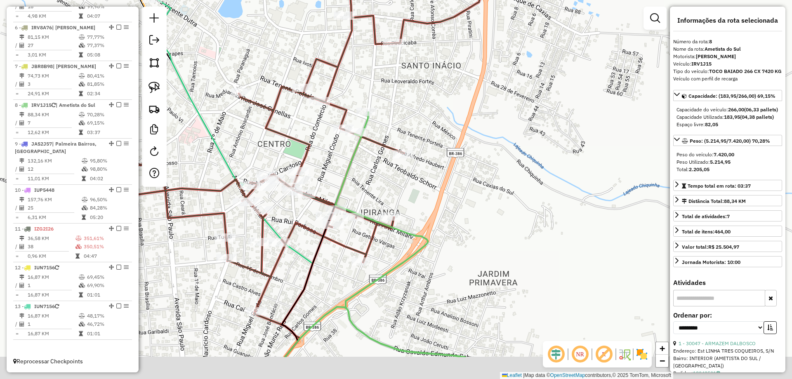
drag, startPoint x: 529, startPoint y: 208, endPoint x: 514, endPoint y: 148, distance: 61.6
click at [514, 148] on div "Janela de atendimento Grade de atendimento Capacidade Transportadoras Veículos …" at bounding box center [396, 189] width 792 height 379
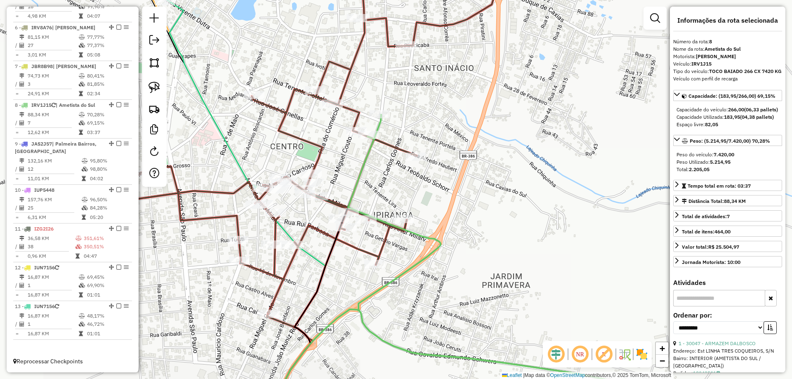
drag, startPoint x: 382, startPoint y: 184, endPoint x: 407, endPoint y: 210, distance: 36.5
click at [459, 210] on div "Janela de atendimento Grade de atendimento Capacidade Transportadoras Veículos …" at bounding box center [396, 189] width 792 height 379
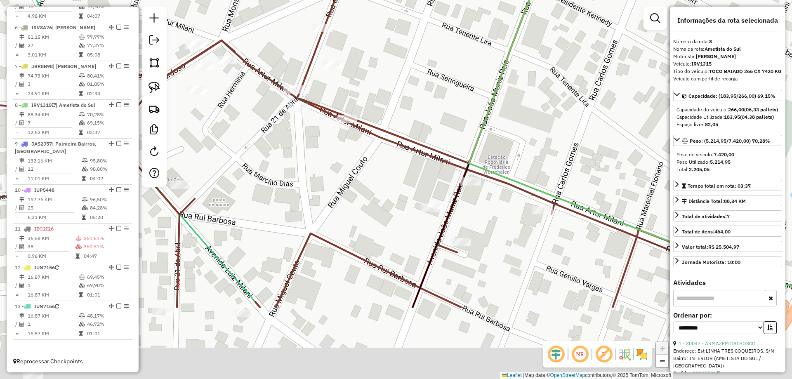
drag, startPoint x: 446, startPoint y: 257, endPoint x: 457, endPoint y: 123, distance: 133.8
click at [457, 123] on div "Janela de atendimento Grade de atendimento Capacidade Transportadoras Veículos …" at bounding box center [396, 189] width 792 height 379
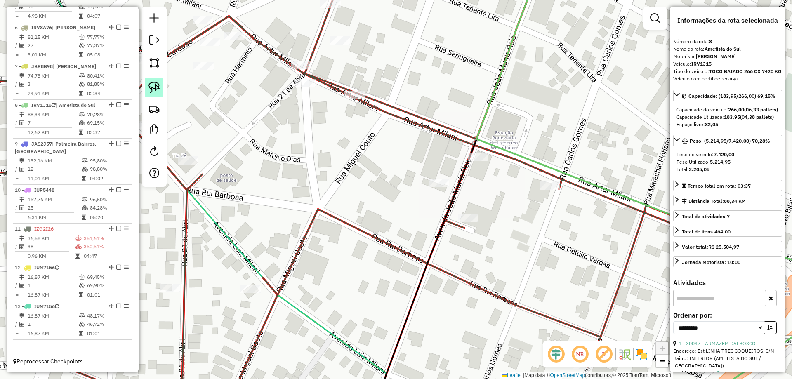
click at [159, 93] on img at bounding box center [155, 88] width 12 height 12
drag, startPoint x: 473, startPoint y: 208, endPoint x: 481, endPoint y: 219, distance: 13.5
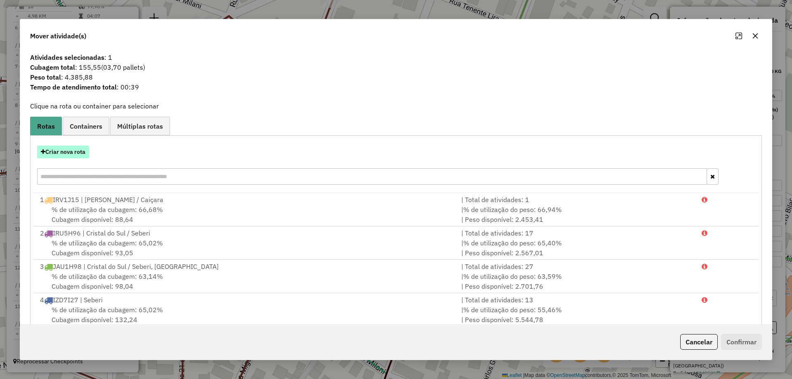
click at [84, 150] on button "Criar nova rota" at bounding box center [63, 152] width 52 height 13
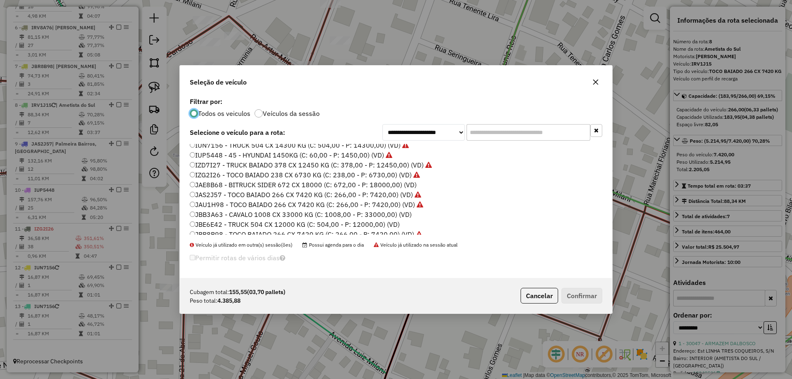
scroll to position [107, 0]
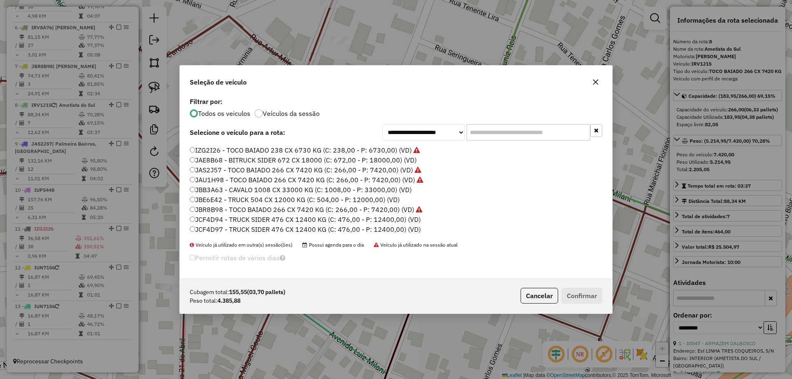
click at [210, 220] on label "JCF4D94 - TRUCK SIDER 476 CX 12400 KG (C: 476,00 - P: 12400,00) (VD)" at bounding box center [305, 220] width 231 height 10
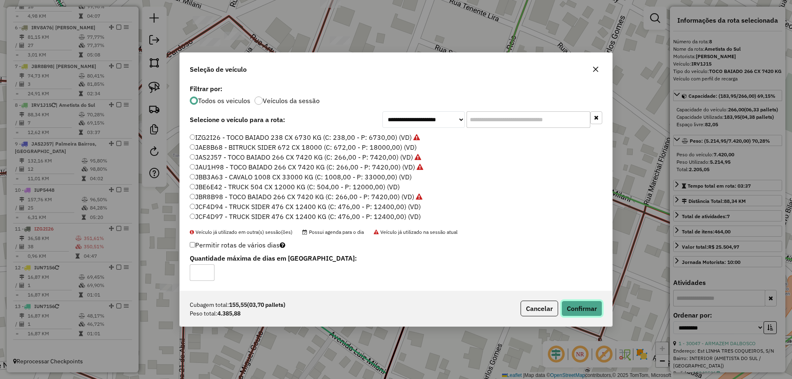
click at [586, 312] on button "Confirmar" at bounding box center [582, 309] width 41 height 16
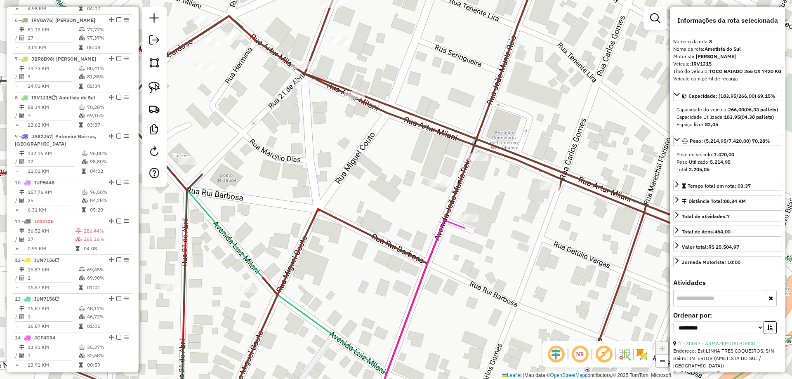
scroll to position [577, 0]
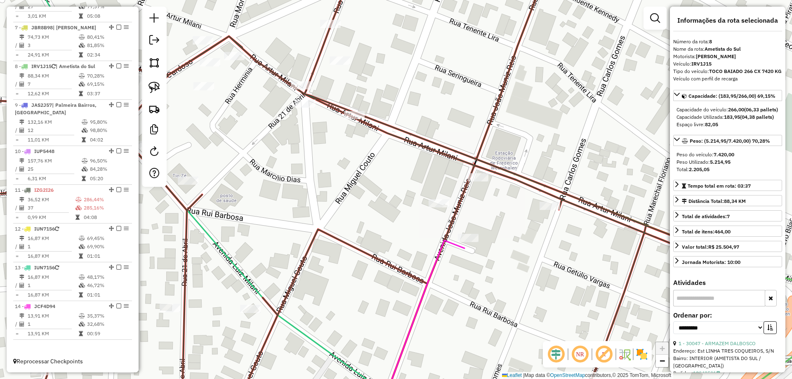
drag, startPoint x: 437, startPoint y: 120, endPoint x: 437, endPoint y: 140, distance: 20.2
click at [437, 140] on icon at bounding box center [316, 209] width 790 height 455
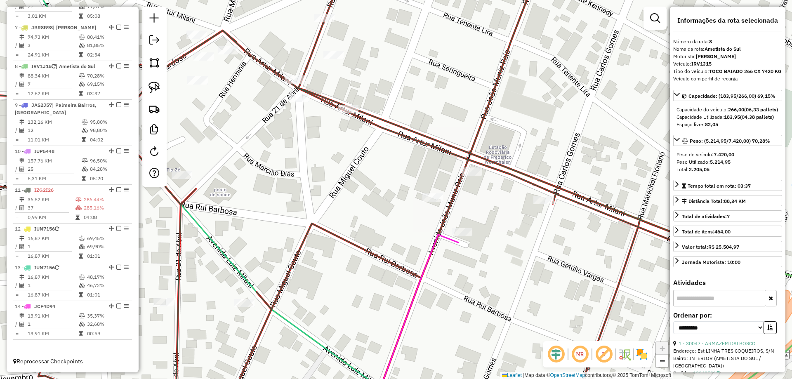
drag, startPoint x: 406, startPoint y: 104, endPoint x: 400, endPoint y: 99, distance: 8.5
click at [400, 99] on div "Janela de atendimento Grade de atendimento Capacidade Transportadoras Veículos …" at bounding box center [396, 189] width 792 height 379
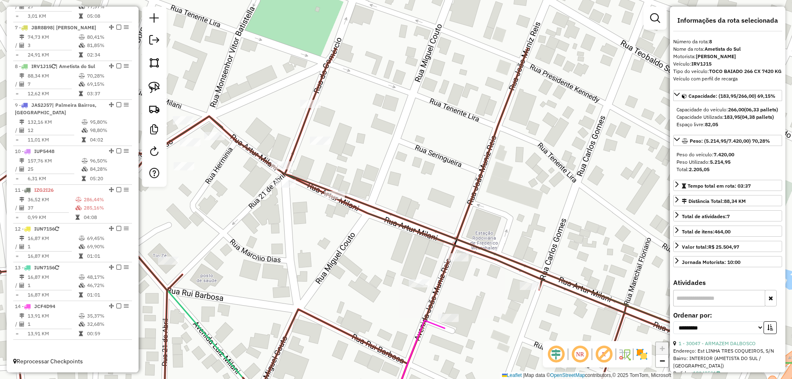
drag, startPoint x: 434, startPoint y: 79, endPoint x: 418, endPoint y: 226, distance: 147.4
click at [420, 225] on div "Janela de atendimento Grade de atendimento Capacidade Transportadoras Veículos …" at bounding box center [396, 189] width 792 height 379
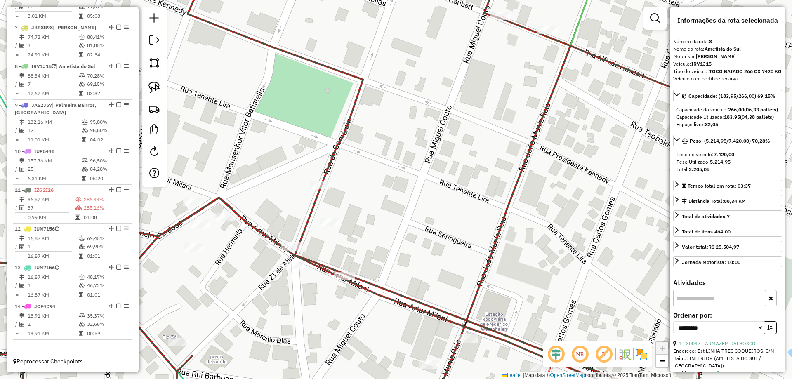
drag, startPoint x: 371, startPoint y: 121, endPoint x: 415, endPoint y: 219, distance: 106.8
click at [414, 224] on div "Janela de atendimento Grade de atendimento Capacidade Transportadoras Veículos …" at bounding box center [396, 189] width 792 height 379
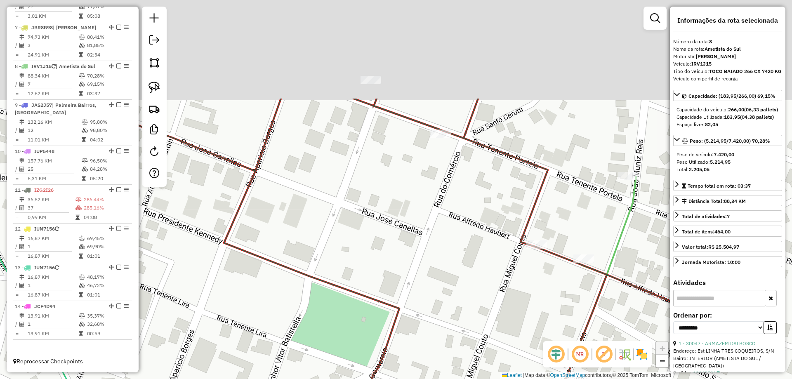
drag, startPoint x: 481, startPoint y: 79, endPoint x: 463, endPoint y: 189, distance: 111.2
click at [480, 216] on div "Janela de atendimento Grade de atendimento Capacidade Transportadoras Veículos …" at bounding box center [396, 189] width 792 height 379
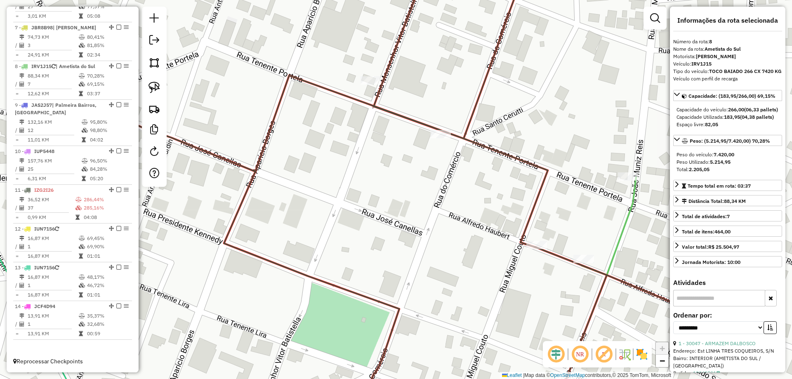
drag, startPoint x: 423, startPoint y: 70, endPoint x: 364, endPoint y: 250, distance: 189.0
click at [364, 249] on div "Rota 11 - Placa IZG2I26 16559 - EDUARDO ROMERO Janela de atendimento Grade de a…" at bounding box center [396, 189] width 792 height 379
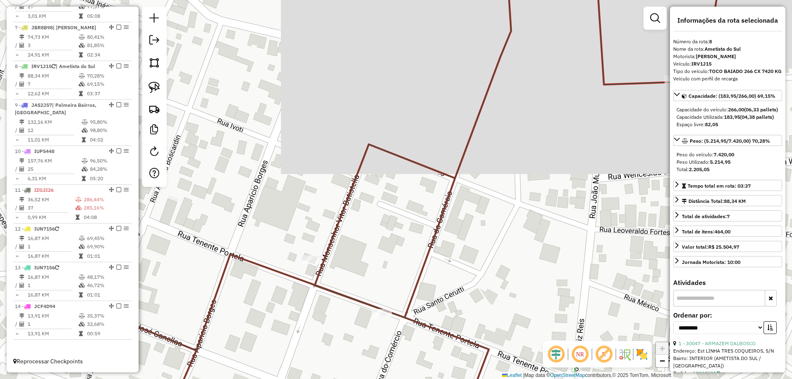
drag, startPoint x: 418, startPoint y: 219, endPoint x: 390, endPoint y: 10, distance: 210.4
click at [390, 11] on div "Janela de atendimento Grade de atendimento Capacidade Transportadoras Veículos …" at bounding box center [396, 189] width 792 height 379
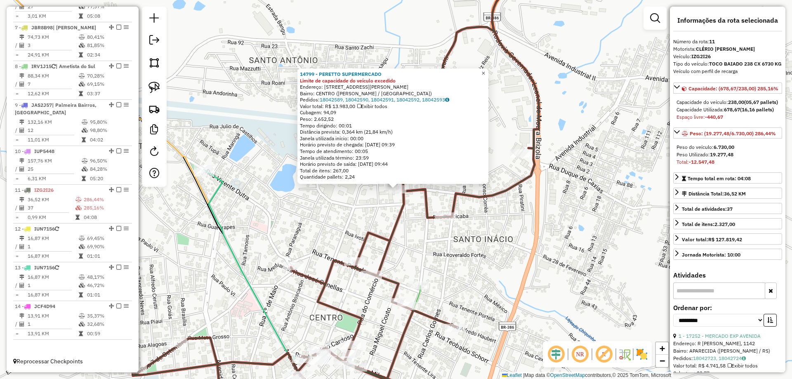
click at [486, 71] on link "×" at bounding box center [484, 74] width 10 height 10
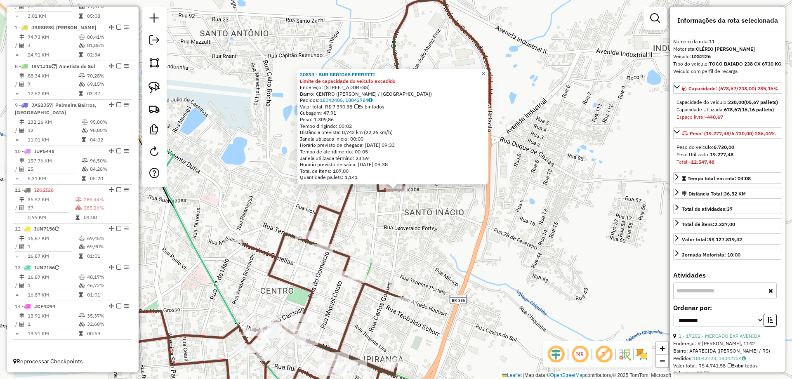
click at [485, 70] on span "×" at bounding box center [484, 73] width 4 height 7
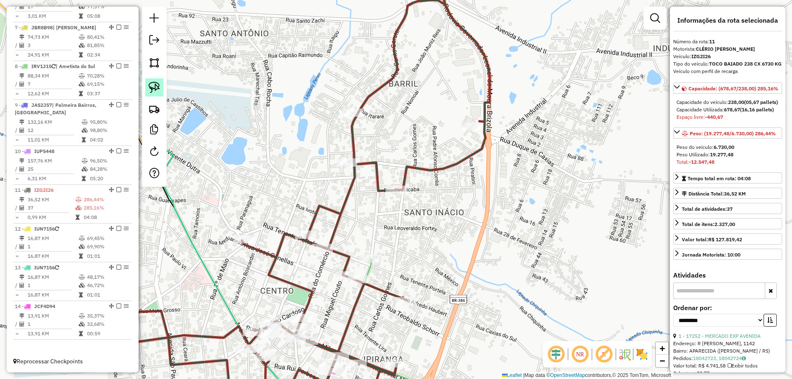
drag, startPoint x: 149, startPoint y: 86, endPoint x: 318, endPoint y: 182, distance: 194.2
click at [149, 86] on img at bounding box center [155, 88] width 12 height 12
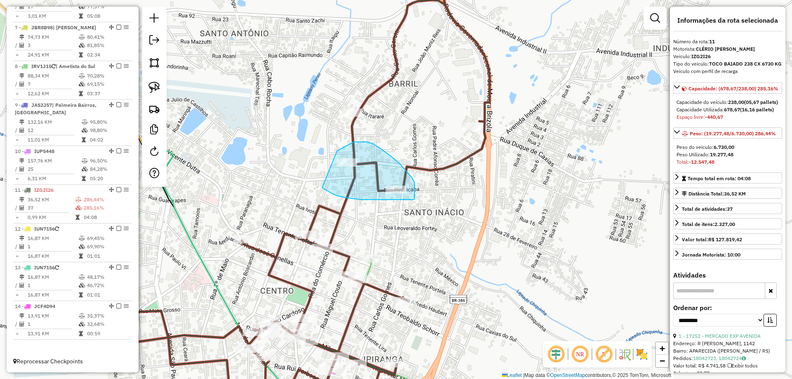
drag, startPoint x: 323, startPoint y: 189, endPoint x: 337, endPoint y: 151, distance: 40.1
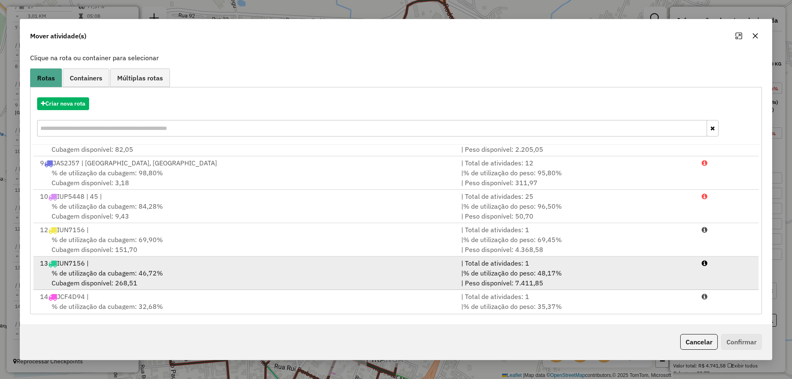
scroll to position [269, 0]
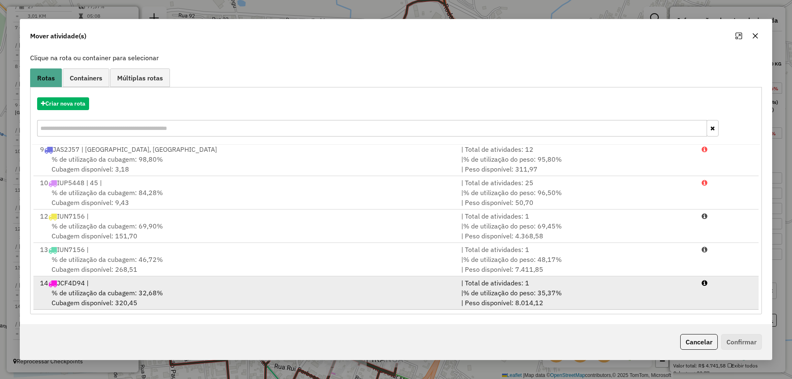
click at [279, 288] on div "% de utilização da cubagem: 32,68% Cubagem disponível: 320,45" at bounding box center [245, 298] width 421 height 20
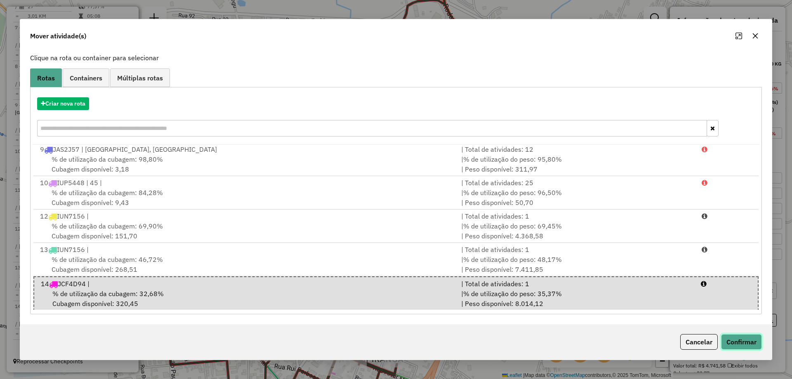
click at [745, 343] on button "Confirmar" at bounding box center [741, 342] width 41 height 16
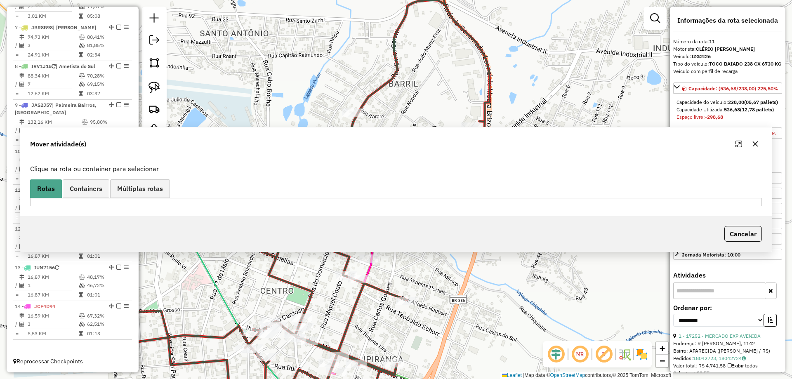
scroll to position [0, 0]
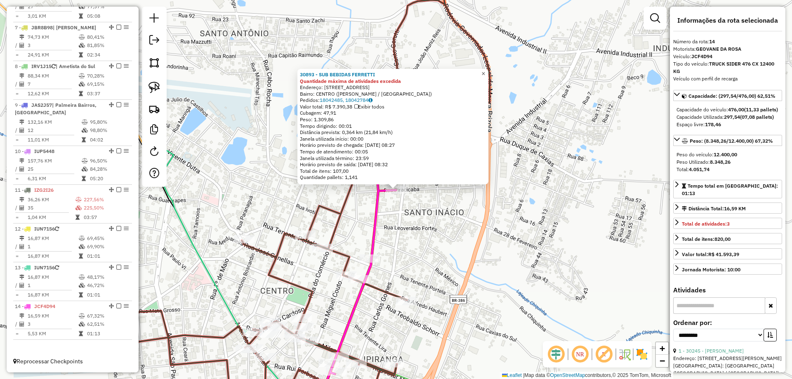
click at [485, 70] on span "×" at bounding box center [484, 73] width 4 height 7
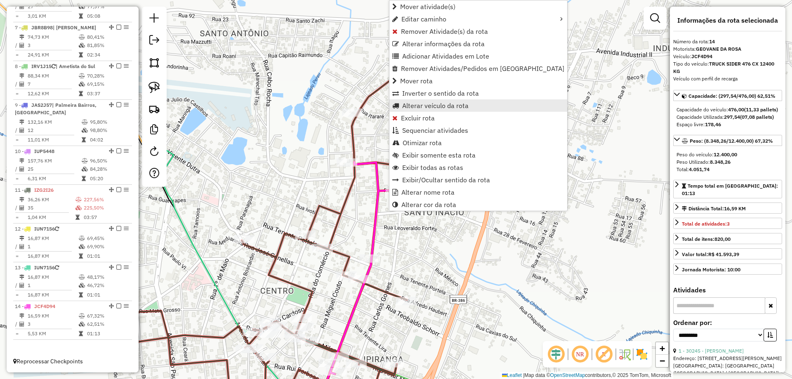
click at [428, 106] on span "Alterar veículo da rota" at bounding box center [435, 105] width 66 height 7
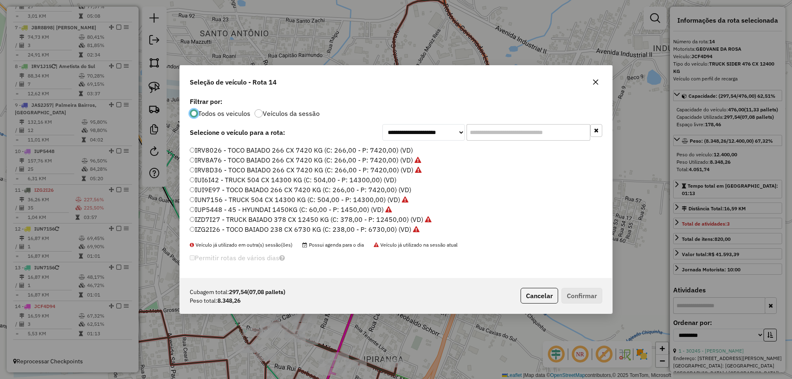
scroll to position [41, 0]
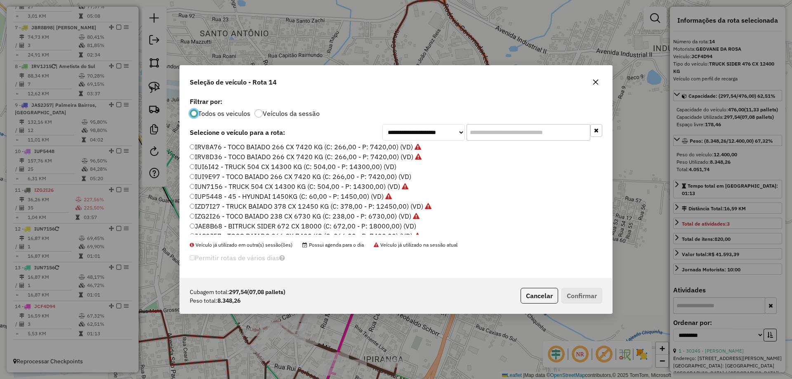
click at [218, 165] on label "IUI6I42 - TRUCK 504 CX 14300 KG (C: 504,00 - P: 14300,00) (VD)" at bounding box center [293, 167] width 207 height 10
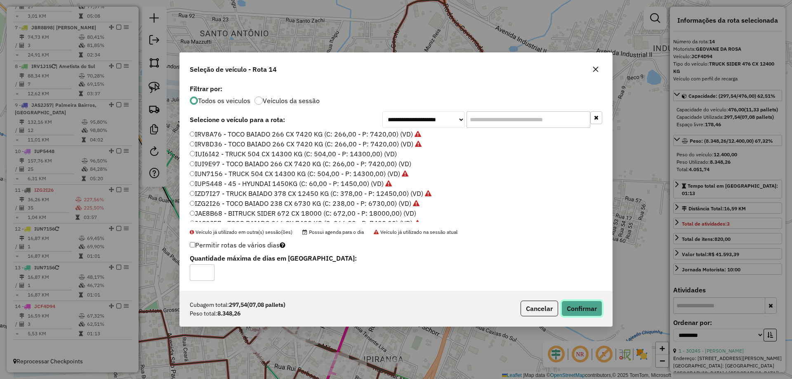
click at [577, 305] on button "Confirmar" at bounding box center [582, 309] width 41 height 16
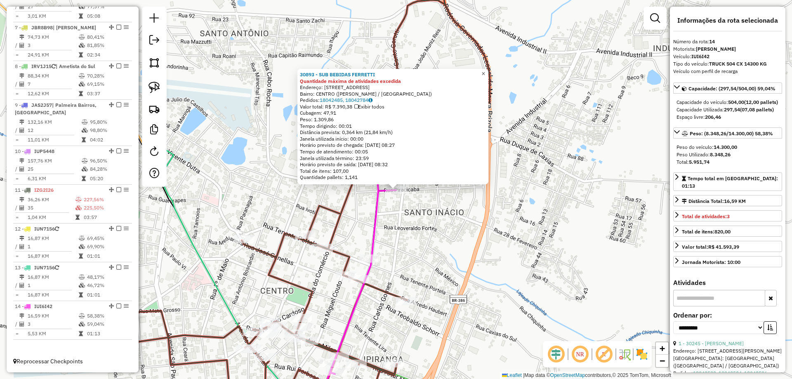
click at [485, 70] on span "×" at bounding box center [484, 73] width 4 height 7
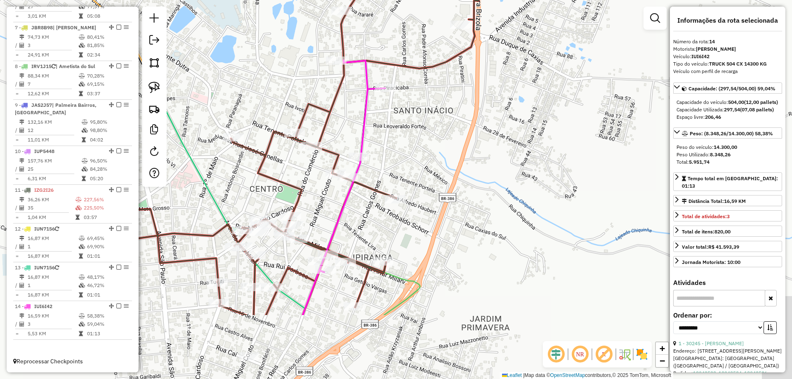
drag, startPoint x: 408, startPoint y: 309, endPoint x: 395, endPoint y: 191, distance: 118.8
click at [395, 192] on div "Rota 11 - Placa IZG2I26 30299 - BAR DO MARCELO Janela de atendimento Grade de a…" at bounding box center [396, 189] width 792 height 379
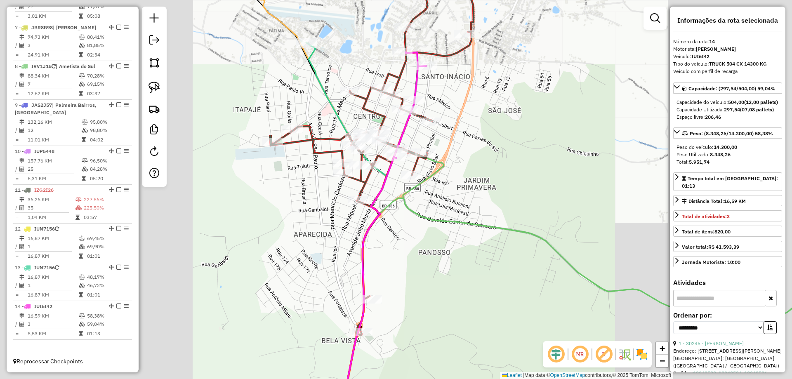
drag, startPoint x: 471, startPoint y: 86, endPoint x: 459, endPoint y: 81, distance: 13.0
click at [461, 102] on div "Janela de atendimento Grade de atendimento Capacidade Transportadoras Veículos …" at bounding box center [396, 189] width 792 height 379
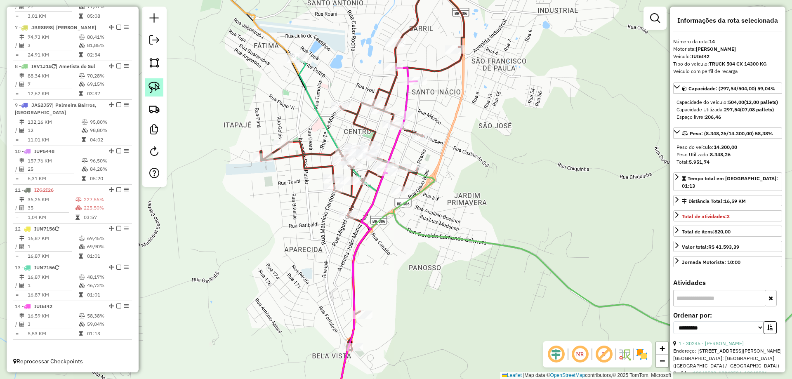
click at [155, 92] on img at bounding box center [155, 88] width 12 height 12
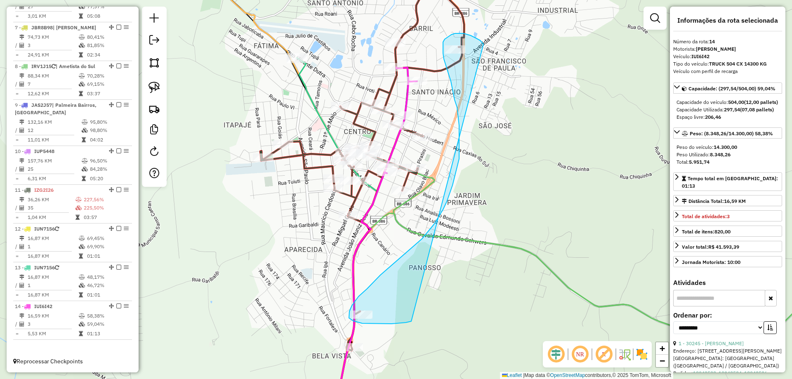
drag, startPoint x: 482, startPoint y: 42, endPoint x: 414, endPoint y: 322, distance: 287.6
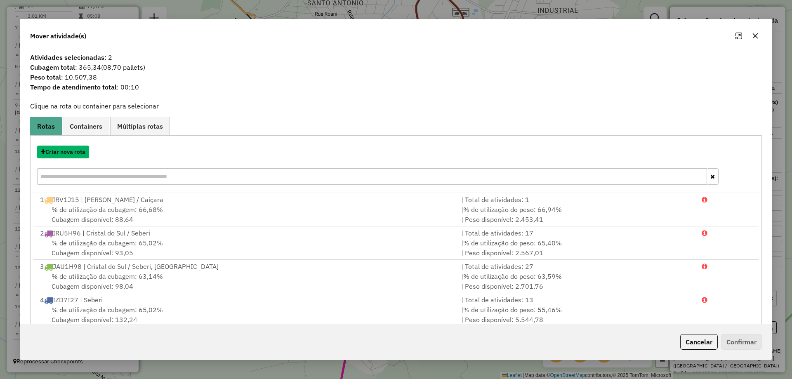
click at [70, 154] on button "Criar nova rota" at bounding box center [63, 152] width 52 height 13
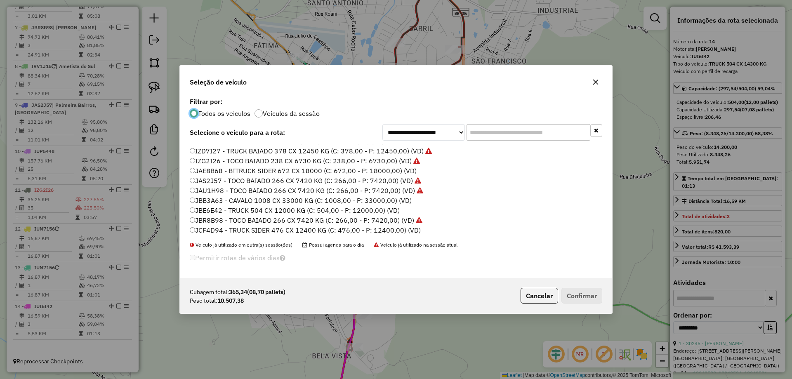
scroll to position [107, 0]
click at [210, 218] on label "JCF4D94 - TRUCK SIDER 476 CX 12400 KG (C: 476,00 - P: 12400,00) (VD)" at bounding box center [305, 220] width 231 height 10
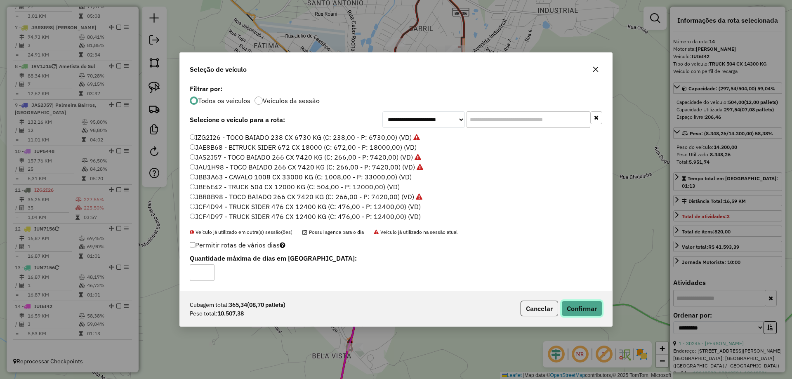
click at [591, 307] on button "Confirmar" at bounding box center [582, 309] width 41 height 16
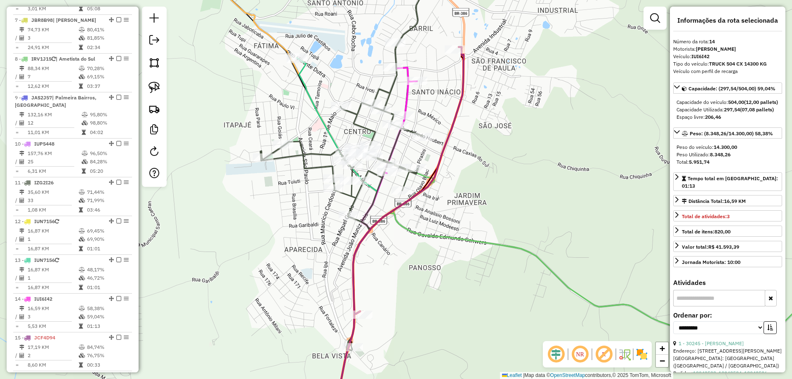
scroll to position [615, 0]
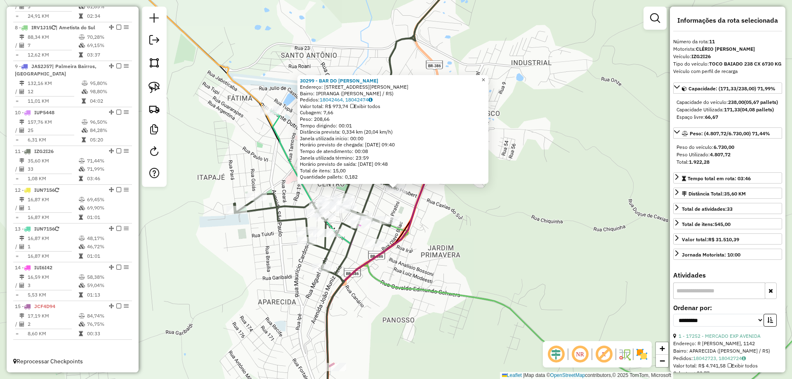
click at [485, 79] on span "×" at bounding box center [484, 79] width 4 height 7
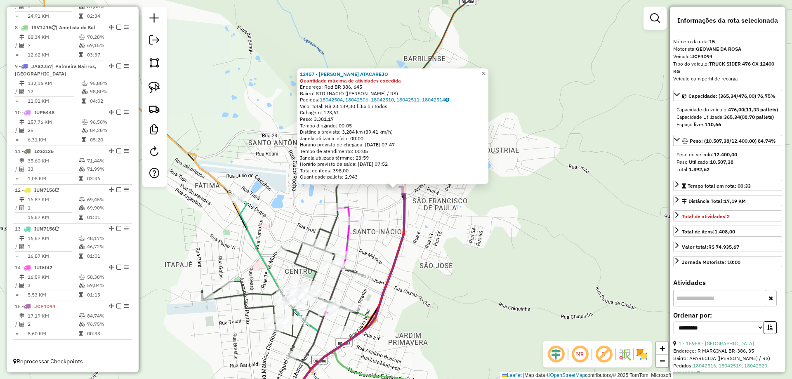
click at [485, 73] on span "×" at bounding box center [484, 73] width 4 height 7
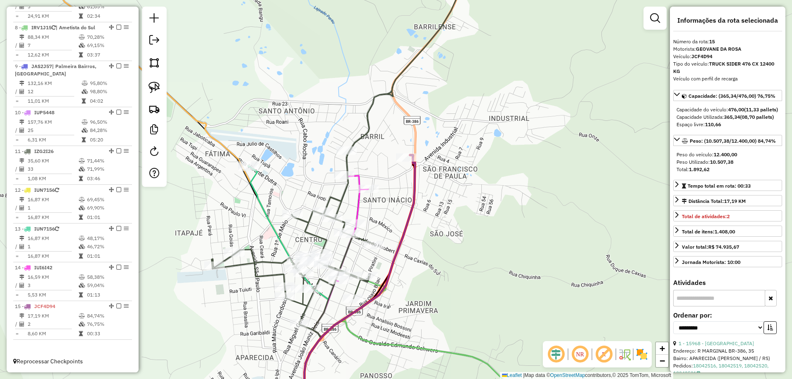
drag, startPoint x: 471, startPoint y: 244, endPoint x: 479, endPoint y: 191, distance: 53.3
click at [492, 192] on div "Janela de atendimento Grade de atendimento Capacidade Transportadoras Veículos …" at bounding box center [396, 189] width 792 height 379
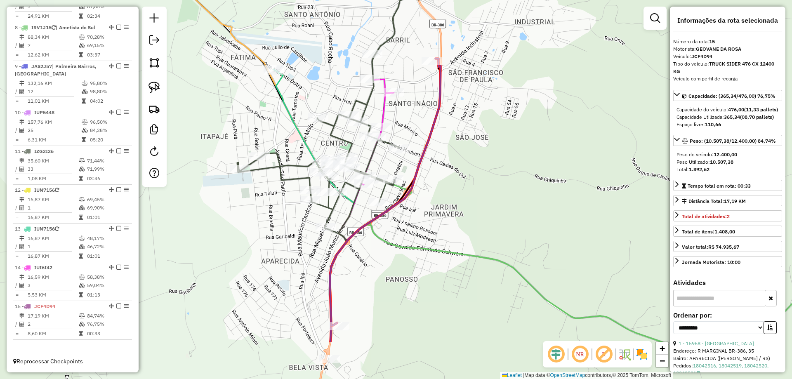
drag, startPoint x: 411, startPoint y: 186, endPoint x: 436, endPoint y: 102, distance: 88.0
click at [430, 102] on div "Janela de atendimento Grade de atendimento Capacidade Transportadoras Veículos …" at bounding box center [396, 189] width 792 height 379
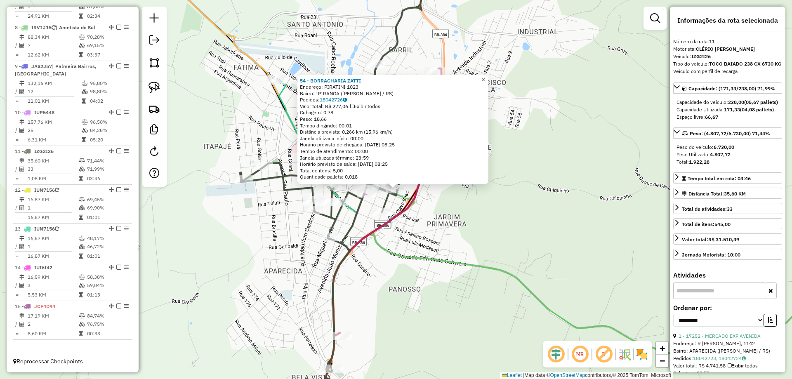
click at [489, 80] on link "×" at bounding box center [484, 80] width 10 height 10
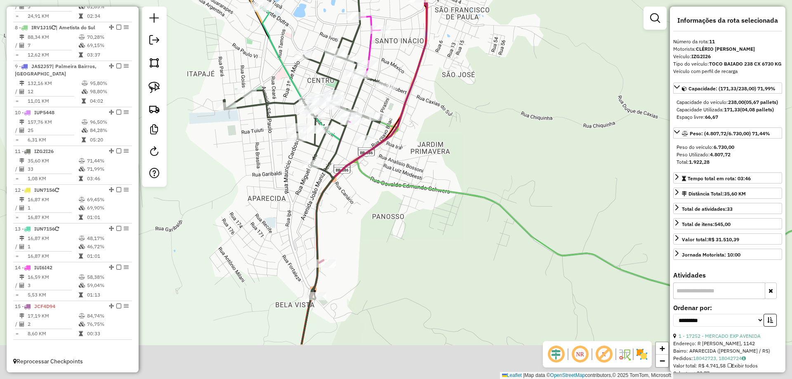
drag, startPoint x: 527, startPoint y: 215, endPoint x: 452, endPoint y: 66, distance: 166.9
click at [448, 25] on div "Janela de atendimento Grade de atendimento Capacidade Transportadoras Veículos …" at bounding box center [396, 189] width 792 height 379
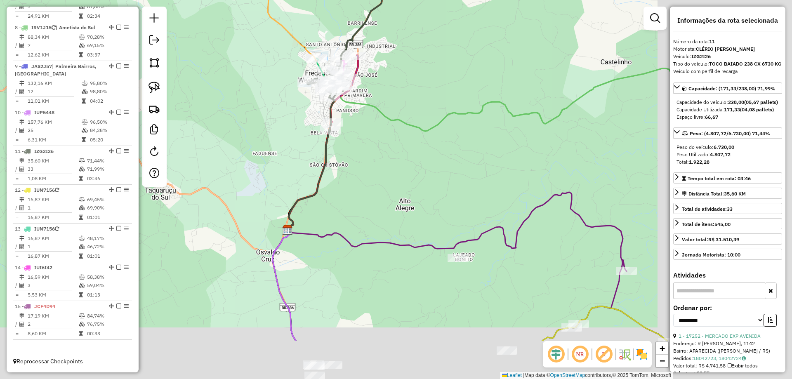
drag, startPoint x: 557, startPoint y: 227, endPoint x: 473, endPoint y: 200, distance: 87.7
click at [420, 150] on div "Janela de atendimento Grade de atendimento Capacidade Transportadoras Veículos …" at bounding box center [396, 189] width 792 height 379
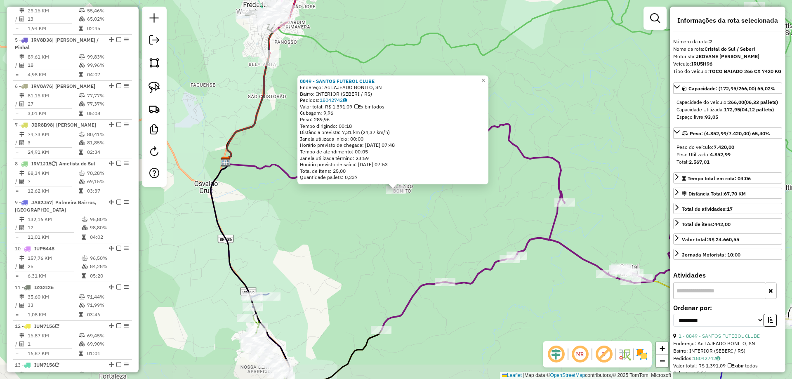
scroll to position [376, 0]
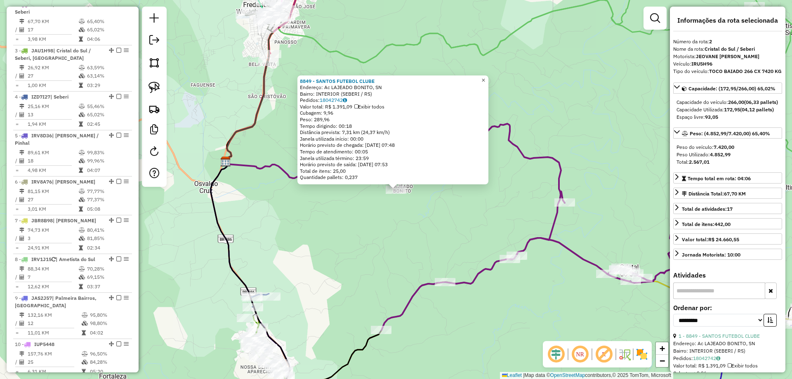
click at [485, 78] on span "×" at bounding box center [484, 80] width 4 height 7
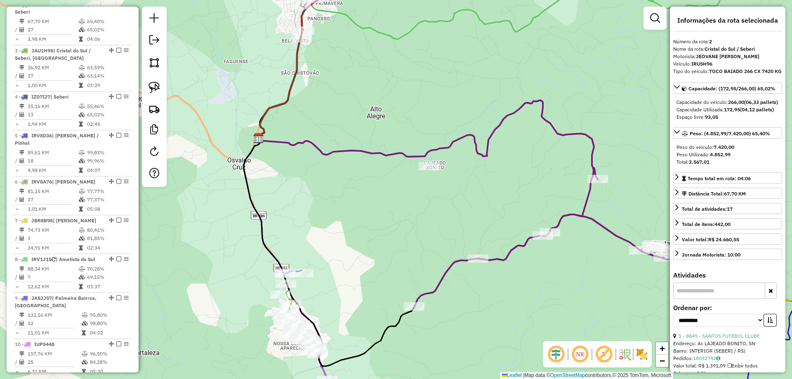
drag, startPoint x: 274, startPoint y: 275, endPoint x: 307, endPoint y: 252, distance: 40.5
click at [307, 252] on div "Janela de atendimento Grade de atendimento Capacidade Transportadoras Veículos …" at bounding box center [396, 189] width 792 height 379
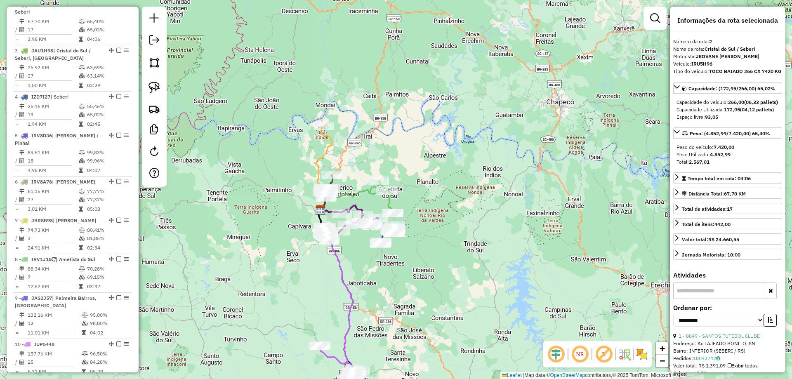
drag, startPoint x: 288, startPoint y: 78, endPoint x: 347, endPoint y: 147, distance: 90.5
click at [347, 147] on div "Janela de atendimento Grade de atendimento Capacidade Transportadoras Veículos …" at bounding box center [396, 189] width 792 height 379
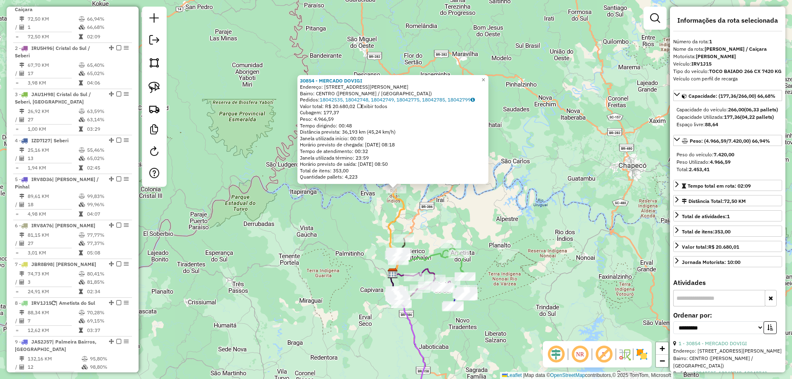
scroll to position [330, 0]
click at [489, 78] on link "×" at bounding box center [484, 80] width 10 height 10
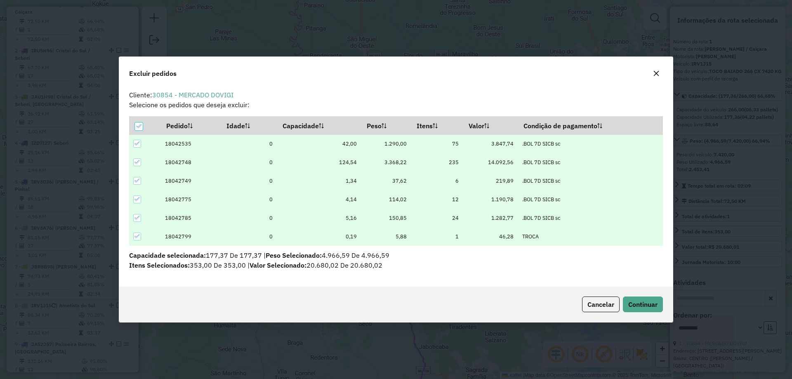
scroll to position [0, 0]
click at [631, 309] on button "Continuar" at bounding box center [643, 305] width 40 height 16
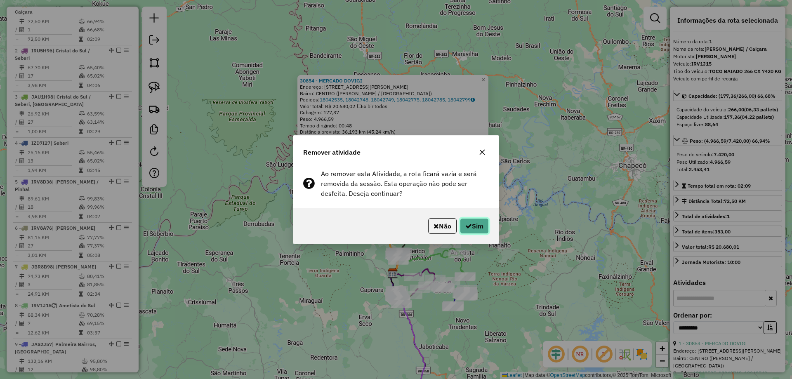
click at [466, 226] on icon "button" at bounding box center [469, 226] width 7 height 7
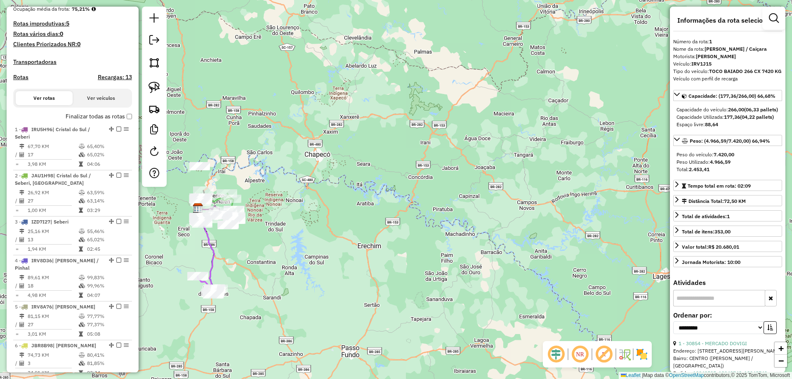
scroll to position [204, 0]
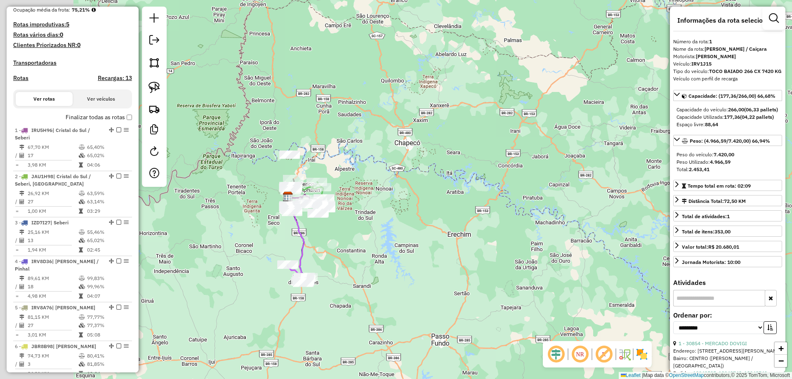
drag, startPoint x: 305, startPoint y: 239, endPoint x: 468, endPoint y: 204, distance: 167.5
click at [466, 211] on div "Janela de atendimento Grade de atendimento Capacidade Transportadoras Veículos …" at bounding box center [396, 189] width 792 height 379
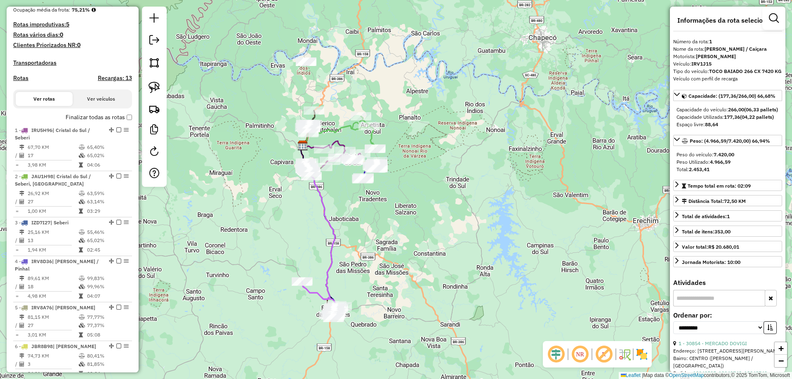
drag, startPoint x: 335, startPoint y: 202, endPoint x: 411, endPoint y: 237, distance: 83.6
click at [411, 237] on div "Janela de atendimento Grade de atendimento Capacidade Transportadoras Veículos …" at bounding box center [396, 189] width 792 height 379
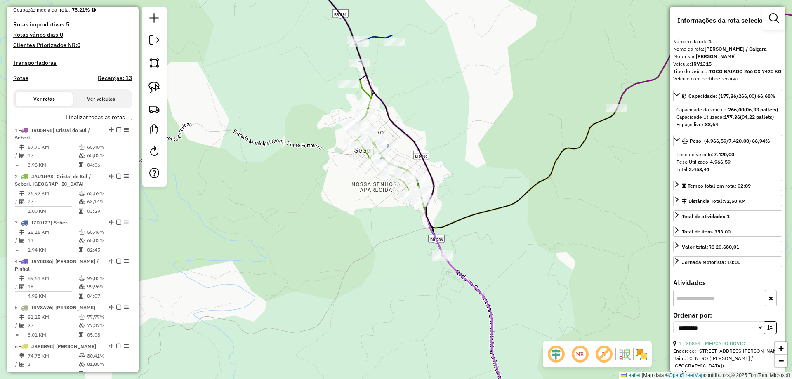
drag, startPoint x: 388, startPoint y: 175, endPoint x: 436, endPoint y: 154, distance: 51.6
click at [436, 154] on div "Janela de atendimento Grade de atendimento Capacidade Transportadoras Veículos …" at bounding box center [396, 189] width 792 height 379
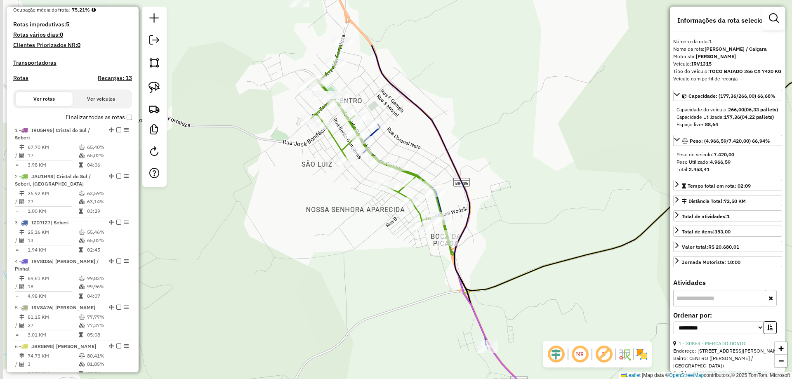
drag, startPoint x: 455, startPoint y: 142, endPoint x: 503, endPoint y: 227, distance: 98.3
click at [503, 227] on div "Janela de atendimento Grade de atendimento Capacidade Transportadoras Veículos …" at bounding box center [396, 189] width 792 height 379
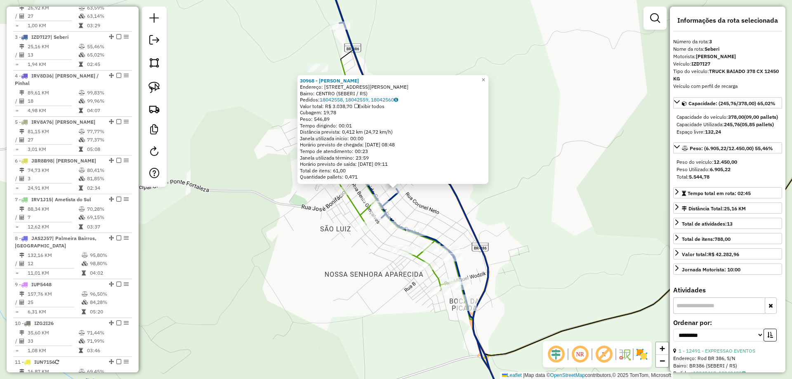
scroll to position [422, 0]
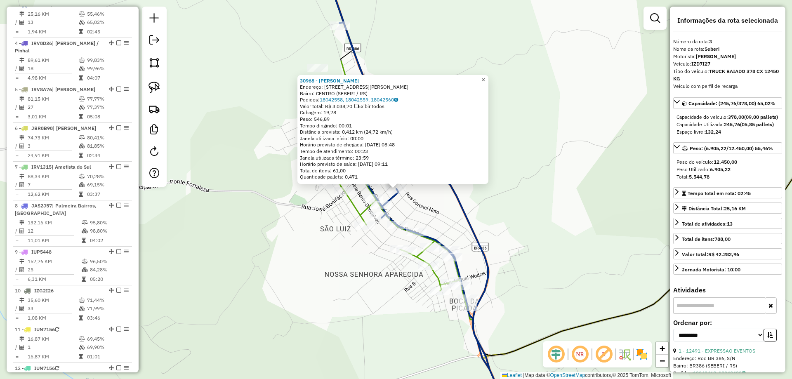
click at [485, 76] on span "×" at bounding box center [484, 79] width 4 height 7
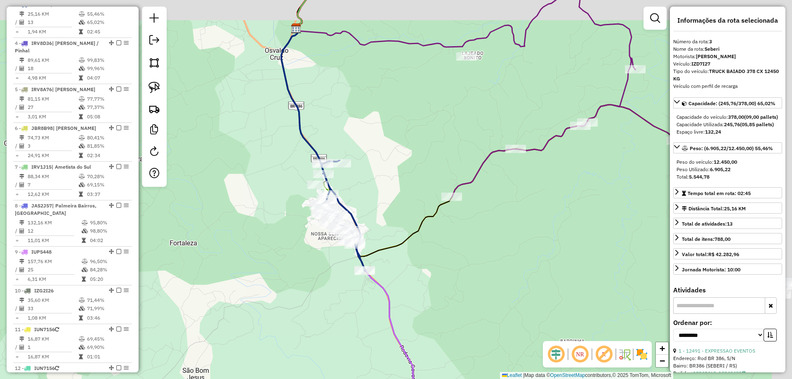
drag, startPoint x: 532, startPoint y: 201, endPoint x: 282, endPoint y: 253, distance: 255.2
click at [281, 257] on icon at bounding box center [366, 142] width 171 height 228
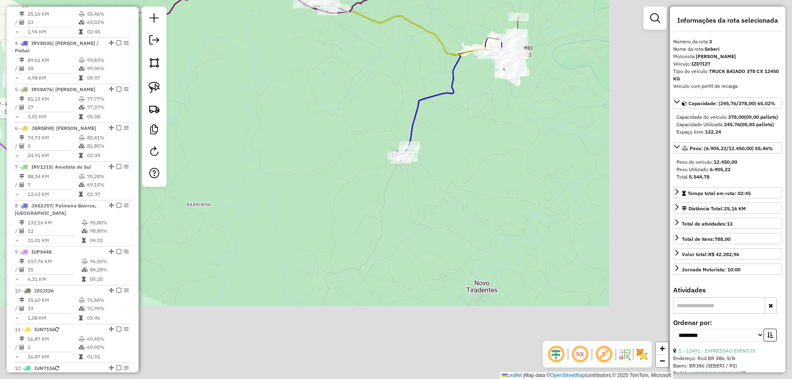
drag, startPoint x: 515, startPoint y: 221, endPoint x: 291, endPoint y: 61, distance: 275.4
click at [291, 61] on div "Rota 2 - Placa JAU1H98 14961 - SABOR CASEIRO 2 Janela de atendimento Grade de a…" at bounding box center [396, 189] width 792 height 379
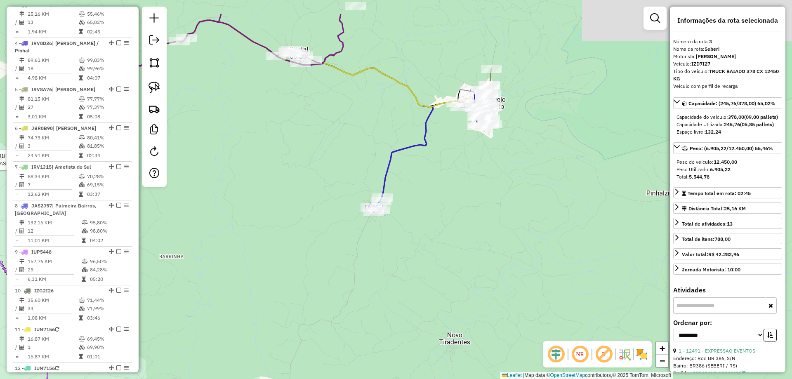
drag, startPoint x: 573, startPoint y: 154, endPoint x: 525, endPoint y: 203, distance: 68.9
click at [542, 214] on div "Rota 2 - Placa JAU1H98 14961 - SABOR CASEIRO 2 Janela de atendimento Grade de a…" at bounding box center [396, 189] width 792 height 379
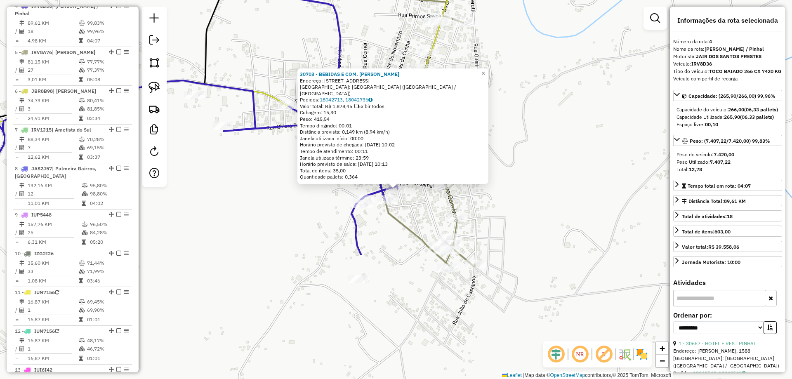
scroll to position [461, 0]
click at [485, 75] on span "×" at bounding box center [484, 73] width 4 height 7
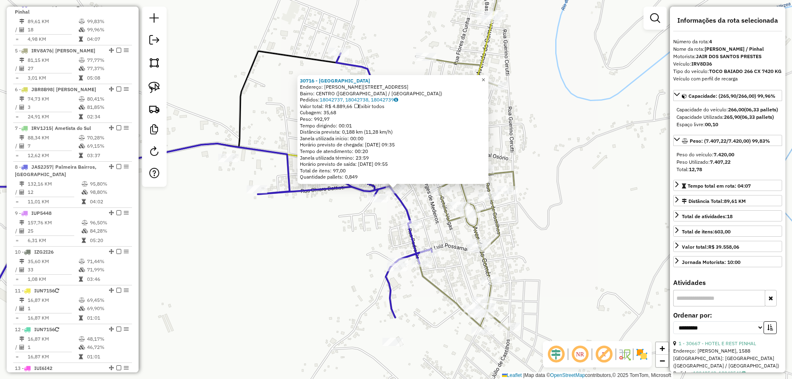
click at [485, 78] on span "×" at bounding box center [484, 79] width 4 height 7
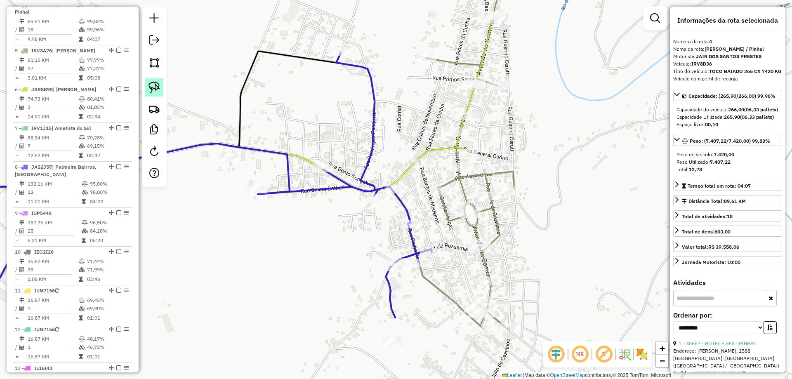
click at [156, 90] on img at bounding box center [155, 88] width 12 height 12
drag, startPoint x: 398, startPoint y: 178, endPoint x: 407, endPoint y: 199, distance: 22.3
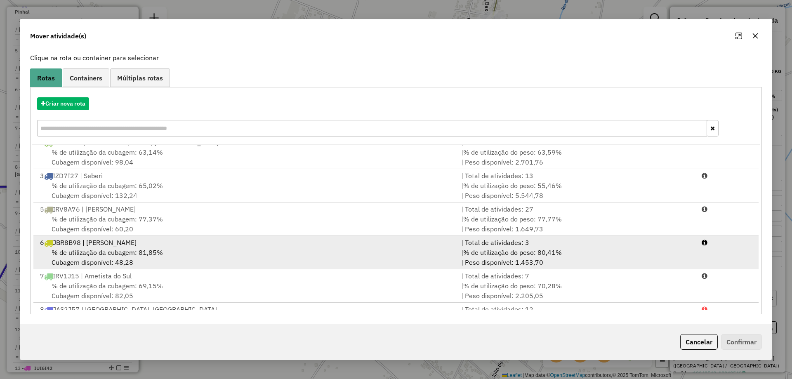
scroll to position [22, 0]
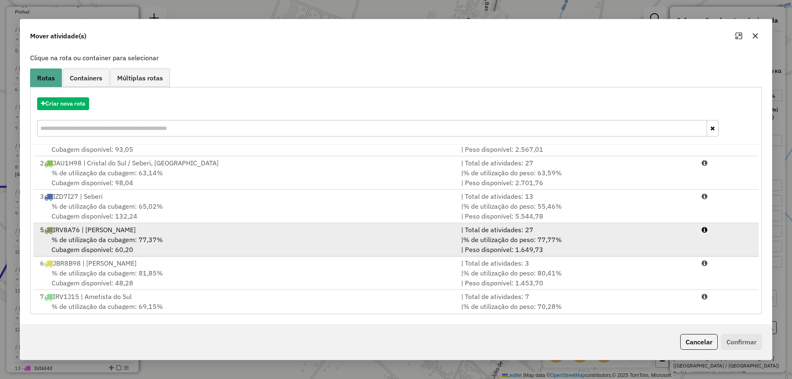
click at [135, 243] on span "% de utilização da cubagem: 77,37%" at bounding box center [107, 240] width 111 height 8
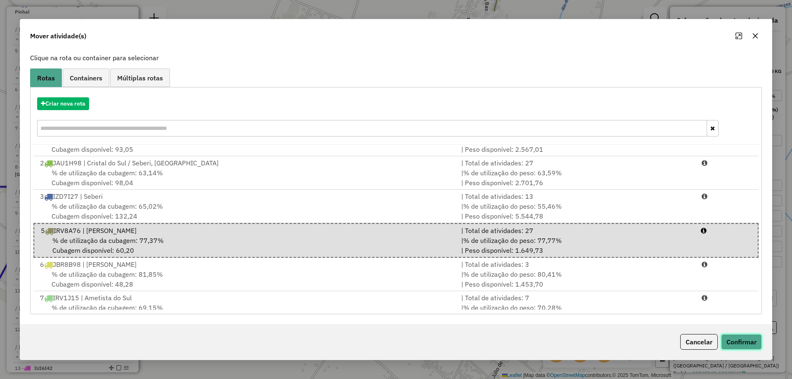
click at [744, 349] on button "Confirmar" at bounding box center [741, 342] width 41 height 16
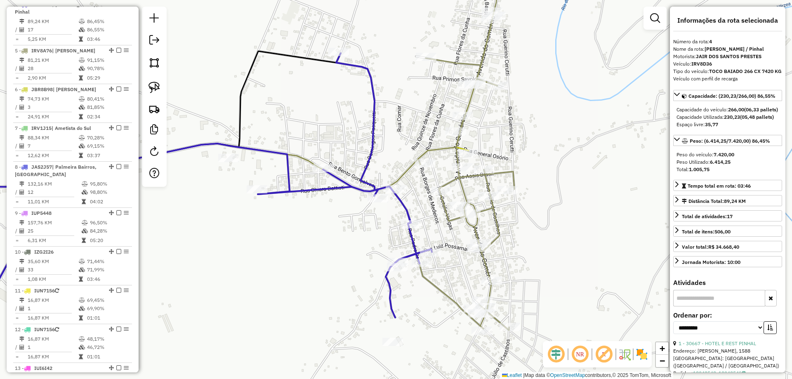
drag, startPoint x: 506, startPoint y: 250, endPoint x: 489, endPoint y: 191, distance: 61.1
click at [489, 191] on div "Janela de atendimento Grade de atendimento Capacidade Transportadoras Veículos …" at bounding box center [396, 189] width 792 height 379
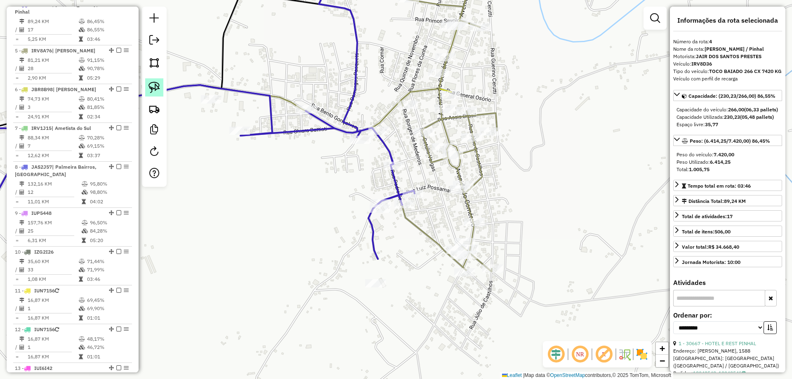
click at [153, 90] on img at bounding box center [155, 88] width 12 height 12
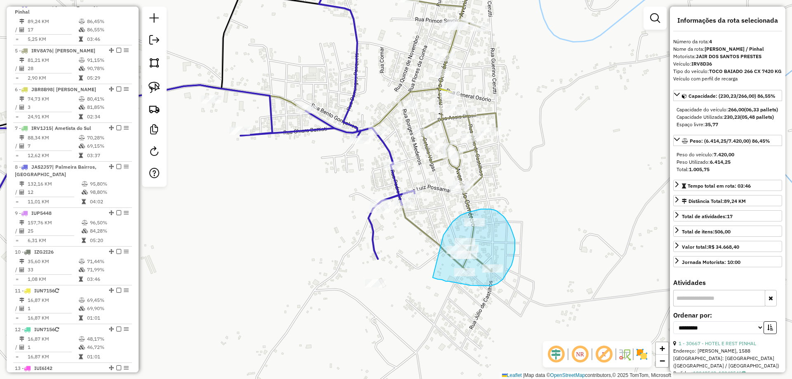
drag, startPoint x: 433, startPoint y: 278, endPoint x: 440, endPoint y: 240, distance: 38.3
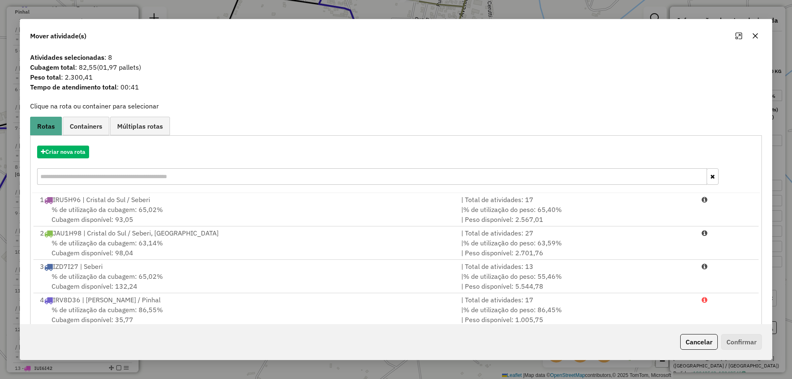
click at [756, 38] on icon "button" at bounding box center [755, 36] width 7 height 7
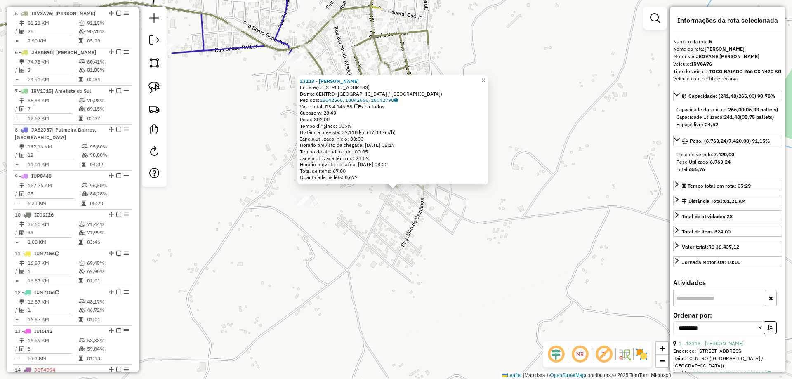
scroll to position [507, 0]
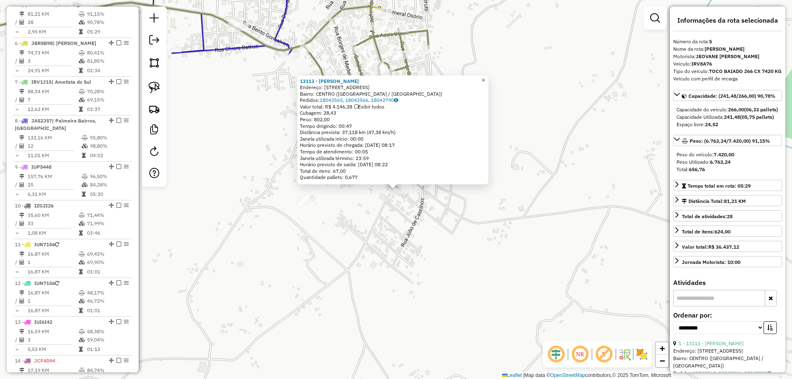
click at [485, 78] on span "×" at bounding box center [484, 80] width 4 height 7
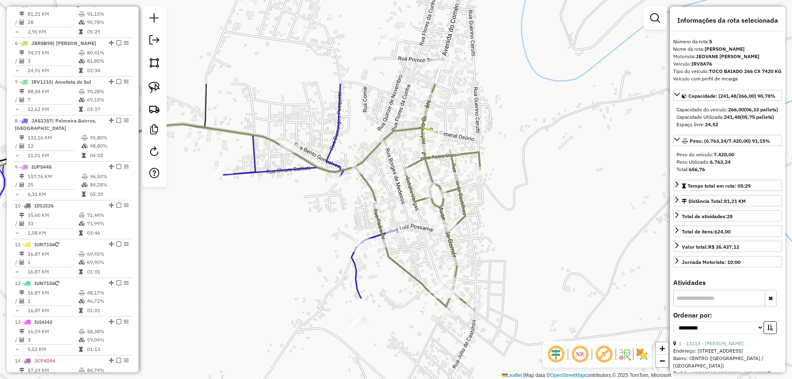
drag, startPoint x: 522, startPoint y: 100, endPoint x: 573, endPoint y: 239, distance: 148.1
click at [575, 236] on div "Janela de atendimento Grade de atendimento Capacidade Transportadoras Veículos …" at bounding box center [396, 189] width 792 height 379
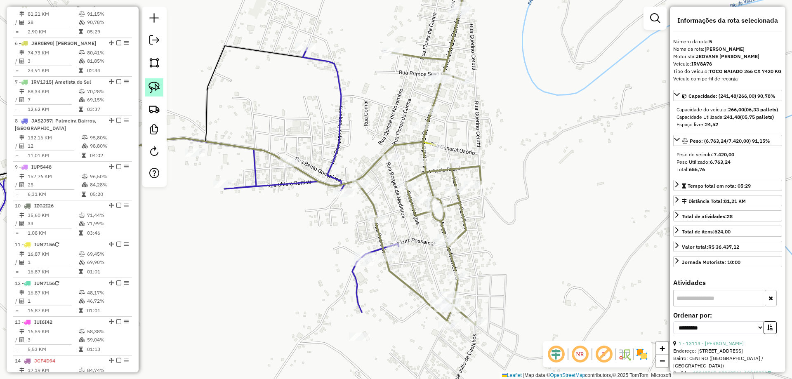
click at [154, 88] on img at bounding box center [155, 88] width 12 height 12
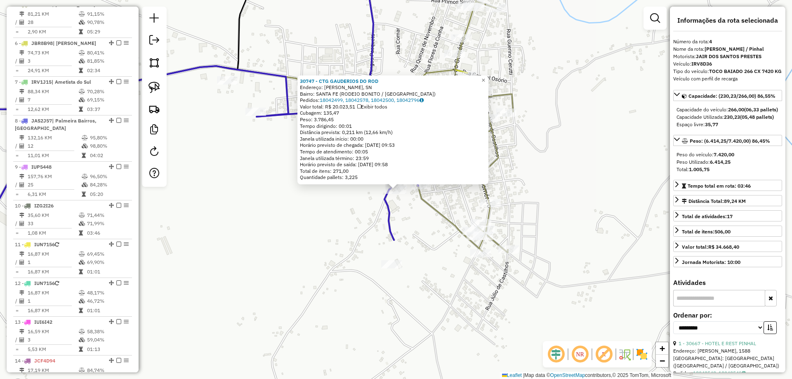
scroll to position [461, 0]
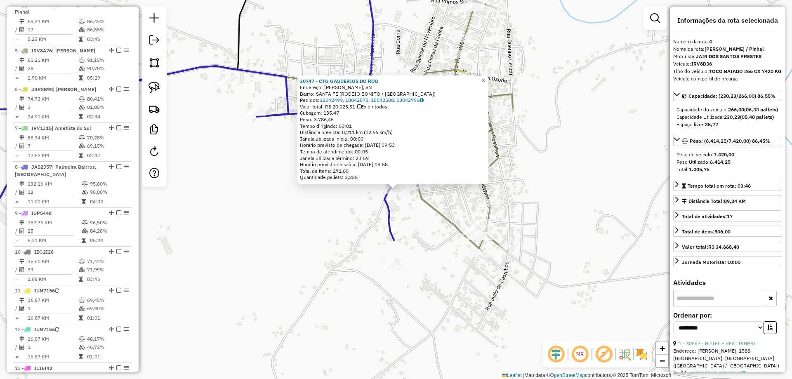
click at [485, 78] on span "×" at bounding box center [484, 80] width 4 height 7
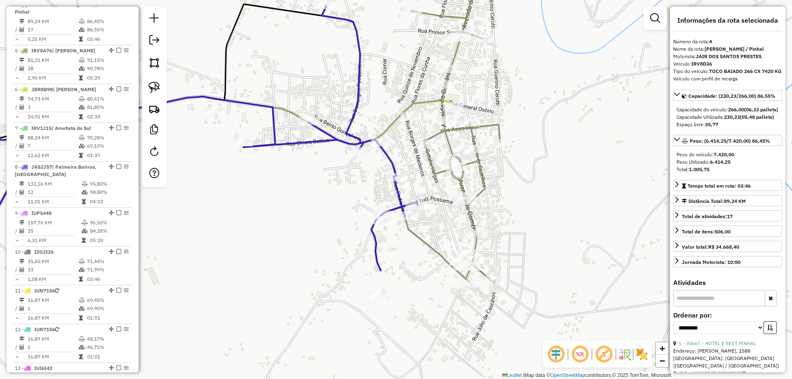
drag, startPoint x: 328, startPoint y: 55, endPoint x: 315, endPoint y: 86, distance: 33.3
click at [315, 86] on div "Janela de atendimento Grade de atendimento Capacidade Transportadoras Veículos …" at bounding box center [396, 189] width 792 height 379
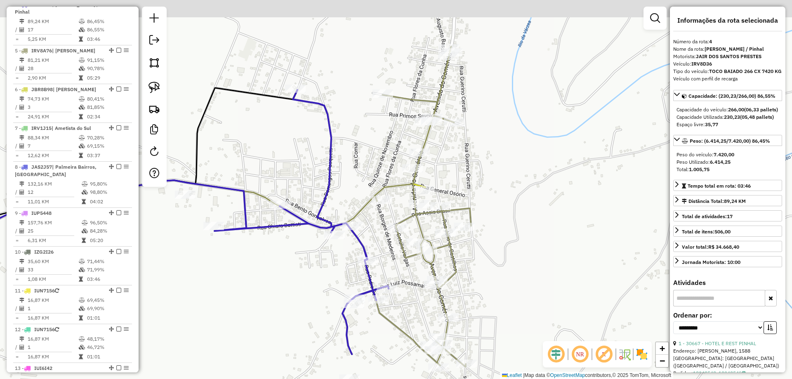
drag, startPoint x: 492, startPoint y: 84, endPoint x: 451, endPoint y: 213, distance: 135.6
click at [451, 213] on div "Janela de atendimento Grade de atendimento Capacidade Transportadoras Veículos …" at bounding box center [396, 189] width 792 height 379
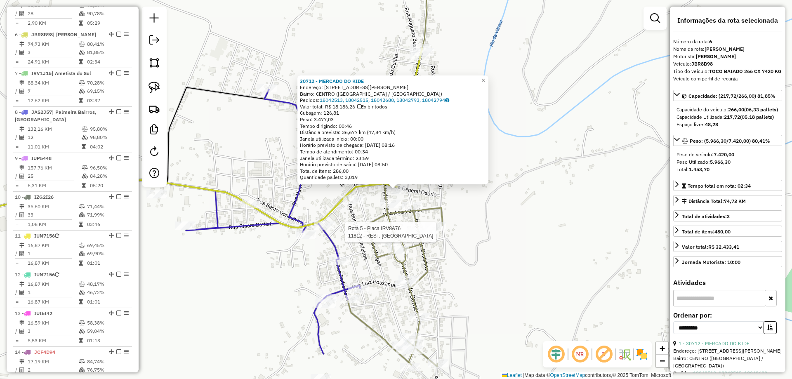
scroll to position [546, 0]
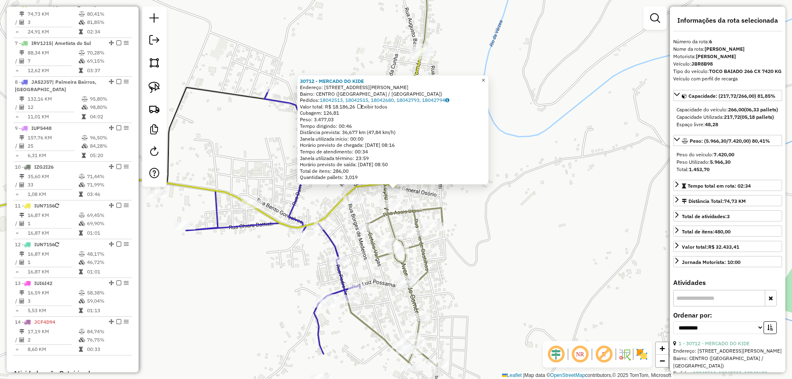
click at [485, 77] on span "×" at bounding box center [484, 80] width 4 height 7
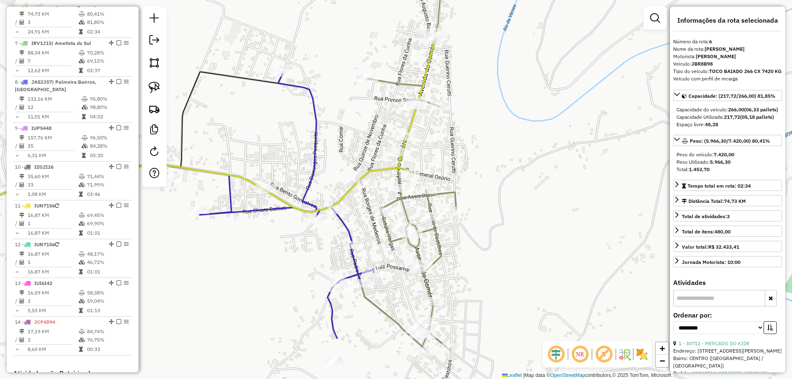
drag, startPoint x: 459, startPoint y: 194, endPoint x: 467, endPoint y: 175, distance: 20.5
click at [468, 182] on div "Janela de atendimento Grade de atendimento Capacidade Transportadoras Veículos …" at bounding box center [396, 189] width 792 height 379
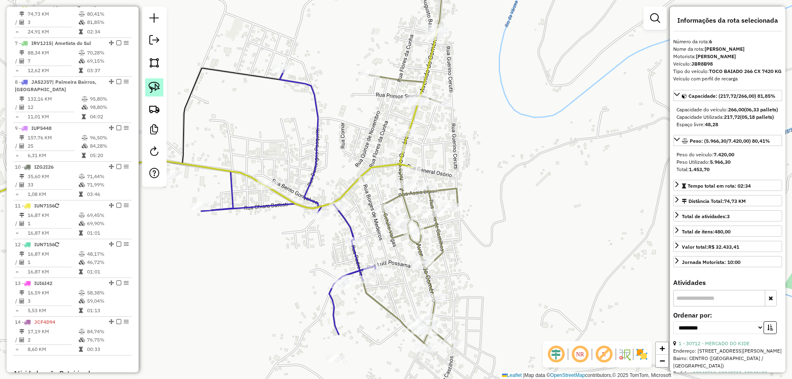
click at [151, 83] on img at bounding box center [155, 88] width 12 height 12
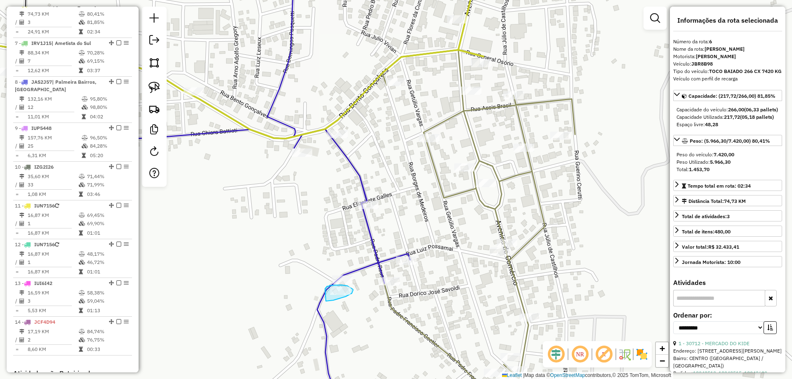
drag, startPoint x: 326, startPoint y: 301, endPoint x: 324, endPoint y: 292, distance: 9.2
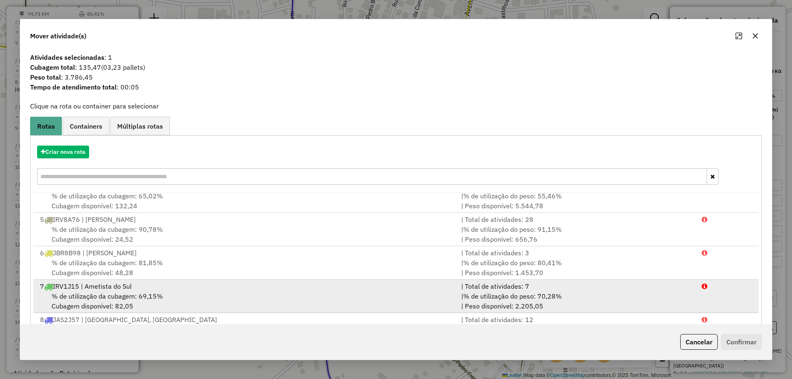
scroll to position [83, 0]
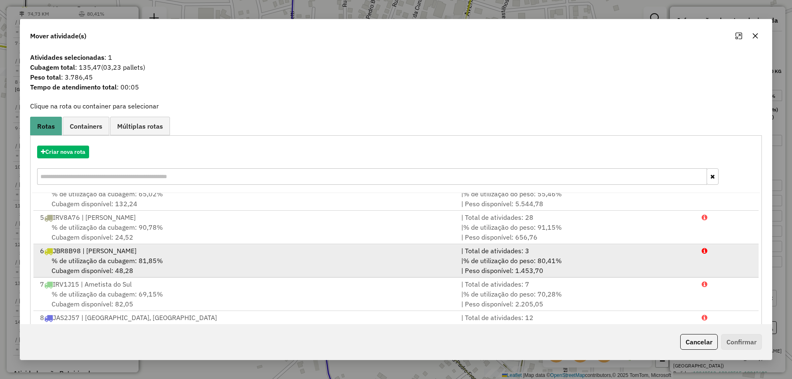
click at [203, 265] on div "% de utilização da cubagem: 81,85% Cubagem disponível: 48,28" at bounding box center [245, 266] width 421 height 20
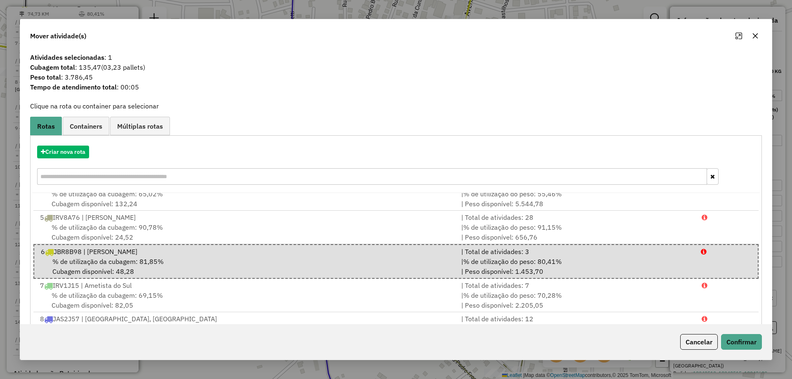
click at [740, 350] on div "Cancelar Confirmar" at bounding box center [396, 341] width 752 height 35
click at [742, 344] on button "Confirmar" at bounding box center [741, 342] width 41 height 16
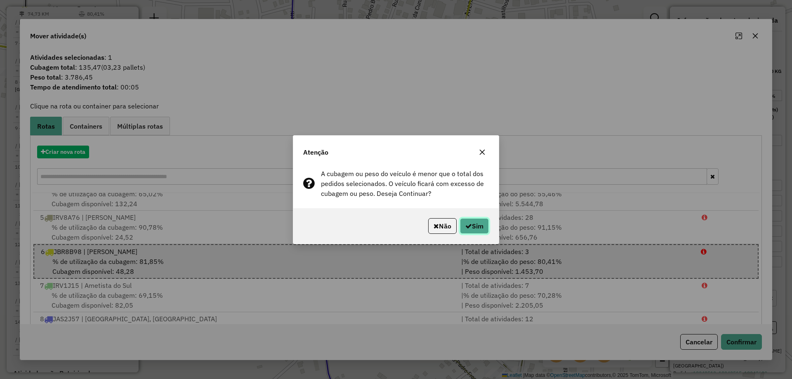
click at [482, 227] on button "Sim" at bounding box center [474, 226] width 29 height 16
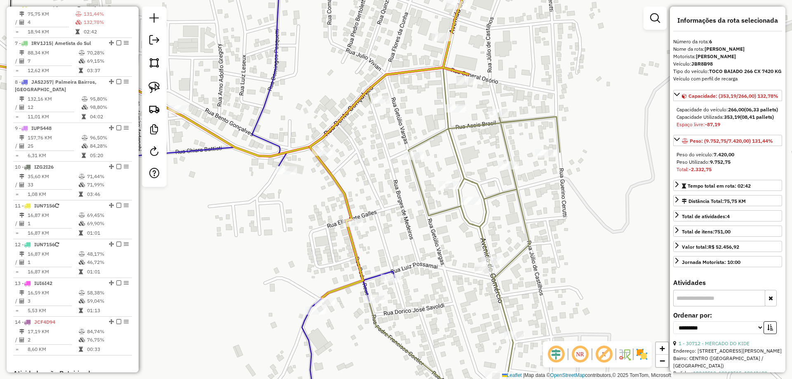
drag, startPoint x: 503, startPoint y: 77, endPoint x: 464, endPoint y: 112, distance: 52.9
click at [464, 112] on div "Janela de atendimento Grade de atendimento Capacidade Transportadoras Veículos …" at bounding box center [396, 189] width 792 height 379
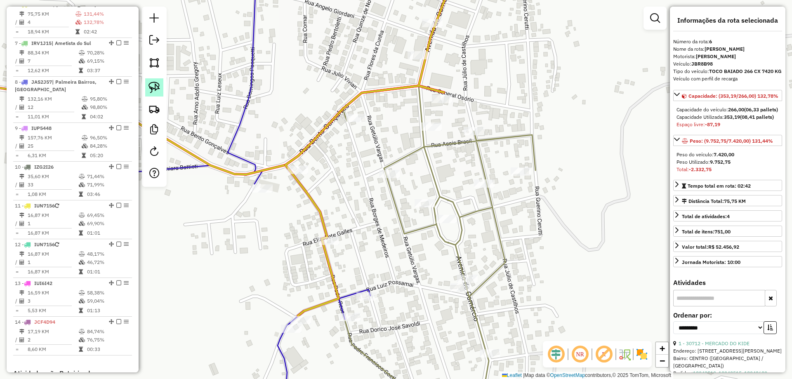
click at [160, 87] on img at bounding box center [155, 88] width 12 height 12
drag, startPoint x: 441, startPoint y: 89, endPoint x: 458, endPoint y: 105, distance: 23.9
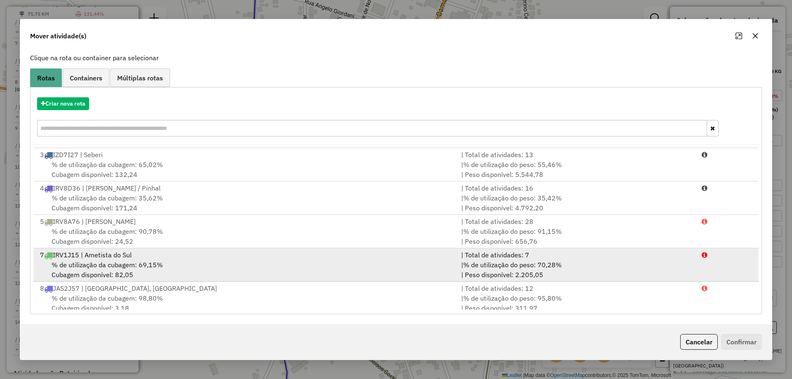
scroll to position [63, 0]
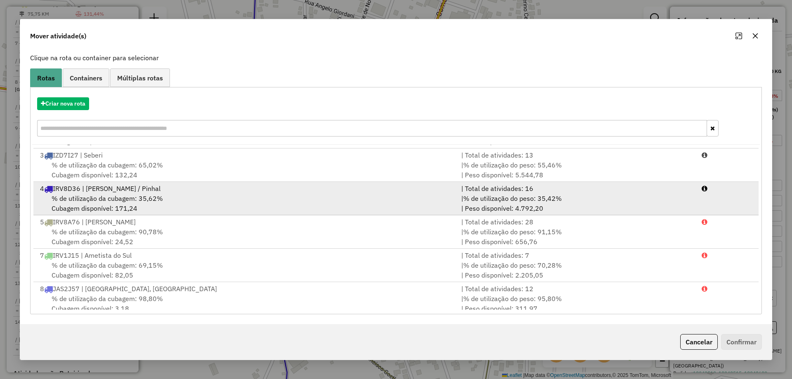
click at [167, 201] on div "% de utilização da cubagem: 35,62% Cubagem disponível: 171,24" at bounding box center [245, 204] width 421 height 20
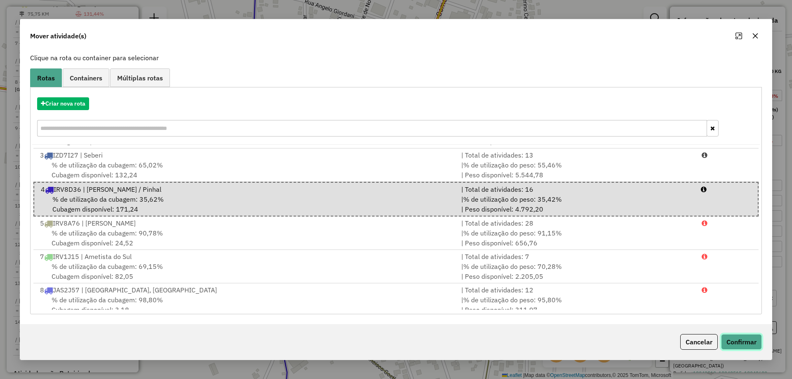
click at [745, 342] on button "Confirmar" at bounding box center [741, 342] width 41 height 16
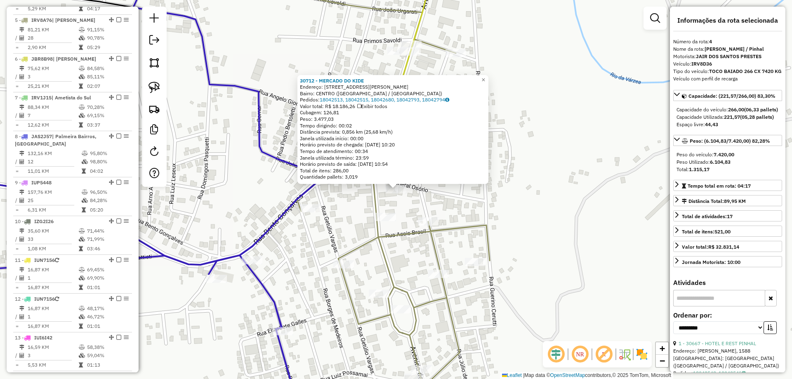
scroll to position [461, 0]
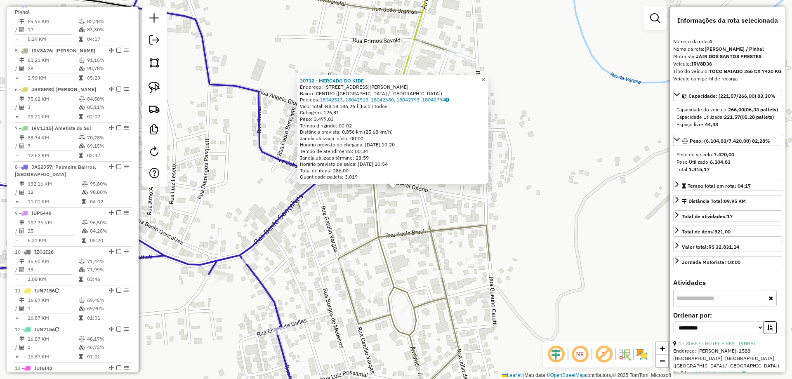
click at [489, 76] on link "×" at bounding box center [484, 80] width 10 height 10
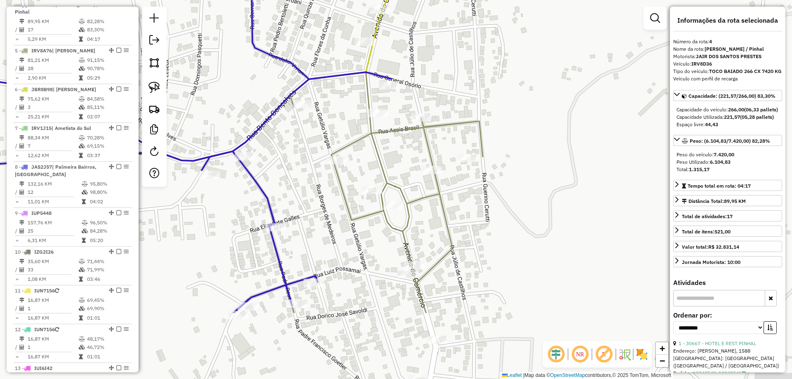
drag, startPoint x: 403, startPoint y: 255, endPoint x: 396, endPoint y: 151, distance: 104.2
click at [396, 151] on div "Janela de atendimento Grade de atendimento Capacidade Transportadoras Veículos …" at bounding box center [396, 189] width 792 height 379
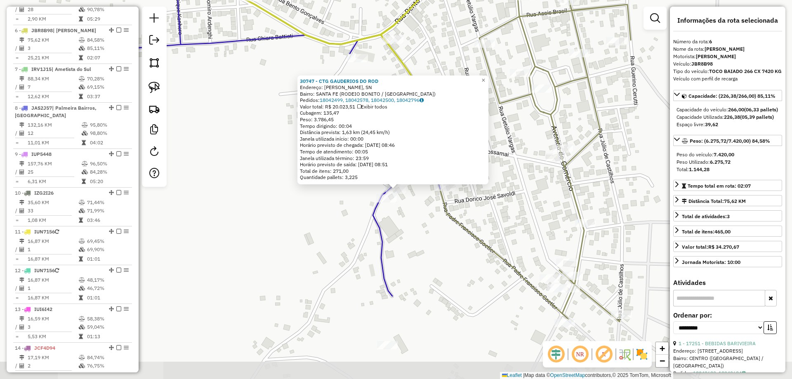
scroll to position [546, 0]
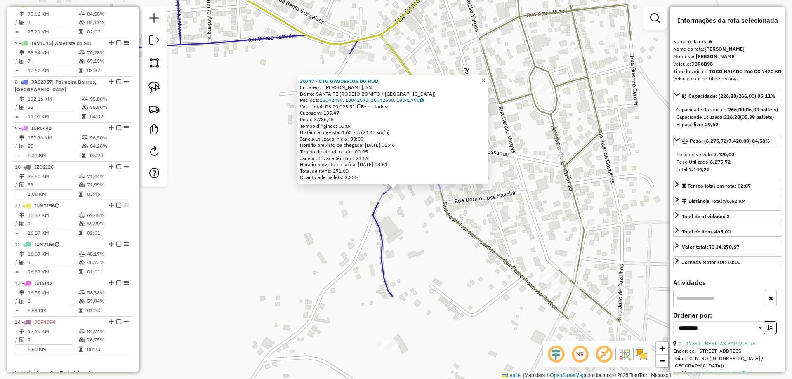
drag, startPoint x: 487, startPoint y: 77, endPoint x: 582, endPoint y: 192, distance: 149.4
click at [487, 77] on link "×" at bounding box center [484, 81] width 10 height 10
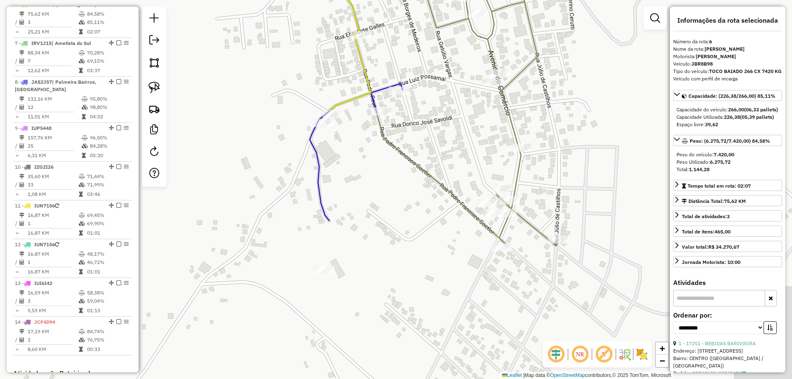
drag, startPoint x: 574, startPoint y: 209, endPoint x: 468, endPoint y: 103, distance: 150.3
click at [476, 106] on icon at bounding box center [443, 67] width 250 height 360
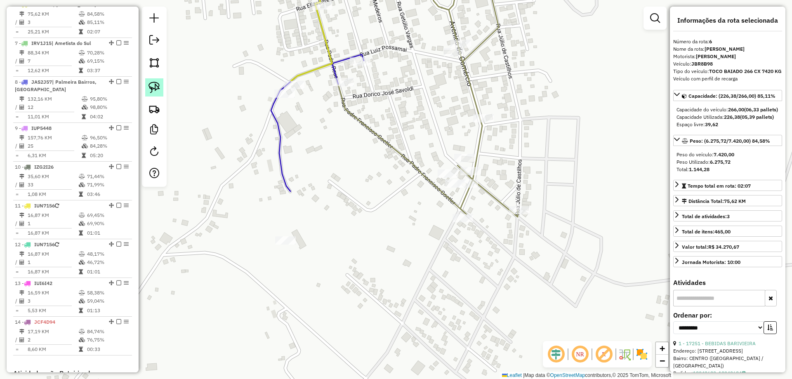
click at [149, 89] on img at bounding box center [155, 88] width 12 height 12
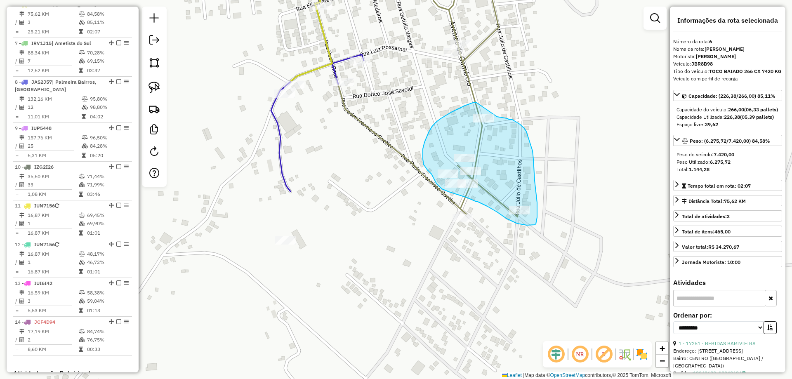
drag, startPoint x: 476, startPoint y: 102, endPoint x: 497, endPoint y: 116, distance: 25.0
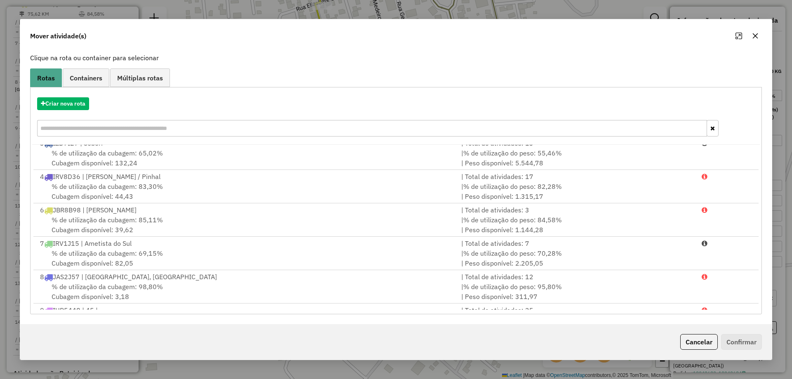
scroll to position [63, 0]
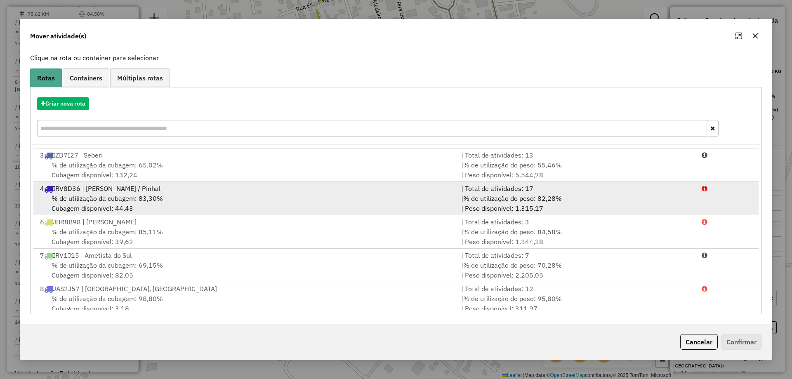
click at [176, 204] on div "% de utilização da cubagem: 83,30% Cubagem disponível: 44,43" at bounding box center [245, 204] width 421 height 20
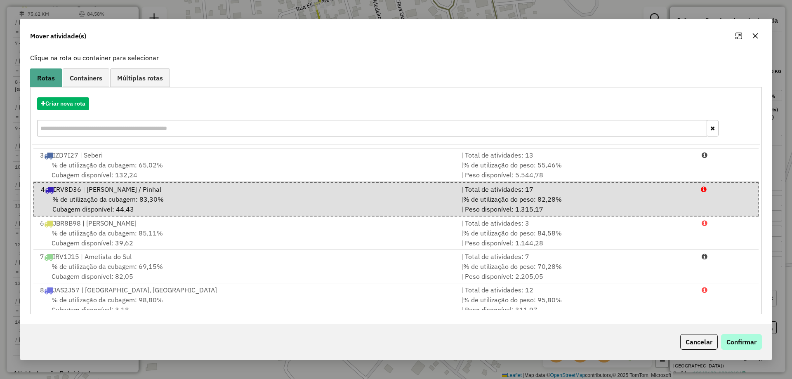
click at [754, 334] on div "Cancelar Confirmar" at bounding box center [396, 341] width 752 height 35
click at [753, 338] on button "Confirmar" at bounding box center [741, 342] width 41 height 16
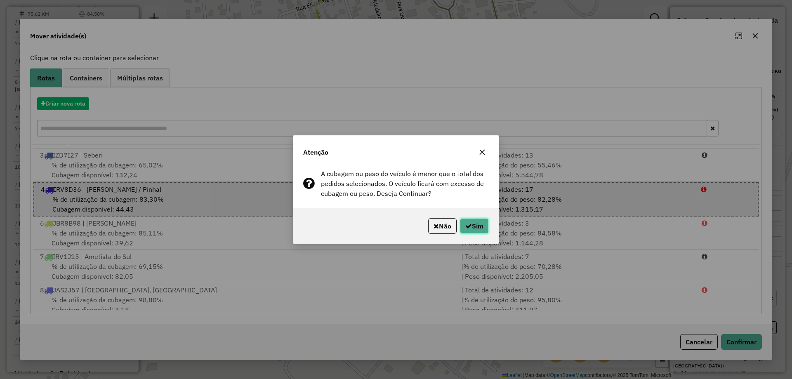
click at [478, 227] on button "Sim" at bounding box center [474, 226] width 29 height 16
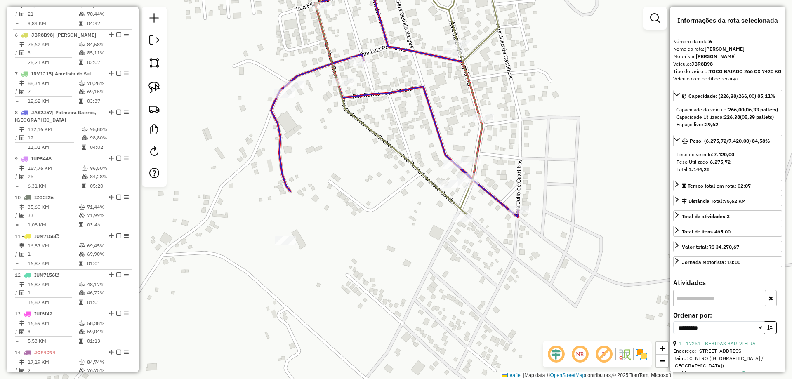
scroll to position [546, 0]
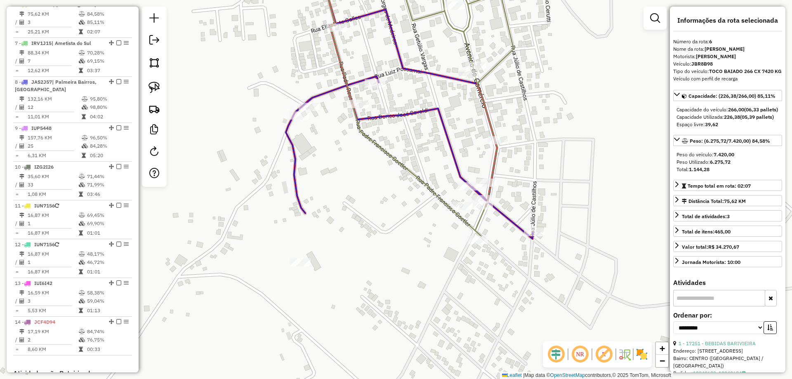
drag, startPoint x: 362, startPoint y: 151, endPoint x: 378, endPoint y: 190, distance: 41.7
click at [378, 189] on div "Janela de atendimento Grade de atendimento Capacidade Transportadoras Veículos …" at bounding box center [396, 189] width 792 height 379
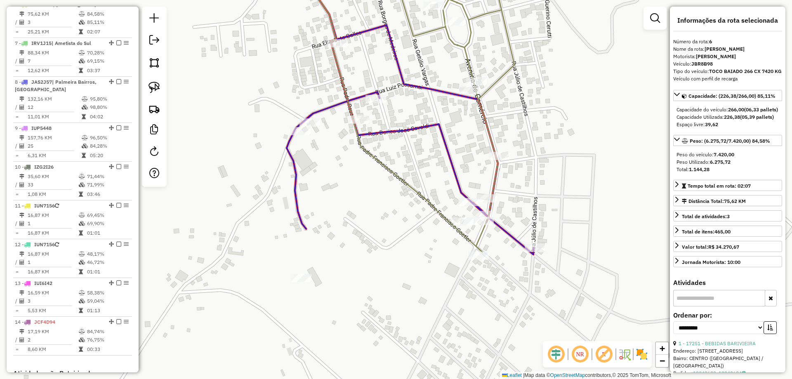
drag, startPoint x: 452, startPoint y: 142, endPoint x: 449, endPoint y: 154, distance: 13.0
click at [448, 160] on div "Janela de atendimento Grade de atendimento Capacidade Transportadoras Veículos …" at bounding box center [396, 189] width 792 height 379
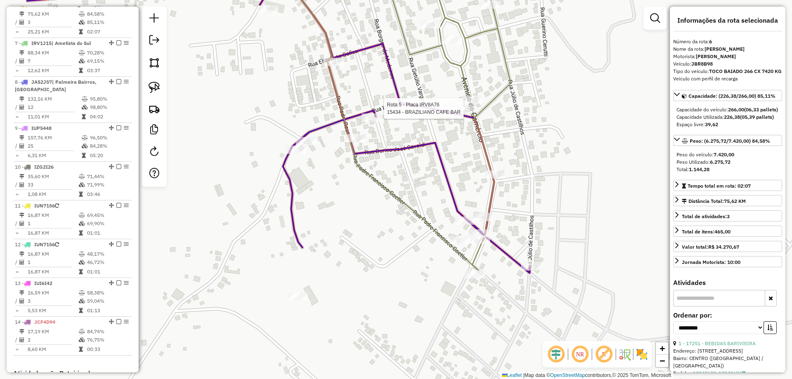
click at [468, 113] on div at bounding box center [466, 108] width 21 height 8
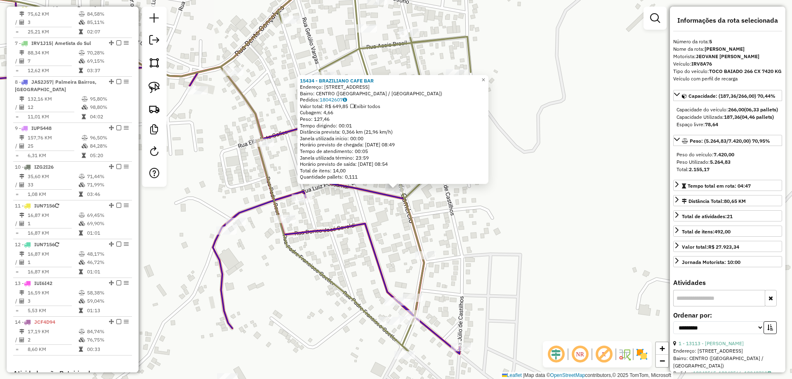
scroll to position [507, 0]
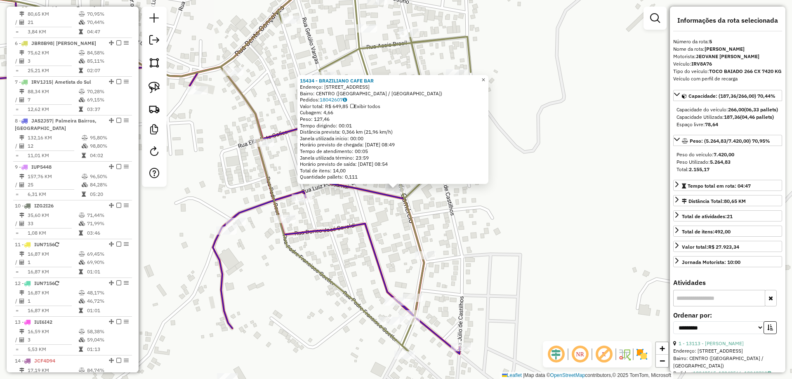
click at [485, 78] on span "×" at bounding box center [484, 79] width 4 height 7
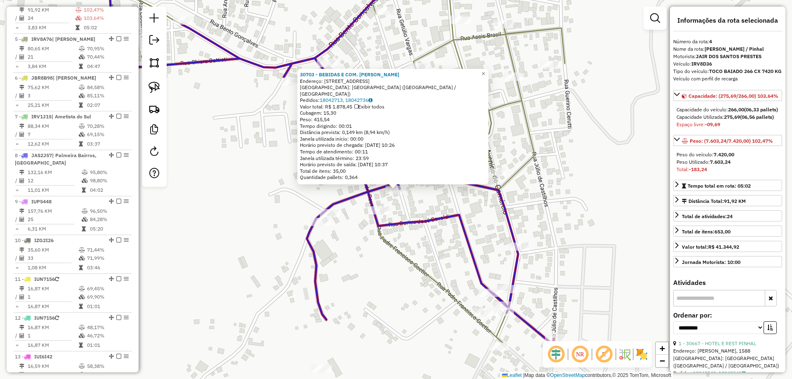
scroll to position [461, 0]
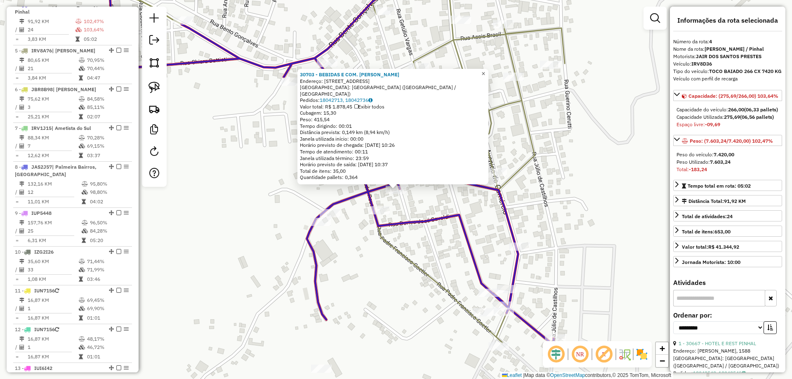
click at [485, 77] on span "×" at bounding box center [484, 73] width 4 height 7
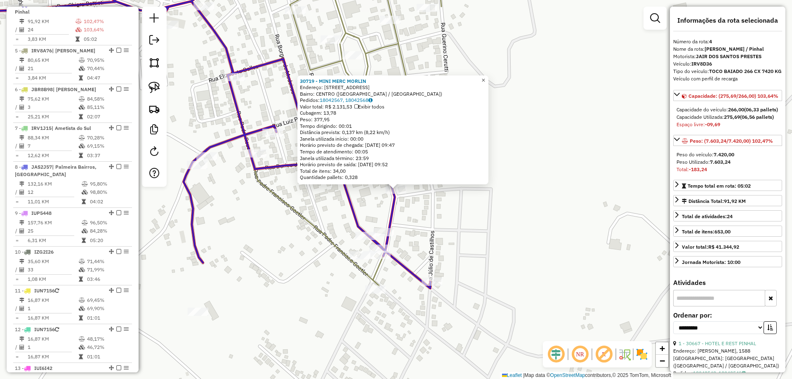
click at [485, 76] on link "×" at bounding box center [484, 81] width 10 height 10
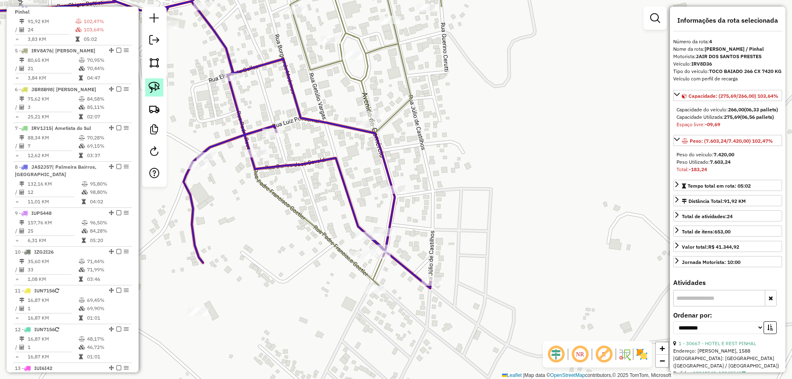
click at [153, 82] on img at bounding box center [155, 88] width 12 height 12
drag, startPoint x: 395, startPoint y: 182, endPoint x: 416, endPoint y: 186, distance: 22.3
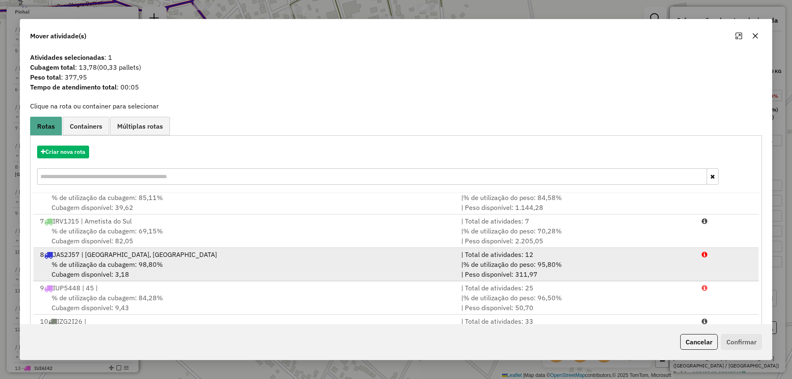
scroll to position [104, 0]
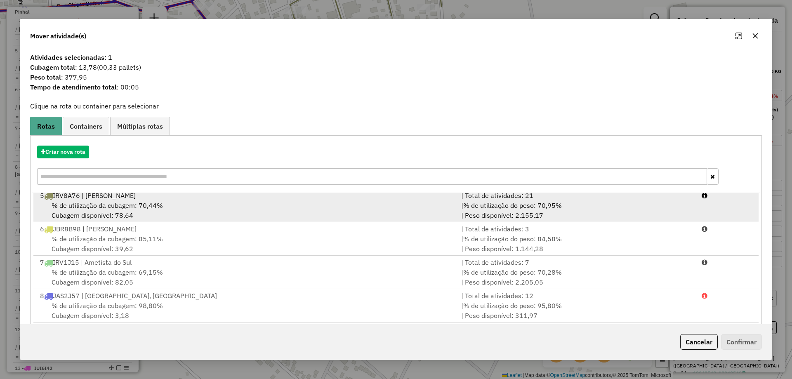
click at [134, 199] on div "5 IRV8A76 | Rodeio Bonito" at bounding box center [245, 196] width 421 height 10
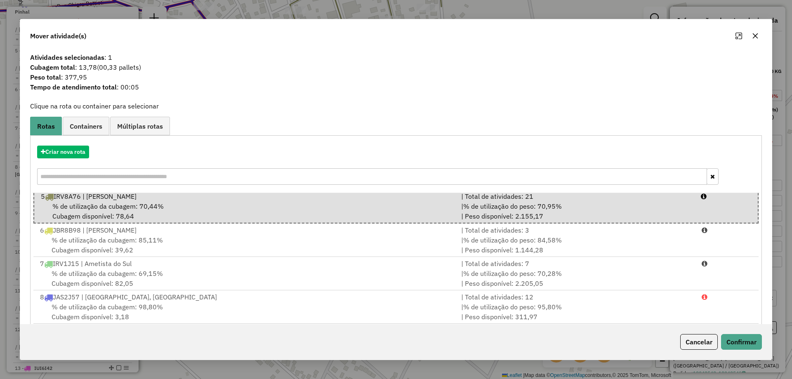
scroll to position [105, 0]
click at [751, 341] on button "Confirmar" at bounding box center [741, 342] width 41 height 16
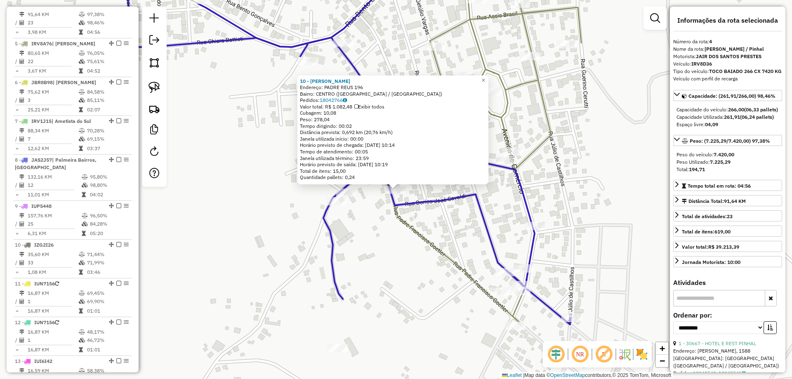
scroll to position [461, 0]
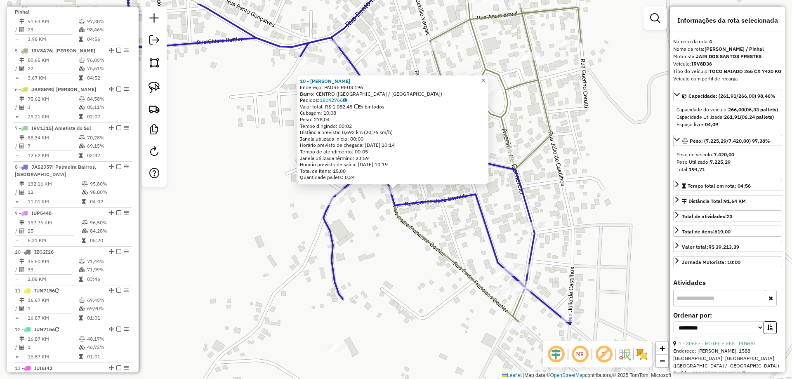
click at [485, 79] on span "×" at bounding box center [484, 80] width 4 height 7
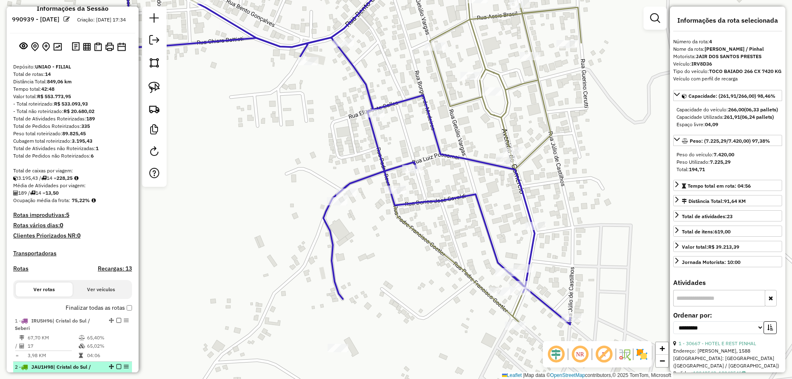
scroll to position [7, 0]
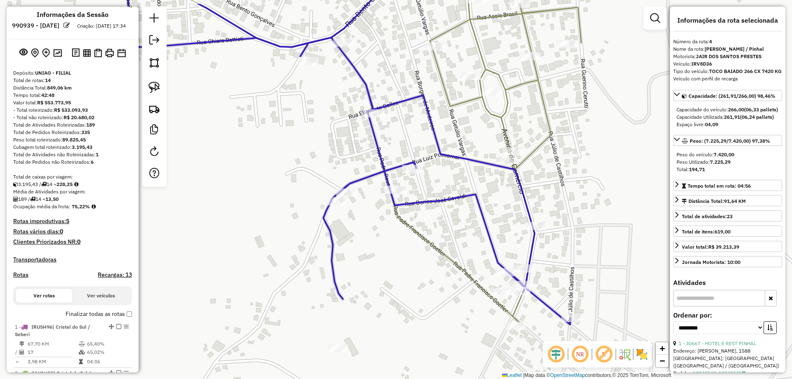
drag, startPoint x: 229, startPoint y: 212, endPoint x: 227, endPoint y: 95, distance: 117.2
click at [229, 212] on div "Janela de atendimento Grade de atendimento Capacidade Transportadoras Veículos …" at bounding box center [396, 189] width 792 height 379
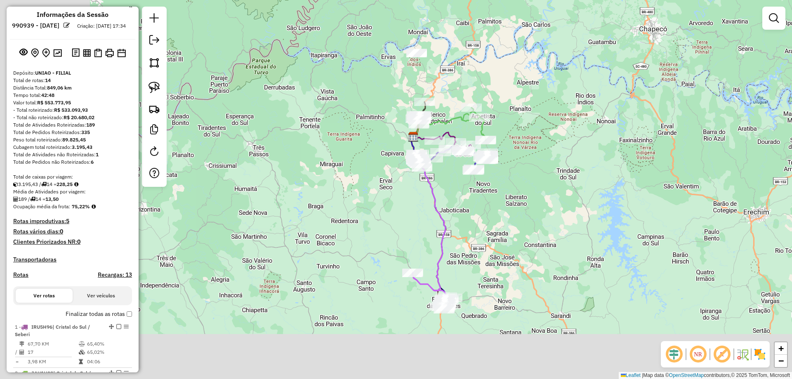
drag, startPoint x: 381, startPoint y: 124, endPoint x: 541, endPoint y: 23, distance: 189.4
click at [539, 24] on div "Janela de atendimento Grade de atendimento Capacidade Transportadoras Veículos …" at bounding box center [396, 189] width 792 height 379
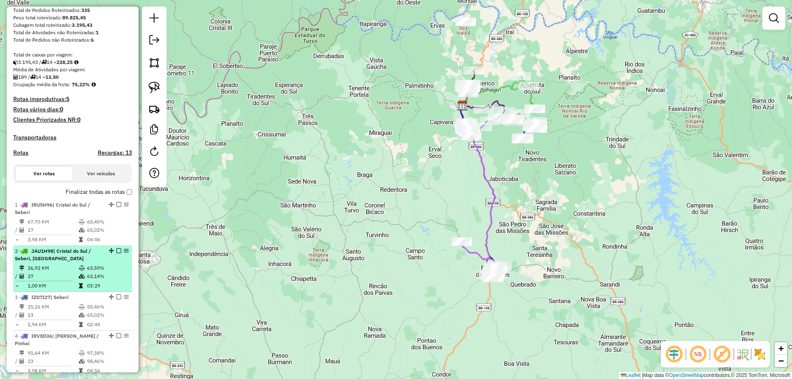
scroll to position [131, 0]
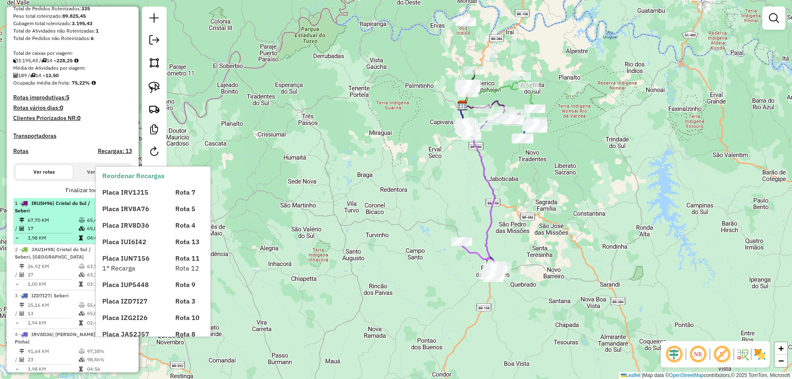
click at [78, 233] on td at bounding box center [82, 229] width 8 height 8
select select "**********"
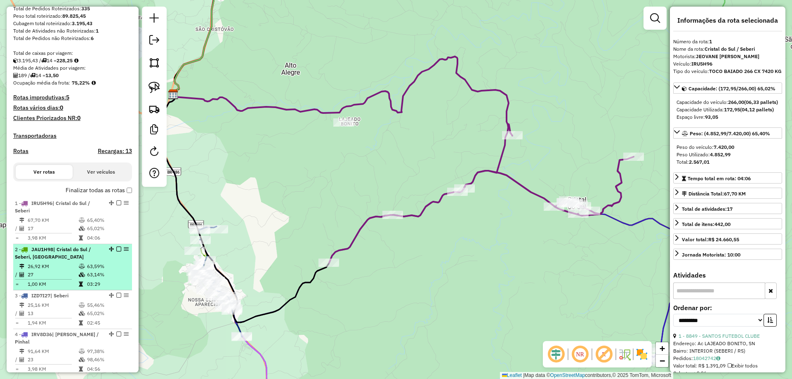
click at [61, 271] on td "26,92 KM" at bounding box center [52, 266] width 51 height 8
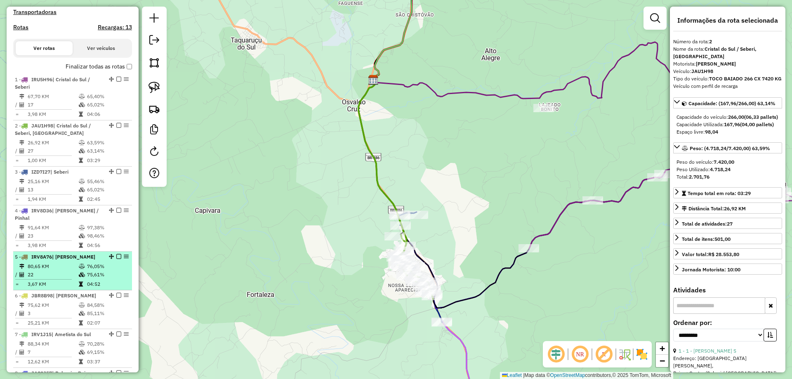
scroll to position [296, 0]
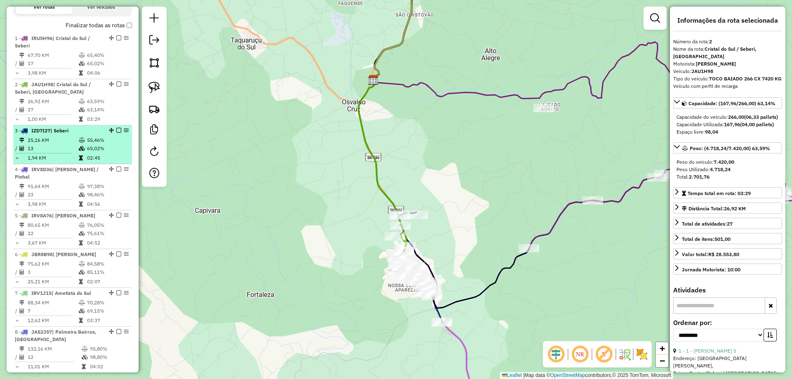
click at [71, 153] on td "13" at bounding box center [52, 148] width 51 height 8
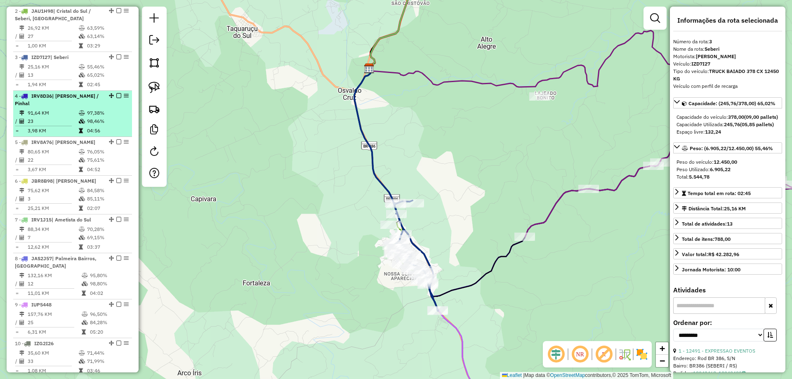
scroll to position [378, 0]
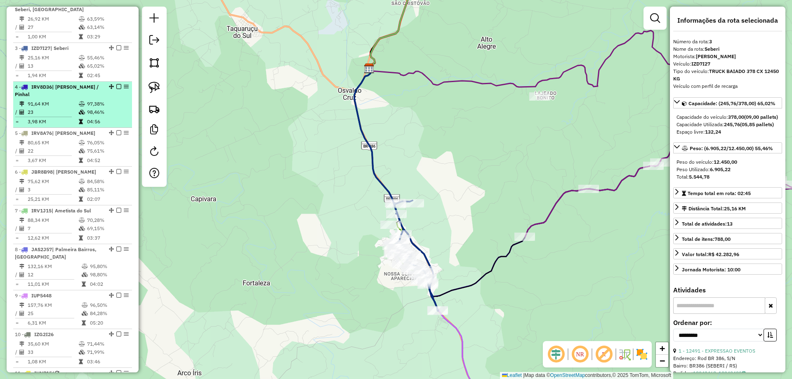
click at [59, 108] on td "91,64 KM" at bounding box center [52, 104] width 51 height 8
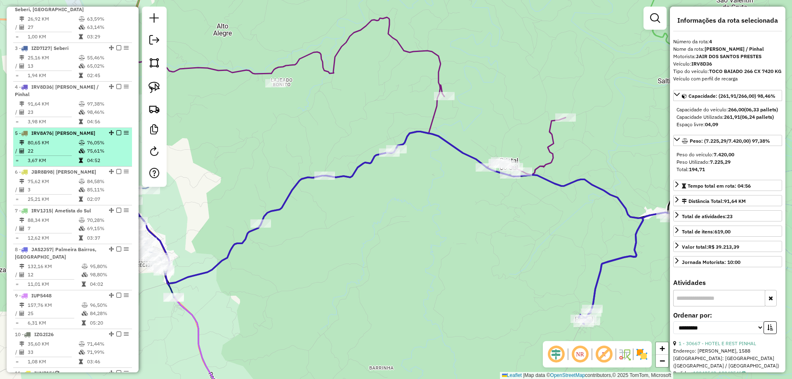
click at [61, 147] on td "80,65 KM" at bounding box center [52, 143] width 51 height 8
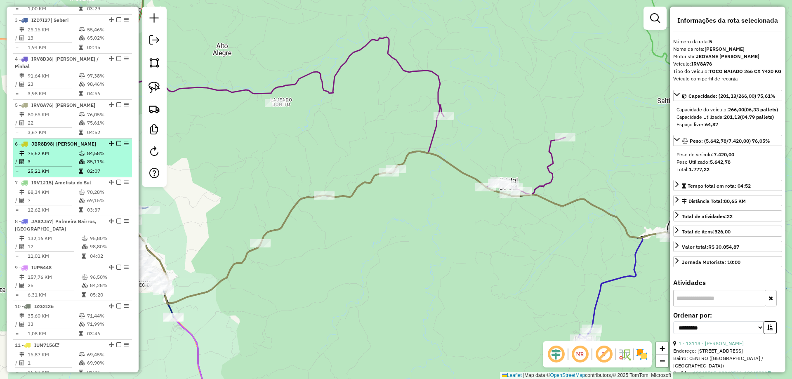
scroll to position [420, 0]
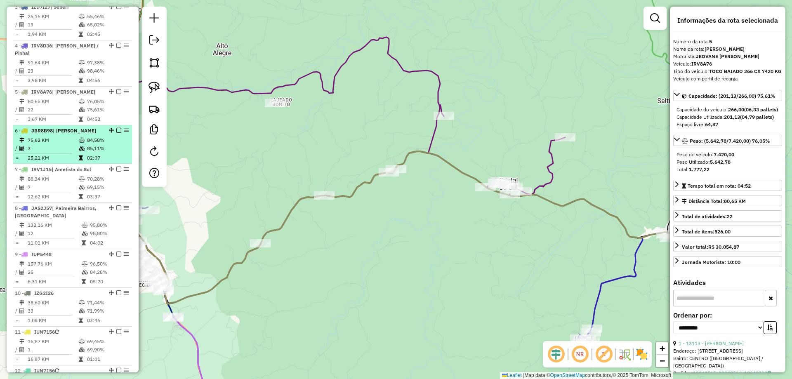
click at [64, 144] on td "75,62 KM" at bounding box center [52, 140] width 51 height 8
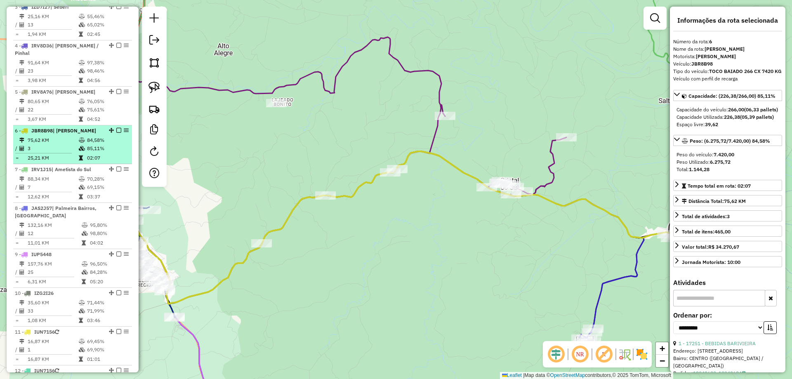
click at [73, 144] on td "75,62 KM" at bounding box center [52, 140] width 51 height 8
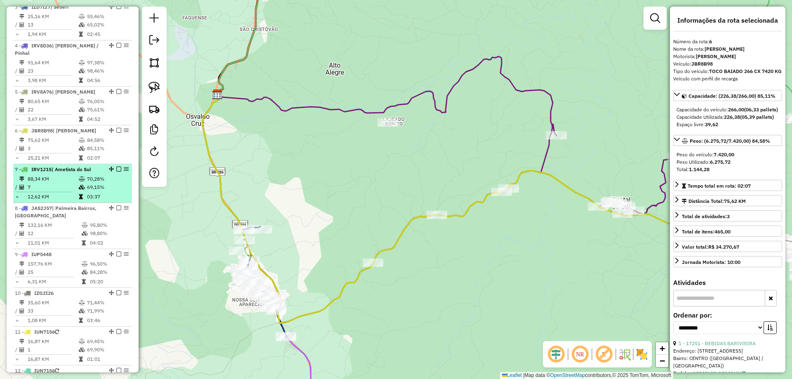
click at [53, 183] on td "88,34 KM" at bounding box center [52, 179] width 51 height 8
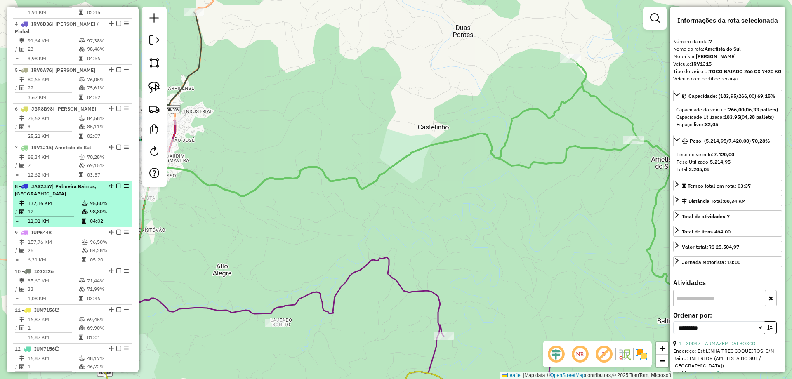
scroll to position [461, 0]
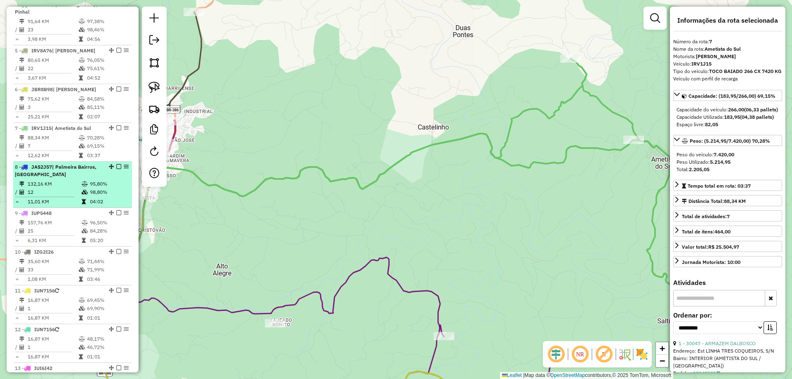
click at [62, 196] on td "12" at bounding box center [54, 192] width 54 height 8
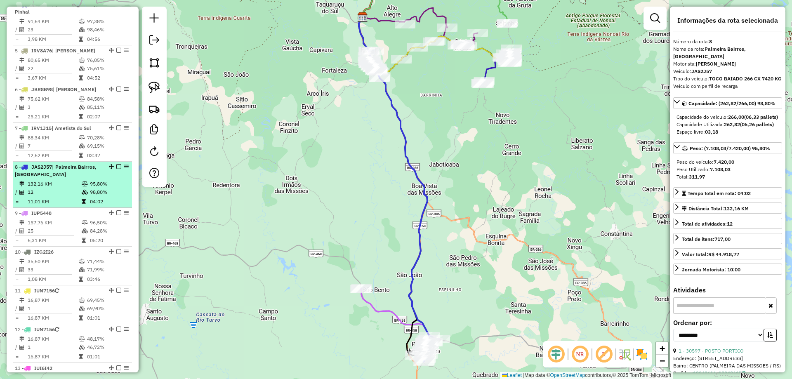
click at [74, 178] on div "8 - JAS2J57 | Palmeira Bairros, Palmeira Centro" at bounding box center [58, 170] width 87 height 15
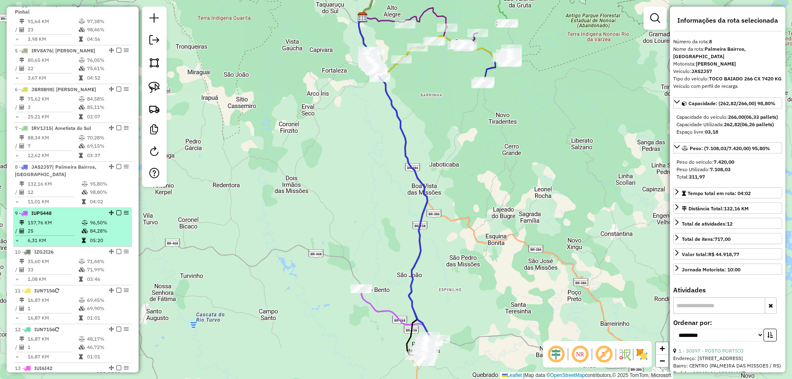
click at [65, 227] on td "157,76 KM" at bounding box center [54, 223] width 54 height 8
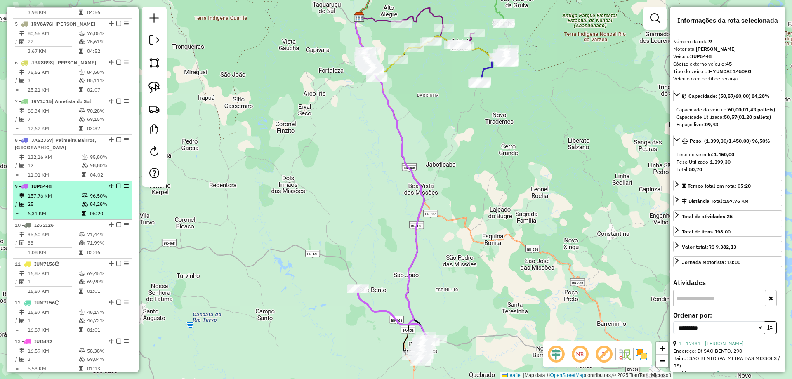
scroll to position [502, 0]
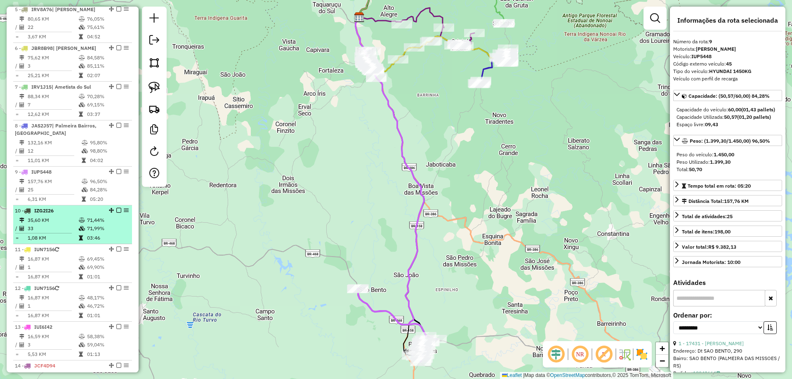
click at [66, 224] on td "35,60 KM" at bounding box center [52, 220] width 51 height 8
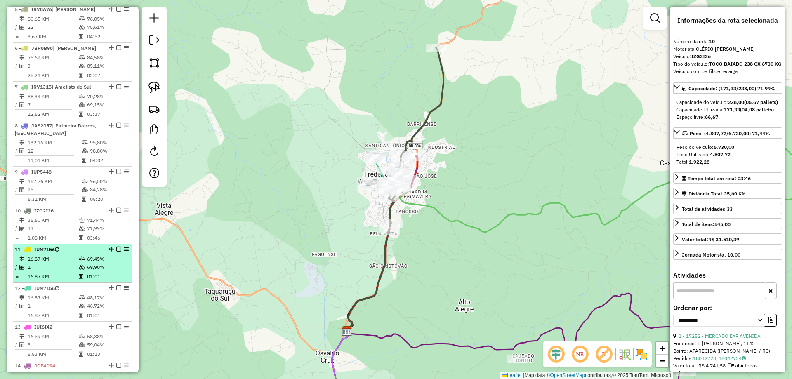
click at [62, 262] on li "11 - IUN7156 16,87 KM 69,45% / 1 69,90% = 16,87 KM 01:01" at bounding box center [72, 263] width 119 height 39
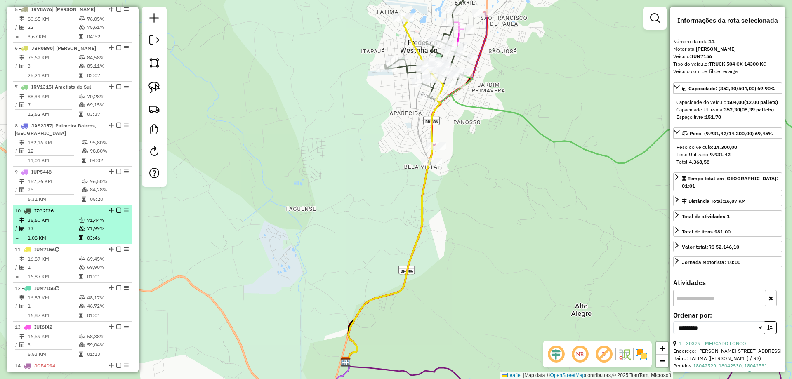
scroll to position [544, 0]
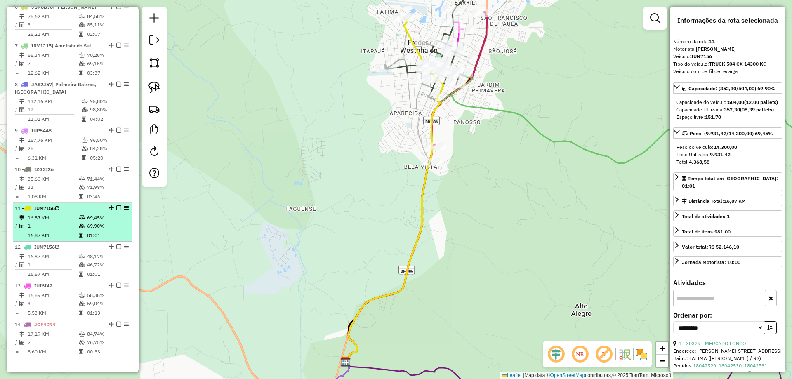
click at [57, 230] on td "1" at bounding box center [52, 226] width 51 height 8
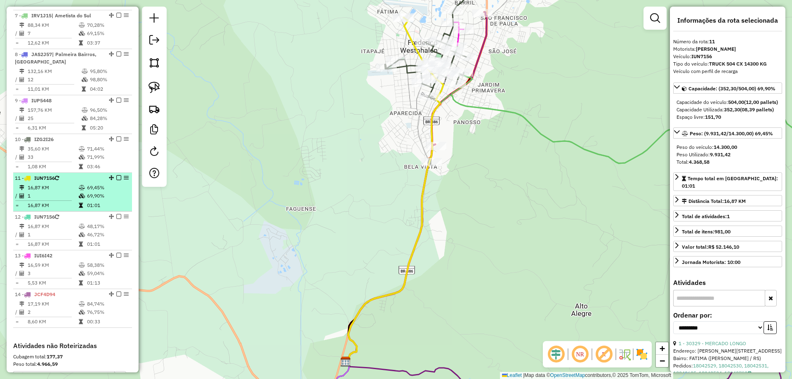
scroll to position [585, 0]
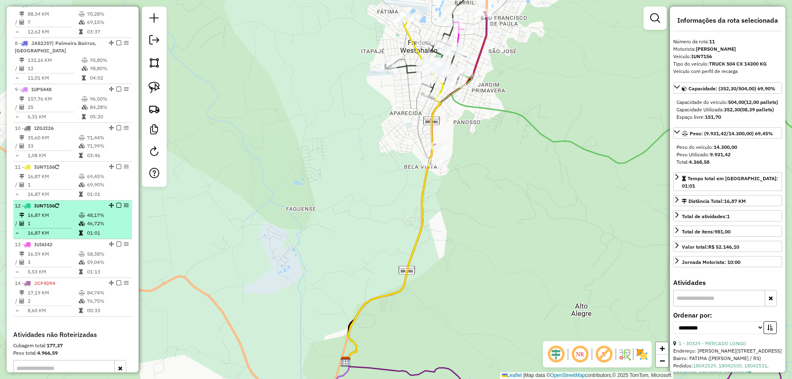
click at [69, 220] on td "16,87 KM" at bounding box center [52, 215] width 51 height 8
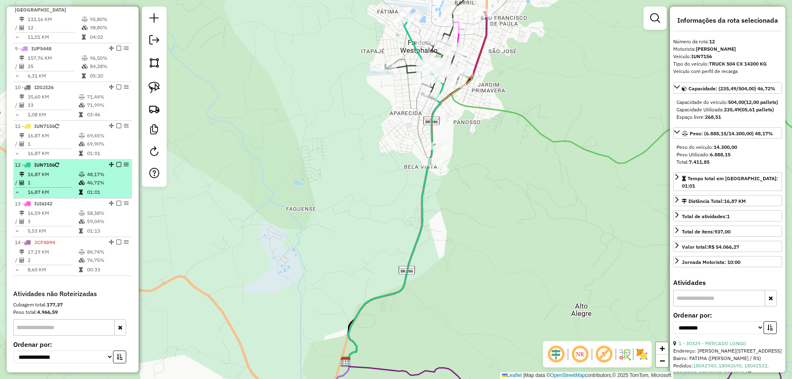
scroll to position [626, 0]
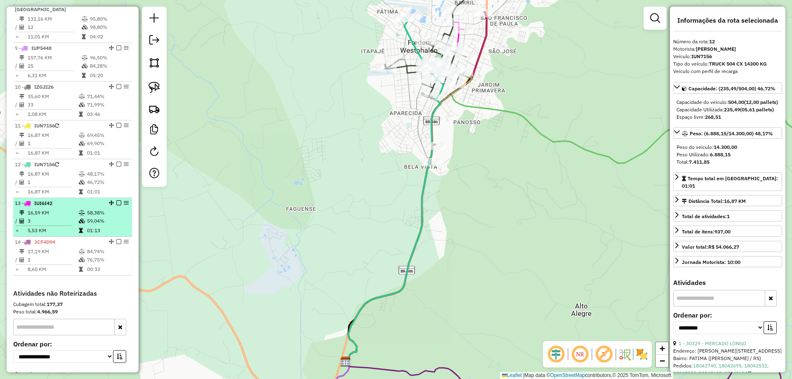
click at [67, 225] on td "3" at bounding box center [52, 221] width 51 height 8
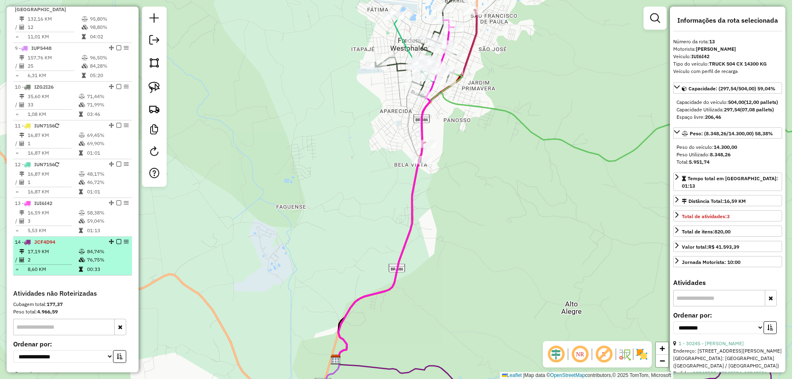
click at [67, 265] on hr at bounding box center [43, 265] width 57 height 0
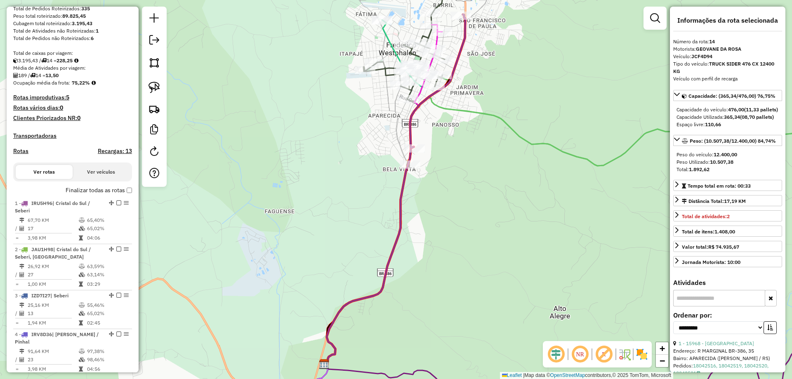
scroll to position [0, 0]
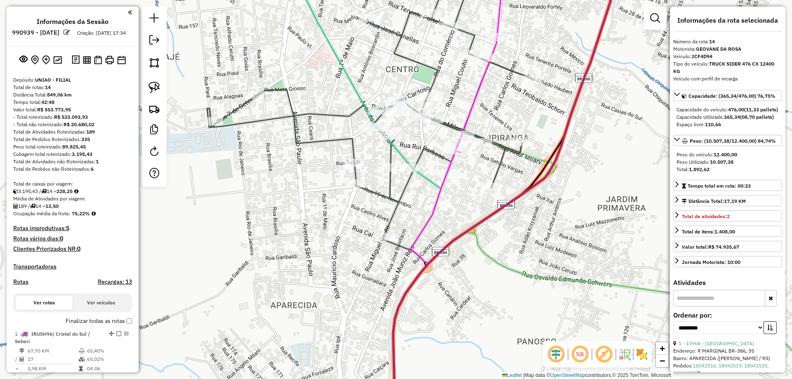
drag, startPoint x: 451, startPoint y: 71, endPoint x: 437, endPoint y: 104, distance: 35.9
click at [437, 112] on div "Janela de atendimento Grade de atendimento Capacidade Transportadoras Veículos …" at bounding box center [396, 189] width 792 height 379
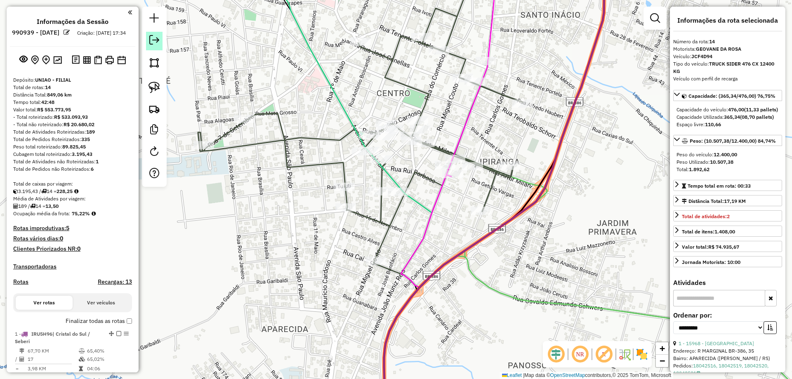
click at [155, 41] on em at bounding box center [154, 40] width 10 height 10
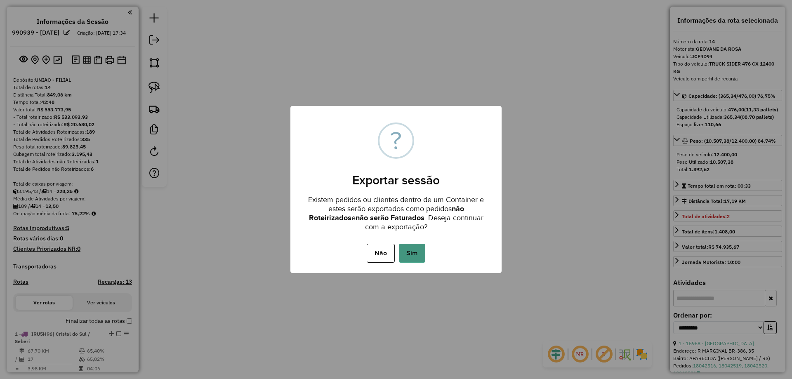
click at [419, 256] on button "Sim" at bounding box center [412, 253] width 26 height 19
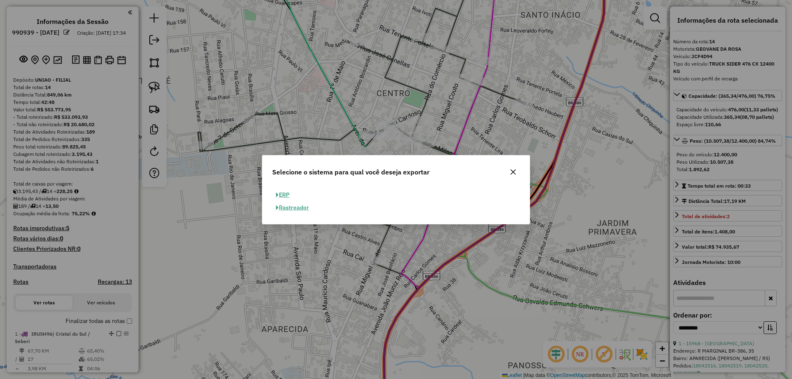
click at [282, 191] on button "ERP" at bounding box center [282, 195] width 21 height 13
select select "**"
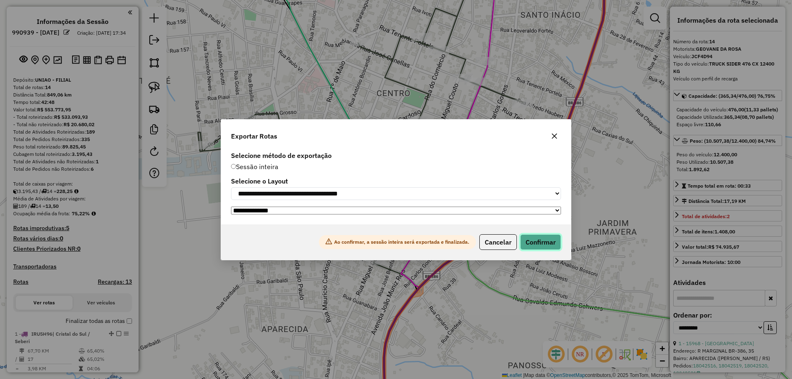
click at [546, 240] on button "Confirmar" at bounding box center [540, 242] width 41 height 16
